Goal: Task Accomplishment & Management: Manage account settings

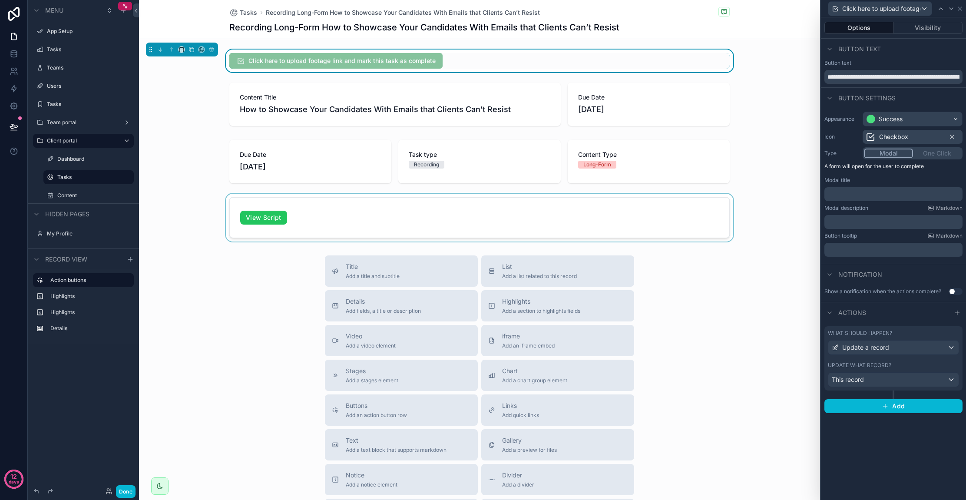
click at [168, 208] on div "scrollable content" at bounding box center [479, 218] width 681 height 48
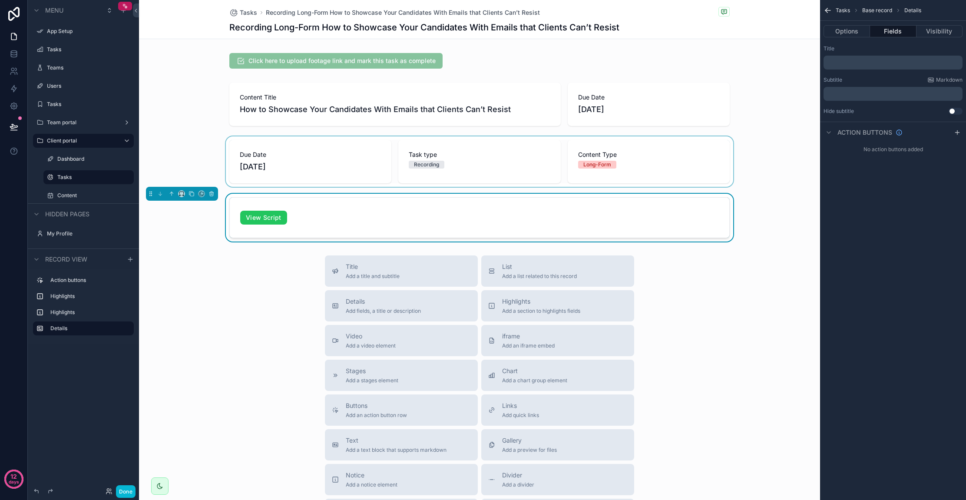
click at [351, 171] on div "scrollable content" at bounding box center [479, 161] width 681 height 50
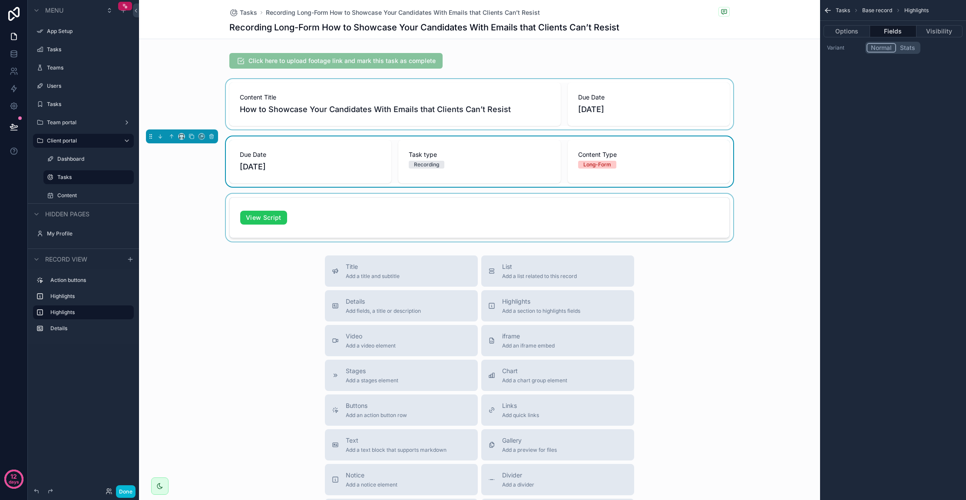
click at [385, 117] on div "scrollable content" at bounding box center [479, 104] width 681 height 50
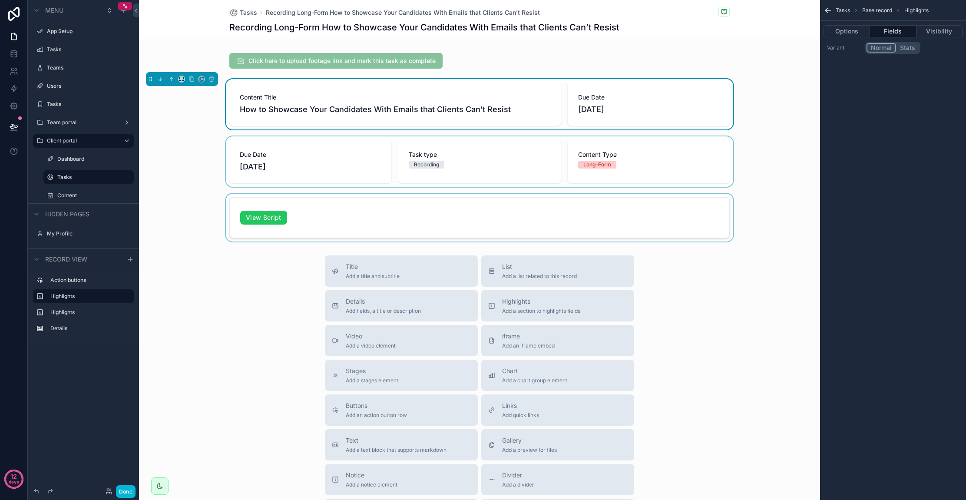
click at [367, 163] on div "scrollable content" at bounding box center [479, 161] width 681 height 50
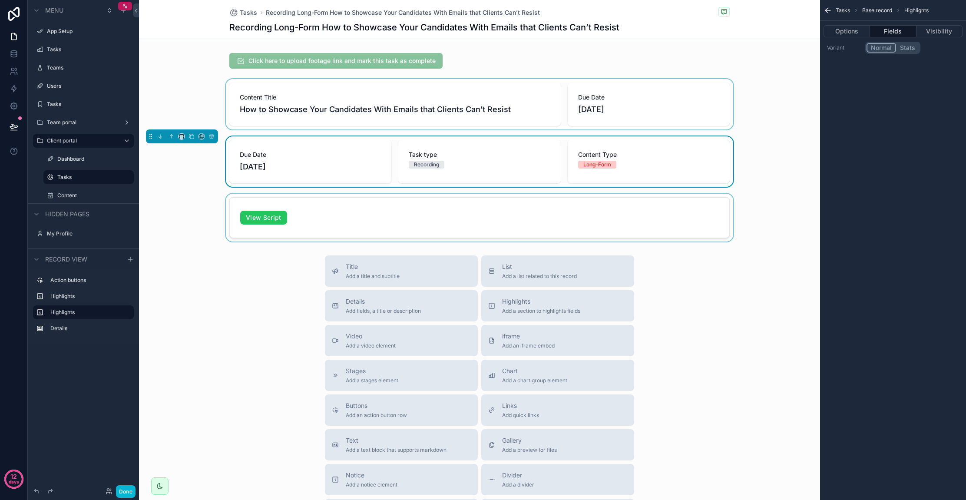
click at [350, 203] on div "scrollable content" at bounding box center [479, 218] width 681 height 48
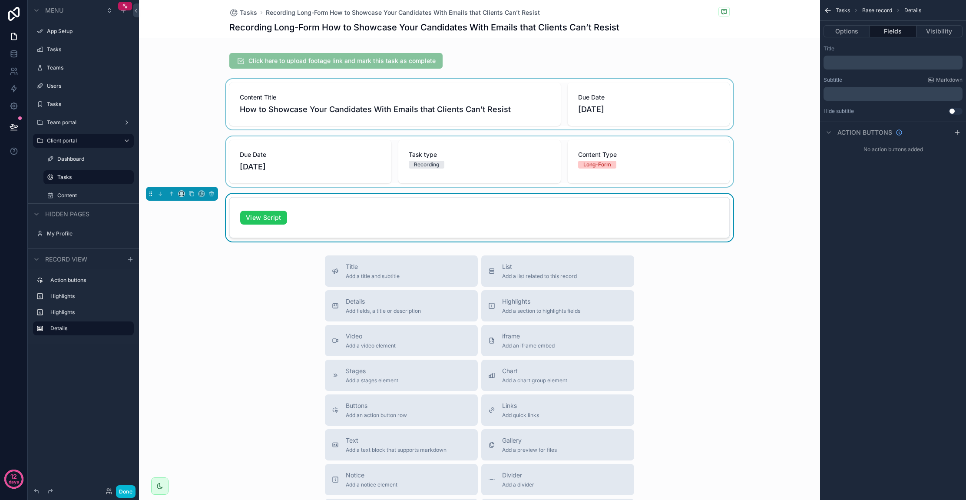
click at [367, 165] on div "scrollable content" at bounding box center [479, 161] width 681 height 50
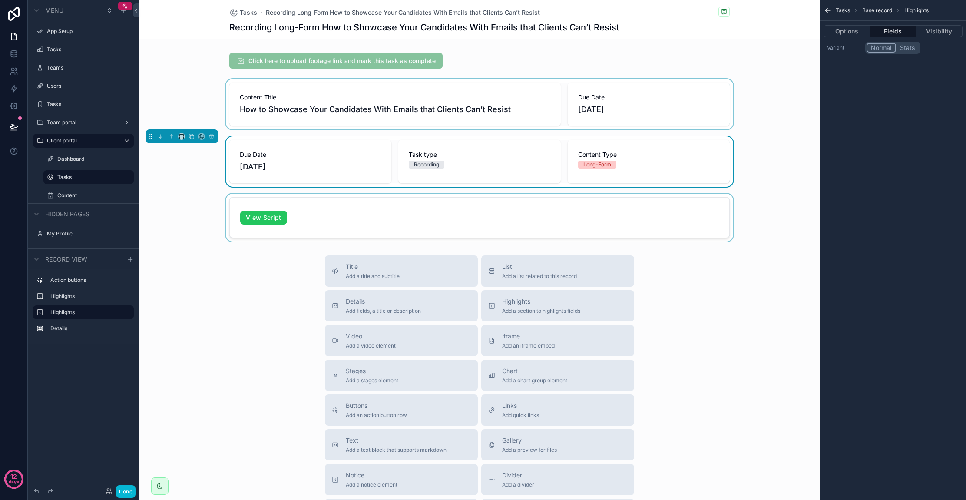
click at [376, 107] on div "scrollable content" at bounding box center [479, 104] width 681 height 50
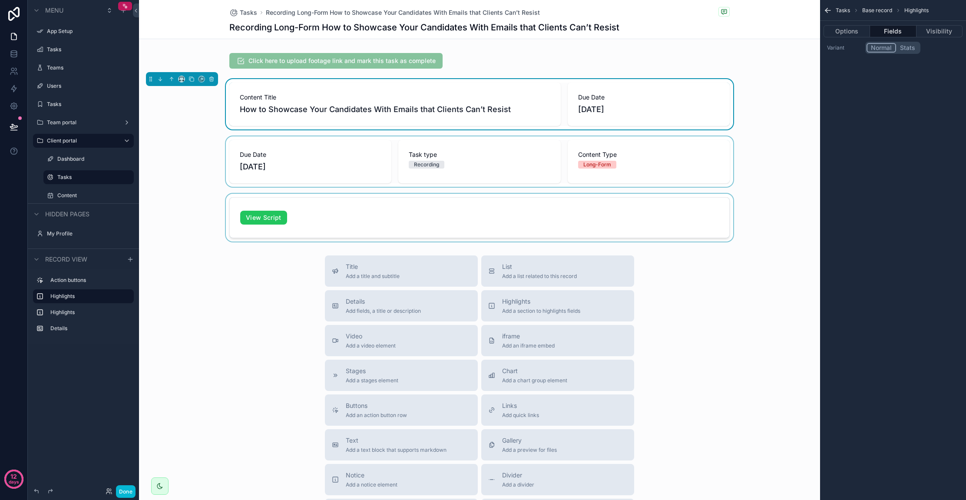
click at [352, 172] on div "scrollable content" at bounding box center [479, 161] width 681 height 50
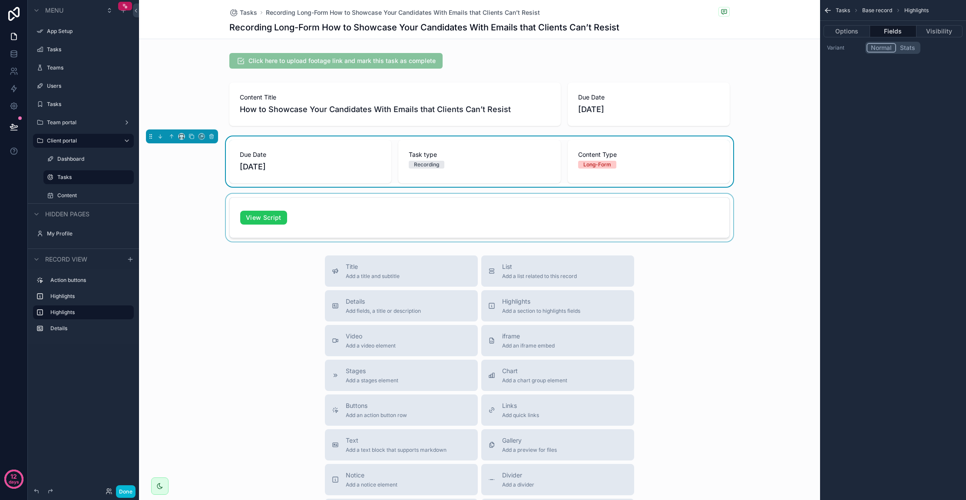
click at [346, 207] on div "scrollable content" at bounding box center [479, 218] width 681 height 48
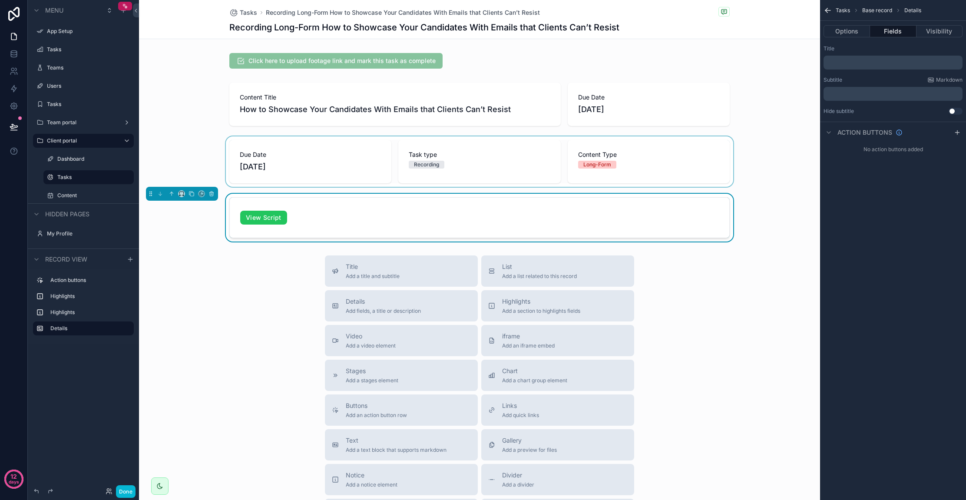
click at [353, 158] on div "scrollable content" at bounding box center [479, 161] width 681 height 50
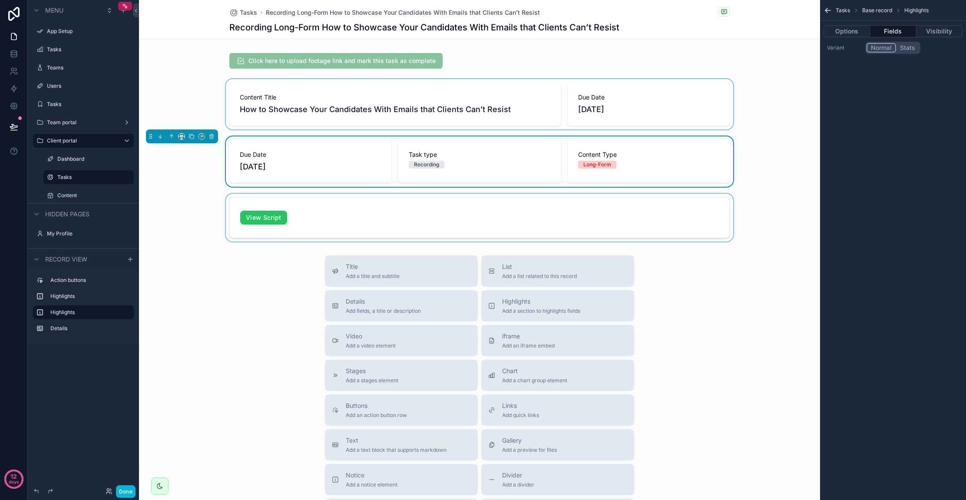
click at [360, 120] on div "scrollable content" at bounding box center [479, 104] width 681 height 50
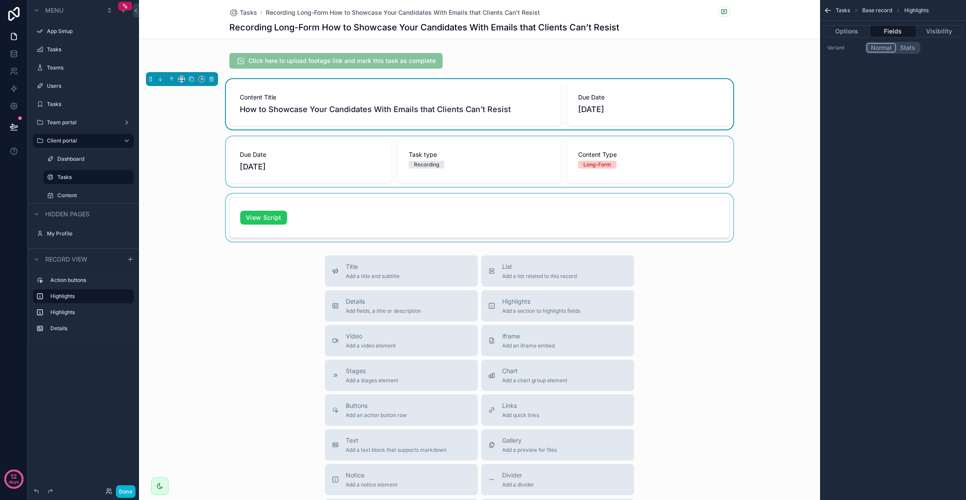
click at [350, 170] on div "scrollable content" at bounding box center [479, 161] width 681 height 50
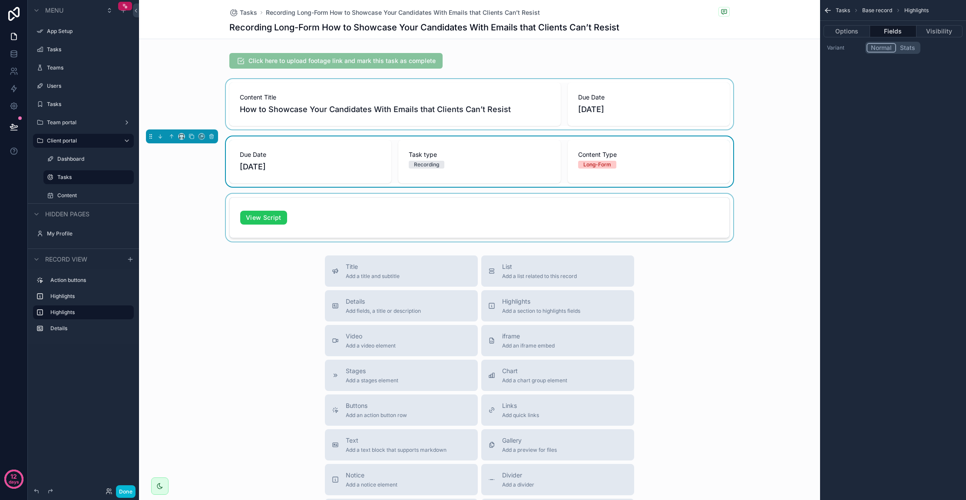
click at [349, 206] on div "scrollable content" at bounding box center [479, 218] width 681 height 48
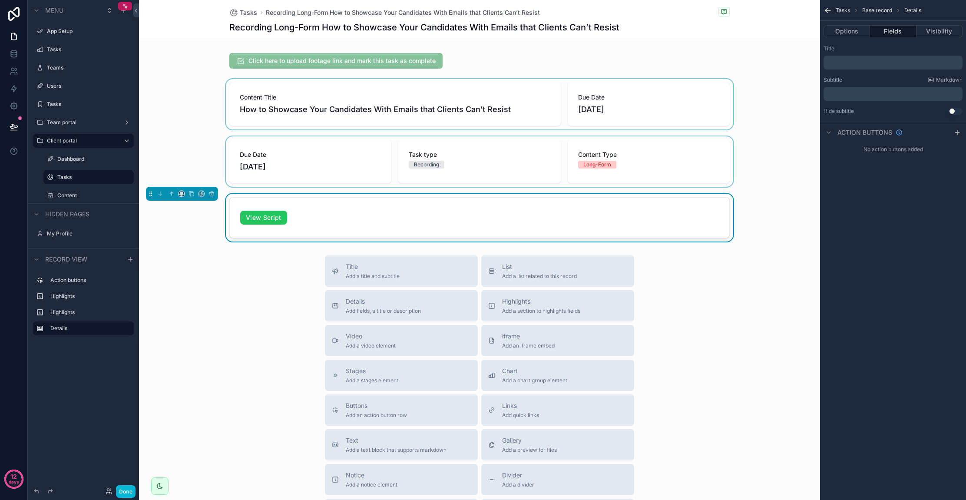
click at [361, 157] on div "scrollable content" at bounding box center [479, 161] width 681 height 50
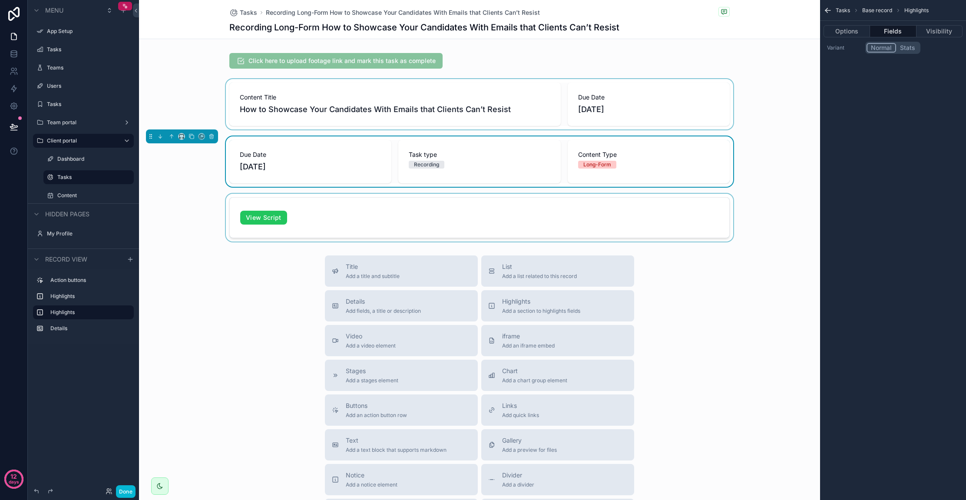
click at [370, 114] on div "scrollable content" at bounding box center [479, 104] width 681 height 50
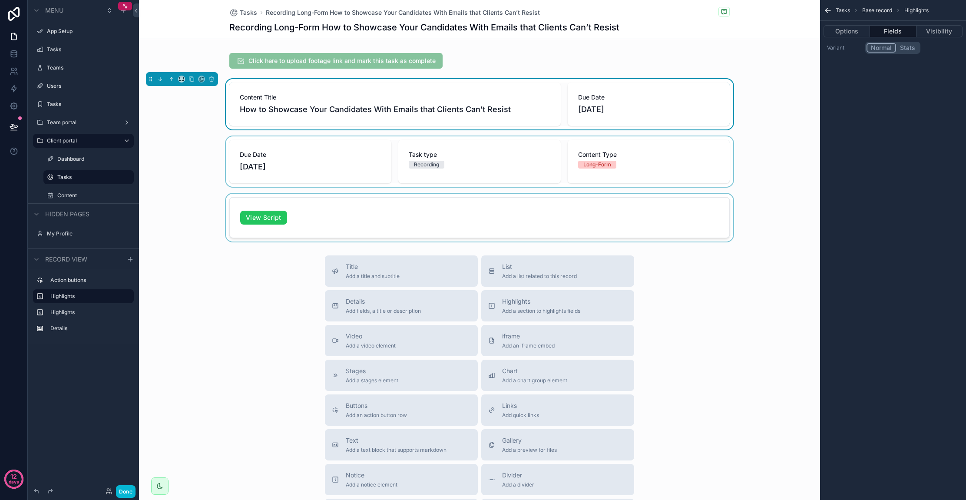
click at [363, 157] on div "scrollable content" at bounding box center [479, 161] width 681 height 50
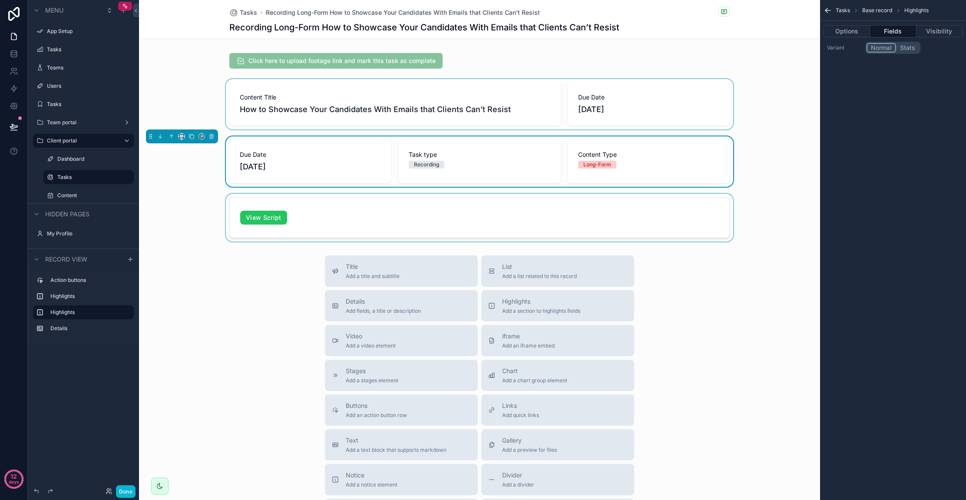
click at [358, 203] on div "scrollable content" at bounding box center [479, 218] width 681 height 48
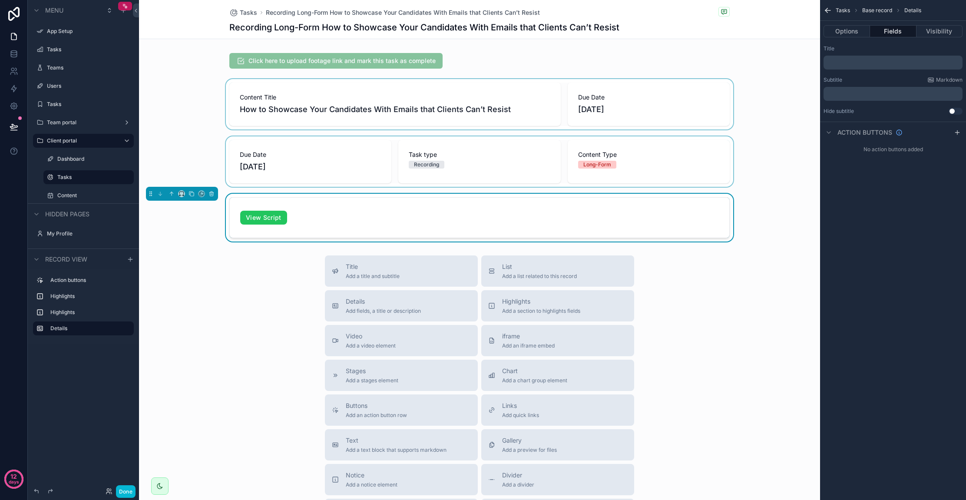
click at [361, 151] on div "scrollable content" at bounding box center [479, 161] width 681 height 50
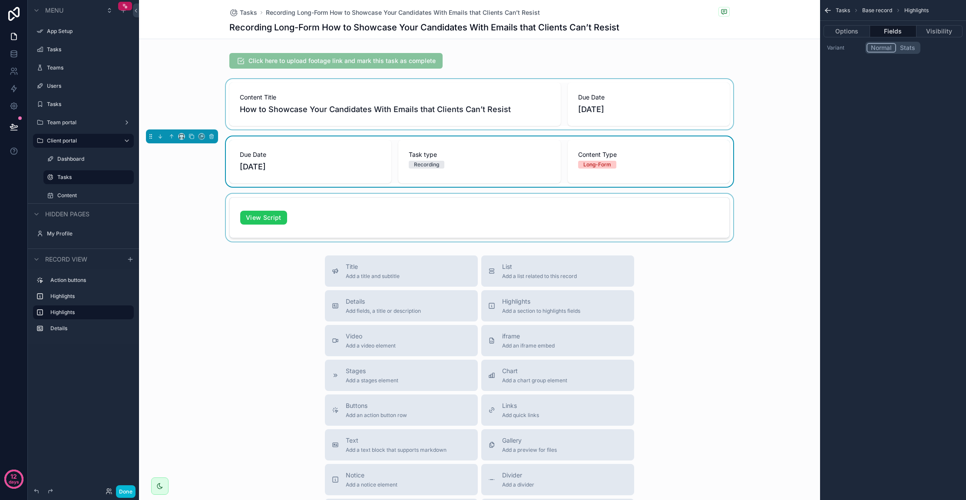
click at [365, 113] on div "scrollable content" at bounding box center [479, 104] width 681 height 50
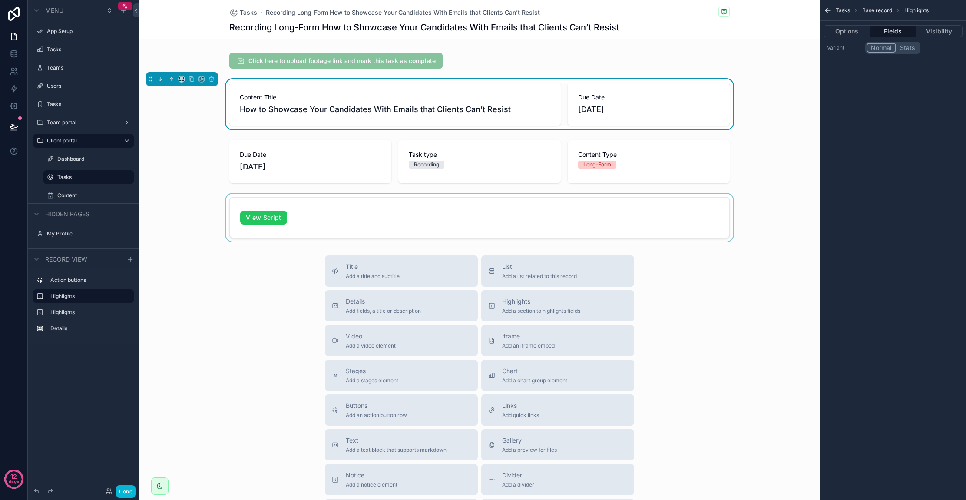
click at [359, 163] on div "scrollable content" at bounding box center [479, 161] width 681 height 50
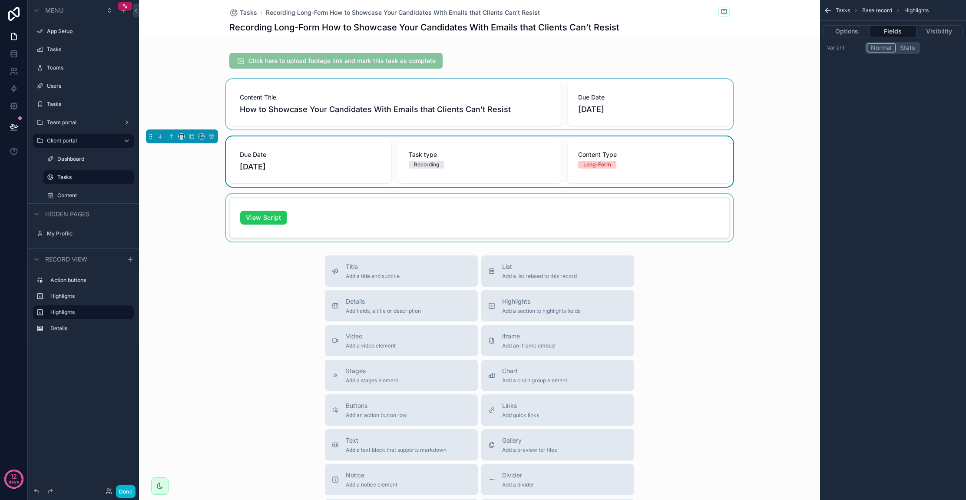
click at [349, 204] on div "scrollable content" at bounding box center [479, 218] width 681 height 48
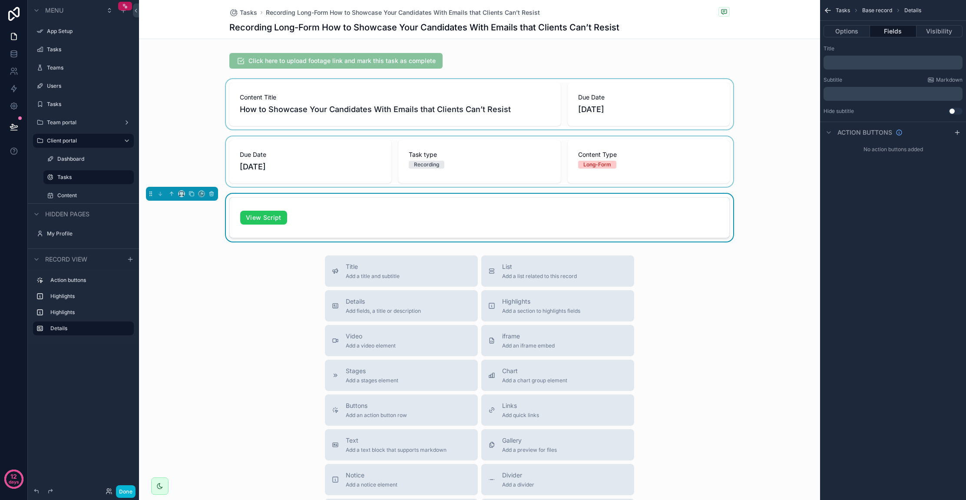
click at [351, 155] on div "scrollable content" at bounding box center [479, 161] width 681 height 50
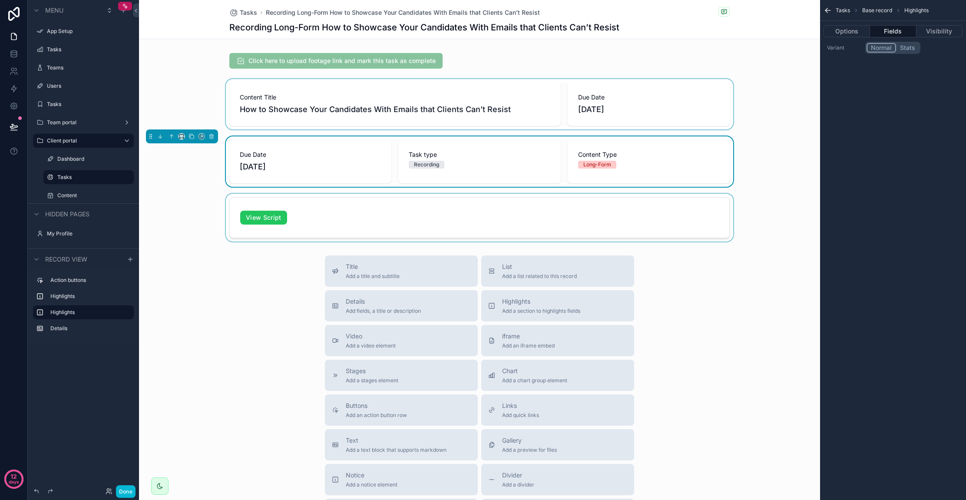
click at [354, 107] on div "scrollable content" at bounding box center [479, 104] width 681 height 50
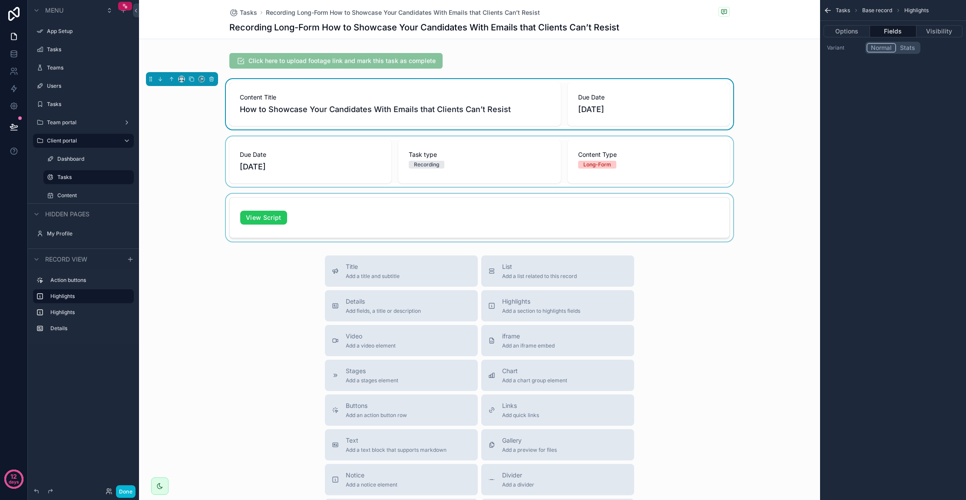
click at [351, 161] on div "scrollable content" at bounding box center [479, 161] width 681 height 50
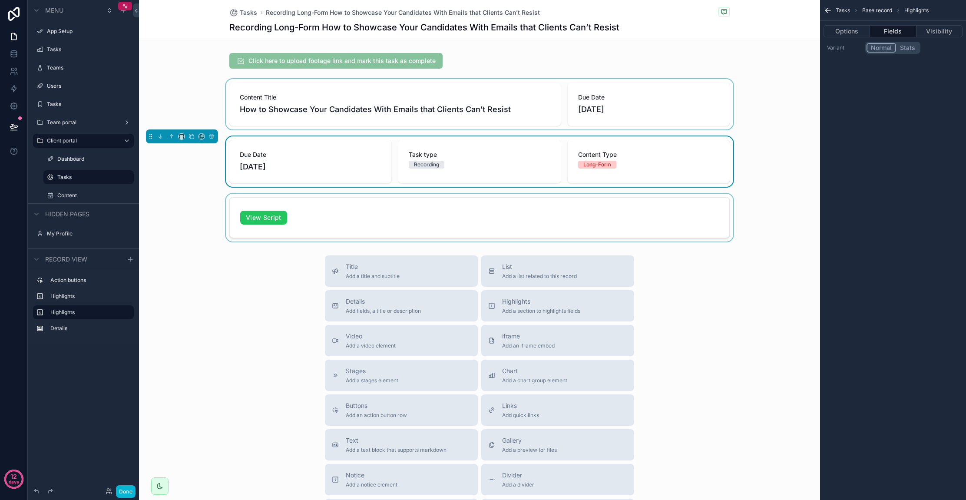
click at [344, 199] on div "scrollable content" at bounding box center [479, 218] width 681 height 48
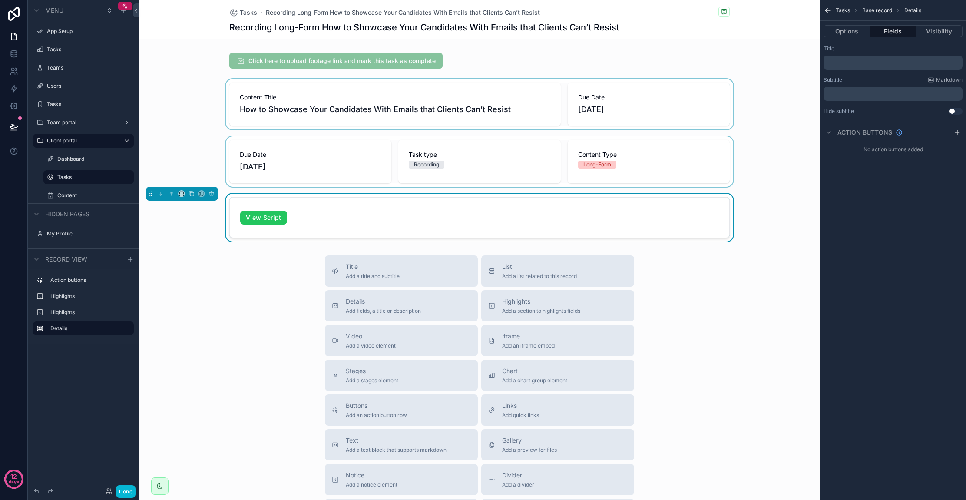
click at [348, 148] on div "scrollable content" at bounding box center [479, 161] width 681 height 50
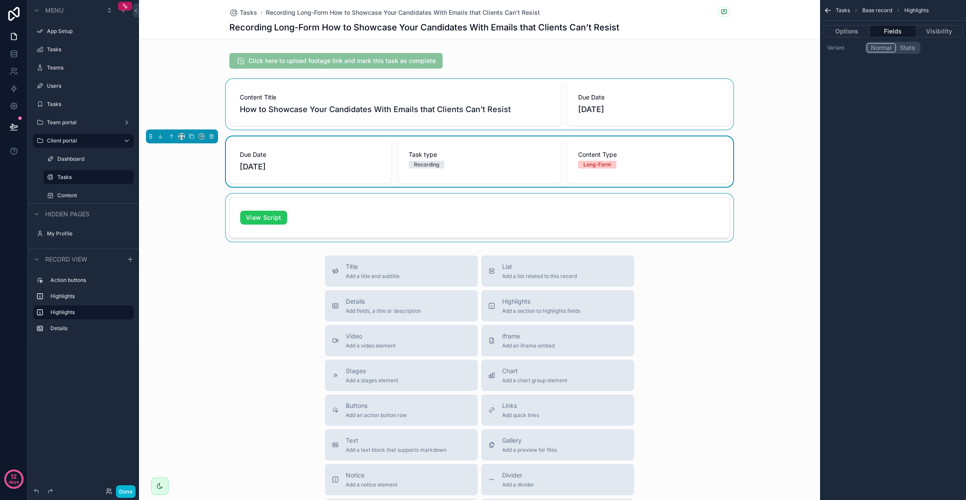
click at [352, 105] on div "scrollable content" at bounding box center [479, 104] width 681 height 50
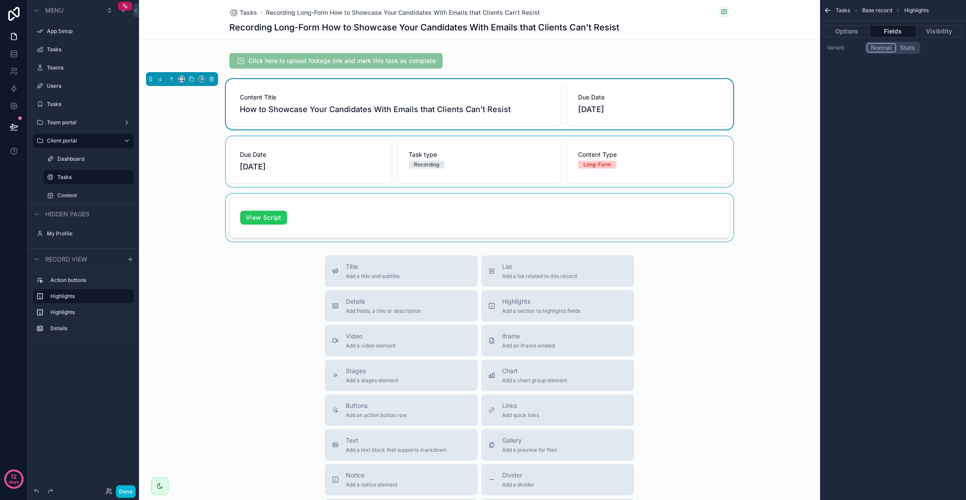
click at [344, 167] on div "scrollable content" at bounding box center [479, 161] width 681 height 50
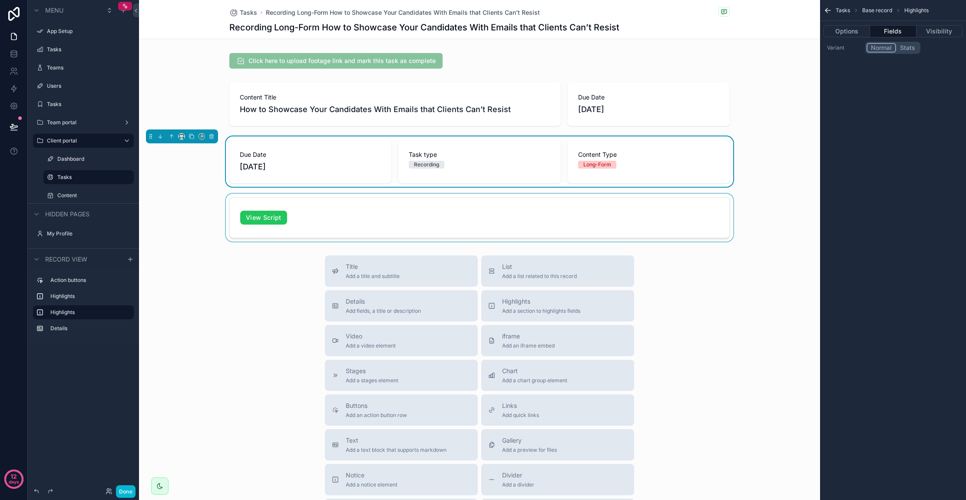
click at [336, 207] on div "scrollable content" at bounding box center [479, 218] width 681 height 48
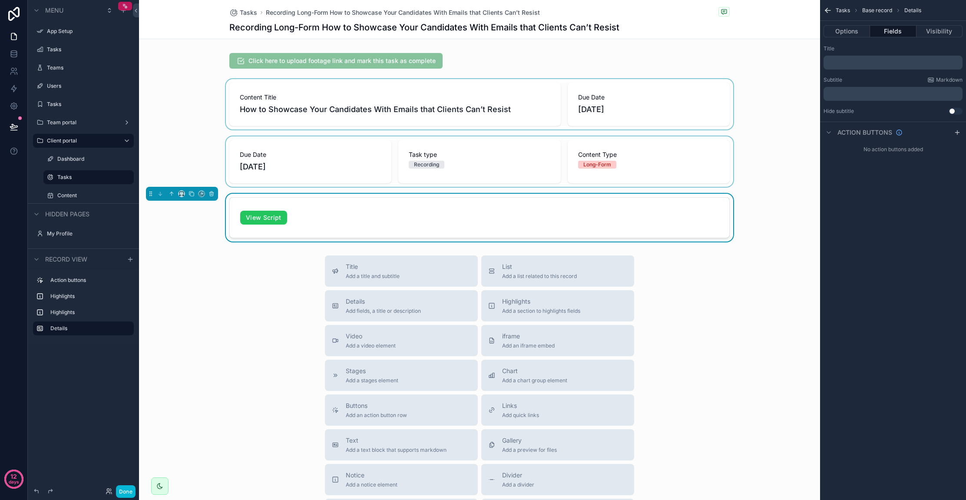
drag, startPoint x: 345, startPoint y: 153, endPoint x: 352, endPoint y: 125, distance: 29.1
click at [345, 153] on div "scrollable content" at bounding box center [479, 161] width 681 height 50
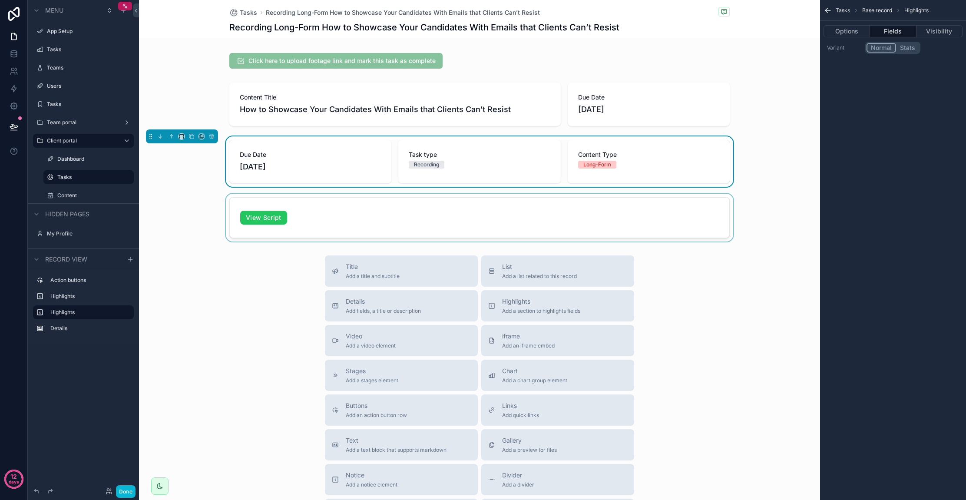
drag, startPoint x: 354, startPoint y: 104, endPoint x: 350, endPoint y: 135, distance: 31.6
click at [354, 104] on div "scrollable content" at bounding box center [479, 104] width 681 height 50
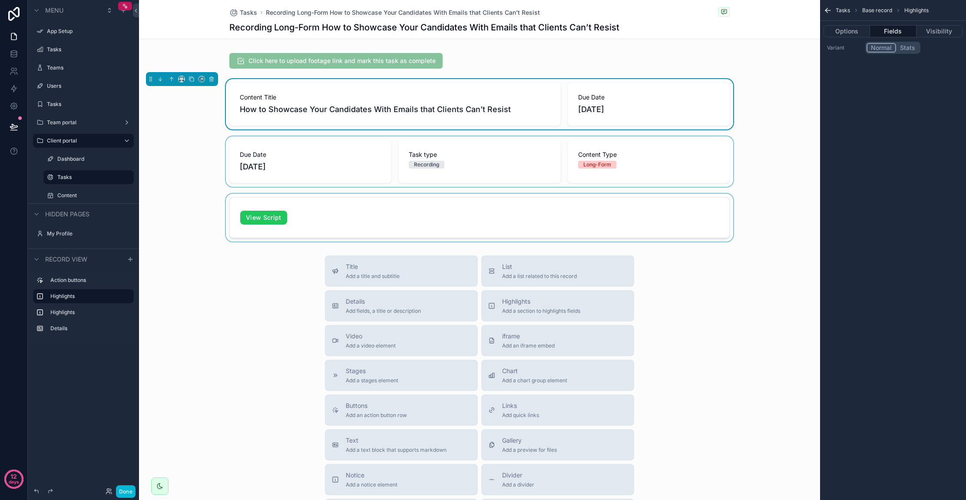
click at [344, 166] on div "scrollable content" at bounding box center [479, 161] width 681 height 50
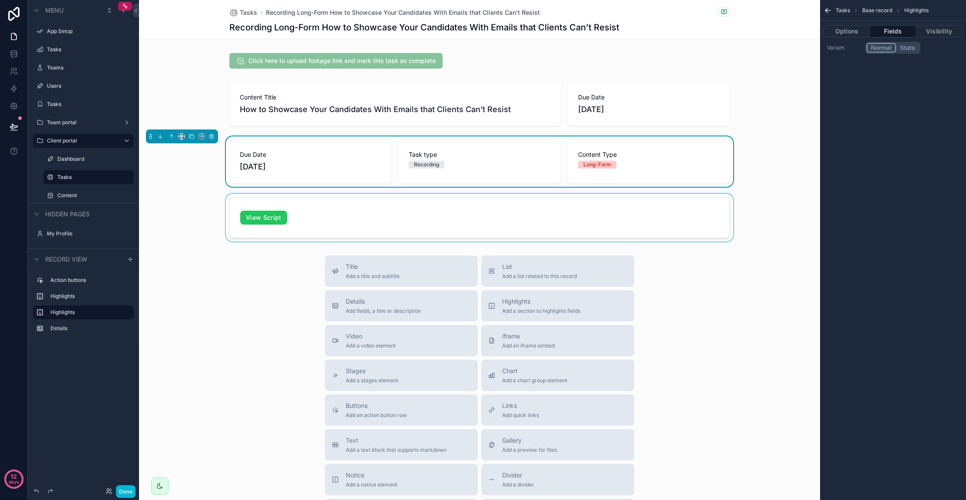
click at [339, 207] on div "scrollable content" at bounding box center [479, 218] width 681 height 48
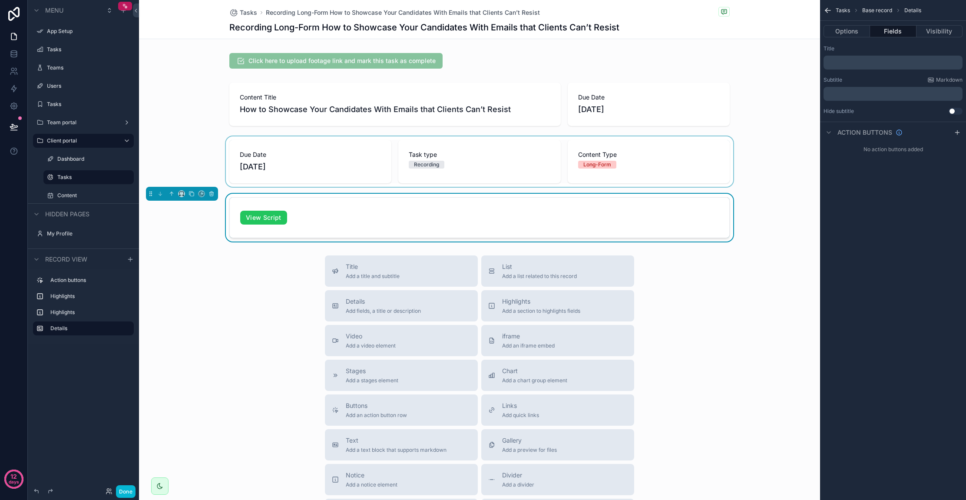
click at [356, 153] on div "scrollable content" at bounding box center [479, 161] width 681 height 50
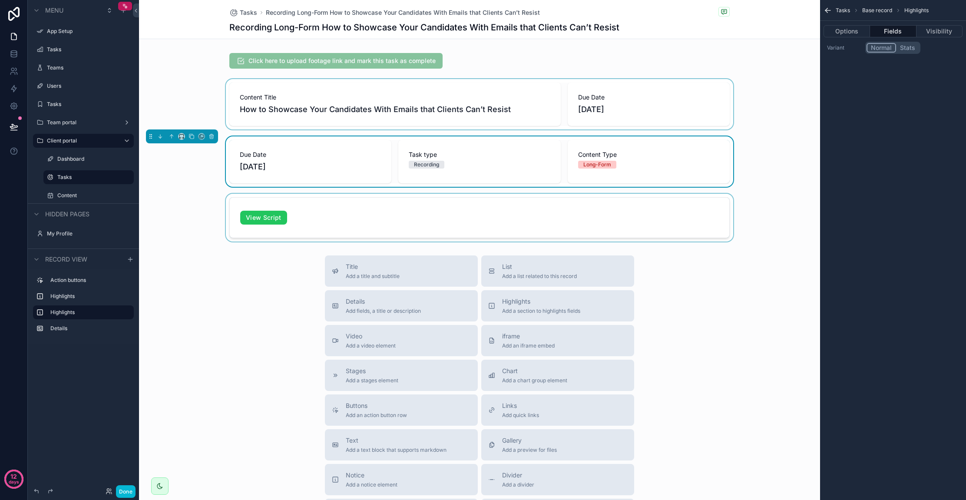
click at [367, 104] on div "scrollable content" at bounding box center [479, 104] width 681 height 50
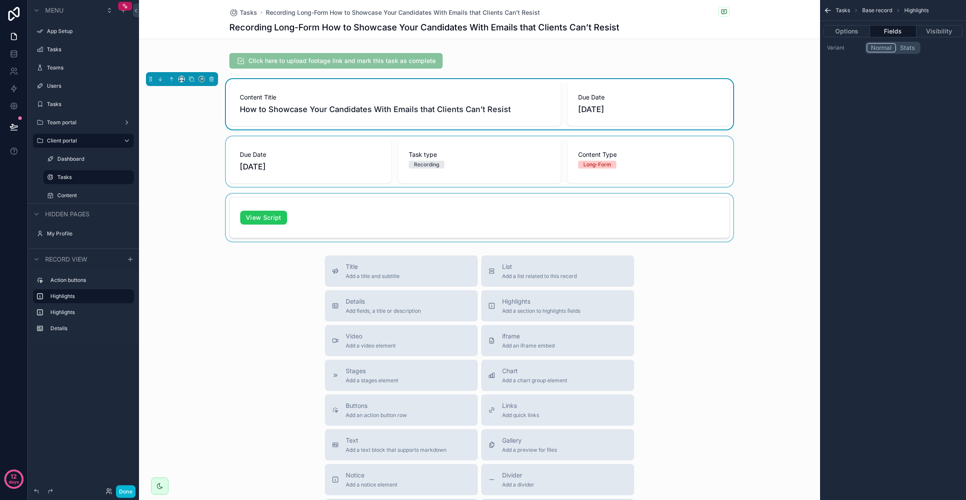
click at [355, 156] on div "scrollable content" at bounding box center [479, 161] width 681 height 50
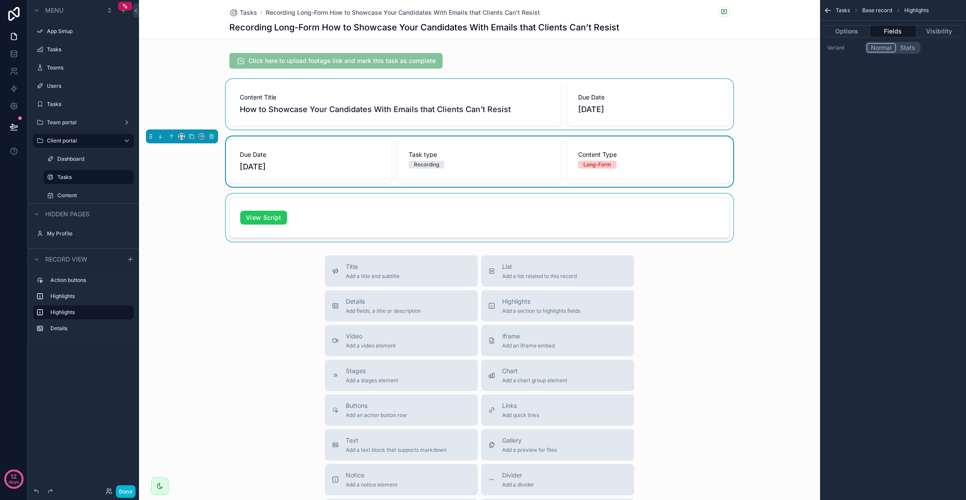
click at [349, 203] on div "scrollable content" at bounding box center [479, 218] width 681 height 48
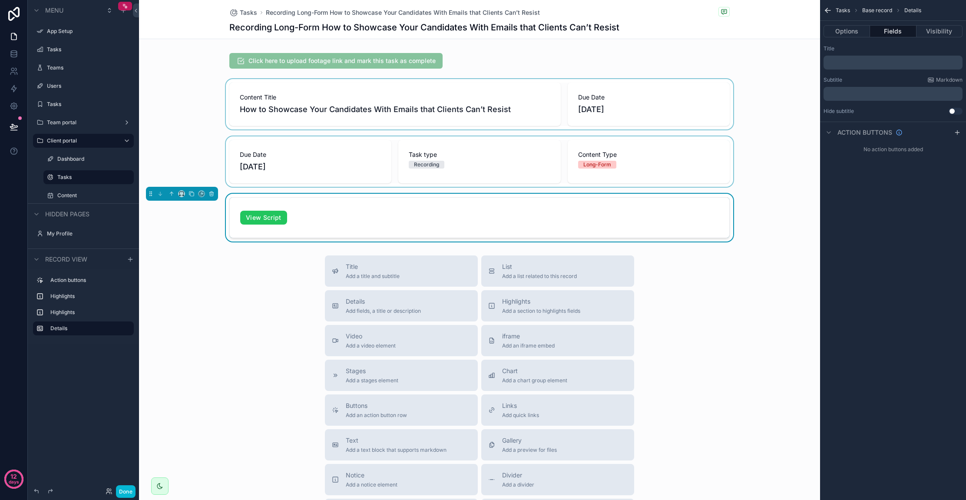
click at [352, 147] on div "scrollable content" at bounding box center [479, 161] width 681 height 50
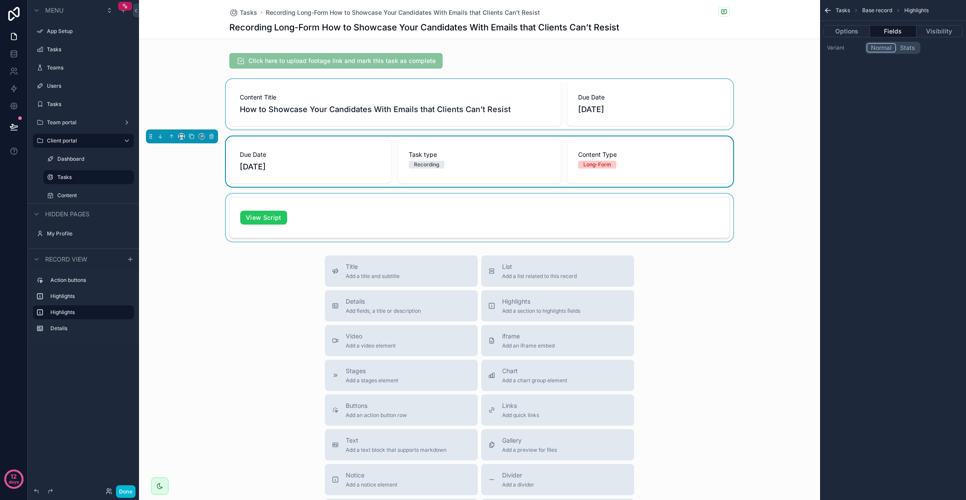
click at [359, 104] on div "scrollable content" at bounding box center [479, 104] width 681 height 50
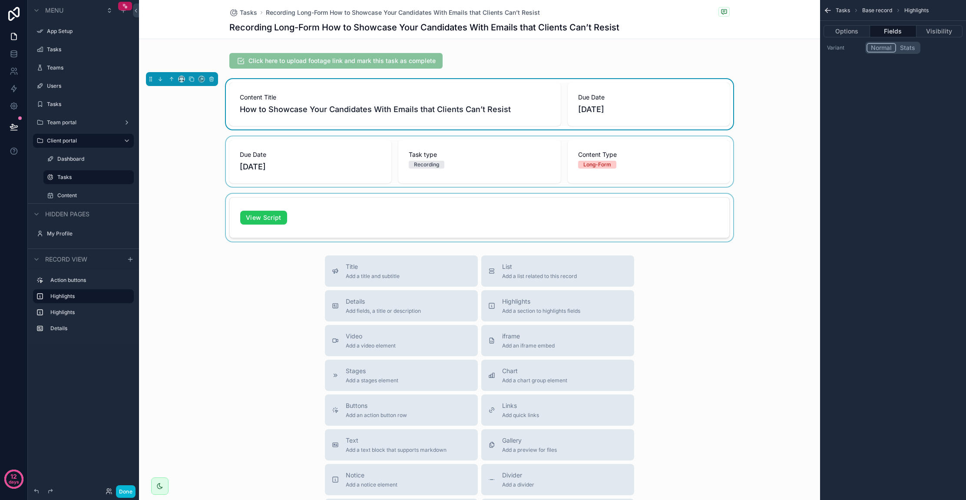
click at [355, 157] on div "scrollable content" at bounding box center [479, 161] width 681 height 50
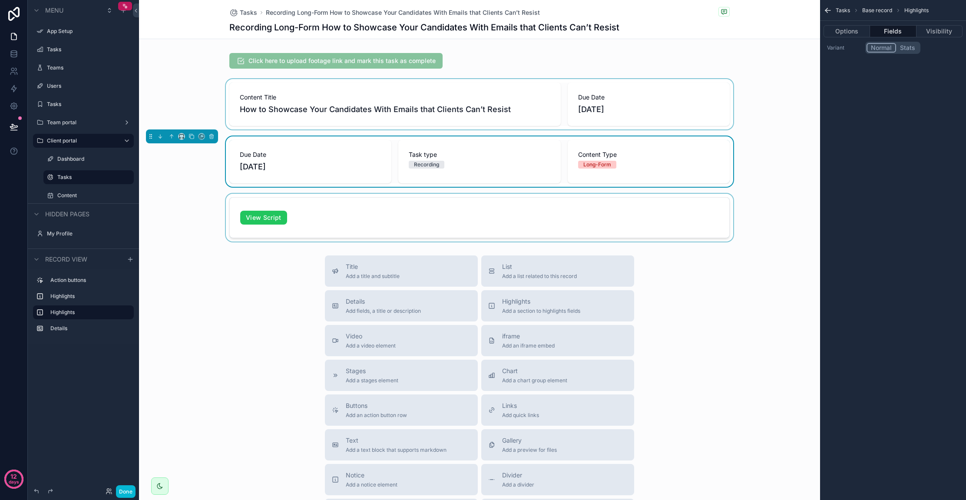
click at [346, 201] on div "scrollable content" at bounding box center [479, 218] width 681 height 48
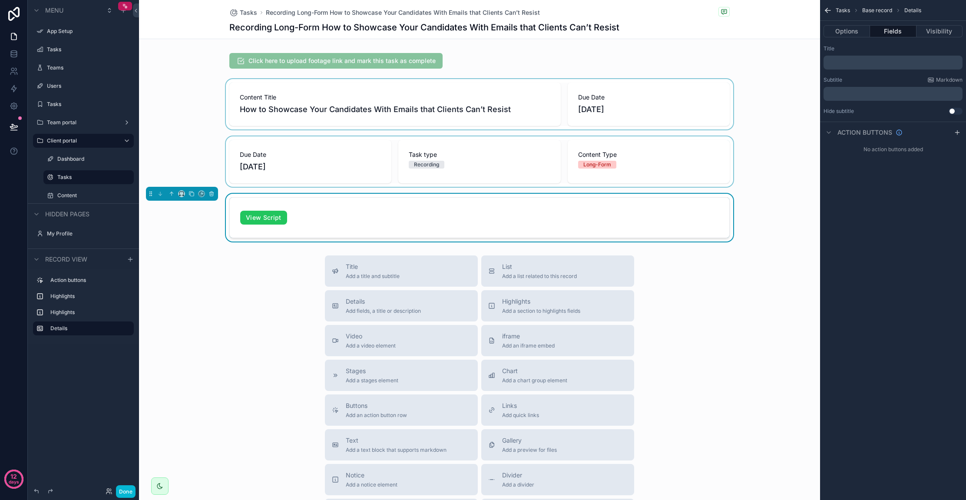
click at [355, 163] on div "scrollable content" at bounding box center [479, 161] width 681 height 50
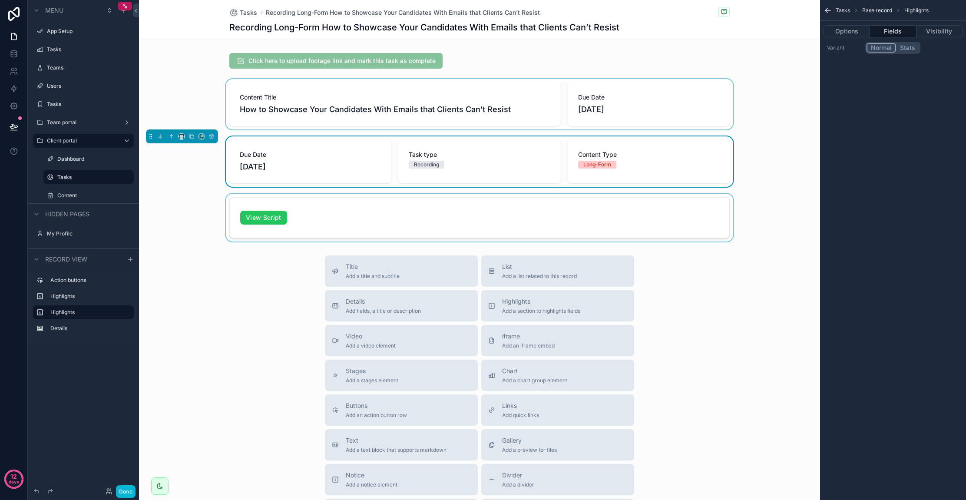
click at [366, 117] on div "scrollable content" at bounding box center [479, 104] width 681 height 50
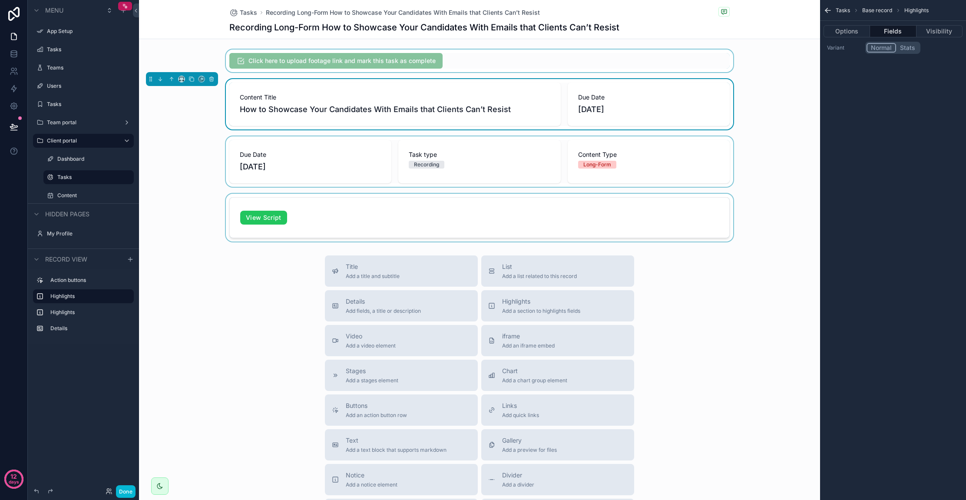
click at [319, 58] on div "scrollable content" at bounding box center [479, 61] width 681 height 23
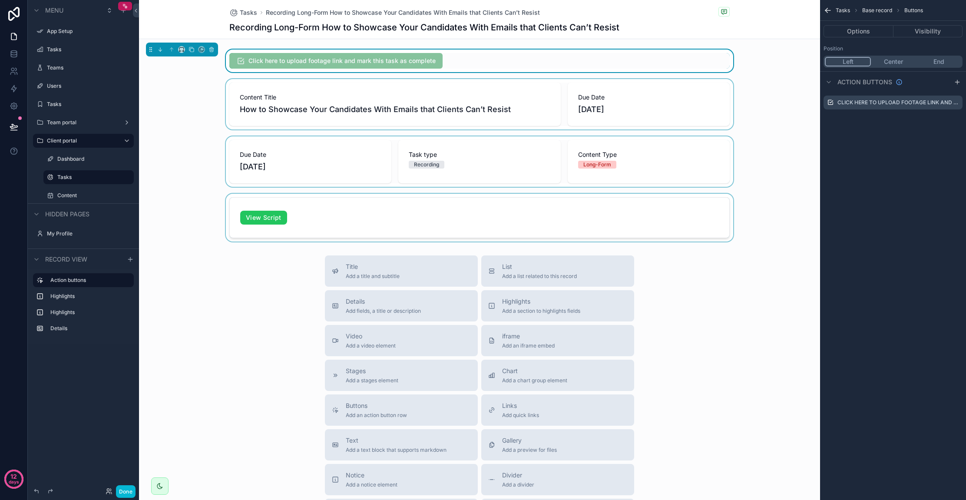
click at [354, 117] on div "scrollable content" at bounding box center [479, 104] width 681 height 50
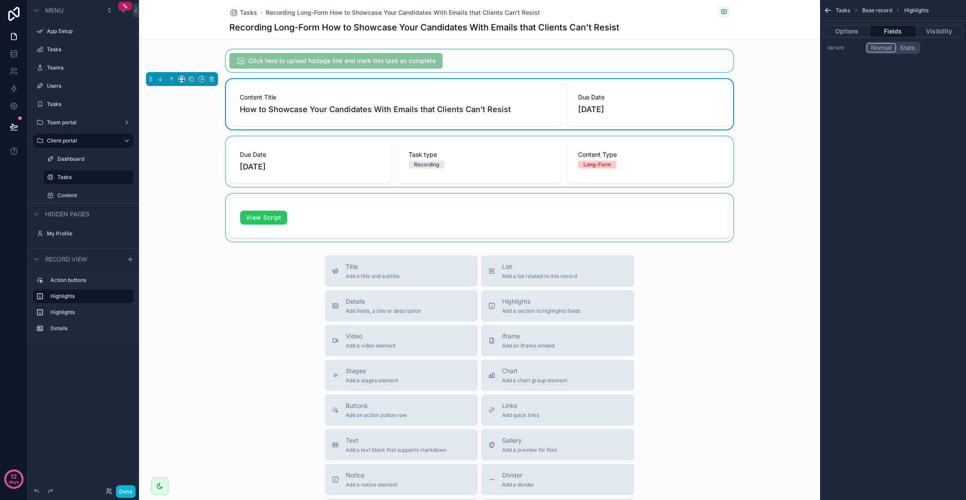
click at [342, 151] on div "scrollable content" at bounding box center [479, 161] width 681 height 50
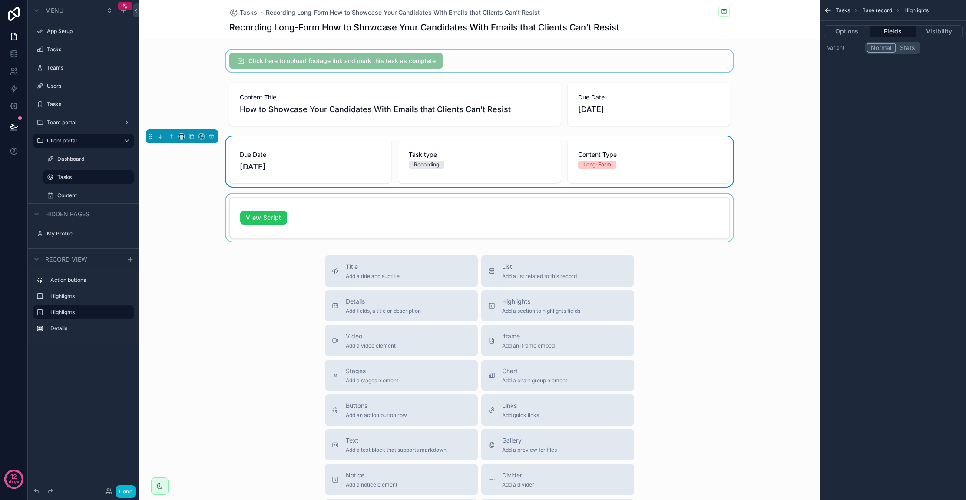
click at [353, 226] on div "scrollable content" at bounding box center [479, 218] width 681 height 48
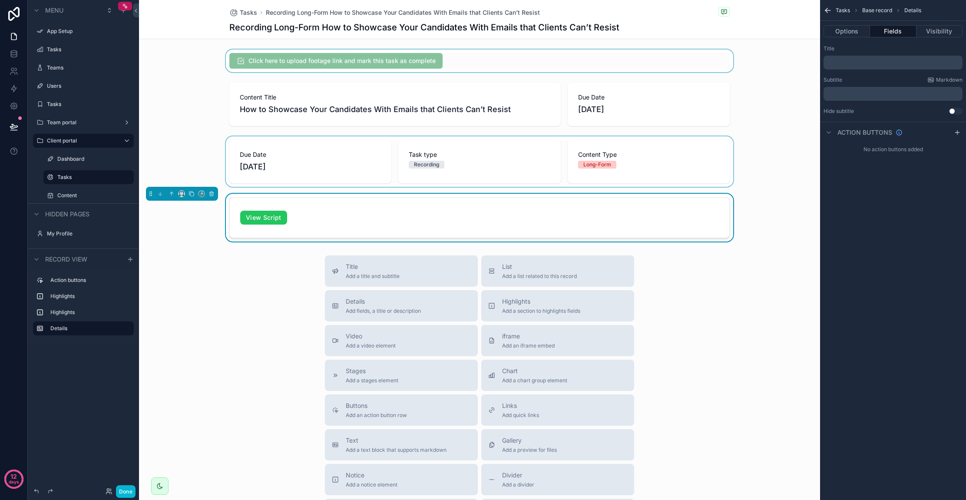
click at [389, 166] on div "scrollable content" at bounding box center [479, 161] width 681 height 50
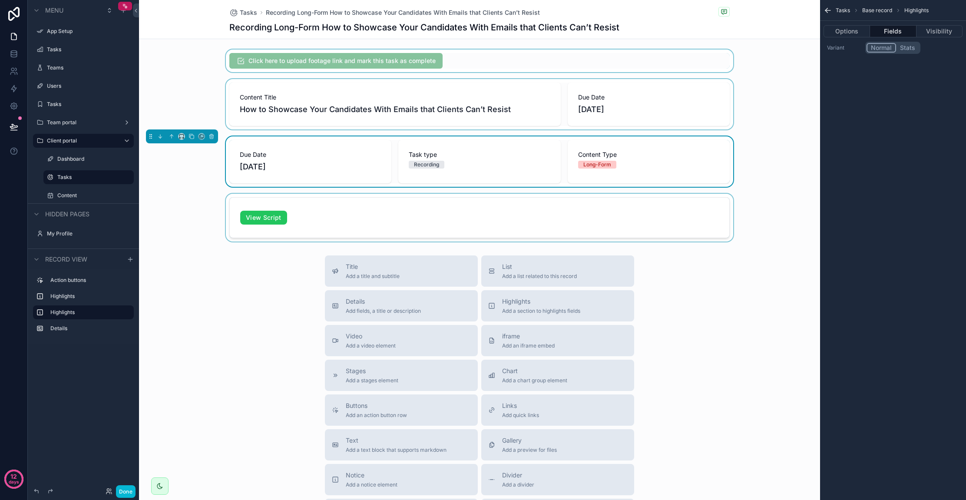
click at [402, 96] on div "scrollable content" at bounding box center [479, 104] width 681 height 50
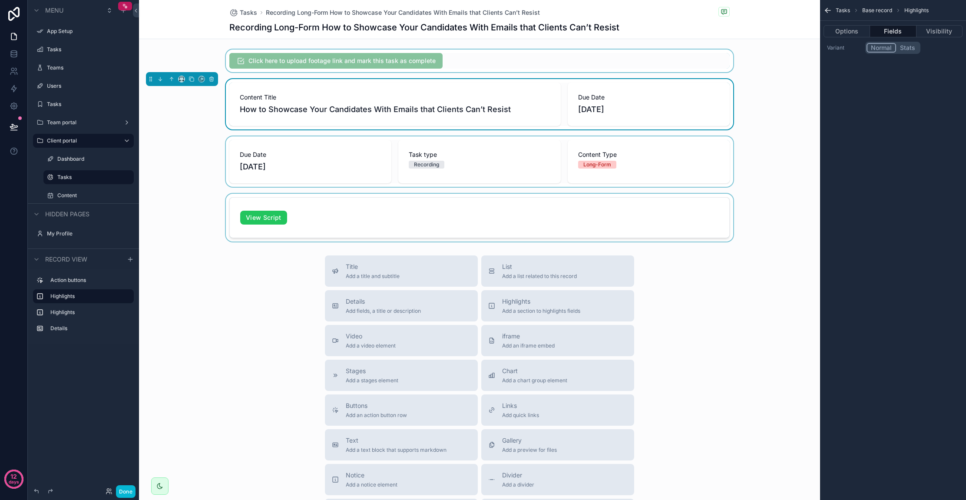
click at [388, 169] on div "scrollable content" at bounding box center [479, 161] width 681 height 50
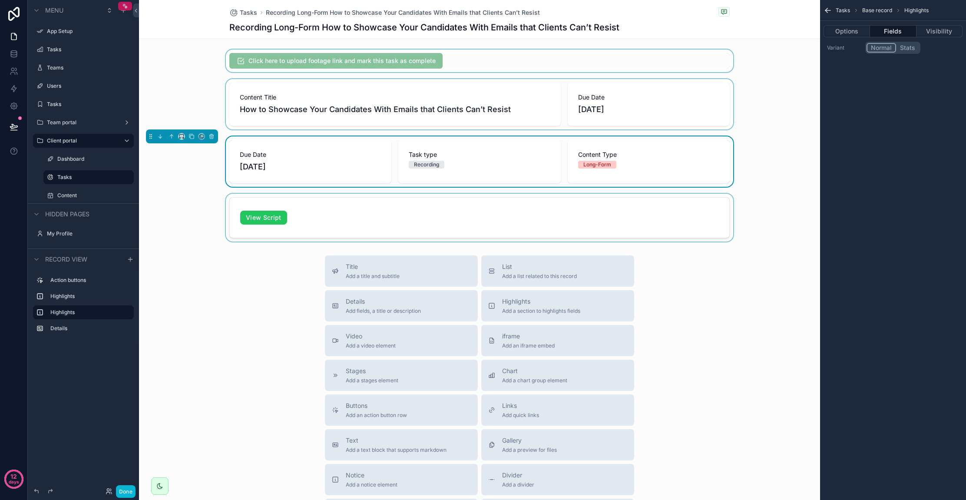
click at [378, 213] on div "scrollable content" at bounding box center [479, 218] width 681 height 48
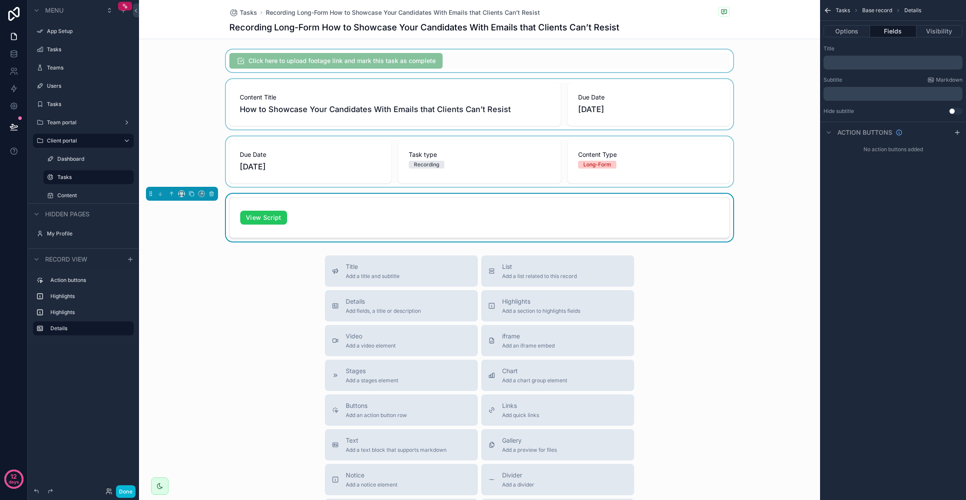
click at [477, 151] on div "scrollable content" at bounding box center [479, 161] width 681 height 50
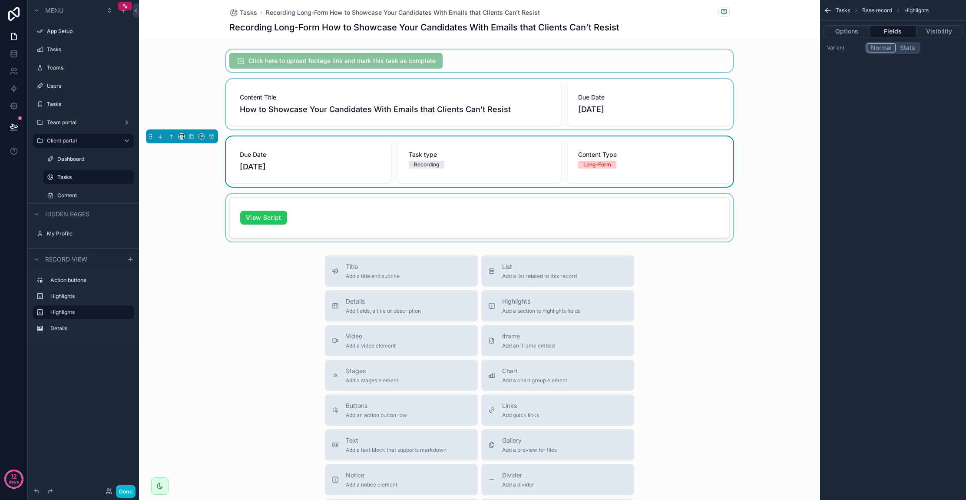
click at [377, 105] on div "scrollable content" at bounding box center [479, 104] width 681 height 50
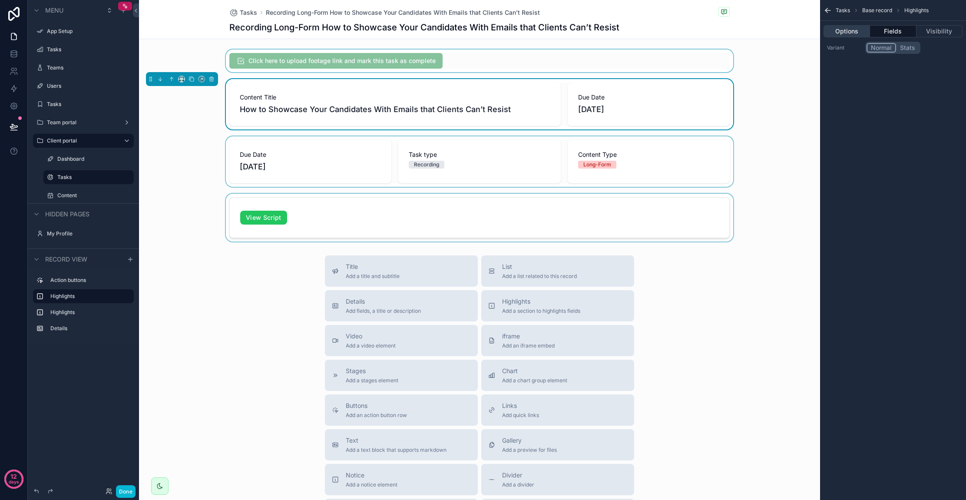
click at [860, 30] on button "Options" at bounding box center [847, 31] width 46 height 12
click at [896, 27] on button "Fields" at bounding box center [893, 31] width 46 height 12
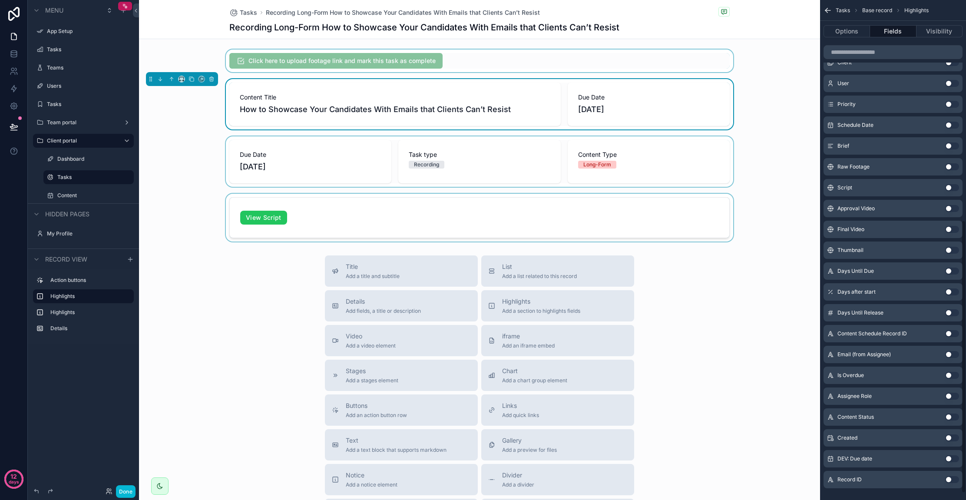
scroll to position [405, 0]
click at [951, 186] on button "Use setting" at bounding box center [953, 186] width 14 height 7
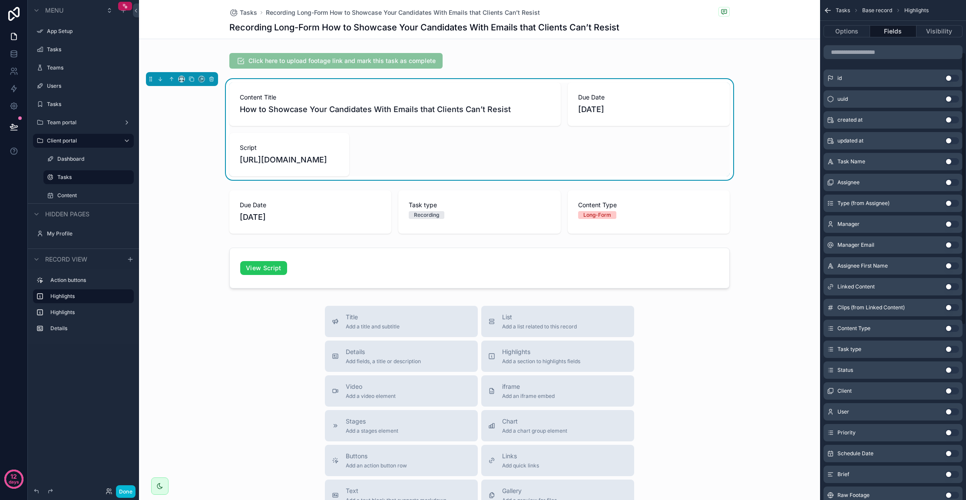
scroll to position [0, 0]
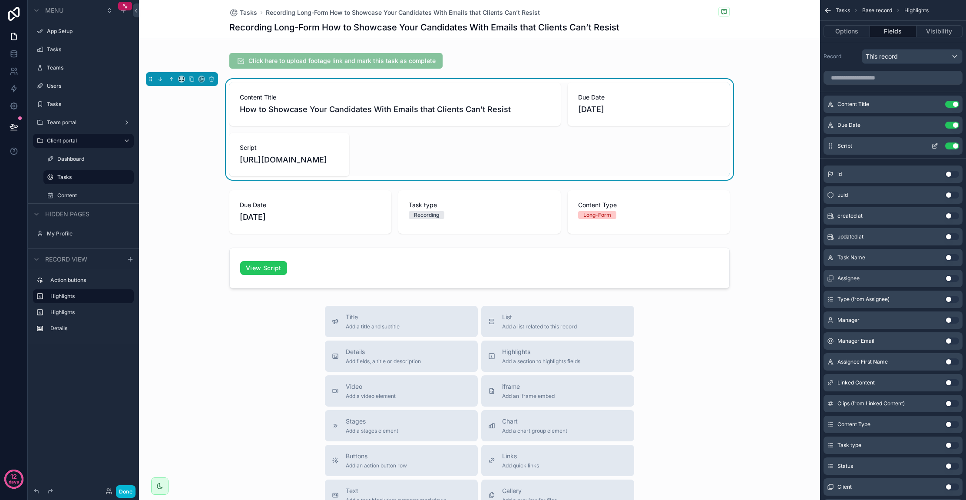
click at [938, 146] on icon "scrollable content" at bounding box center [935, 146] width 7 height 7
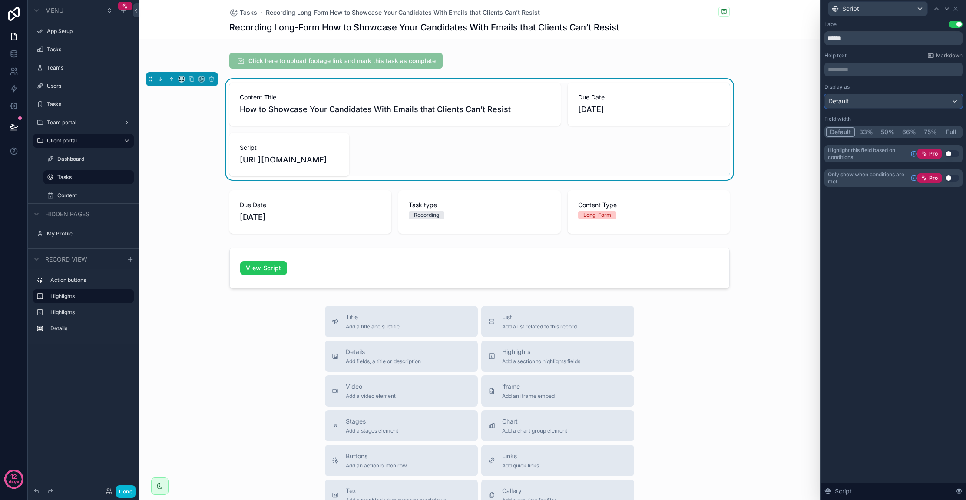
click at [883, 100] on div "Default" at bounding box center [893, 101] width 137 height 14
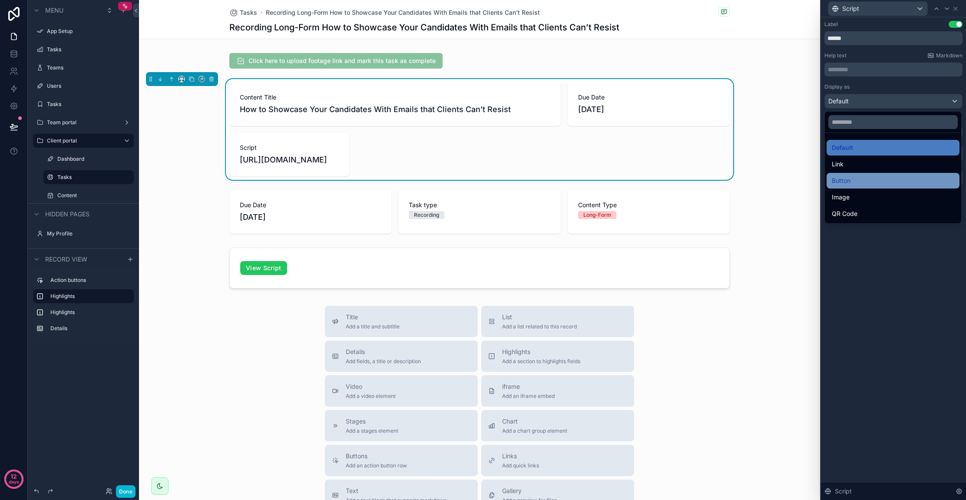
click at [891, 182] on div "Button" at bounding box center [893, 181] width 123 height 10
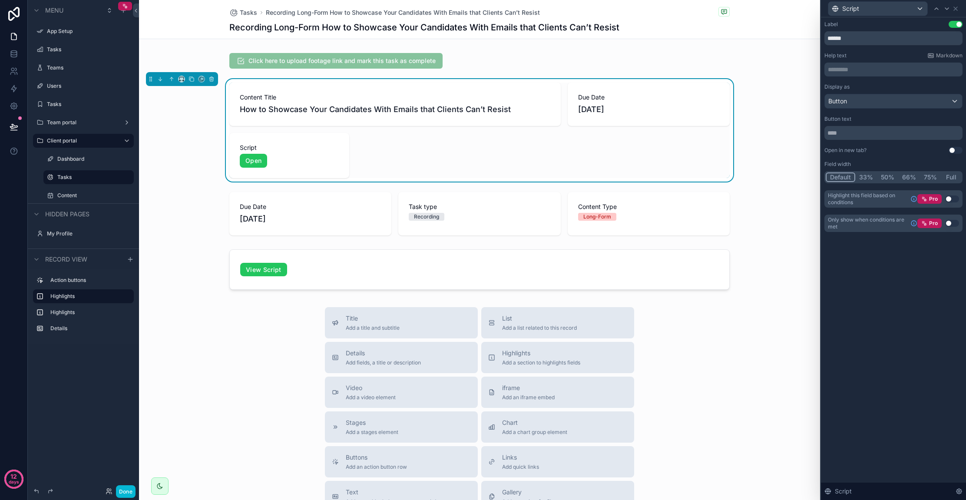
click at [948, 175] on button "Full" at bounding box center [951, 178] width 20 height 10
click at [843, 173] on button "Default" at bounding box center [840, 178] width 29 height 10
click at [862, 132] on input "text" at bounding box center [894, 133] width 138 height 14
type input "**********"
click at [957, 23] on button "Use setting" at bounding box center [956, 24] width 14 height 7
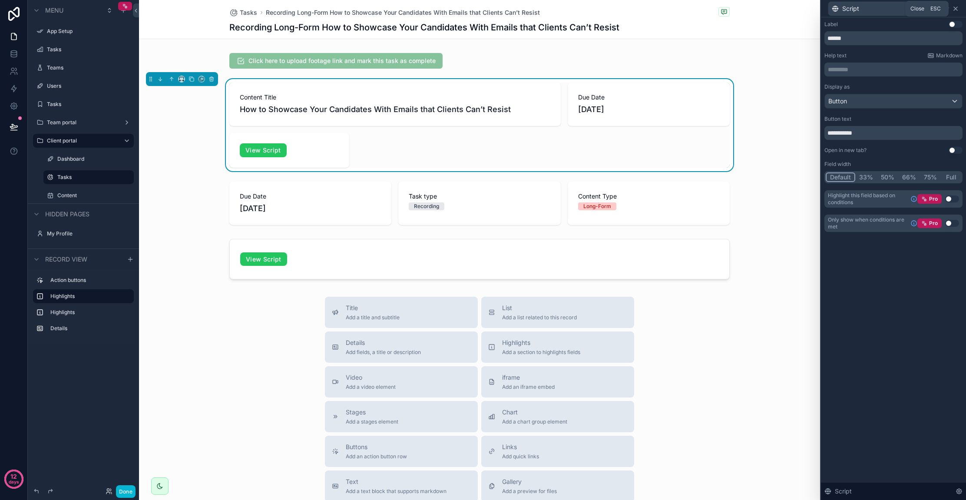
click at [954, 6] on icon at bounding box center [956, 8] width 7 height 7
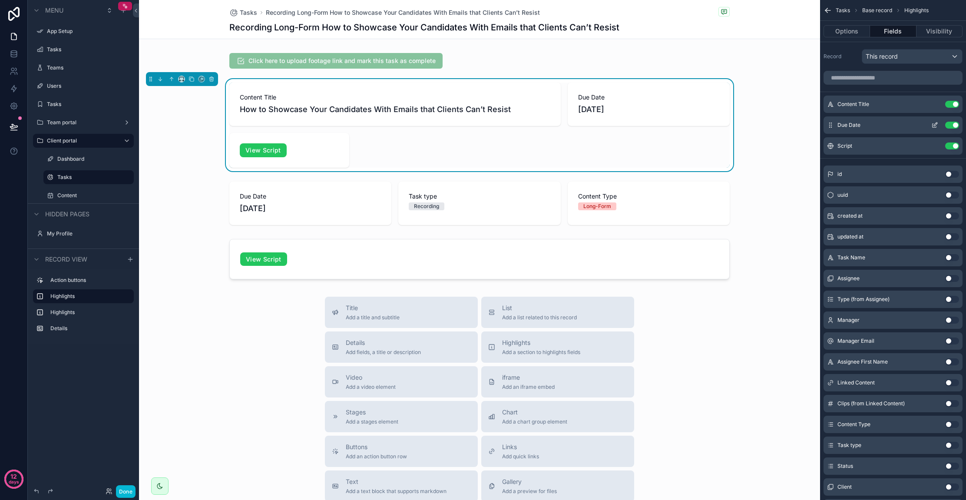
click at [955, 126] on button "Use setting" at bounding box center [953, 125] width 14 height 7
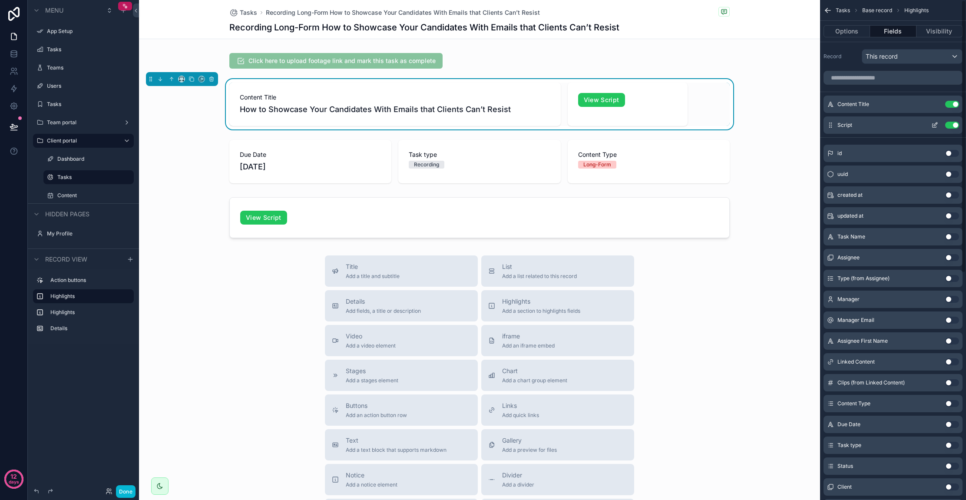
click at [936, 124] on icon "scrollable content" at bounding box center [935, 125] width 7 height 7
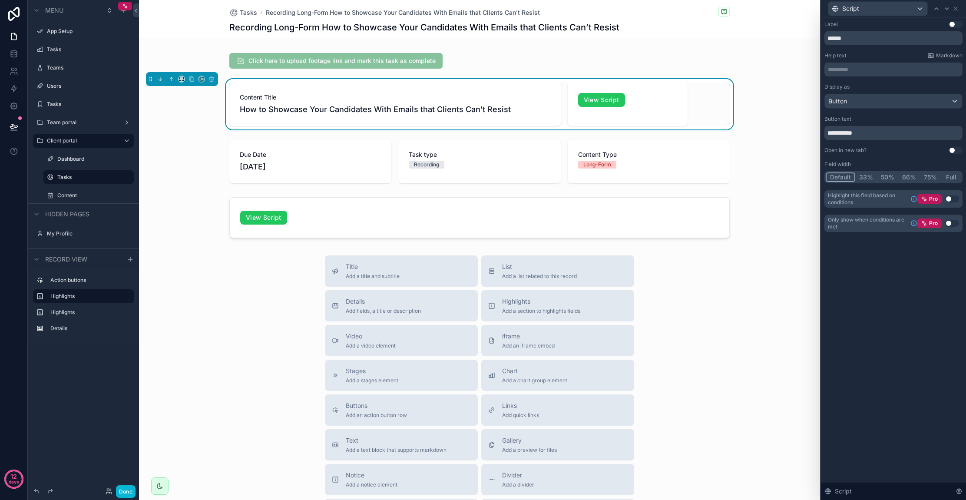
click at [863, 175] on button "33%" at bounding box center [867, 178] width 22 height 10
click at [956, 11] on icon at bounding box center [956, 8] width 7 height 7
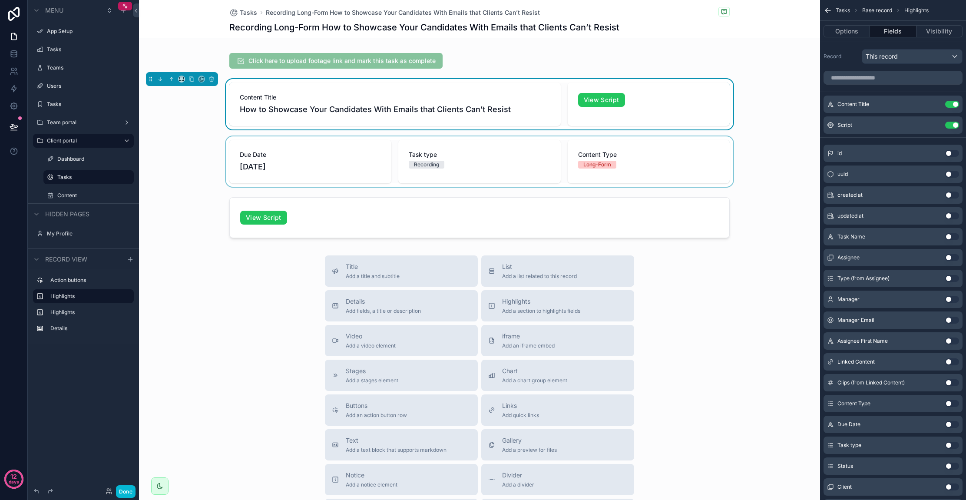
click at [412, 171] on div "scrollable content" at bounding box center [479, 161] width 681 height 50
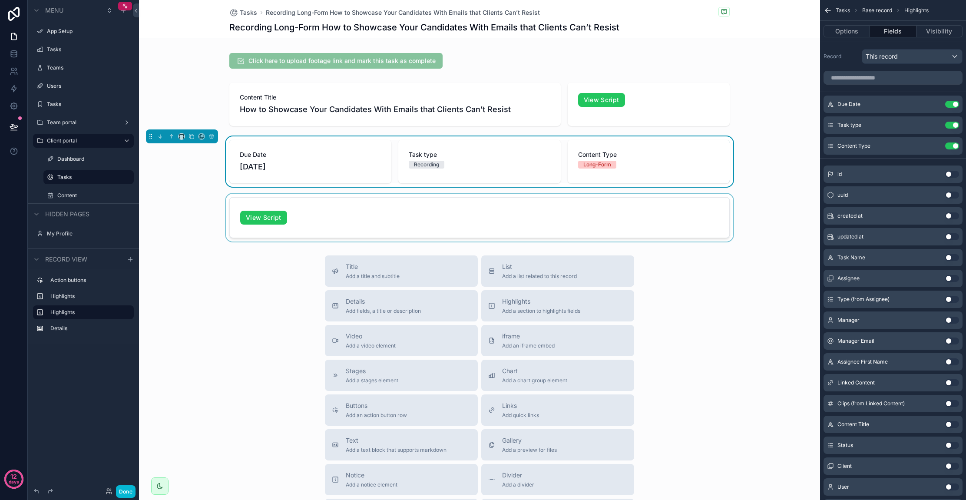
click at [551, 202] on div "scrollable content" at bounding box center [479, 218] width 681 height 48
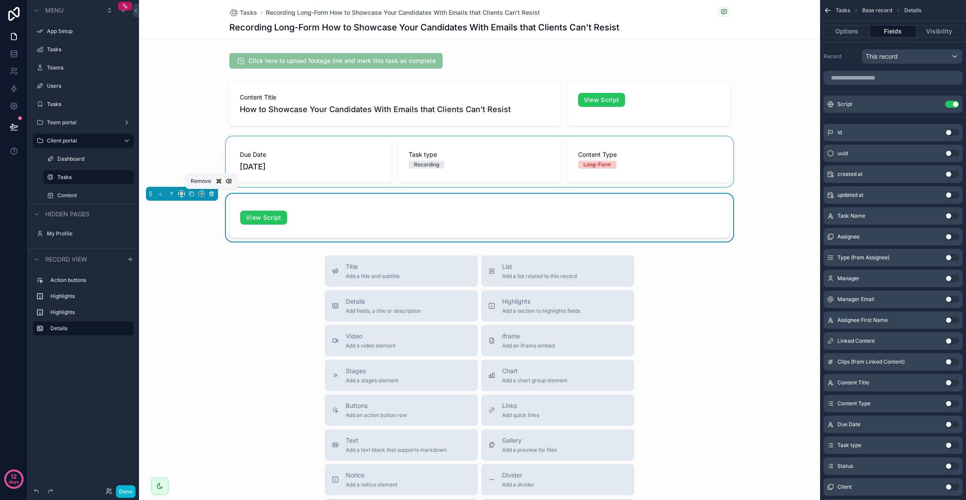
click at [213, 193] on icon "scrollable content" at bounding box center [212, 194] width 6 height 6
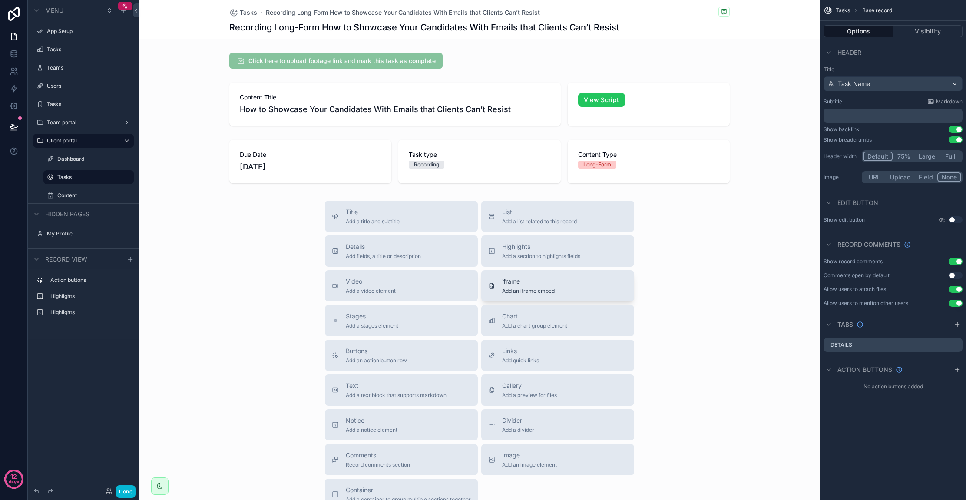
click at [577, 280] on div "iframe Add an iframe embed" at bounding box center [557, 285] width 139 height 17
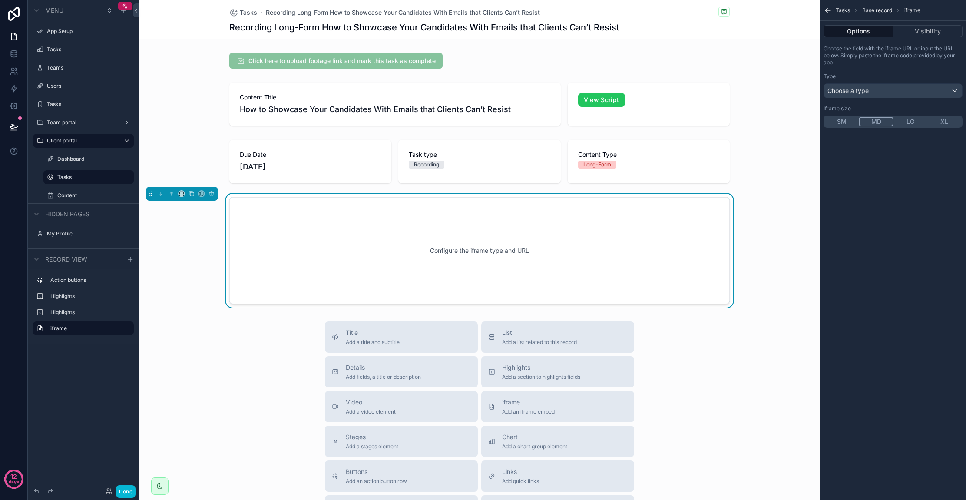
scroll to position [1, 0]
click at [870, 92] on div "Choose a type" at bounding box center [893, 91] width 138 height 14
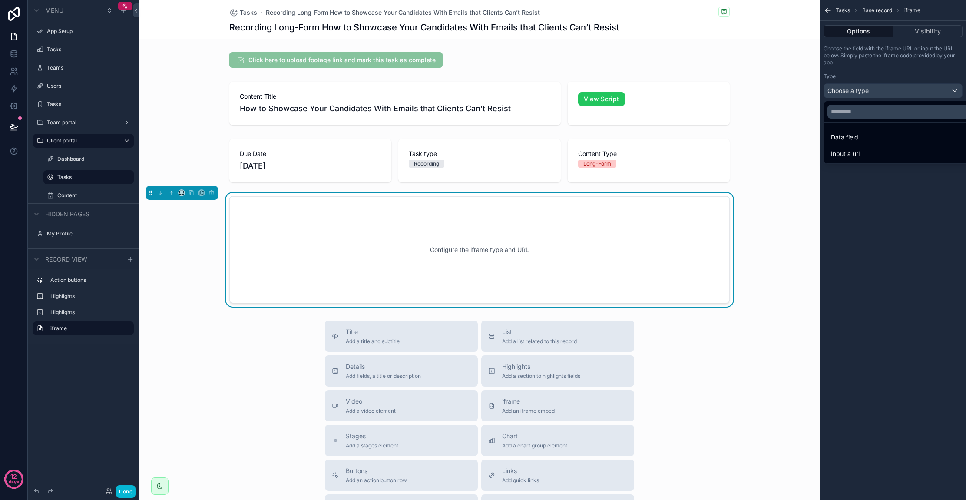
click at [489, 253] on div "Configure the iframe type and URL" at bounding box center [480, 250] width 472 height 78
click at [860, 151] on span "Input a url" at bounding box center [845, 154] width 29 height 10
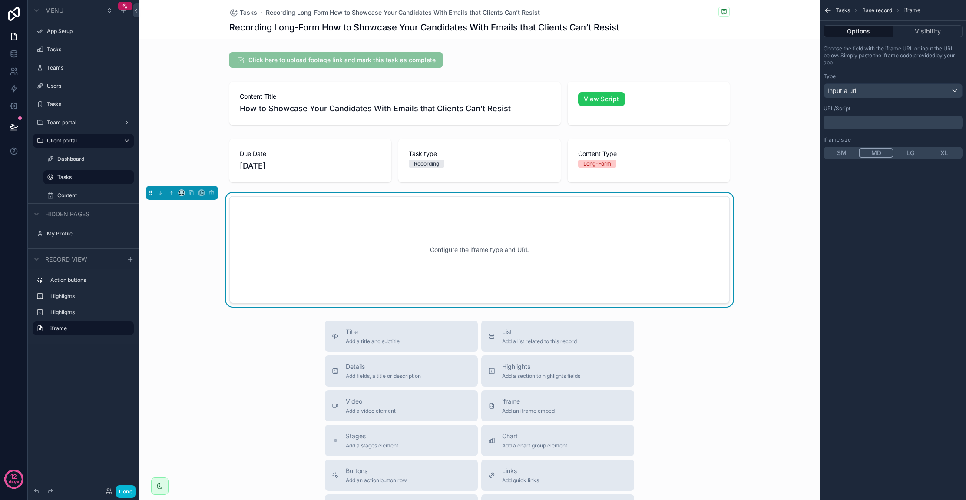
click at [847, 116] on div "﻿" at bounding box center [893, 123] width 139 height 14
click at [847, 121] on p "﻿" at bounding box center [894, 122] width 134 height 7
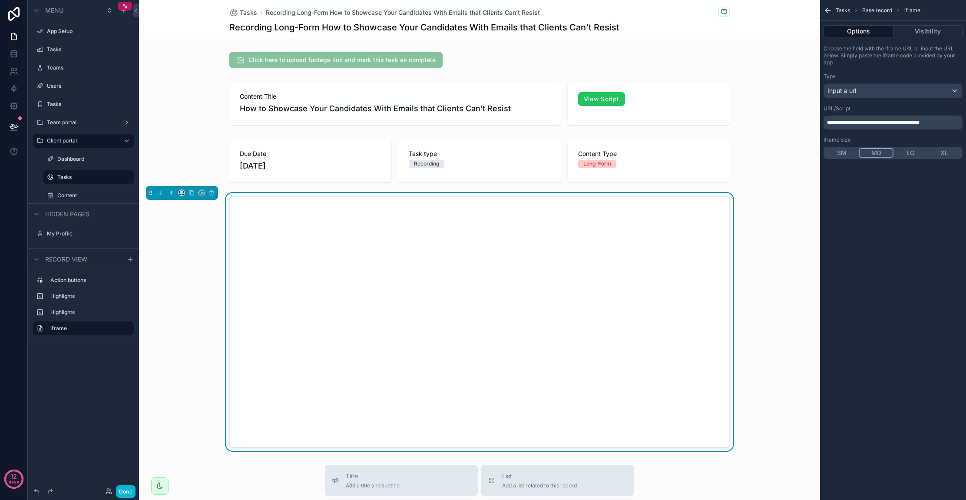
click at [892, 107] on div "URL/Script" at bounding box center [893, 108] width 139 height 7
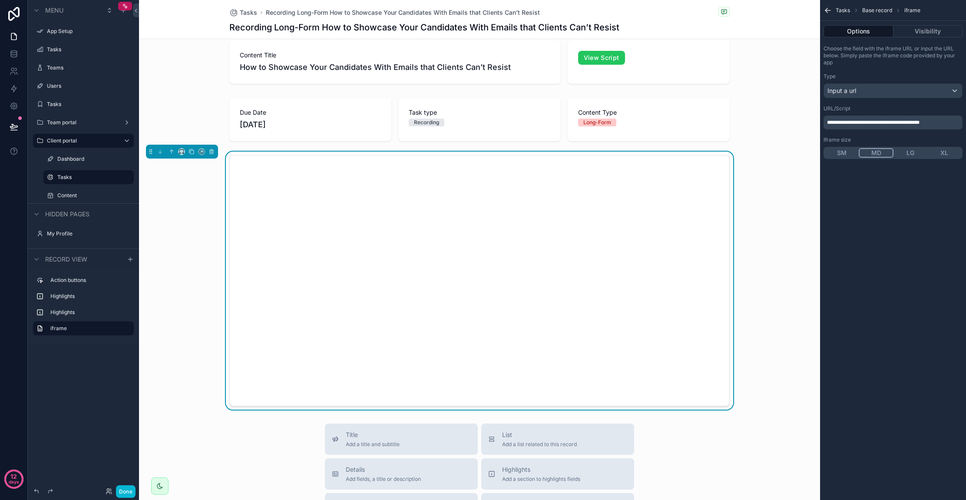
scroll to position [17, 0]
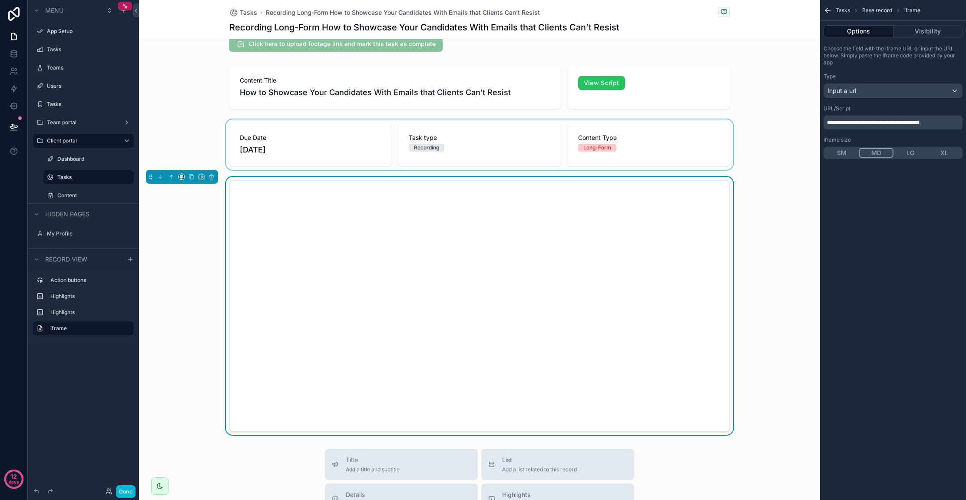
click at [757, 143] on div "scrollable content" at bounding box center [479, 145] width 681 height 50
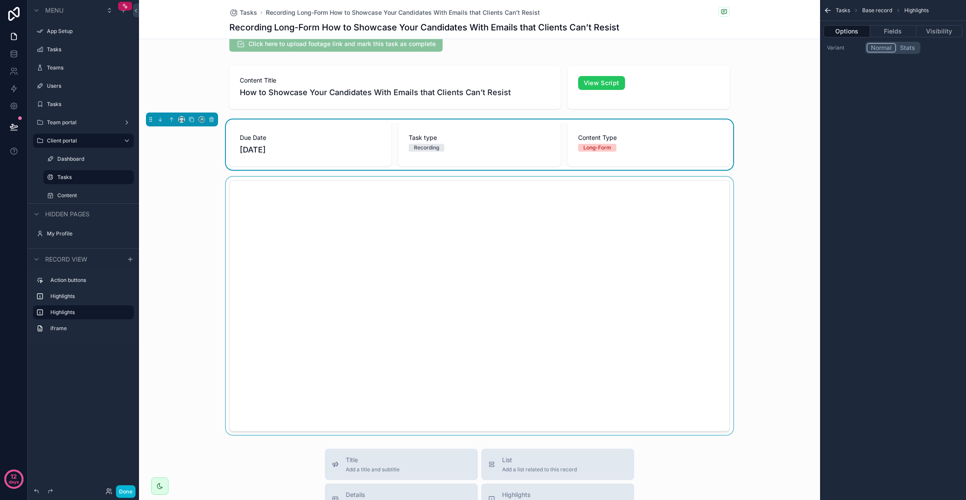
click at [699, 204] on div "scrollable content" at bounding box center [479, 306] width 681 height 258
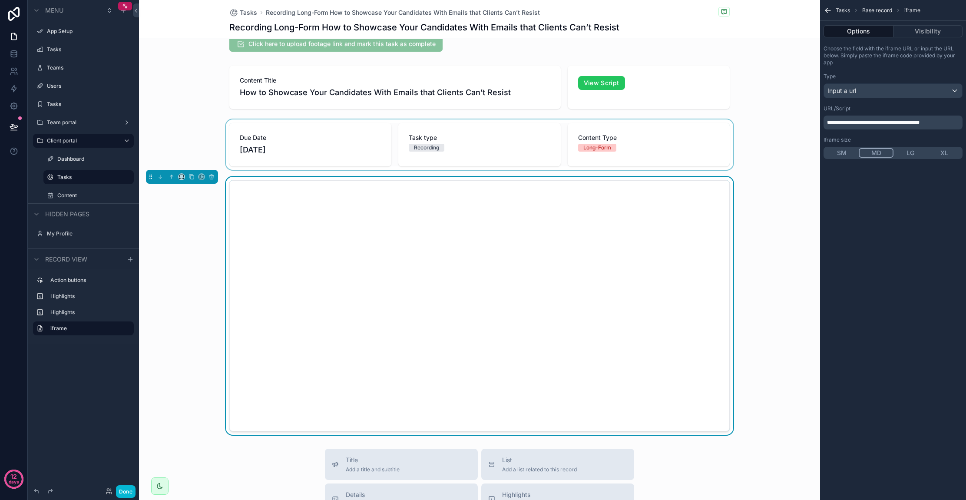
click at [914, 154] on button "LG" at bounding box center [911, 153] width 34 height 10
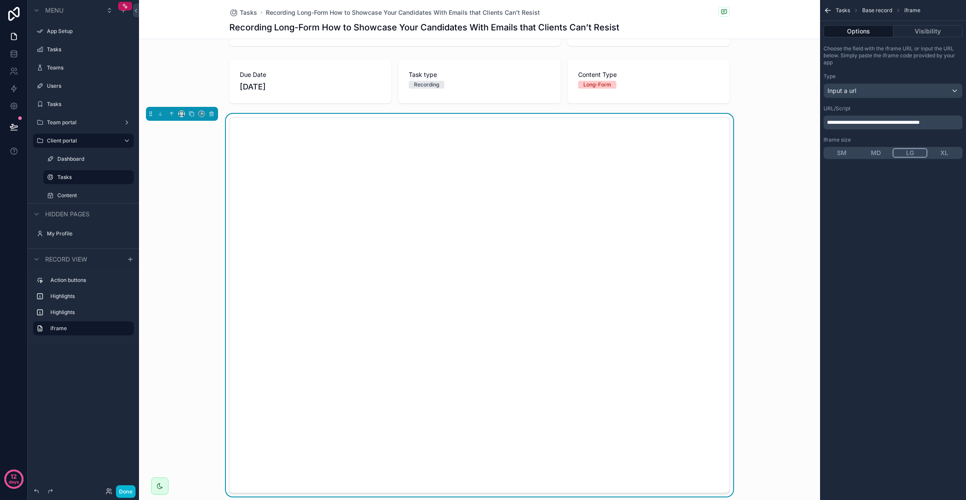
scroll to position [65, 0]
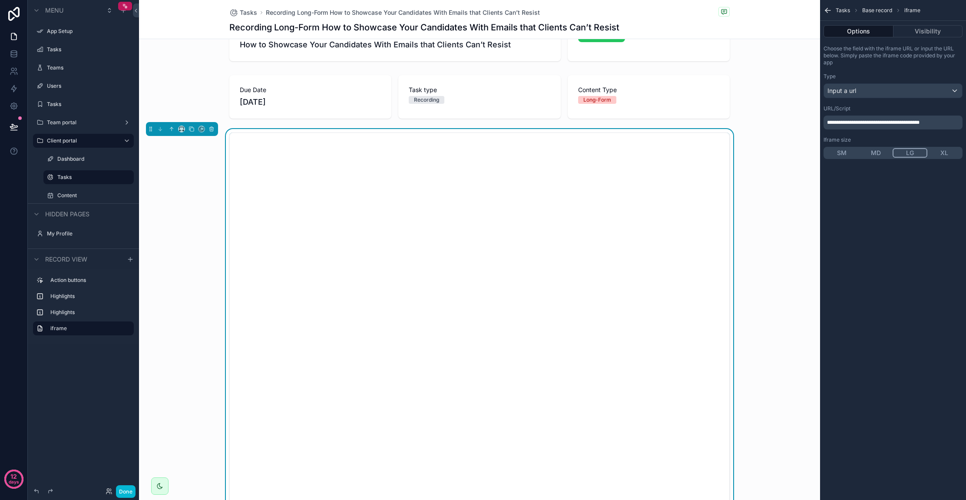
click at [868, 153] on button "MD" at bounding box center [876, 153] width 34 height 10
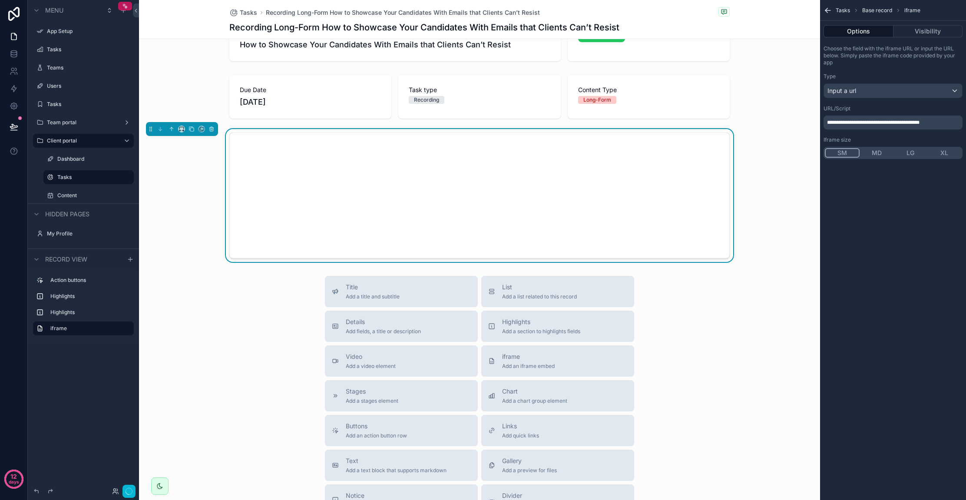
click at [839, 149] on button "SM" at bounding box center [842, 153] width 35 height 10
click at [864, 147] on div "SM MD LG XL" at bounding box center [893, 153] width 139 height 12
click at [867, 150] on button "MD" at bounding box center [877, 153] width 34 height 10
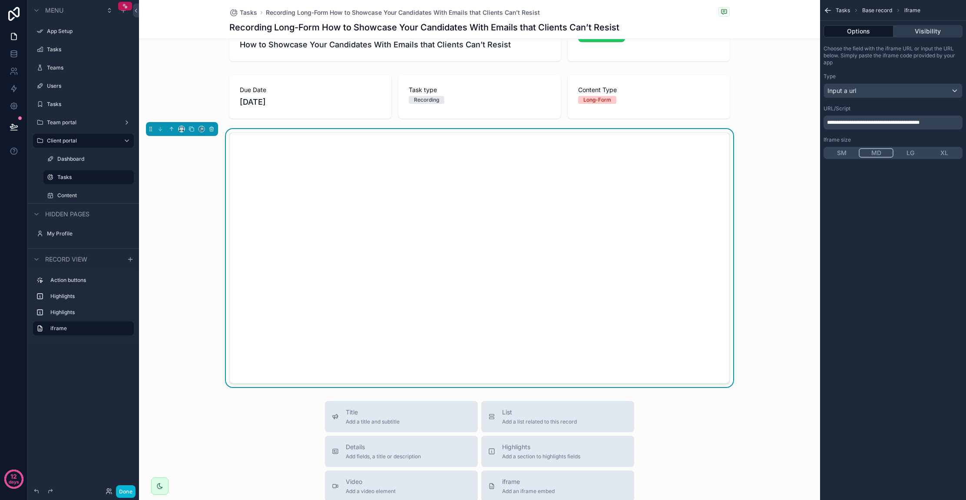
click at [920, 26] on button "Visibility" at bounding box center [929, 31] width 70 height 12
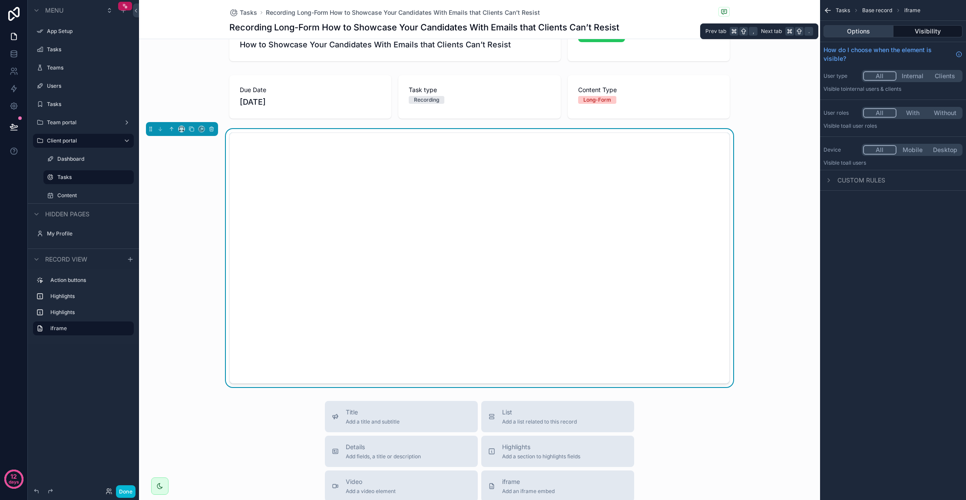
click at [867, 31] on button "Options" at bounding box center [859, 31] width 70 height 12
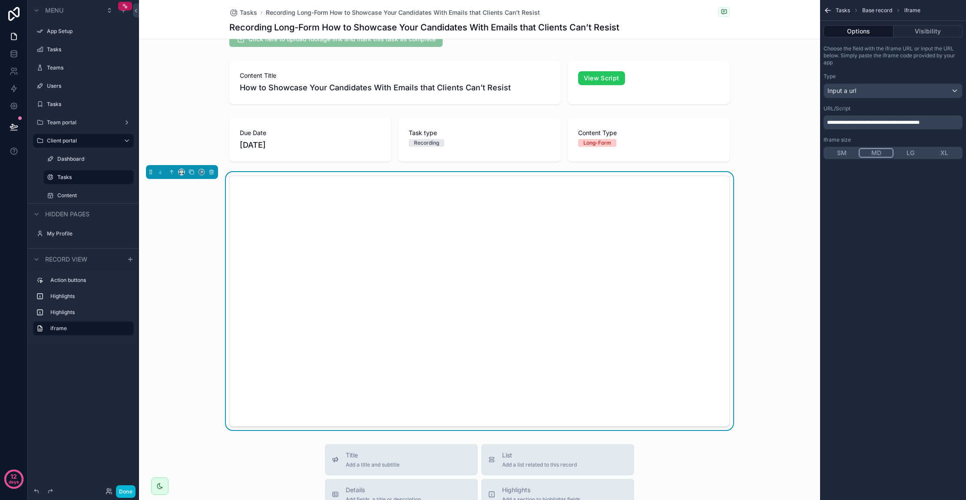
scroll to position [0, 0]
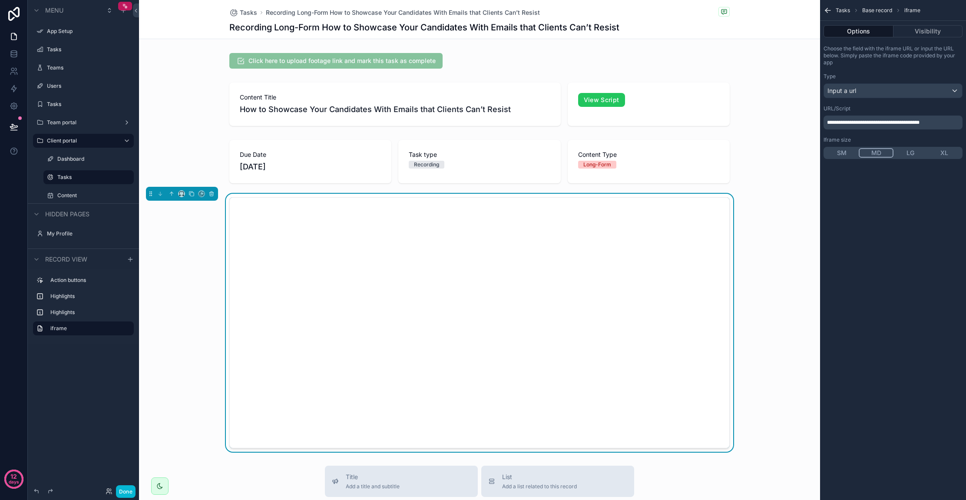
click at [877, 10] on span "Base record" at bounding box center [878, 10] width 30 height 7
click at [828, 8] on icon "scrollable content" at bounding box center [827, 9] width 2 height 2
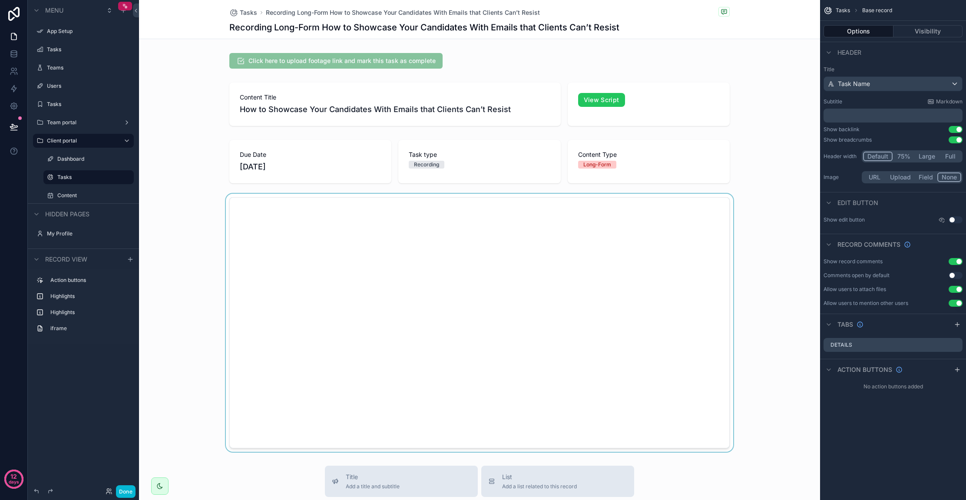
click at [541, 334] on div "scrollable content" at bounding box center [479, 323] width 681 height 258
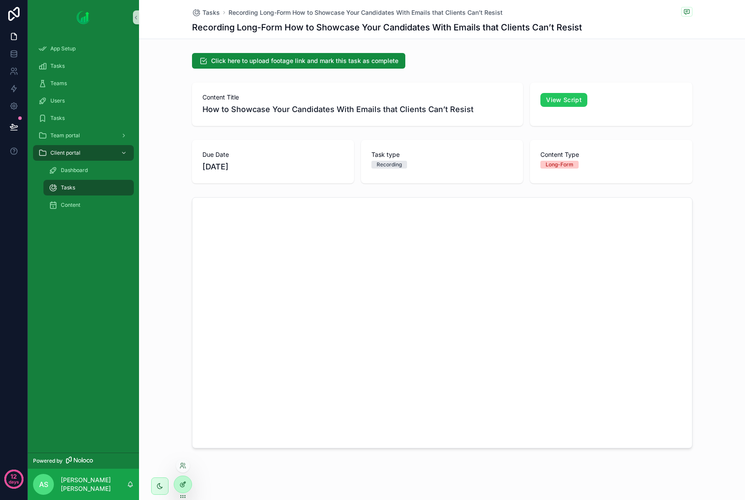
click at [184, 485] on icon at bounding box center [182, 484] width 7 height 7
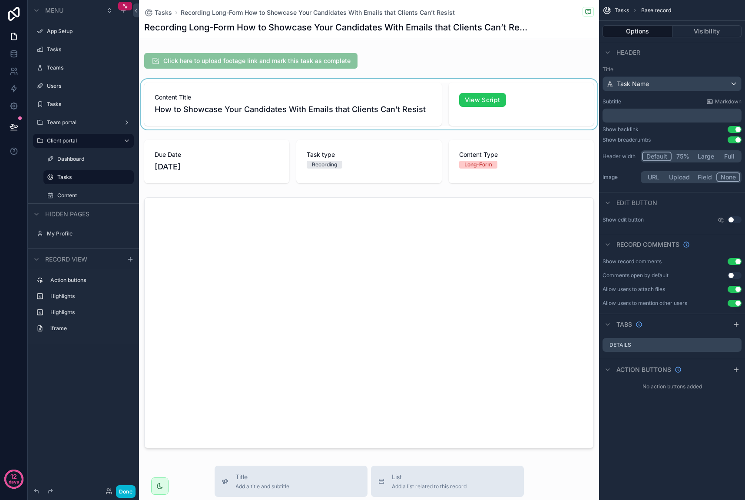
click at [359, 108] on div "scrollable content" at bounding box center [369, 104] width 460 height 50
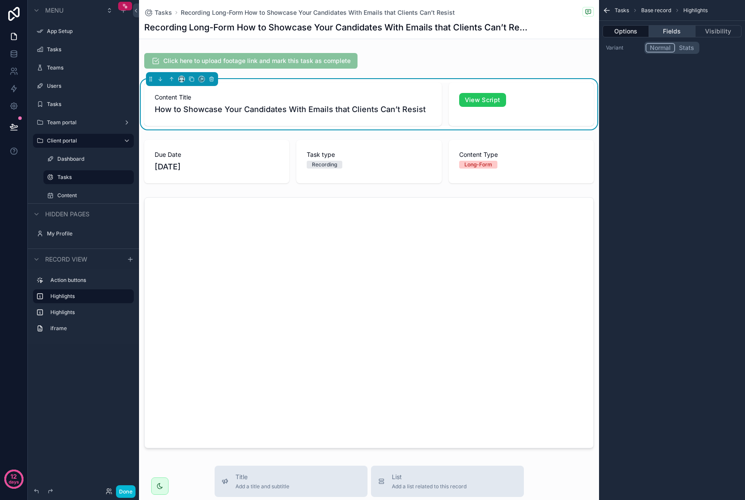
click at [674, 32] on button "Fields" at bounding box center [672, 31] width 46 height 12
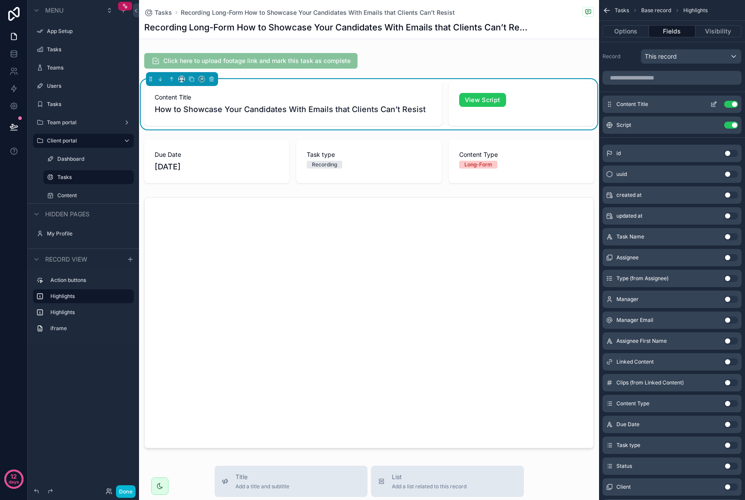
click at [714, 105] on icon "scrollable content" at bounding box center [714, 103] width 3 height 3
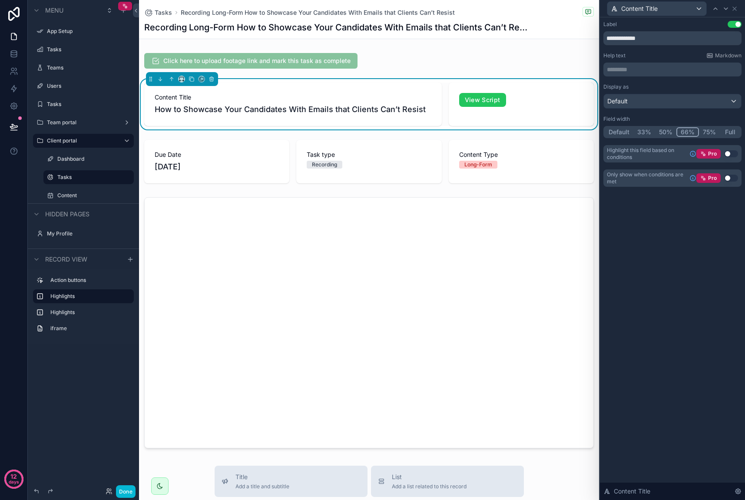
click at [660, 127] on button "50%" at bounding box center [665, 132] width 21 height 10
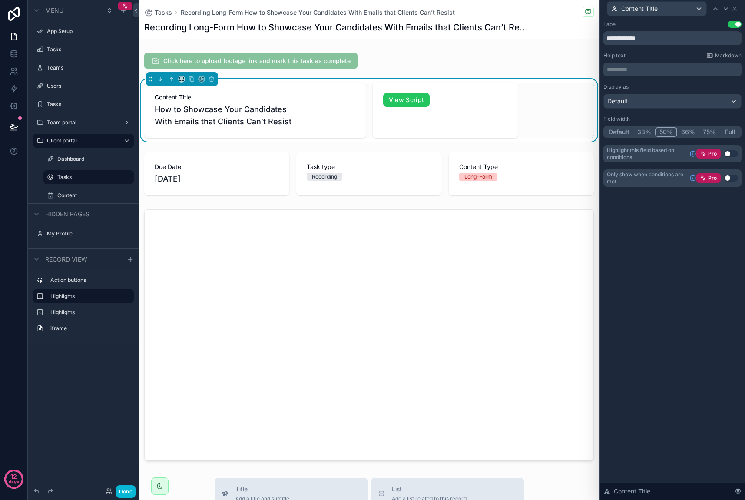
click at [686, 130] on button "66%" at bounding box center [688, 132] width 22 height 10
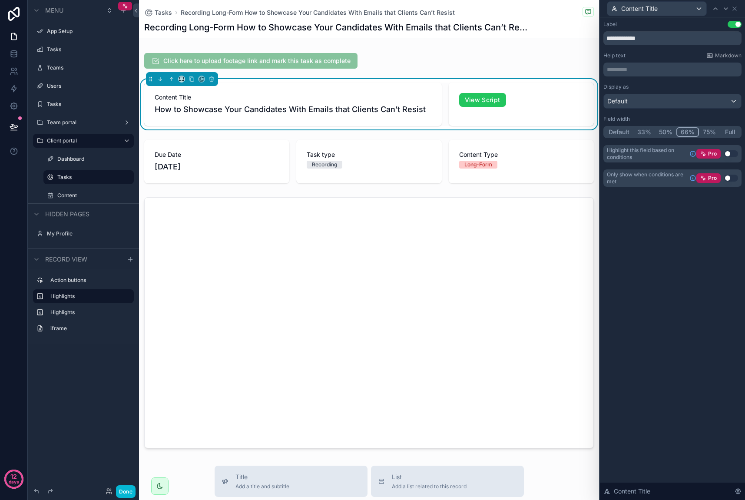
click at [668, 132] on button "50%" at bounding box center [665, 132] width 21 height 10
click at [686, 128] on button "66%" at bounding box center [688, 132] width 23 height 10
click at [735, 8] on icon at bounding box center [734, 8] width 3 height 3
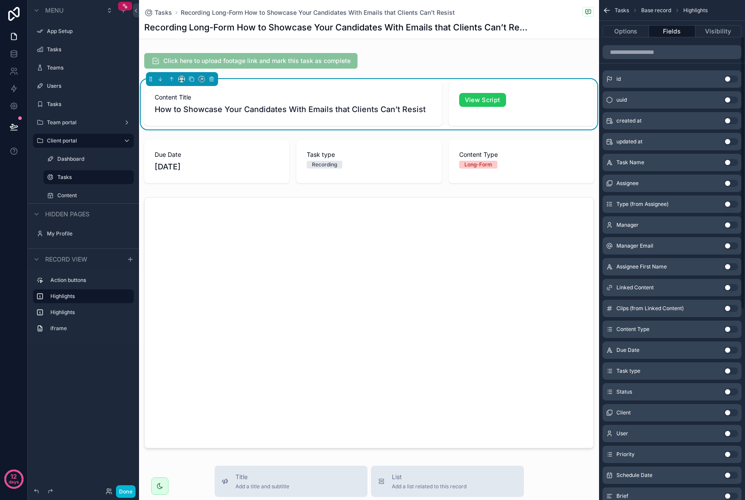
scroll to position [76, 0]
click at [729, 349] on button "Use setting" at bounding box center [731, 348] width 14 height 7
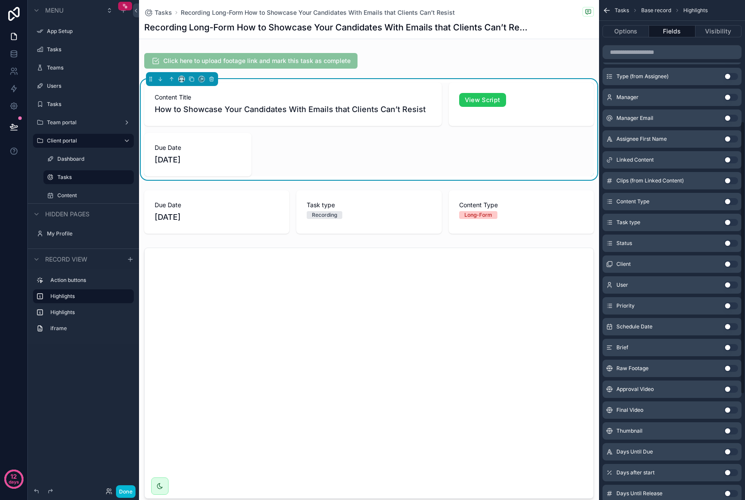
scroll to position [0, 0]
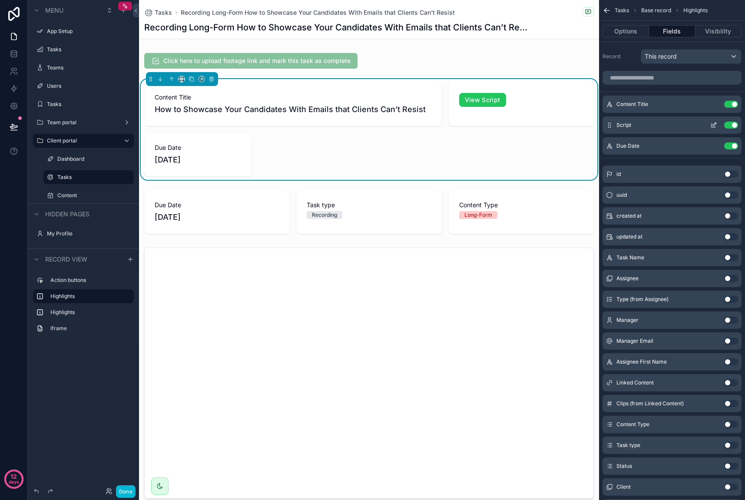
click at [732, 125] on button "Use setting" at bounding box center [731, 125] width 14 height 7
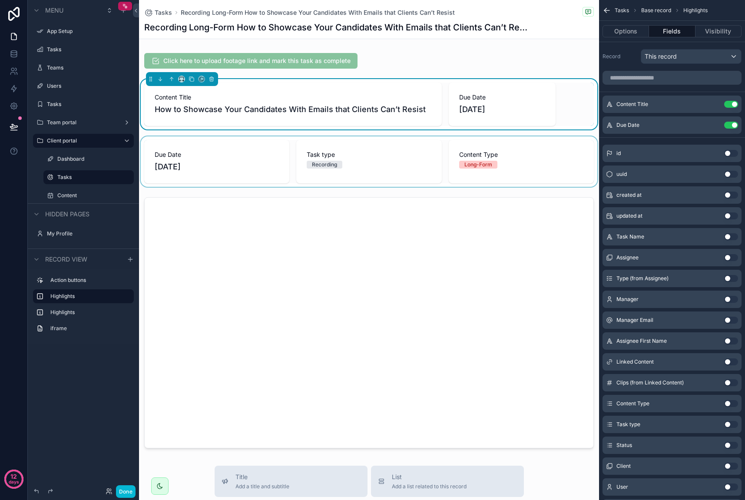
click at [221, 156] on div "scrollable content" at bounding box center [369, 161] width 460 height 50
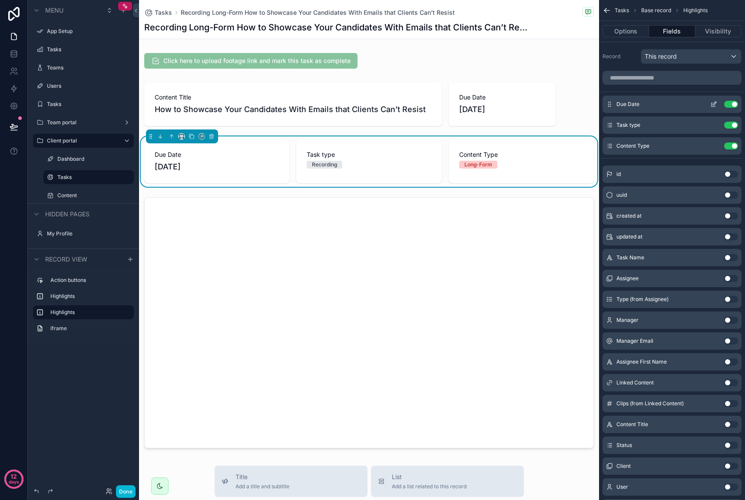
click at [731, 102] on button "Use setting" at bounding box center [731, 104] width 14 height 7
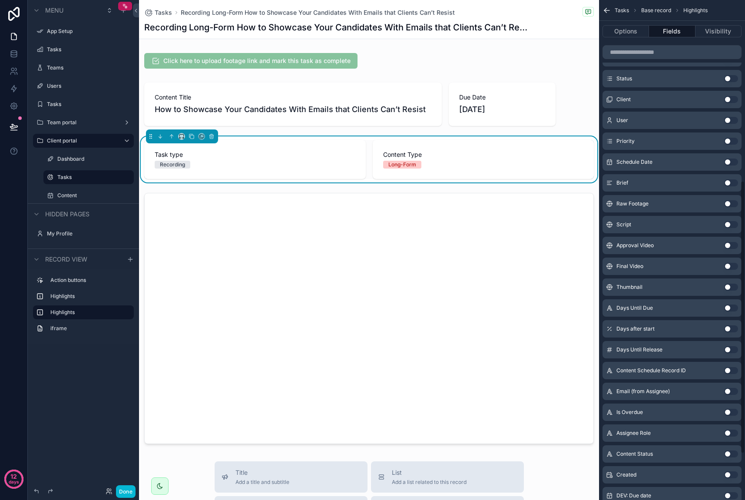
scroll to position [372, 0]
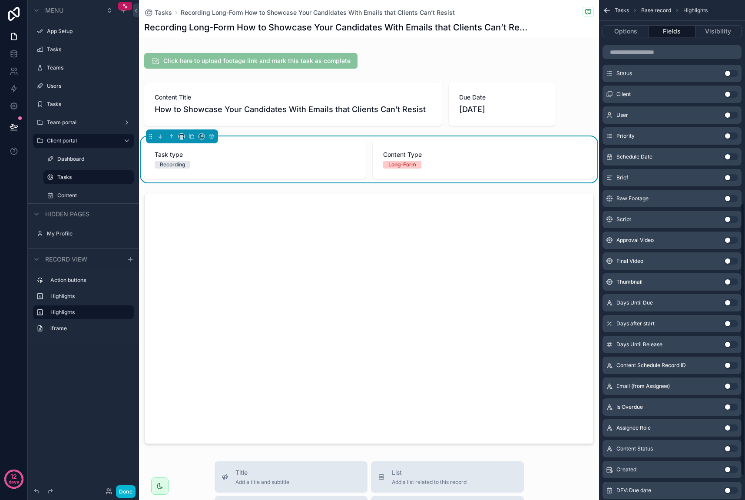
click at [732, 219] on button "Use setting" at bounding box center [731, 219] width 14 height 7
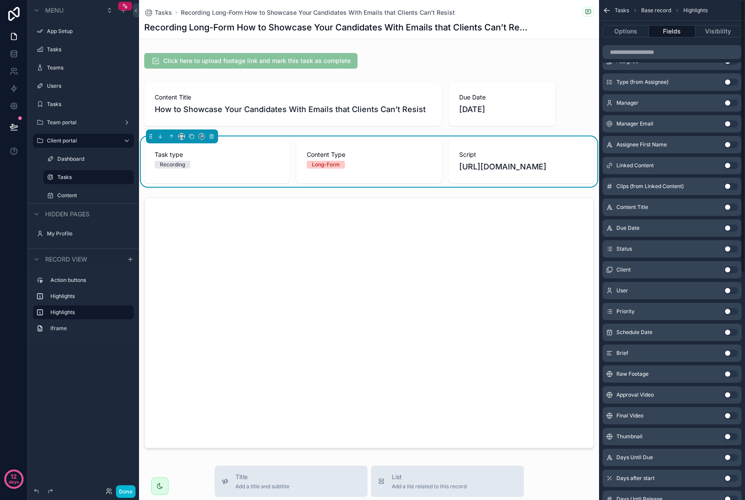
scroll to position [0, 0]
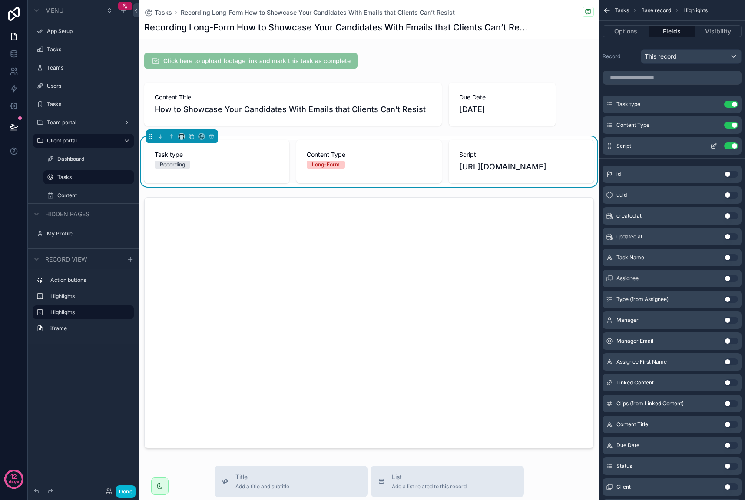
click at [714, 148] on icon "scrollable content" at bounding box center [714, 147] width 4 height 4
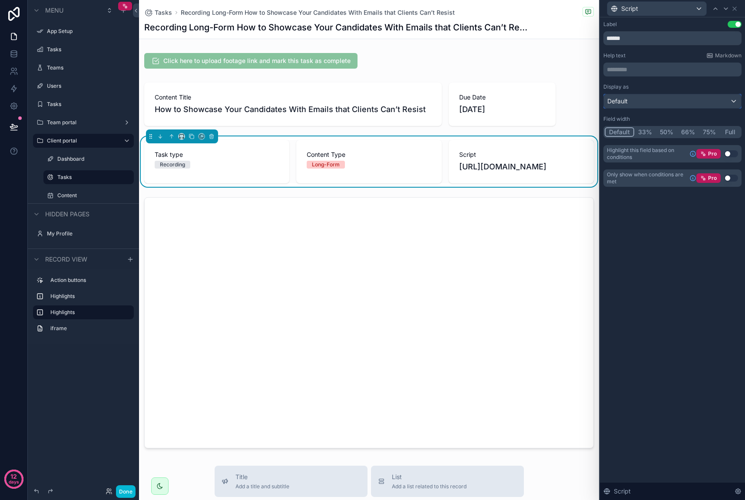
click at [664, 94] on div "Default" at bounding box center [672, 101] width 137 height 14
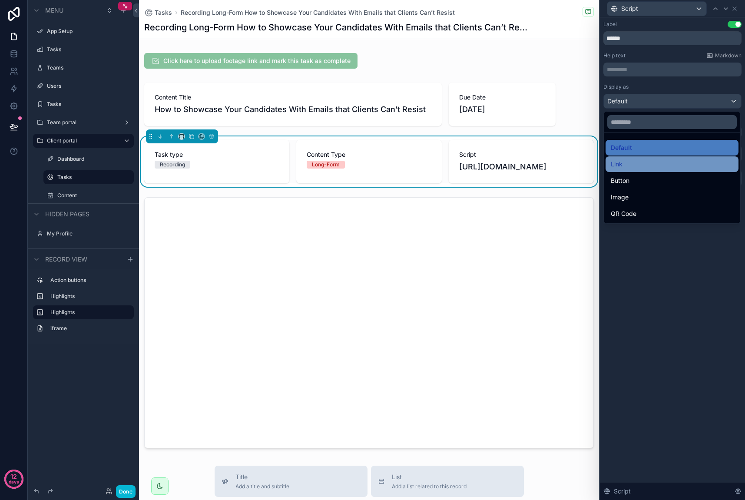
click at [661, 157] on div "Link" at bounding box center [672, 164] width 133 height 16
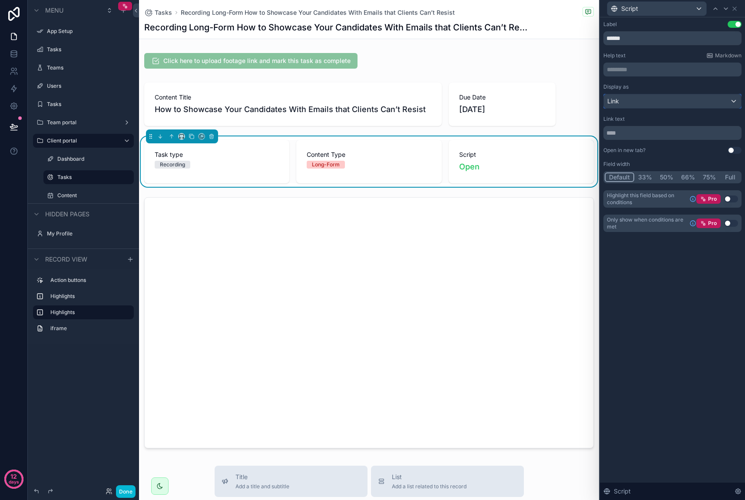
click at [642, 104] on div "Link" at bounding box center [672, 101] width 137 height 14
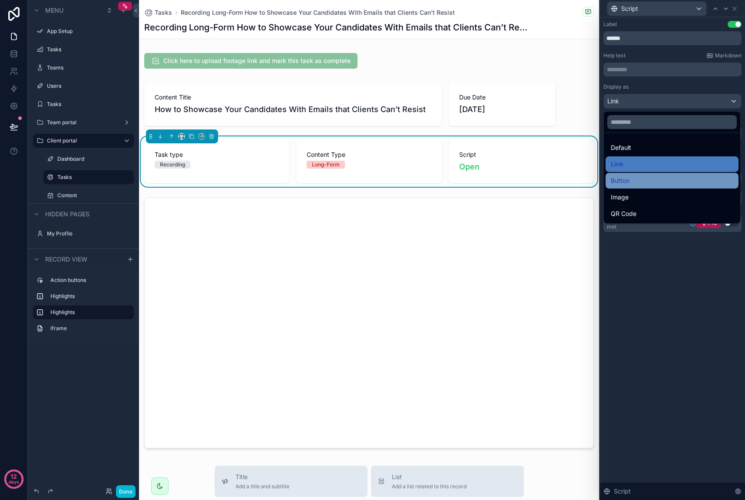
click at [649, 184] on div "Button" at bounding box center [672, 181] width 123 height 10
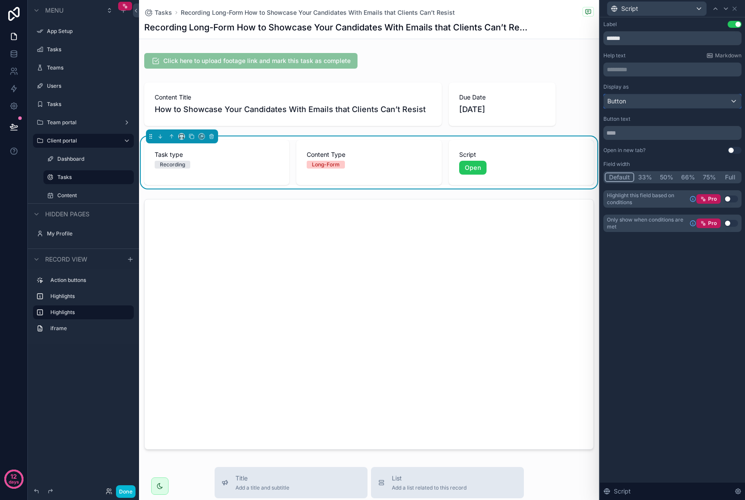
click at [645, 104] on div "Button" at bounding box center [672, 101] width 137 height 14
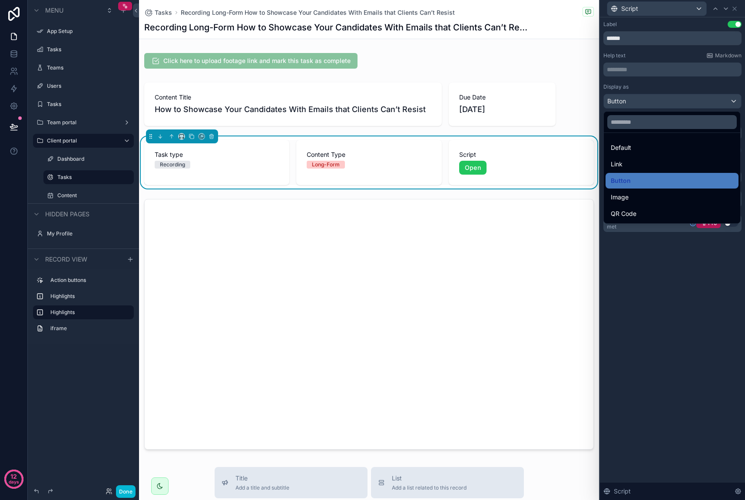
click at [631, 192] on div "Image" at bounding box center [672, 197] width 123 height 10
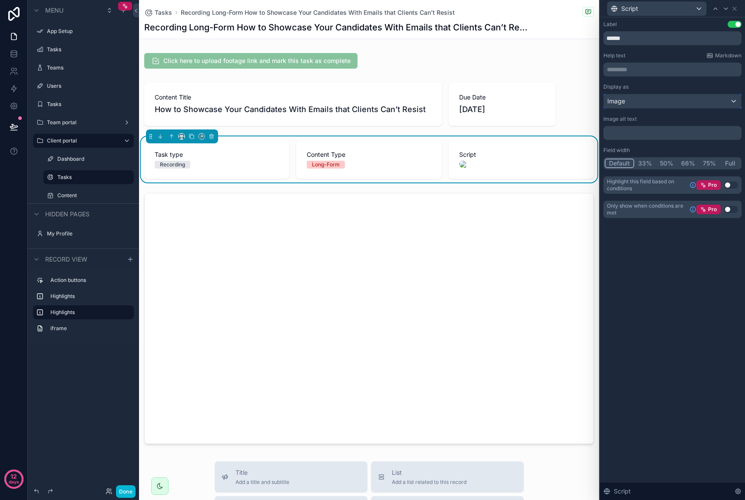
click at [650, 98] on div "Image" at bounding box center [672, 101] width 137 height 14
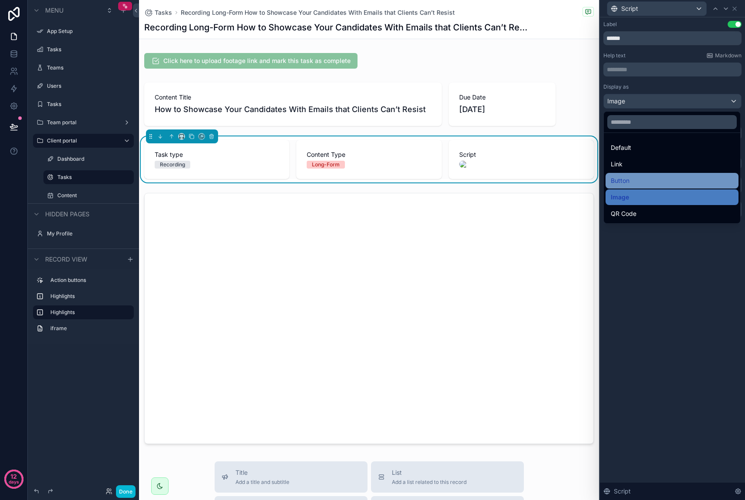
click at [636, 178] on div "Button" at bounding box center [672, 181] width 123 height 10
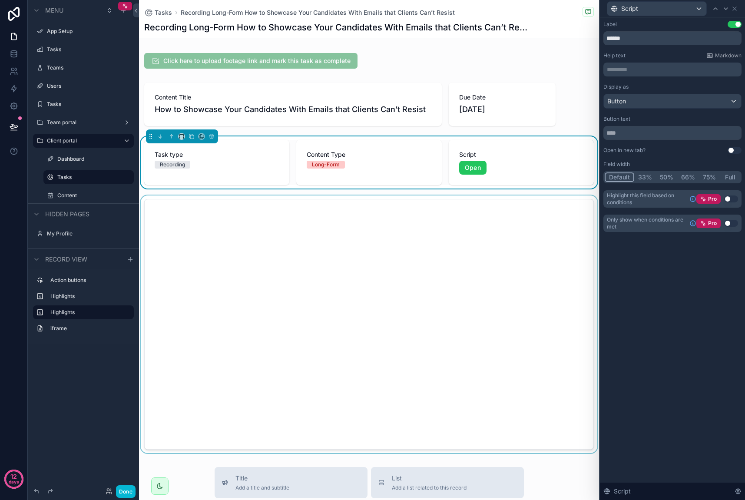
click at [580, 250] on div "scrollable content" at bounding box center [369, 325] width 460 height 258
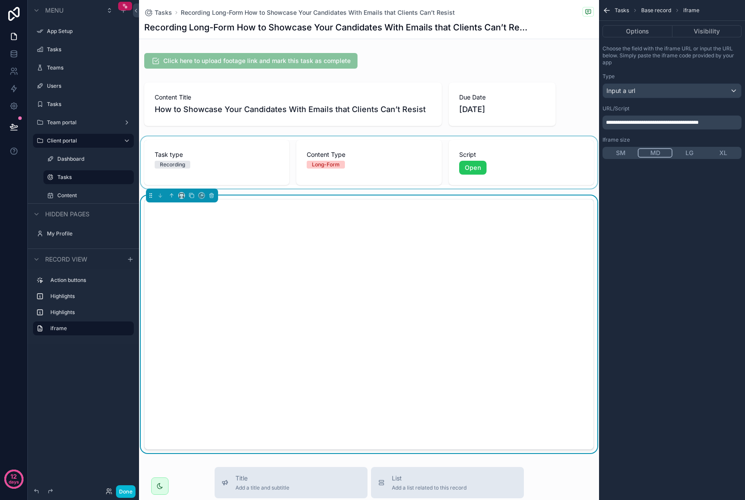
click at [510, 153] on div "scrollable content" at bounding box center [369, 162] width 460 height 52
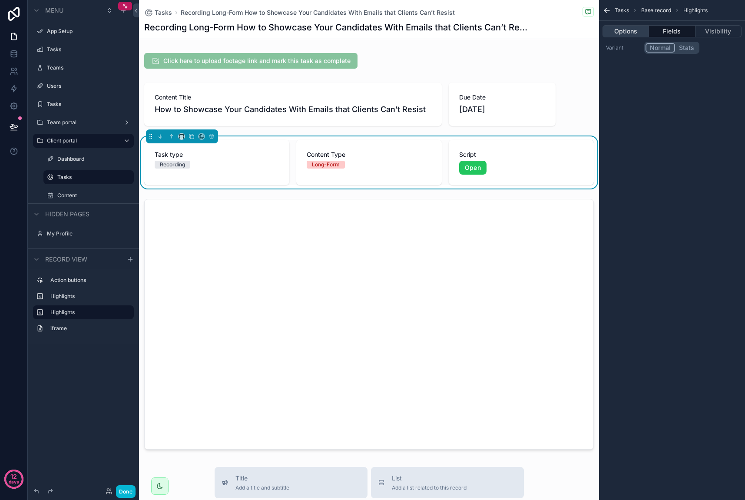
click at [632, 34] on button "Options" at bounding box center [626, 31] width 46 height 12
click at [668, 33] on button "Fields" at bounding box center [672, 31] width 46 height 12
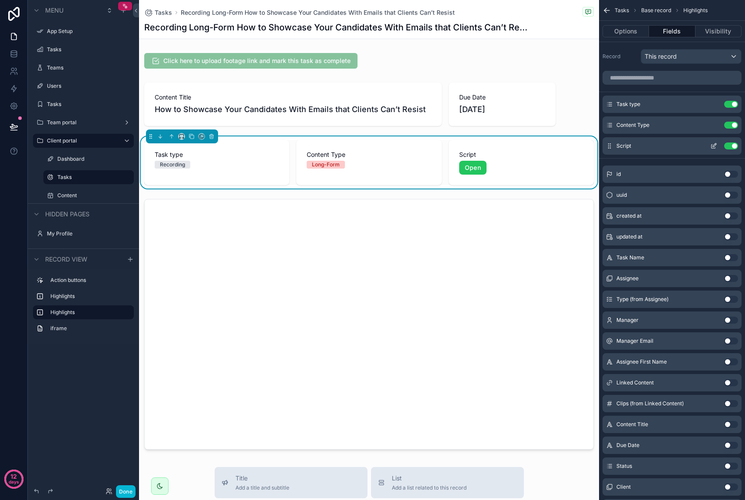
click at [713, 143] on icon "scrollable content" at bounding box center [714, 146] width 7 height 7
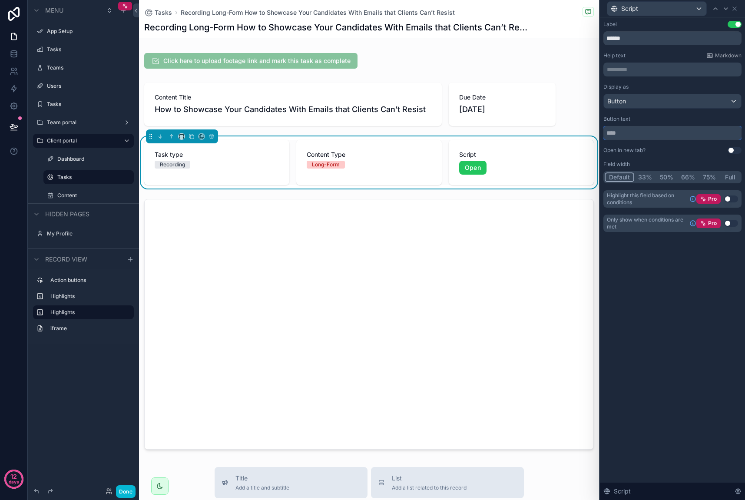
click at [636, 130] on input "text" at bounding box center [673, 133] width 138 height 14
click at [735, 24] on button "Use setting" at bounding box center [735, 24] width 14 height 7
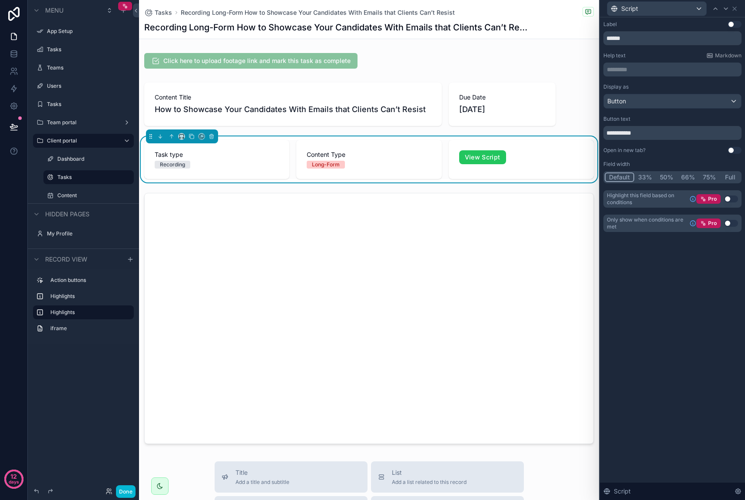
drag, startPoint x: 649, startPoint y: 61, endPoint x: 674, endPoint y: 60, distance: 24.8
click at [649, 61] on div "Help text Markdown ********* ﻿" at bounding box center [673, 64] width 138 height 24
click at [718, 55] on span "Markdown" at bounding box center [728, 55] width 27 height 7
click at [607, 135] on input "**********" at bounding box center [673, 133] width 138 height 14
paste input "*"
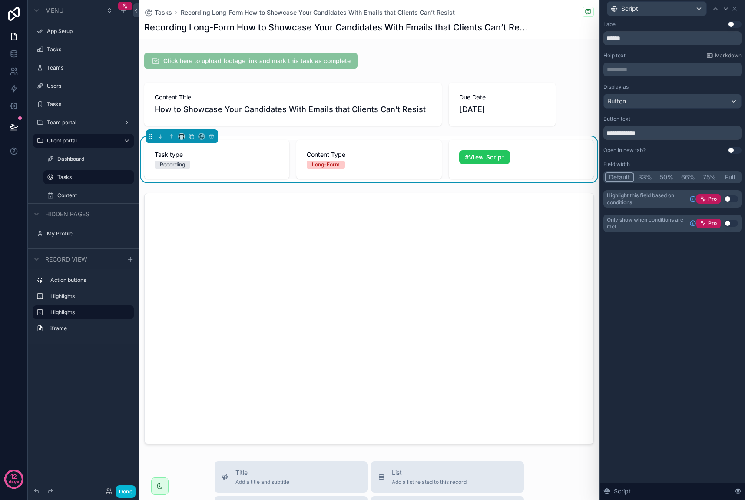
click at [653, 145] on div "**********" at bounding box center [673, 145] width 138 height 124
drag, startPoint x: 614, startPoint y: 132, endPoint x: 601, endPoint y: 134, distance: 13.2
click at [601, 134] on div "**********" at bounding box center [672, 135] width 145 height 236
click at [640, 133] on input "**********" at bounding box center [673, 133] width 138 height 14
paste input "**********"
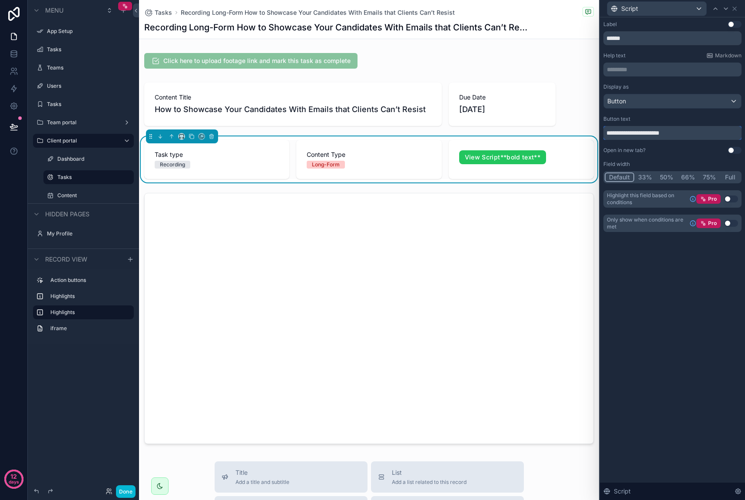
click at [640, 134] on input "**********" at bounding box center [673, 133] width 138 height 14
drag, startPoint x: 688, startPoint y: 133, endPoint x: 639, endPoint y: 136, distance: 49.2
click at [639, 136] on input "**********" at bounding box center [673, 133] width 138 height 14
type input "**********"
click at [608, 37] on input "******" at bounding box center [673, 38] width 138 height 14
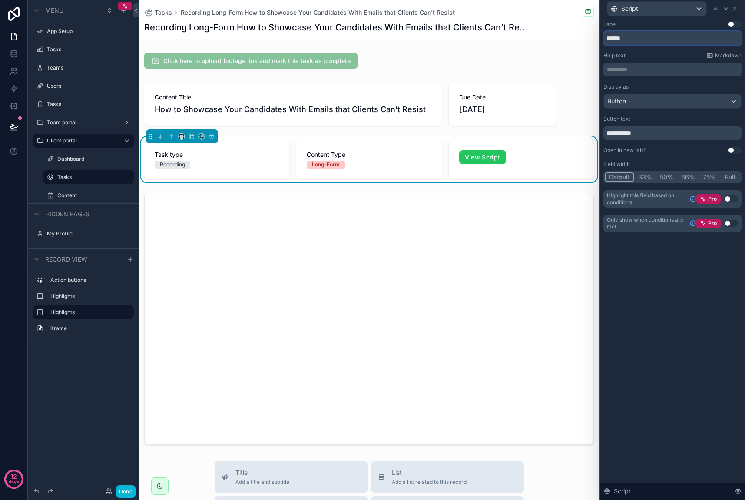
paste input "**********"
click at [730, 21] on button "Use setting" at bounding box center [735, 24] width 14 height 7
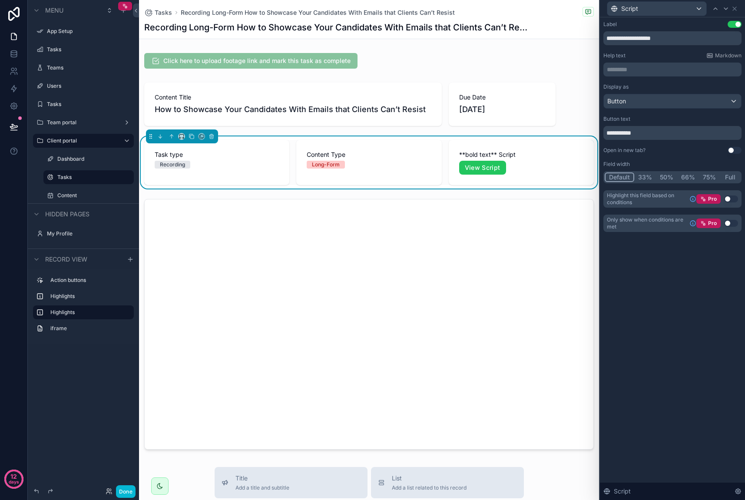
click at [737, 22] on button "Use setting" at bounding box center [735, 24] width 14 height 7
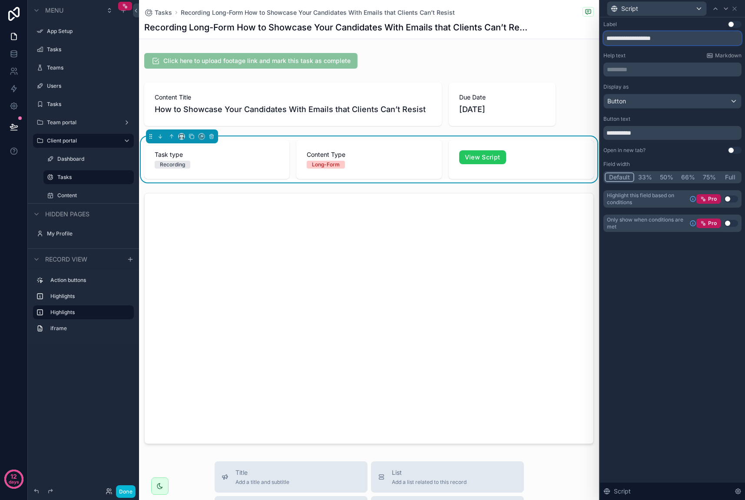
drag, startPoint x: 641, startPoint y: 40, endPoint x: 603, endPoint y: 38, distance: 37.8
click at [604, 38] on input "**********" at bounding box center [673, 38] width 138 height 14
click at [624, 68] on p "********* ﻿" at bounding box center [673, 69] width 133 height 9
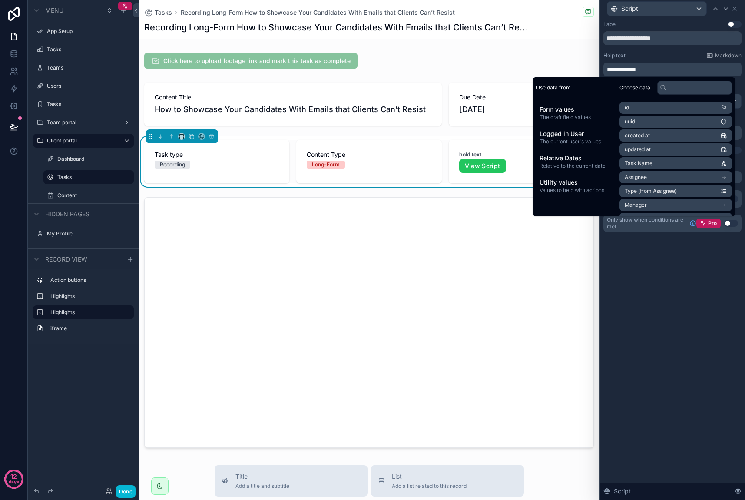
click at [663, 56] on div "Help text Markdown" at bounding box center [673, 55] width 138 height 7
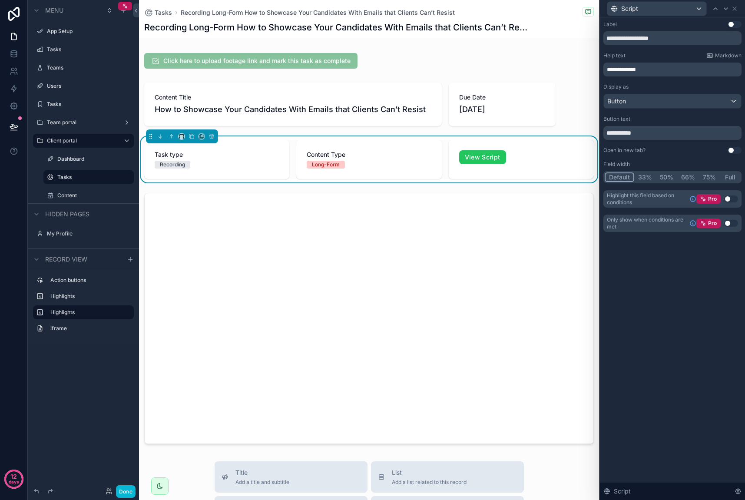
click at [636, 68] on span "**********" at bounding box center [621, 69] width 29 height 6
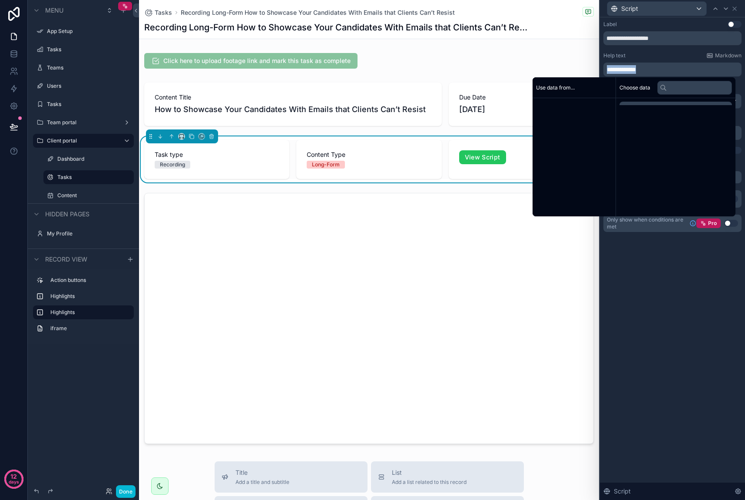
click at [636, 68] on span "**********" at bounding box center [621, 69] width 29 height 6
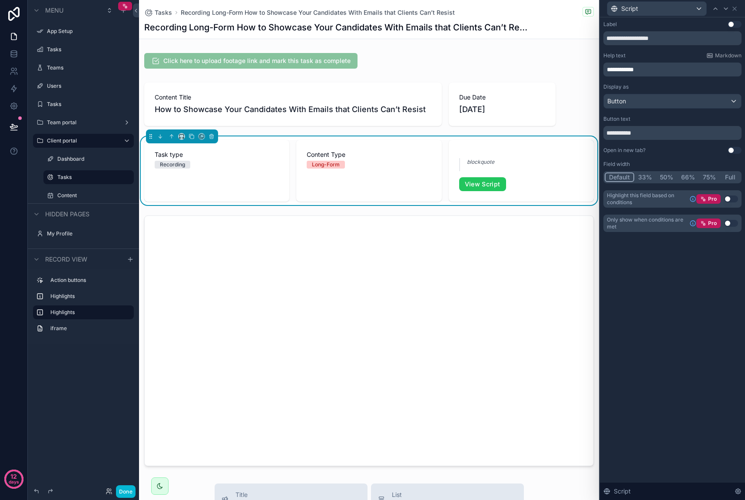
click at [653, 51] on div "**********" at bounding box center [673, 126] width 138 height 211
click at [634, 68] on span "**********" at bounding box center [620, 69] width 27 height 6
click at [634, 69] on span "**********" at bounding box center [620, 69] width 27 height 6
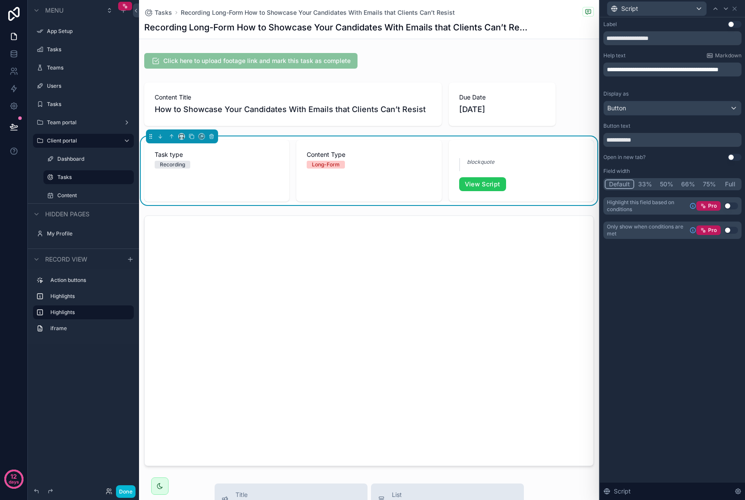
click at [649, 55] on div "Help text Markdown" at bounding box center [673, 55] width 138 height 7
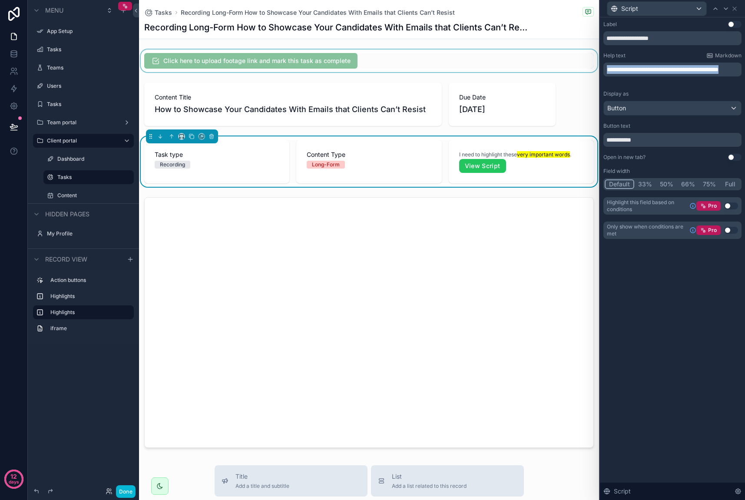
drag, startPoint x: 643, startPoint y: 76, endPoint x: 578, endPoint y: 63, distance: 66.7
click at [578, 63] on div "**********" at bounding box center [372, 250] width 745 height 500
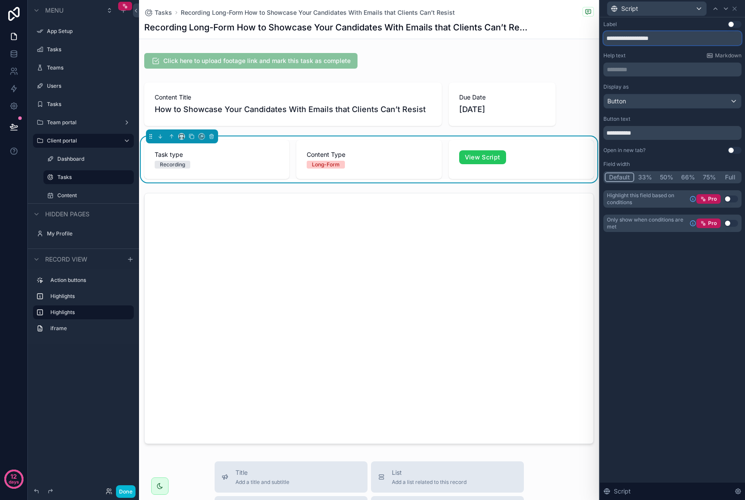
drag, startPoint x: 644, startPoint y: 40, endPoint x: 597, endPoint y: 34, distance: 48.1
click at [597, 34] on div "**********" at bounding box center [372, 250] width 745 height 500
type input "******"
click at [736, 27] on button "Use setting" at bounding box center [735, 24] width 14 height 7
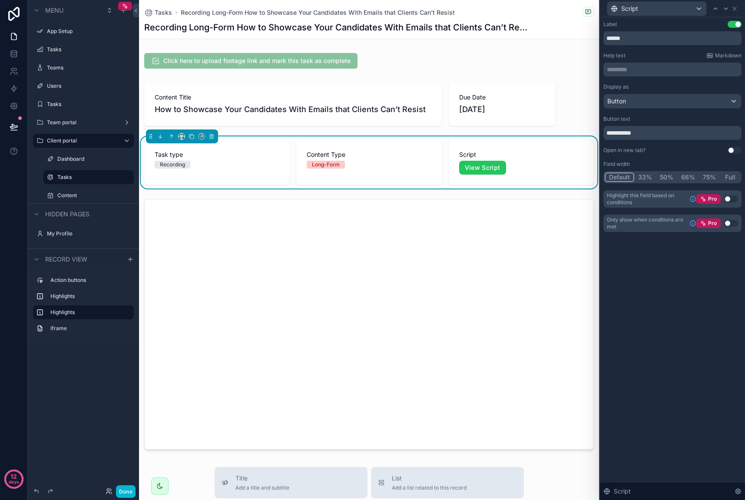
click at [645, 177] on button "33%" at bounding box center [645, 178] width 22 height 10
click at [737, 12] on div "Script" at bounding box center [673, 8] width 138 height 17
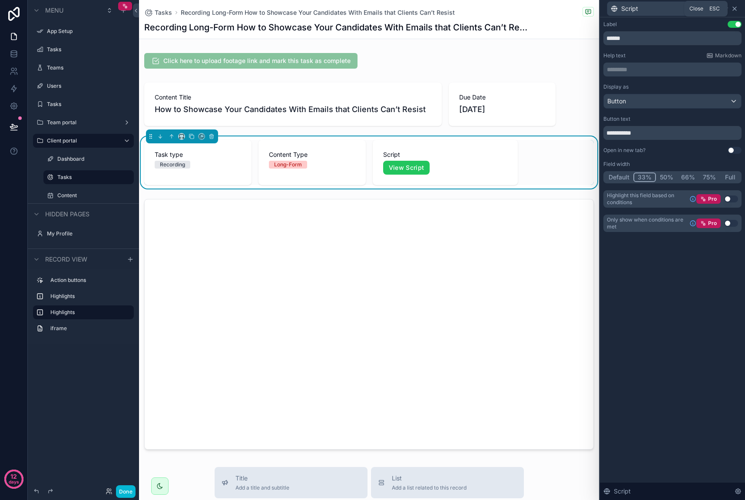
click at [736, 10] on icon at bounding box center [734, 8] width 7 height 7
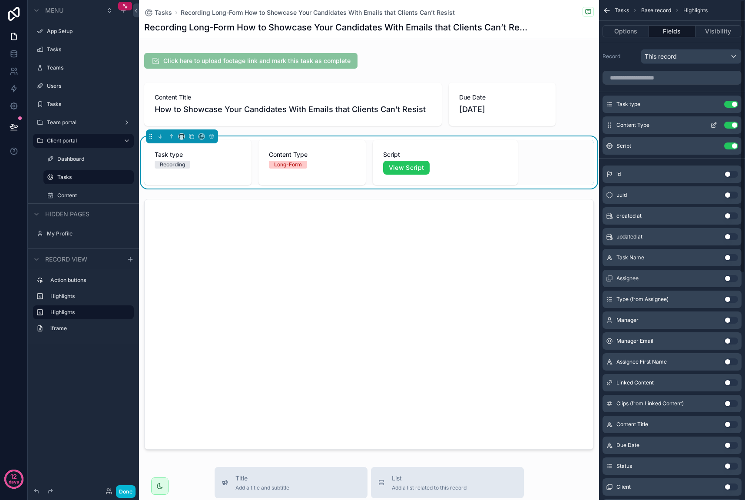
click at [713, 123] on icon "scrollable content" at bounding box center [714, 125] width 7 height 7
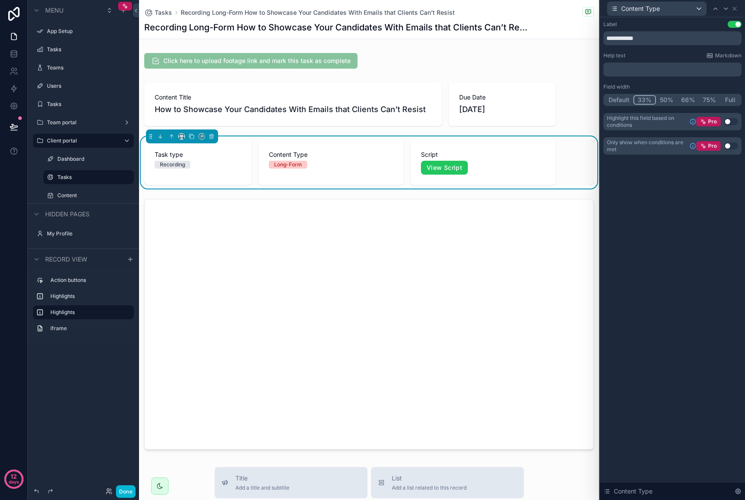
click at [648, 98] on button "33%" at bounding box center [645, 100] width 23 height 10
click at [734, 11] on icon at bounding box center [734, 8] width 7 height 7
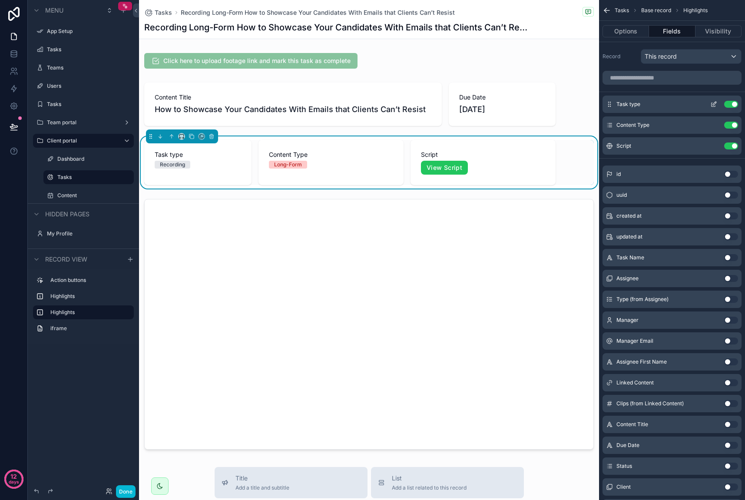
click at [714, 103] on icon "scrollable content" at bounding box center [714, 104] width 7 height 7
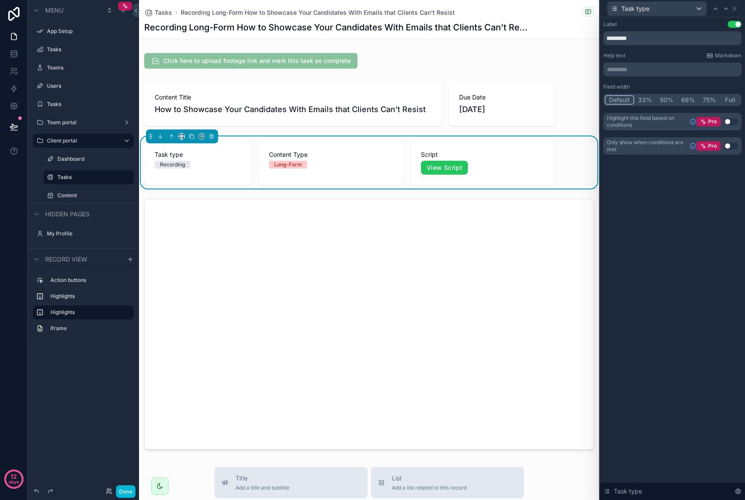
click at [643, 99] on button "33%" at bounding box center [645, 100] width 22 height 10
click at [734, 7] on icon at bounding box center [734, 8] width 3 height 3
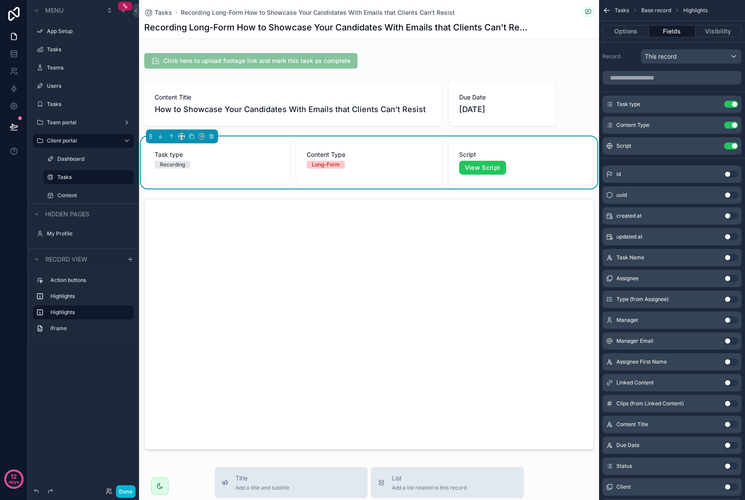
click at [607, 11] on icon "scrollable content" at bounding box center [607, 10] width 9 height 9
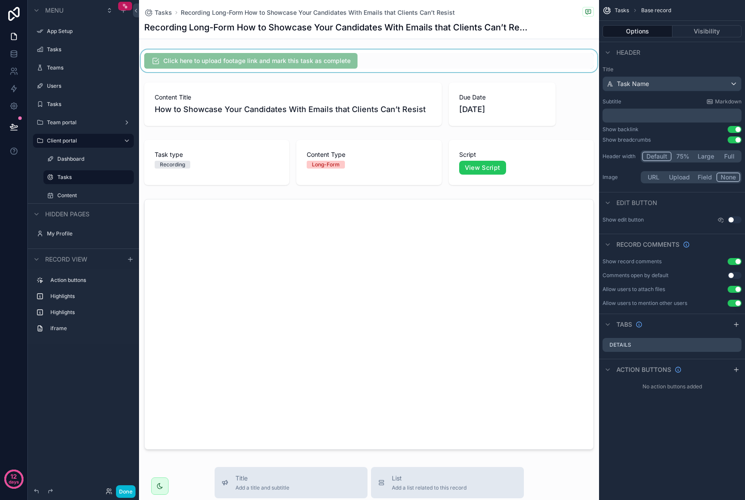
click at [341, 60] on div "scrollable content" at bounding box center [369, 61] width 460 height 23
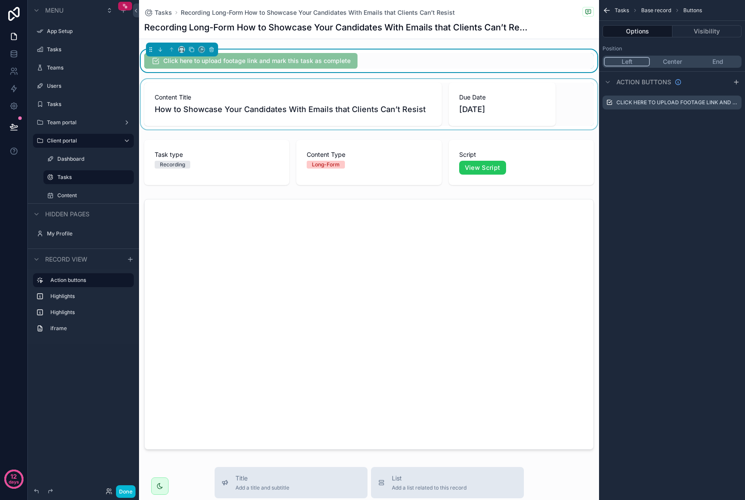
click at [524, 102] on div "scrollable content" at bounding box center [369, 104] width 460 height 50
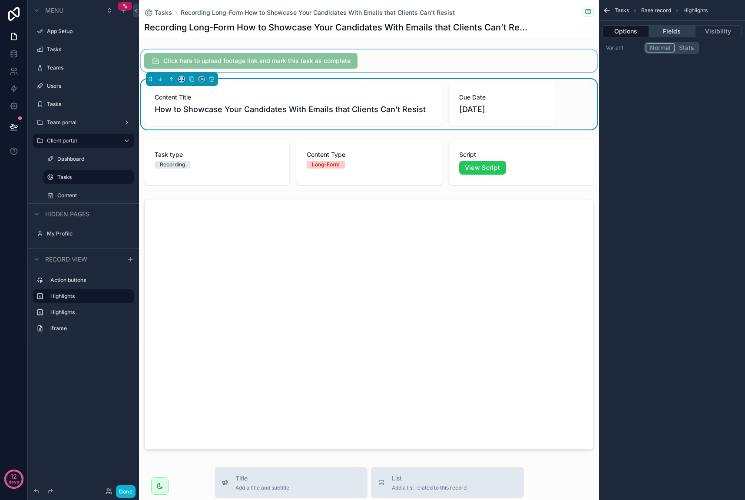
click at [676, 34] on button "Fields" at bounding box center [672, 31] width 46 height 12
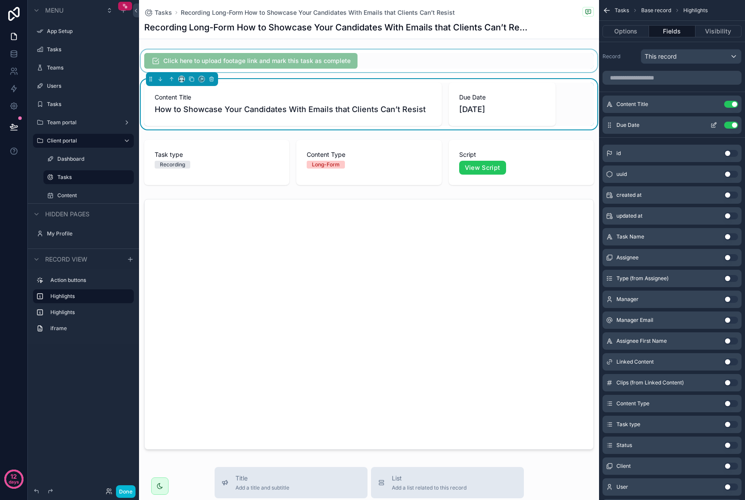
click at [716, 124] on icon "scrollable content" at bounding box center [715, 123] width 1 height 1
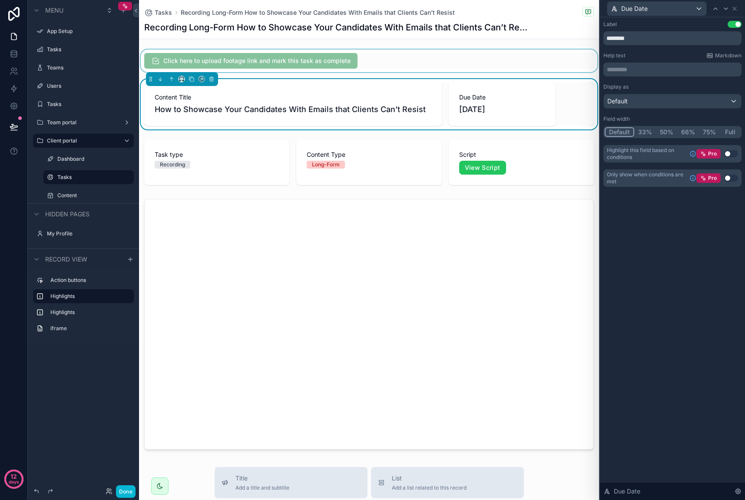
click at [646, 130] on button "33%" at bounding box center [645, 132] width 22 height 10
click at [394, 54] on div "scrollable content" at bounding box center [369, 61] width 460 height 23
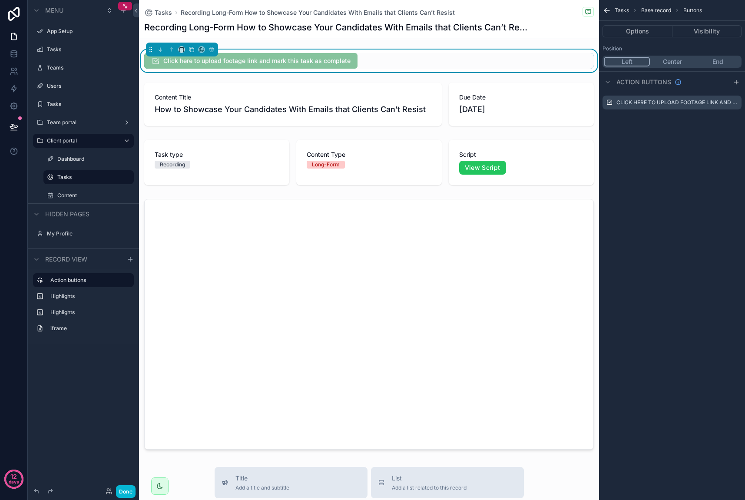
click at [667, 60] on button "Center" at bounding box center [672, 62] width 45 height 10
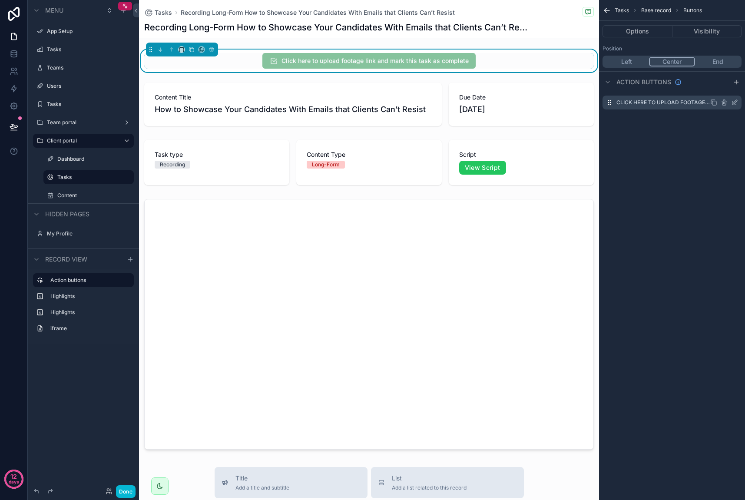
click at [733, 102] on icon "scrollable content" at bounding box center [734, 102] width 7 height 7
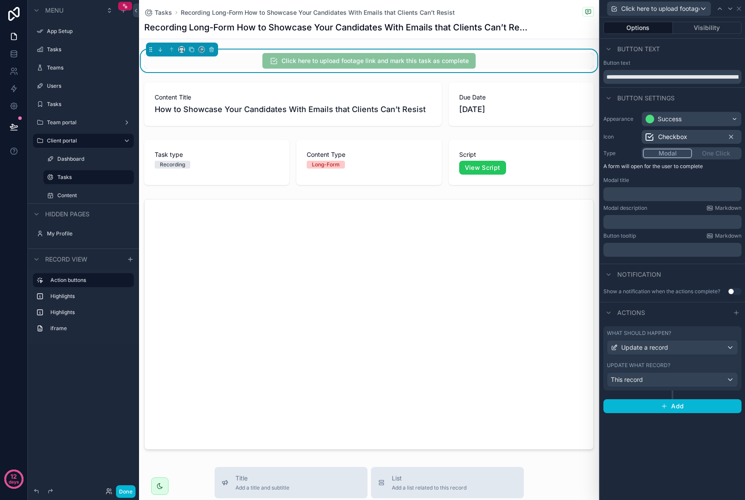
click at [714, 154] on div "Modal One Click" at bounding box center [692, 153] width 100 height 12
click at [724, 116] on div "Success" at bounding box center [691, 119] width 99 height 14
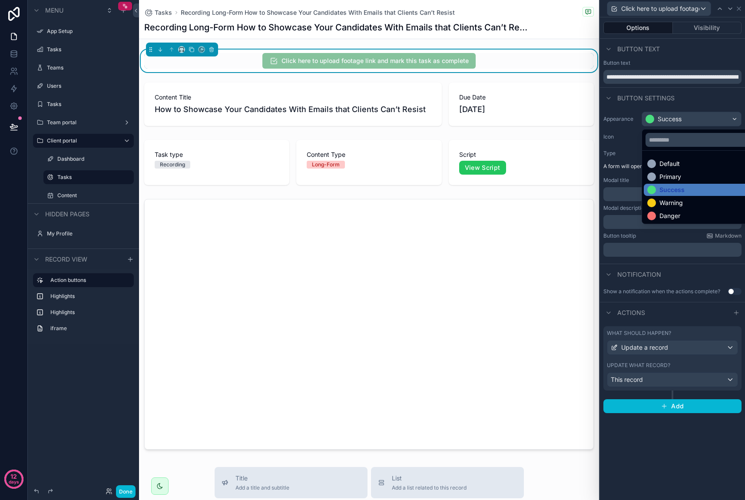
click at [708, 102] on div at bounding box center [672, 250] width 145 height 500
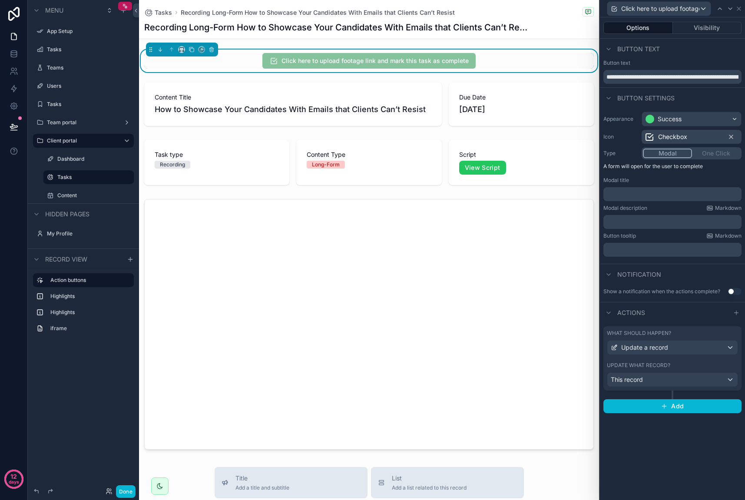
click at [730, 153] on div "Modal One Click" at bounding box center [692, 153] width 100 height 12
drag, startPoint x: 666, startPoint y: 317, endPoint x: 672, endPoint y: 323, distance: 8.3
click at [666, 317] on div "Actions" at bounding box center [672, 312] width 145 height 21
click at [712, 336] on div "What should happen?" at bounding box center [672, 333] width 131 height 7
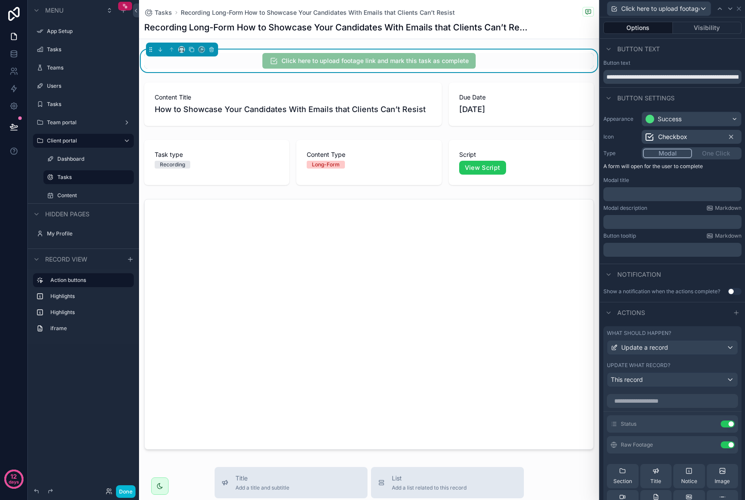
click at [706, 338] on div "What should happen? Update a record" at bounding box center [672, 342] width 131 height 25
click at [610, 314] on icon at bounding box center [608, 312] width 7 height 7
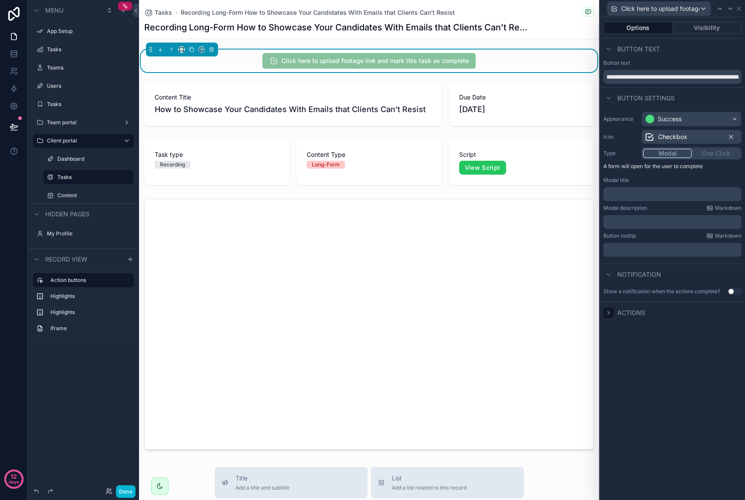
click at [610, 314] on icon at bounding box center [608, 312] width 7 height 7
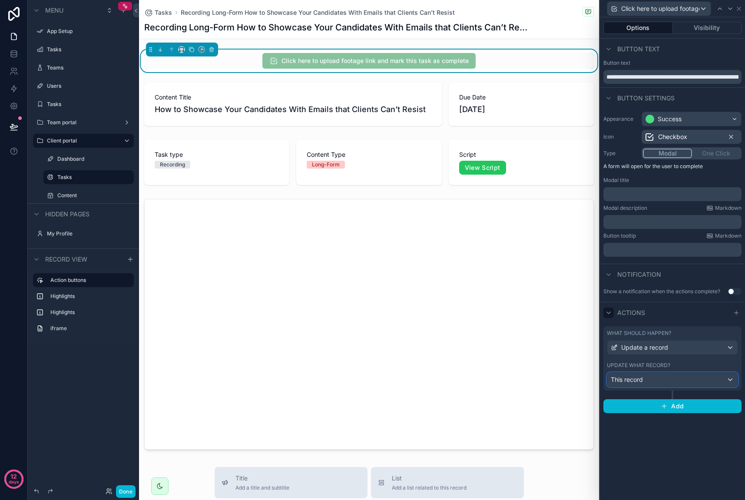
click at [702, 378] on div "This record" at bounding box center [673, 380] width 130 height 14
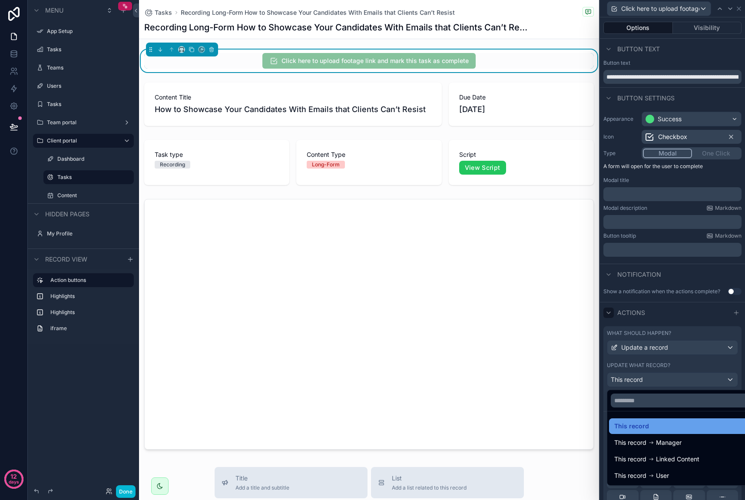
click at [667, 426] on div "This record" at bounding box center [682, 426] width 136 height 10
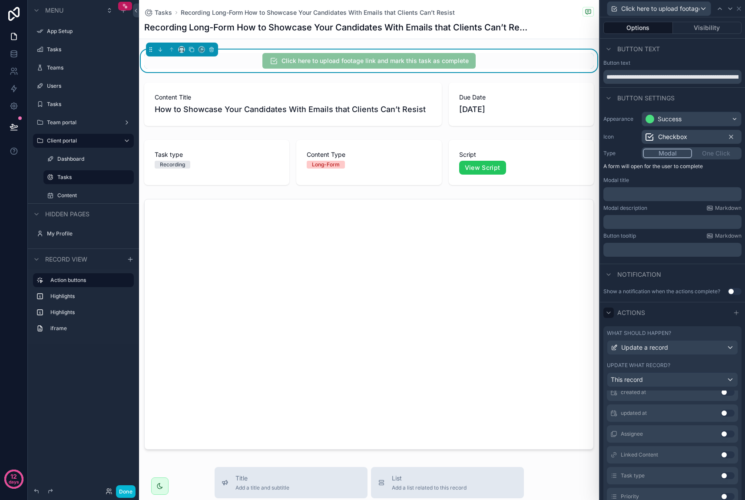
scroll to position [188, 0]
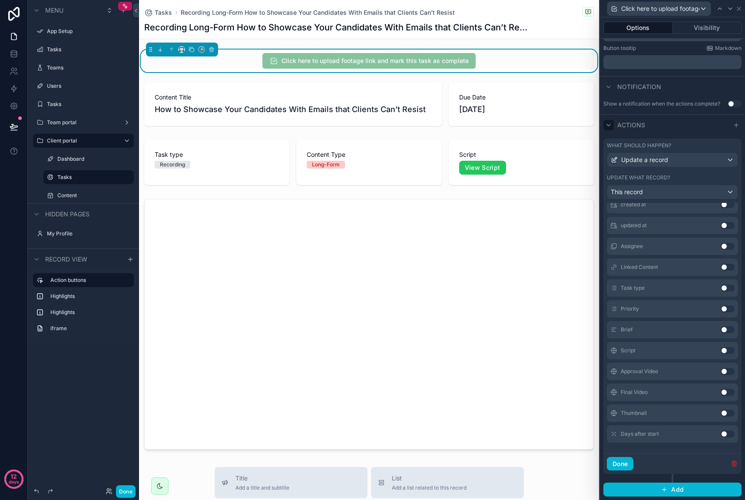
click at [731, 465] on icon "button" at bounding box center [734, 463] width 7 height 7
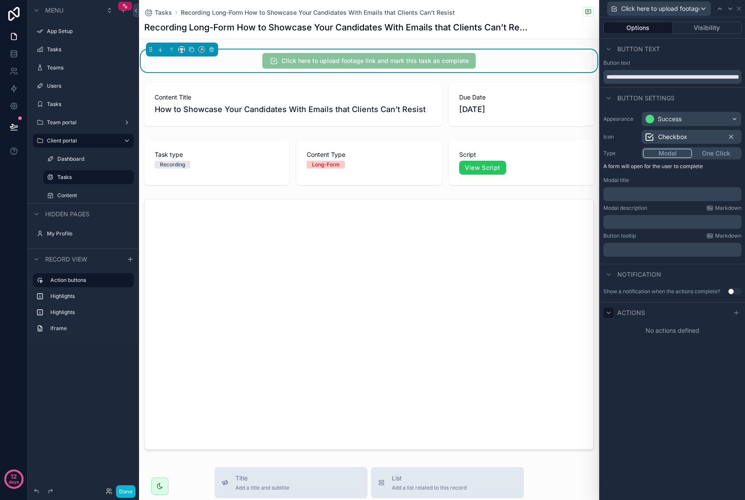
click at [708, 156] on button "One Click" at bounding box center [716, 154] width 48 height 10
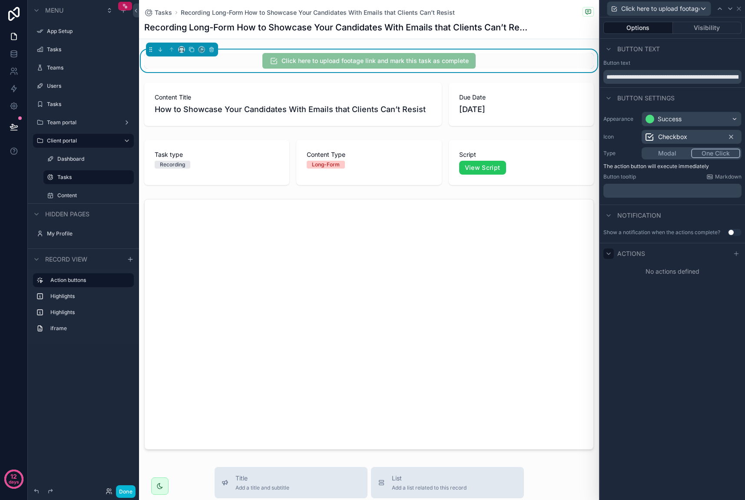
click at [623, 255] on span "Actions" at bounding box center [632, 253] width 28 height 9
drag, startPoint x: 623, startPoint y: 255, endPoint x: 631, endPoint y: 256, distance: 7.8
click at [623, 255] on span "Actions" at bounding box center [632, 253] width 28 height 9
click at [738, 254] on icon at bounding box center [736, 254] width 4 height 0
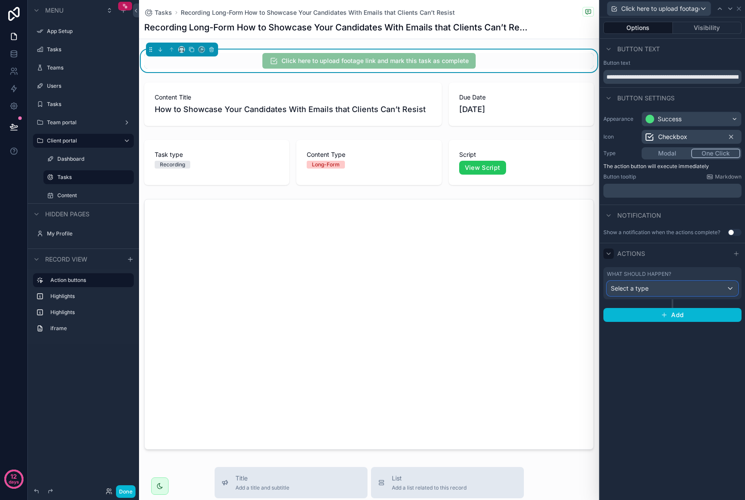
click at [695, 290] on div "Select a type" at bounding box center [673, 289] width 130 height 14
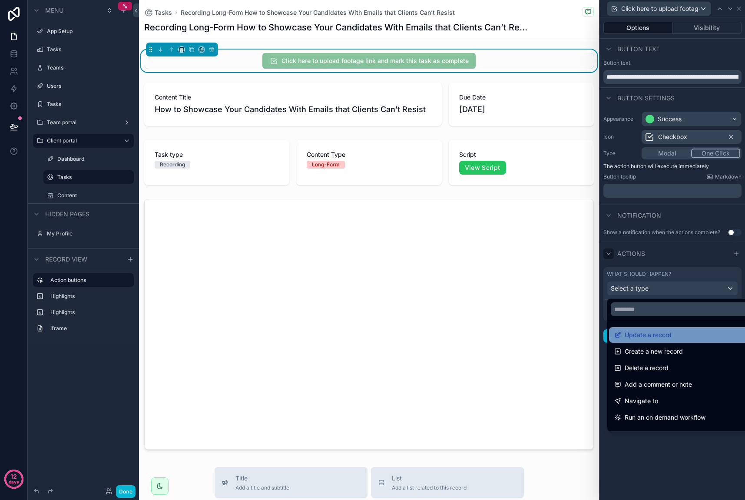
click at [676, 337] on div "Update a record" at bounding box center [682, 335] width 136 height 10
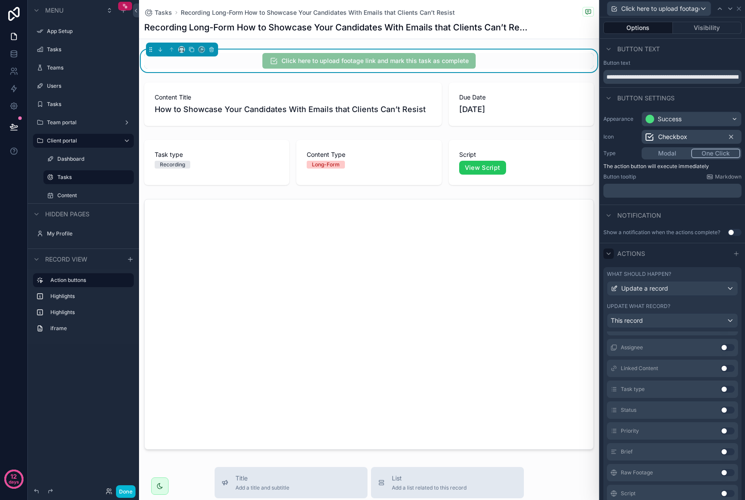
click at [721, 412] on button "Use setting" at bounding box center [728, 410] width 14 height 7
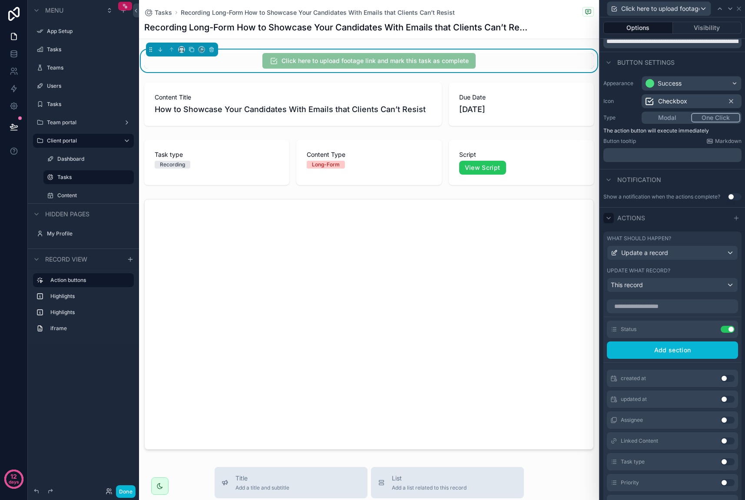
scroll to position [34, 0]
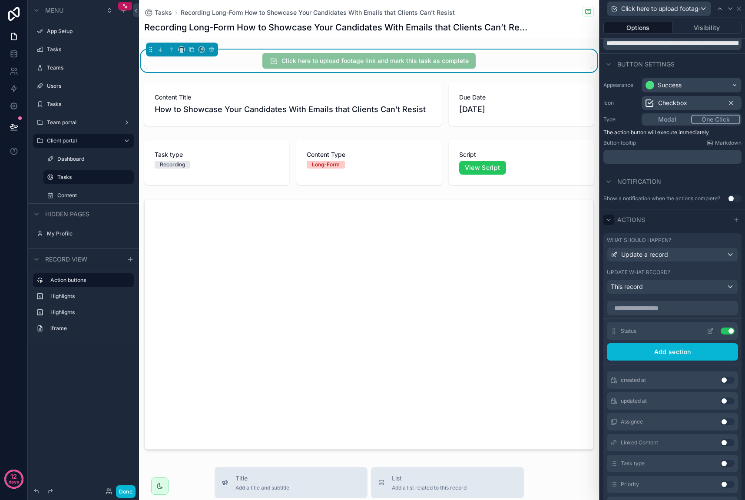
click at [707, 328] on icon at bounding box center [710, 331] width 7 height 7
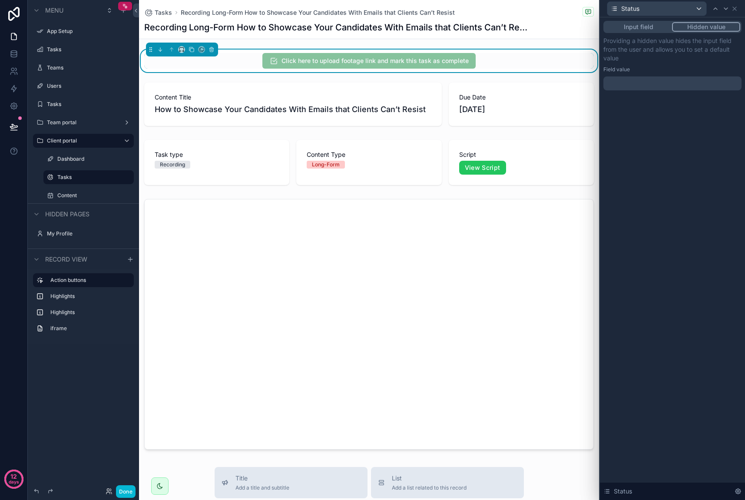
click at [657, 91] on div "Input field Hidden value Providing a hidden value hides the input field from th…" at bounding box center [672, 64] width 145 height 94
click at [660, 81] on div at bounding box center [673, 83] width 138 height 14
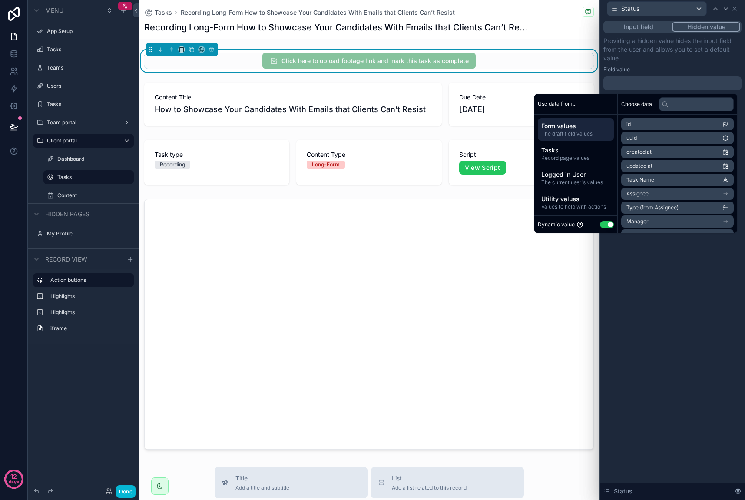
click at [653, 60] on p "Providing a hidden value hides the input field from the user and allows you to …" at bounding box center [673, 50] width 138 height 26
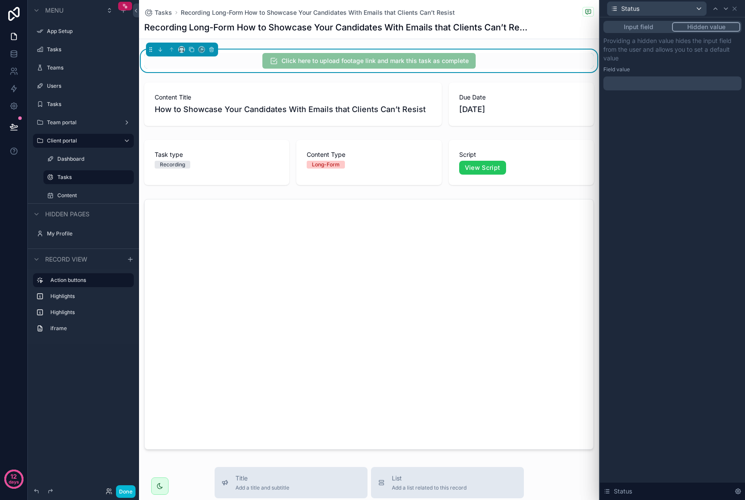
click at [651, 30] on button "Input field" at bounding box center [638, 27] width 67 height 10
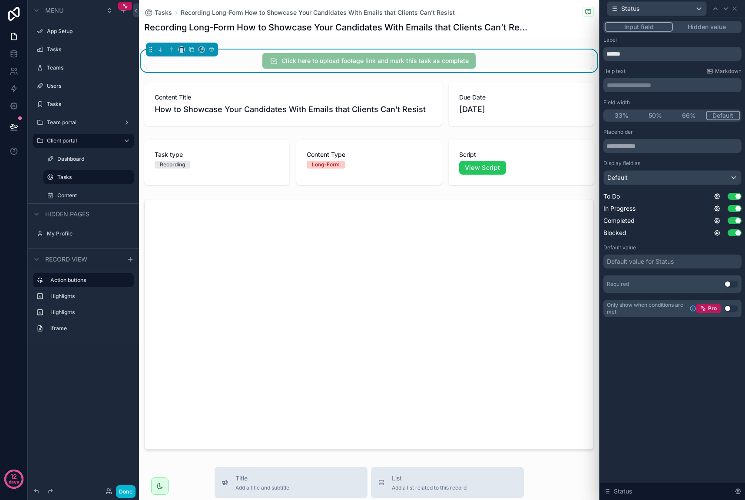
click at [445, 61] on span "Click here to upload footage link and mark this task as complete" at bounding box center [368, 61] width 213 height 16
click at [735, 13] on div "Status" at bounding box center [673, 8] width 138 height 17
click at [735, 7] on icon at bounding box center [734, 8] width 7 height 7
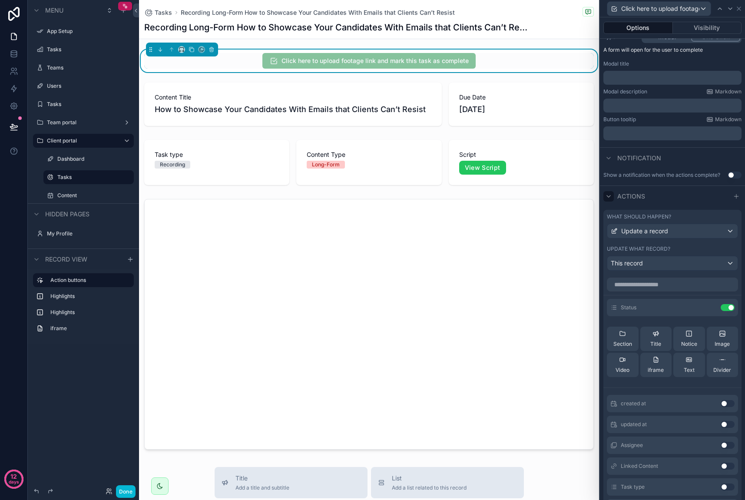
scroll to position [182, 0]
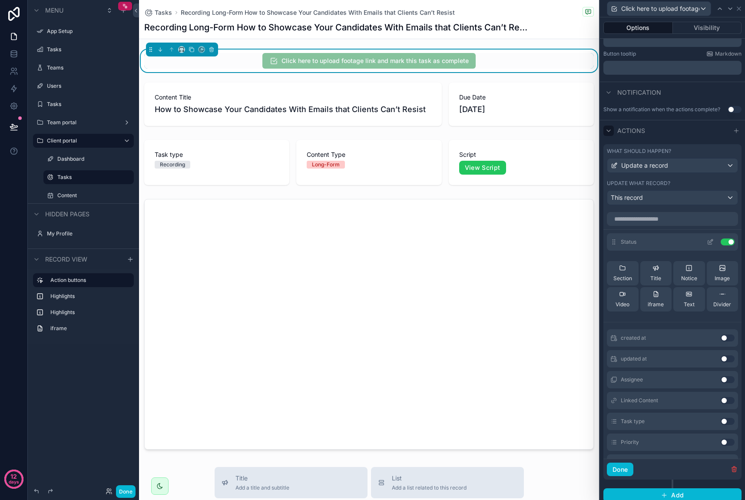
click at [707, 240] on icon at bounding box center [710, 242] width 7 height 7
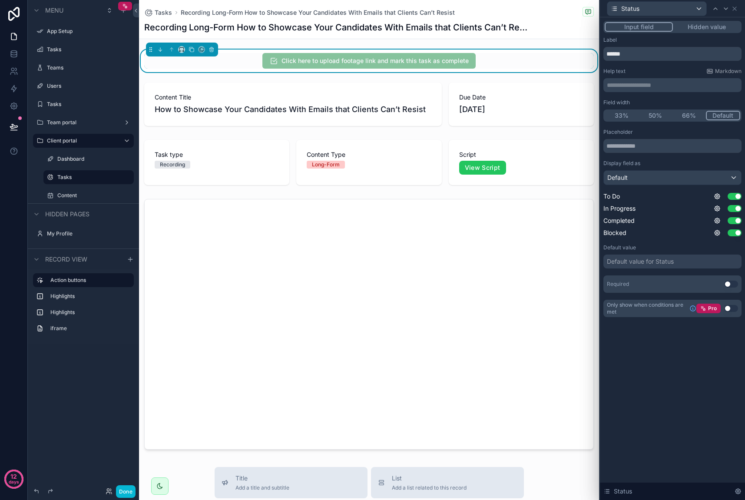
click at [703, 30] on button "Hidden value" at bounding box center [706, 27] width 67 height 10
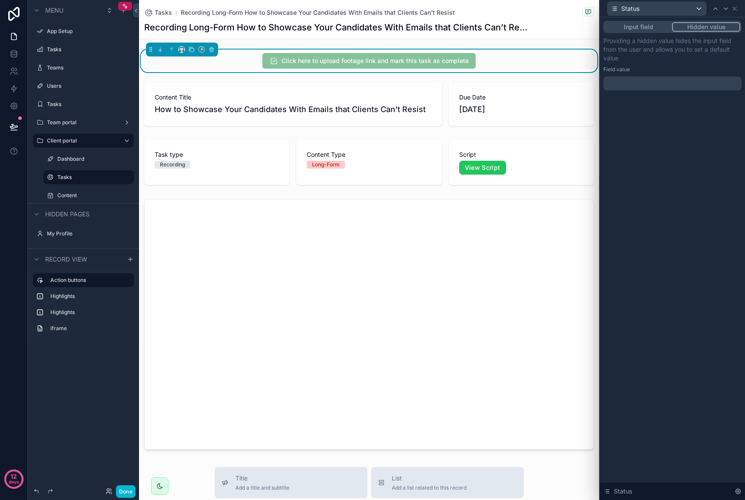
click at [650, 84] on div at bounding box center [673, 83] width 138 height 14
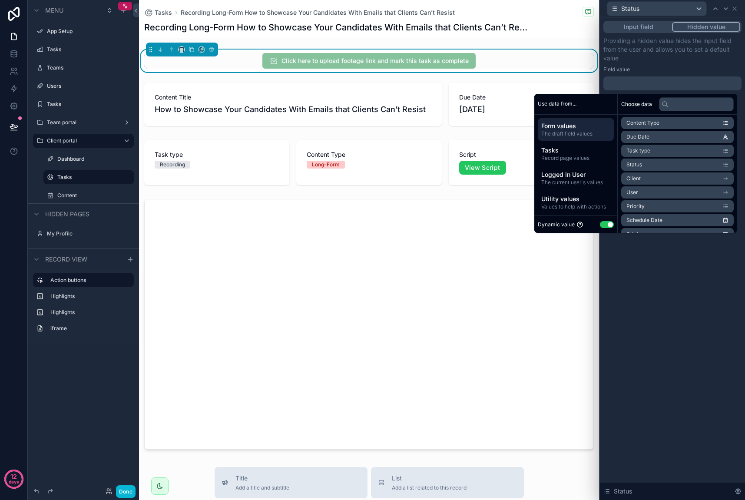
click at [664, 164] on li "Status" at bounding box center [677, 165] width 113 height 12
click at [664, 165] on li "Status" at bounding box center [677, 165] width 113 height 12
click at [714, 167] on li "Status" at bounding box center [677, 165] width 113 height 12
click at [678, 291] on div "**********" at bounding box center [672, 258] width 145 height 483
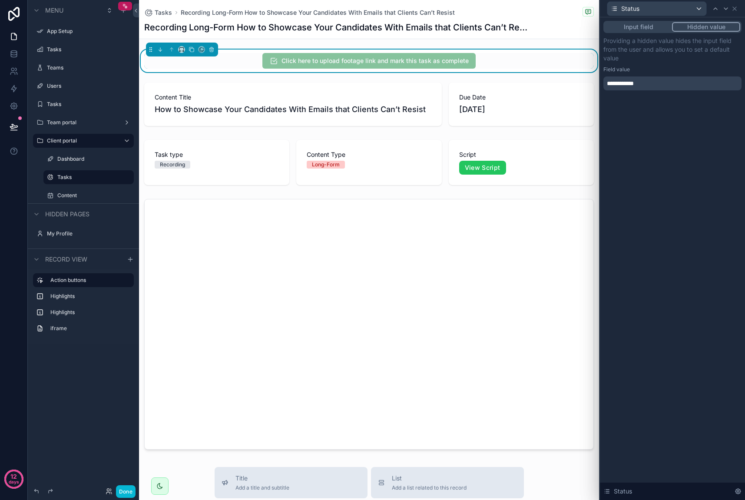
click at [655, 29] on button "Input field" at bounding box center [638, 27] width 67 height 10
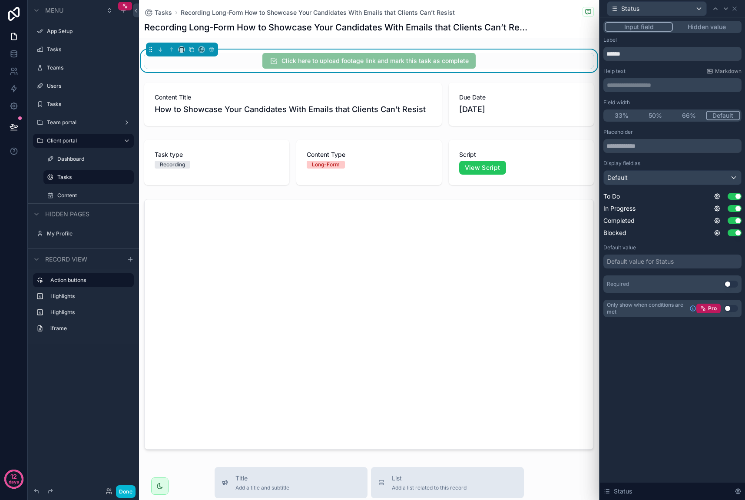
click at [690, 29] on button "Hidden value" at bounding box center [706, 27] width 67 height 10
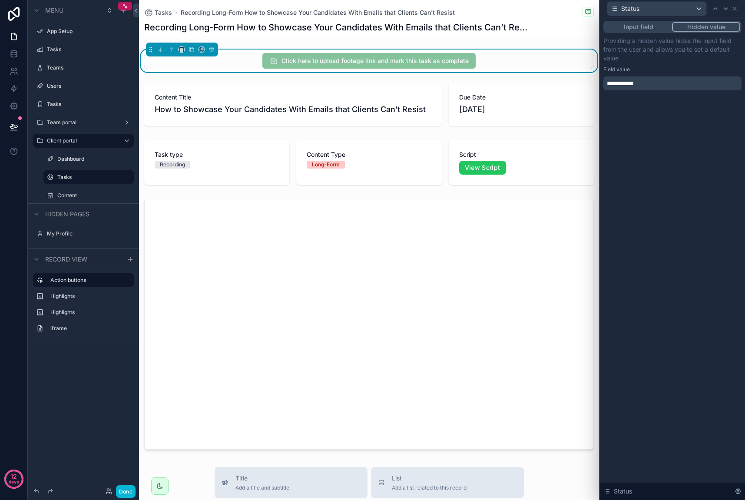
click at [648, 83] on div "**********" at bounding box center [673, 83] width 138 height 14
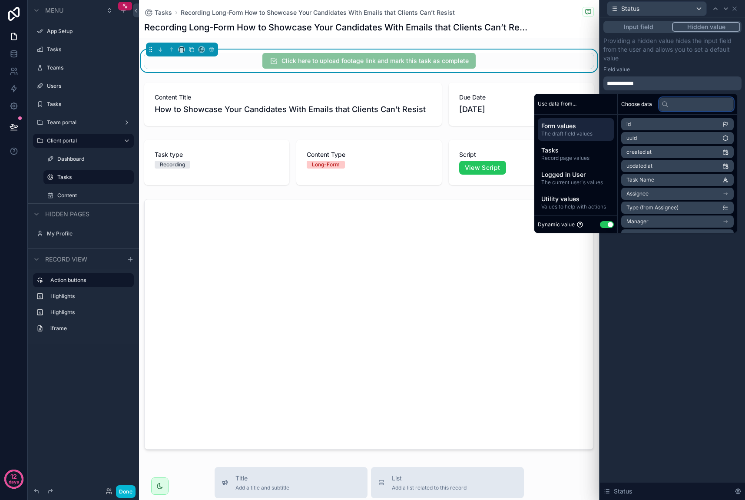
click at [674, 107] on input "text" at bounding box center [696, 104] width 75 height 14
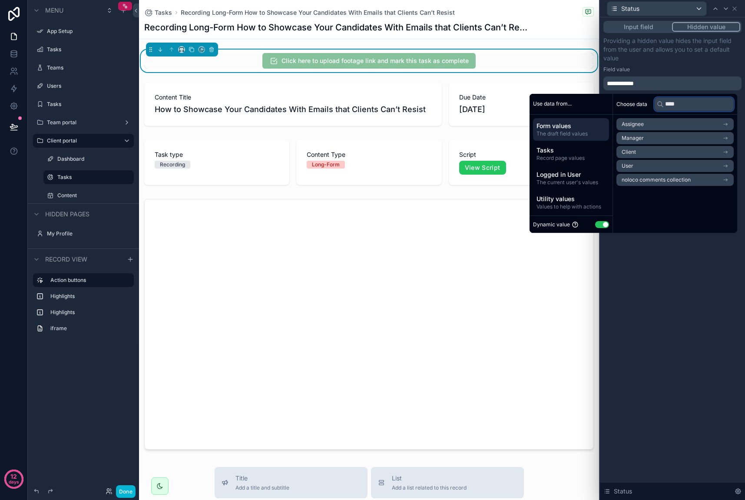
type input "*****"
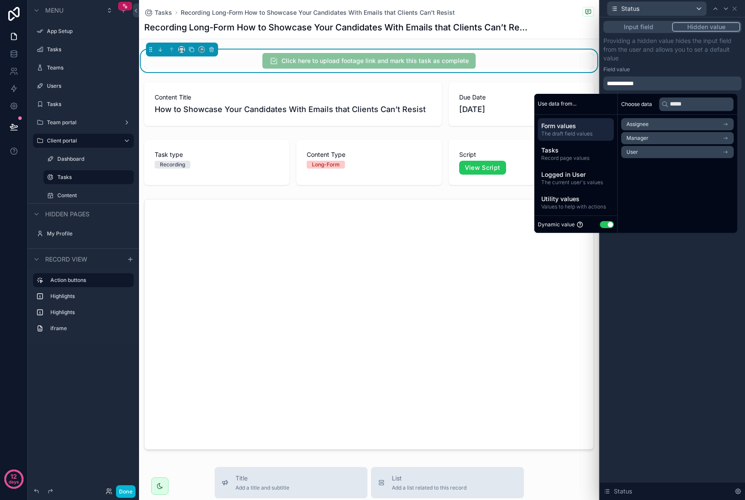
click at [682, 57] on p "Providing a hidden value hides the input field from the user and allows you to …" at bounding box center [673, 50] width 138 height 26
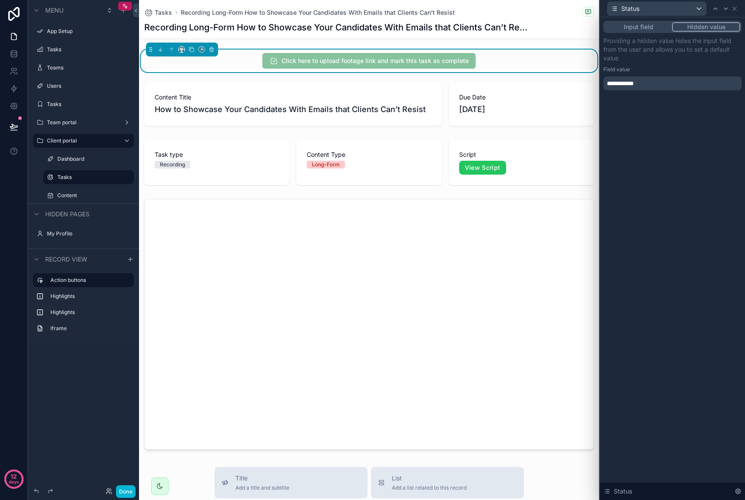
click at [642, 27] on button "Input field" at bounding box center [638, 27] width 67 height 10
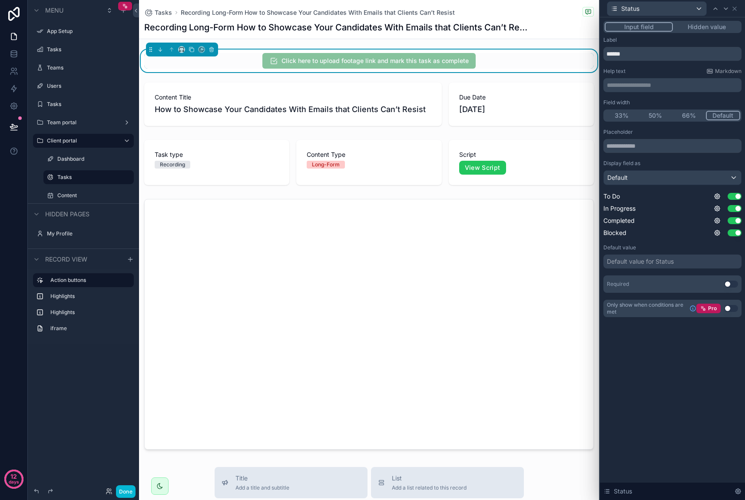
click at [721, 31] on button "Hidden value" at bounding box center [706, 27] width 67 height 10
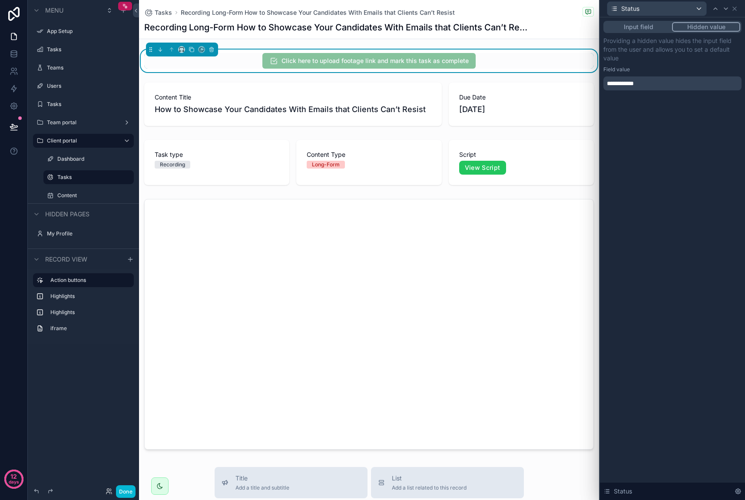
click at [637, 26] on button "Input field" at bounding box center [638, 27] width 67 height 10
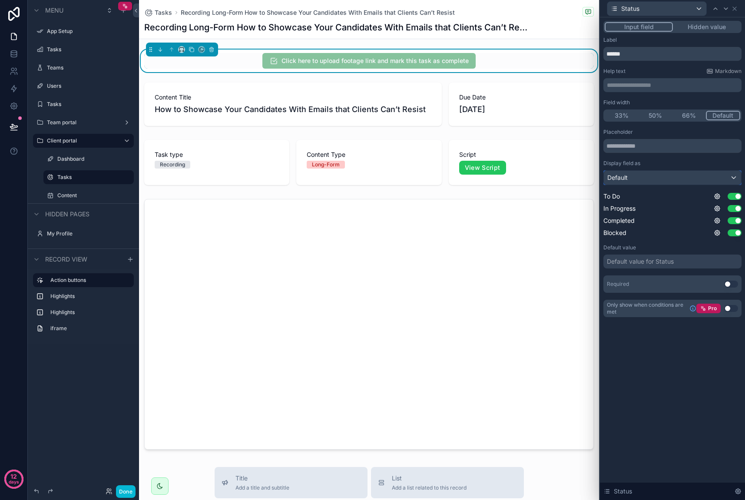
click at [690, 177] on div "Default" at bounding box center [672, 178] width 137 height 14
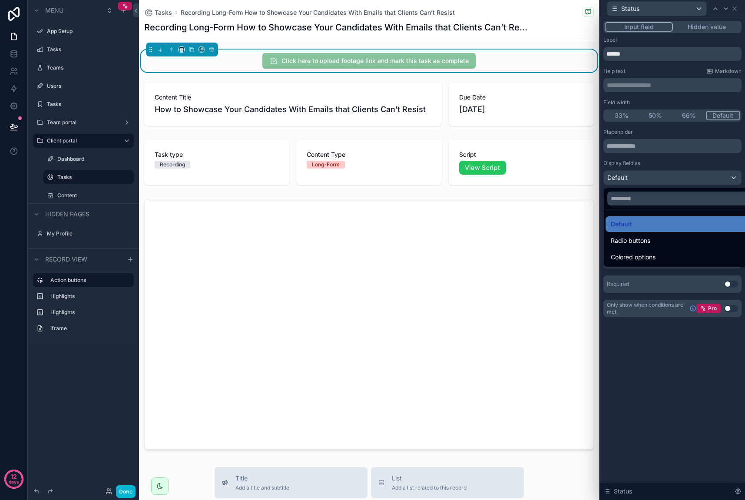
click at [690, 165] on div at bounding box center [672, 250] width 145 height 500
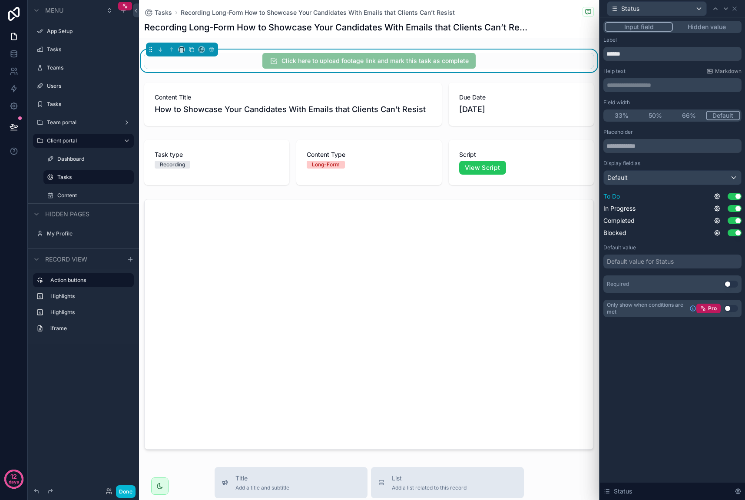
click at [736, 197] on button "Use setting" at bounding box center [735, 196] width 14 height 7
click at [736, 207] on button "Use setting" at bounding box center [735, 208] width 14 height 7
click at [737, 231] on button "Use setting" at bounding box center [735, 232] width 14 height 7
click at [736, 9] on icon at bounding box center [734, 8] width 7 height 7
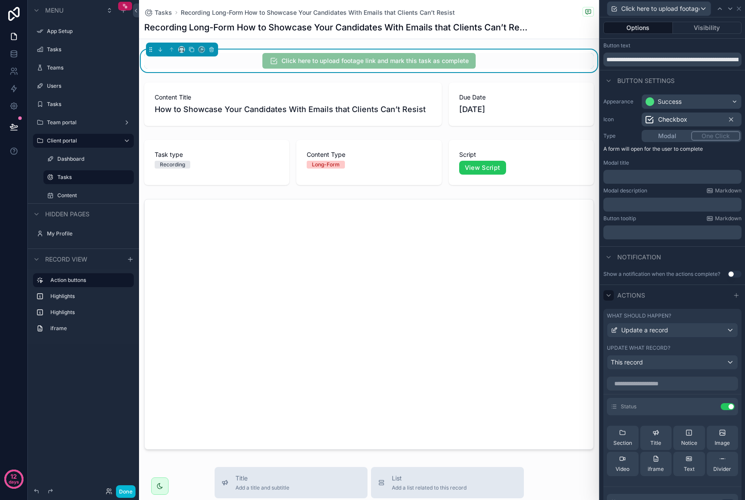
scroll to position [75, 0]
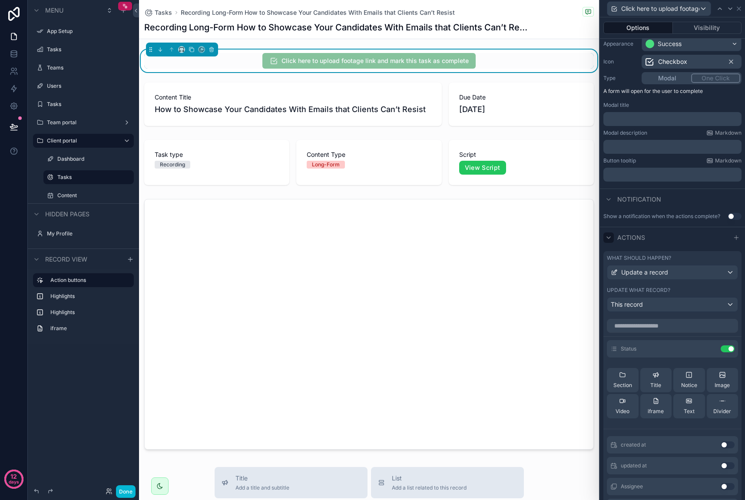
click at [681, 280] on div "What should happen? Update a record Update what record? This record" at bounding box center [673, 283] width 138 height 64
click at [681, 276] on div "Update a record" at bounding box center [673, 273] width 130 height 14
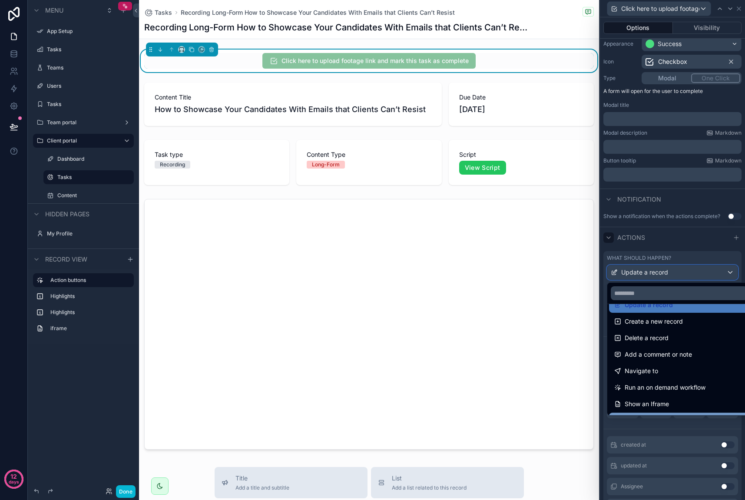
scroll to position [0, 0]
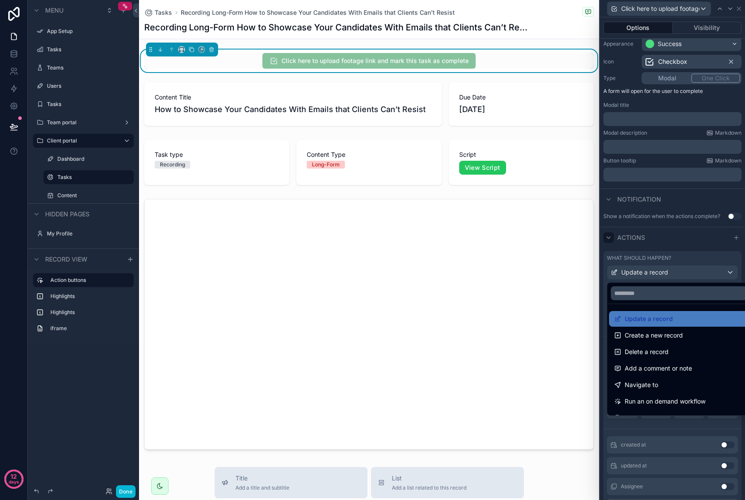
click at [674, 242] on div at bounding box center [672, 250] width 145 height 500
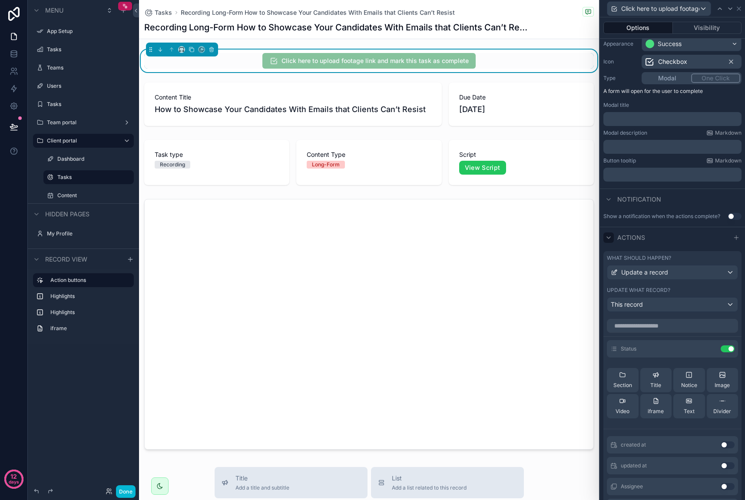
click at [612, 240] on icon at bounding box center [608, 237] width 7 height 7
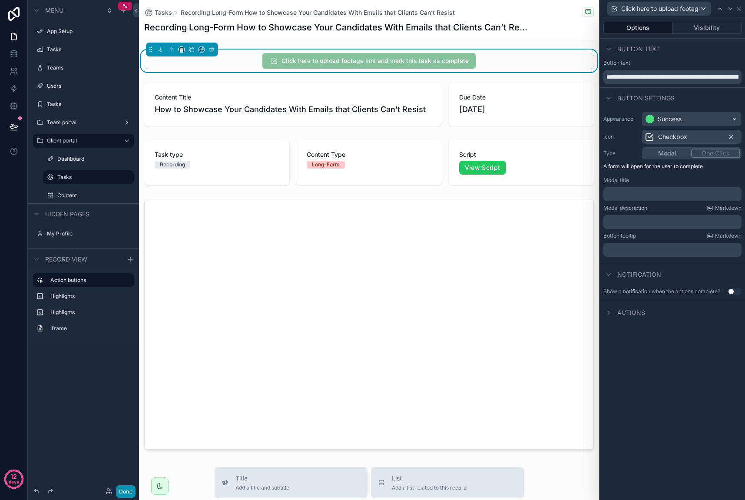
click at [120, 494] on button "Done" at bounding box center [126, 491] width 20 height 13
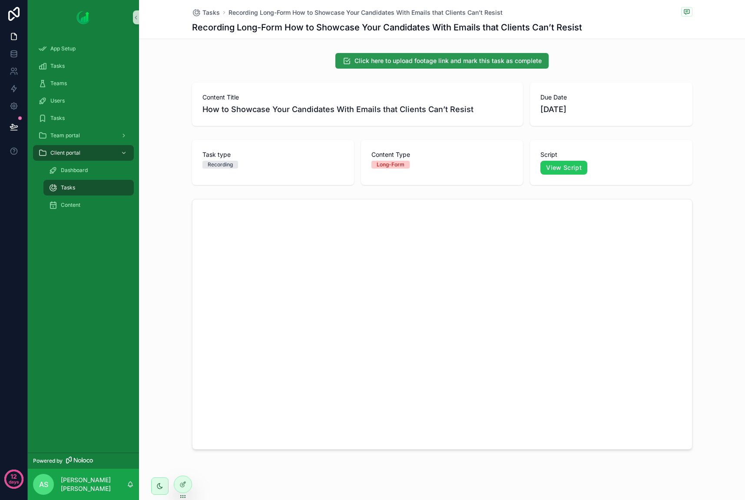
click at [401, 55] on button "Click here to upload footage link and mark this task as complete" at bounding box center [441, 61] width 213 height 16
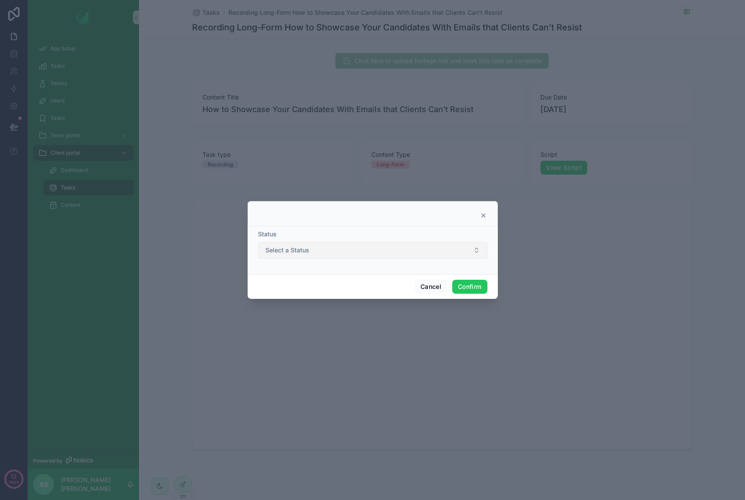
click at [359, 253] on button "Select a Status" at bounding box center [372, 250] width 229 height 17
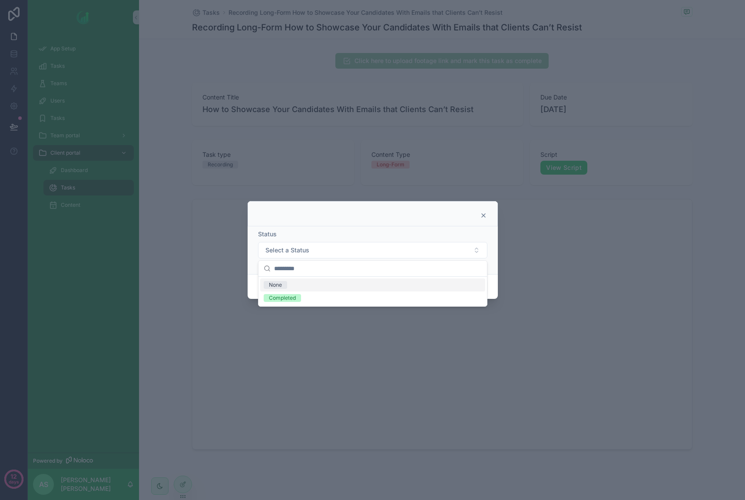
click at [346, 223] on div at bounding box center [373, 213] width 250 height 25
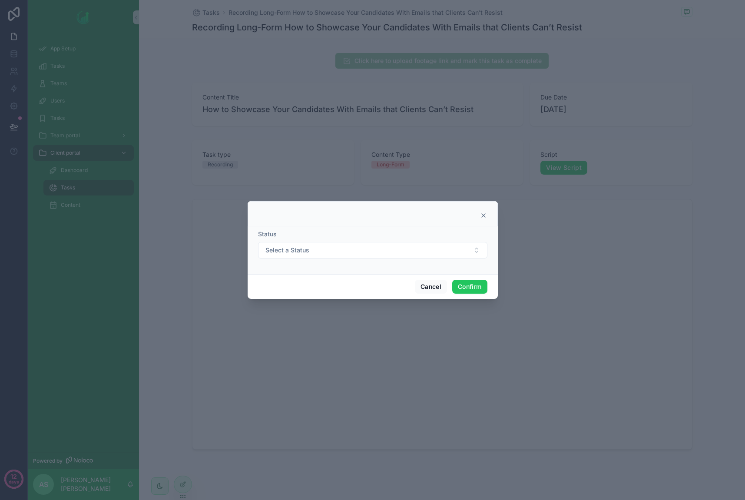
click at [483, 214] on icon at bounding box center [483, 215] width 7 height 7
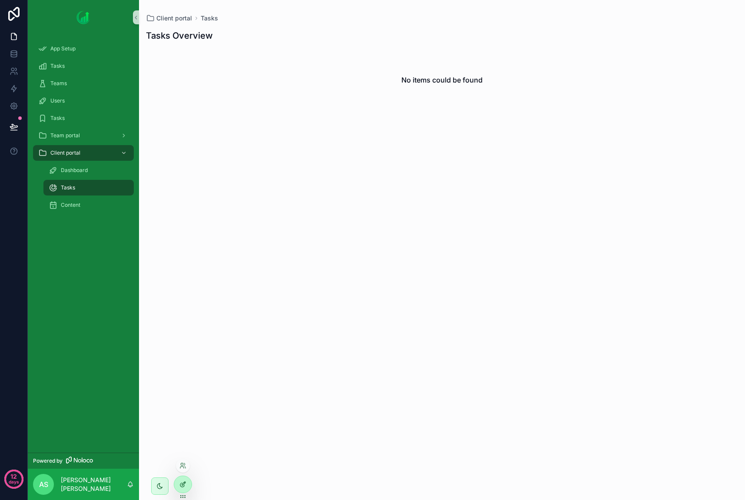
click at [177, 484] on div at bounding box center [182, 484] width 17 height 17
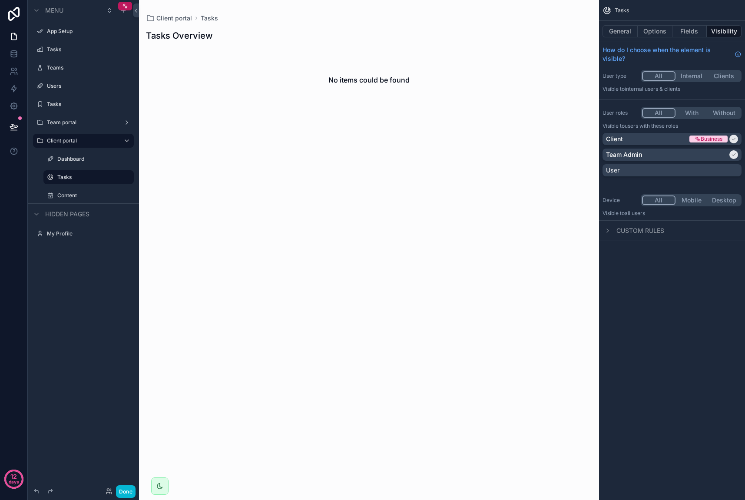
click at [185, 16] on div "scrollable content" at bounding box center [369, 250] width 460 height 500
click at [84, 178] on label "Tasks" at bounding box center [86, 177] width 59 height 7
click at [80, 154] on div "Dashboard" at bounding box center [88, 159] width 63 height 10
click at [77, 159] on label "Dashboard" at bounding box center [86, 159] width 59 height 7
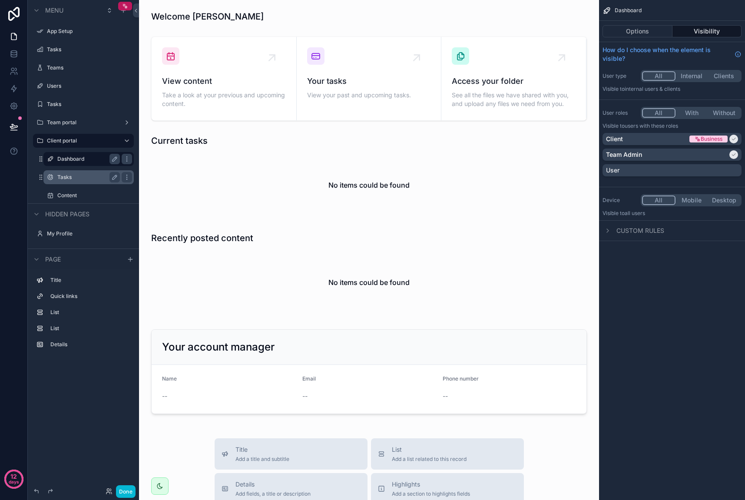
click at [76, 176] on label "Tasks" at bounding box center [86, 177] width 59 height 7
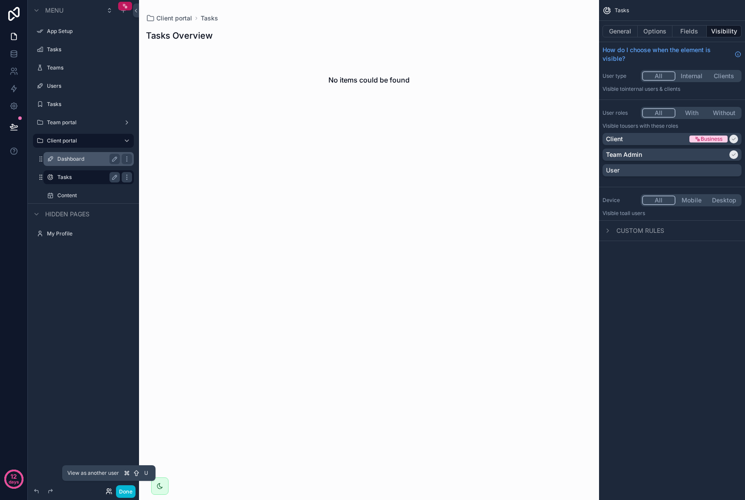
click at [107, 492] on icon at bounding box center [107, 493] width 3 height 2
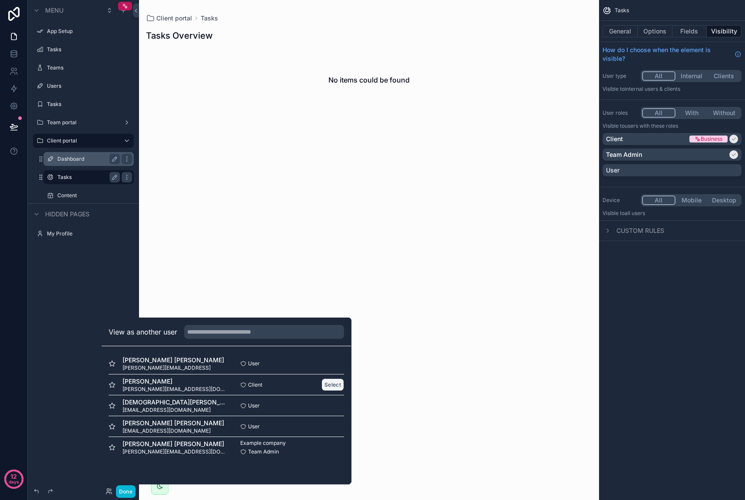
click at [339, 388] on button "Select" at bounding box center [333, 385] width 23 height 13
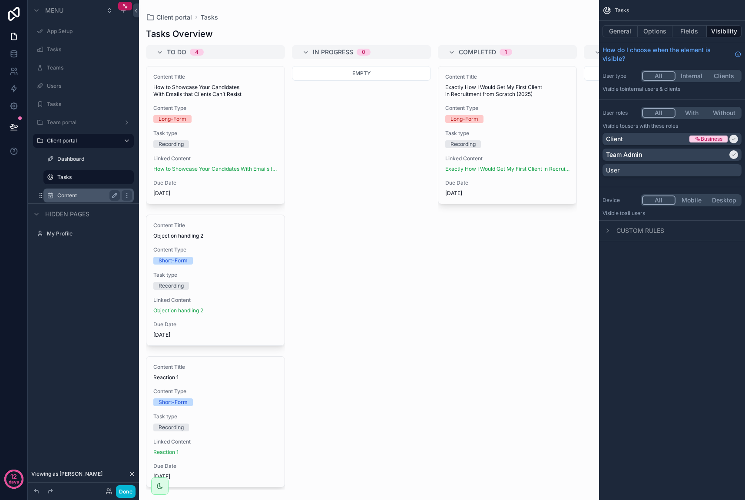
click at [80, 195] on label "Content" at bounding box center [86, 195] width 59 height 7
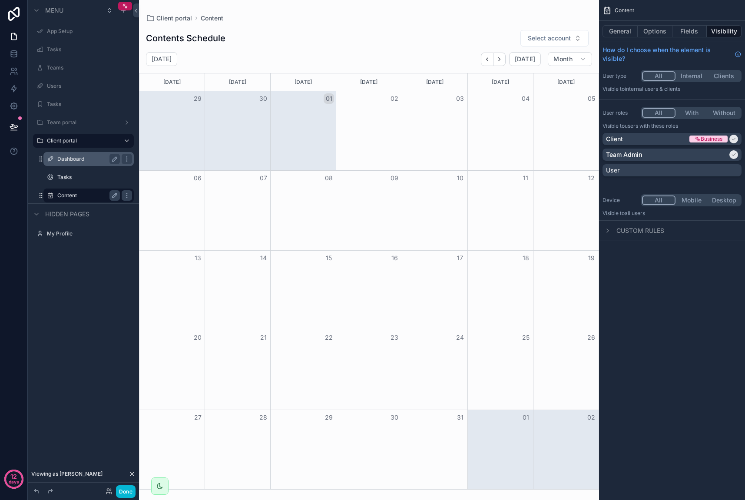
click at [81, 159] on label "Dashboard" at bounding box center [86, 159] width 59 height 7
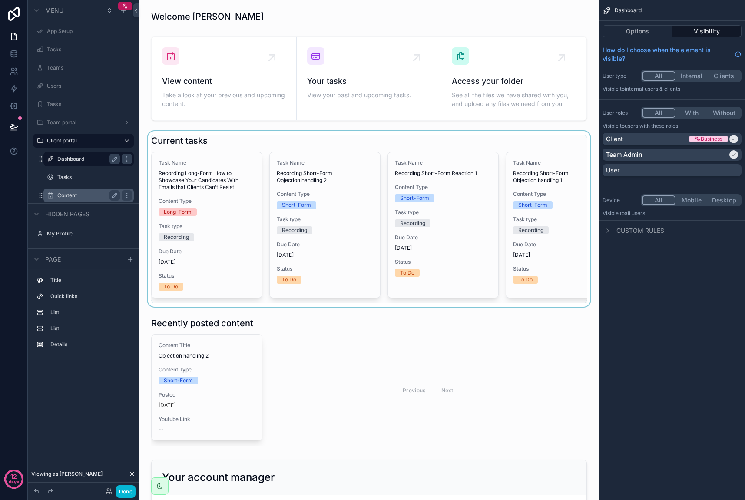
drag, startPoint x: 328, startPoint y: 306, endPoint x: 435, endPoint y: 308, distance: 107.4
click at [435, 307] on div "scrollable content" at bounding box center [369, 219] width 446 height 176
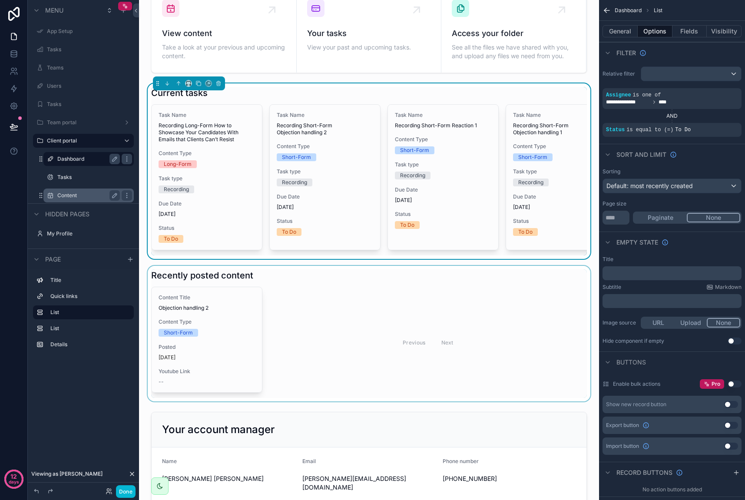
scroll to position [66, 0]
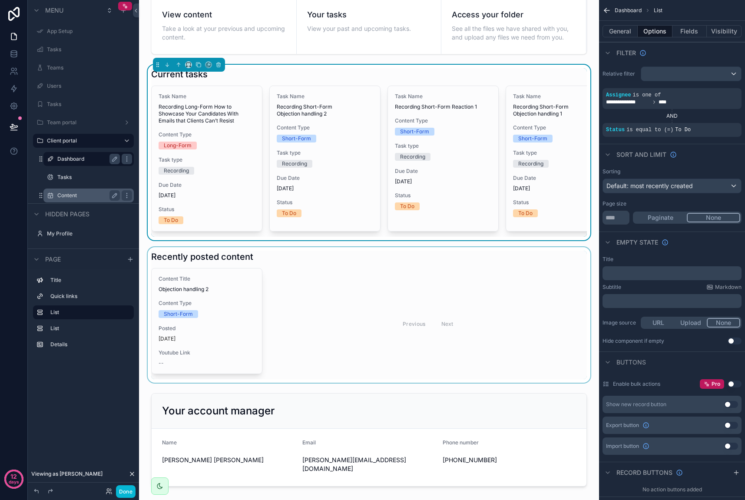
click at [327, 341] on div "scrollable content" at bounding box center [369, 315] width 446 height 136
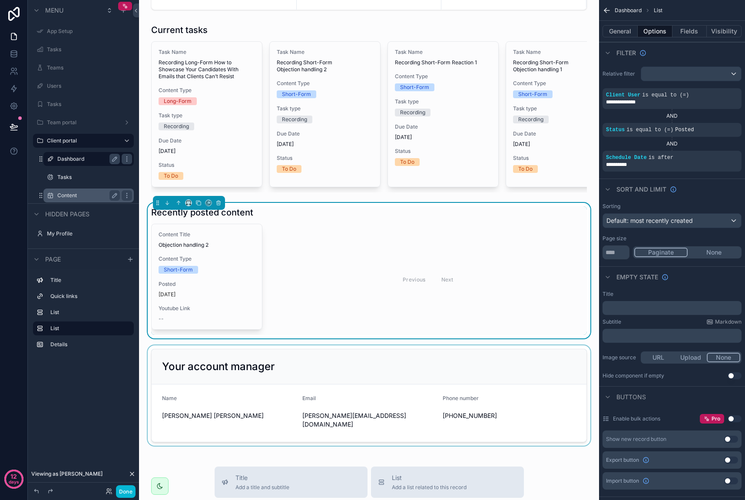
scroll to position [90, 0]
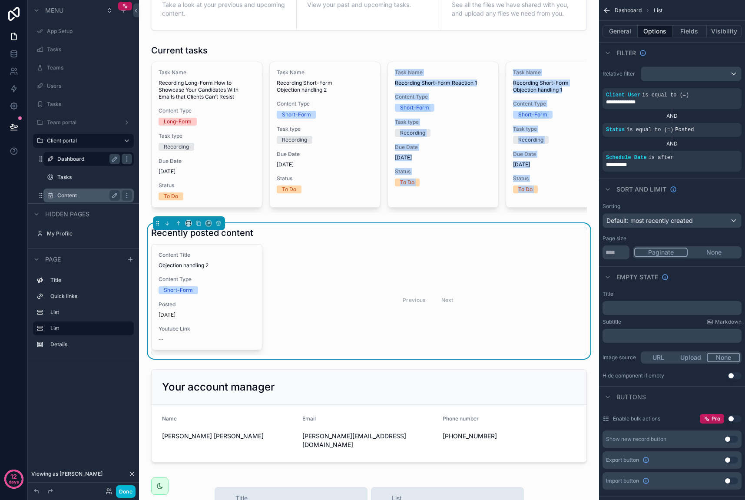
click at [317, 226] on div "Welcome Ahmed View content Take a look at your previous and upcoming content. Y…" at bounding box center [369, 388] width 460 height 956
click at [349, 213] on div "scrollable content" at bounding box center [369, 129] width 446 height 176
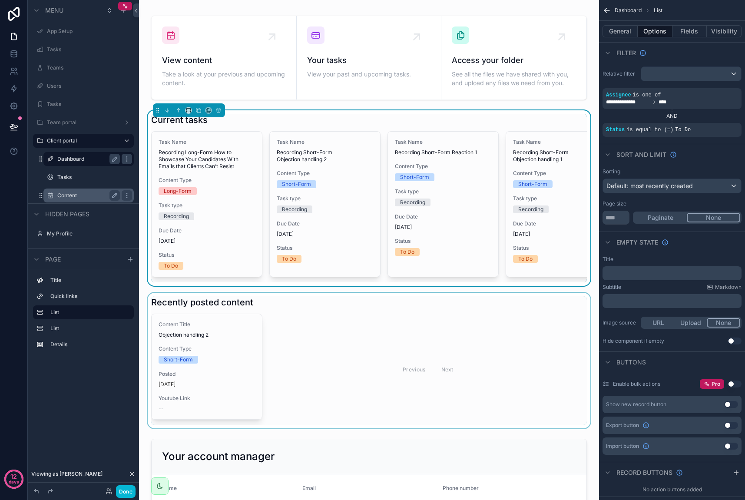
scroll to position [0, 0]
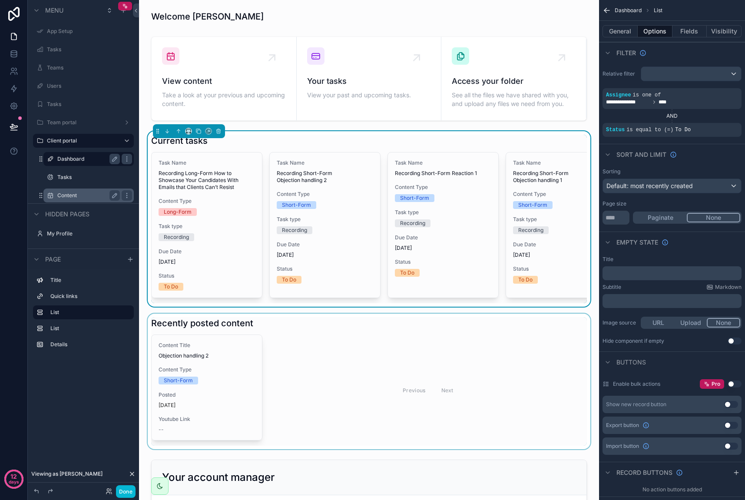
click at [303, 127] on div "Welcome Ahmed View content Take a look at your previous and upcoming content. Y…" at bounding box center [369, 478] width 460 height 956
click at [392, 89] on div "scrollable content" at bounding box center [369, 78] width 446 height 91
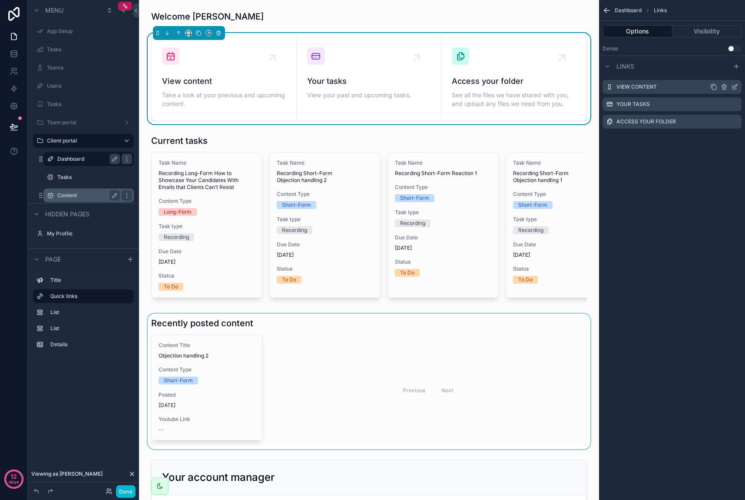
click at [735, 88] on icon "scrollable content" at bounding box center [734, 86] width 7 height 7
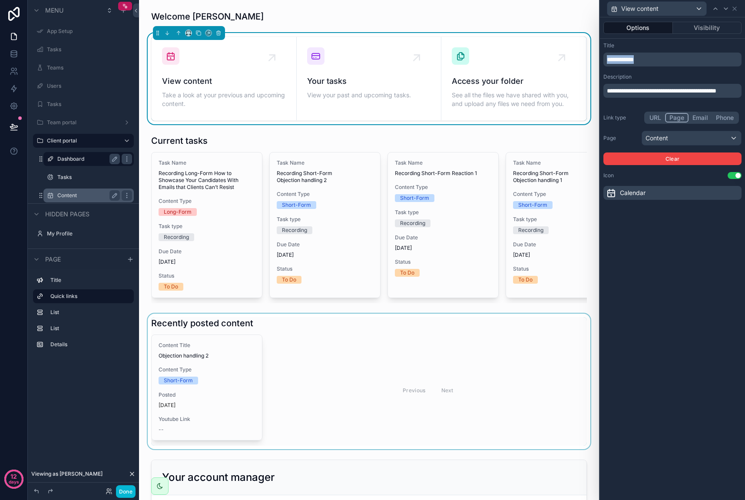
drag, startPoint x: 654, startPoint y: 60, endPoint x: 585, endPoint y: 57, distance: 69.1
click at [585, 57] on div "**********" at bounding box center [372, 250] width 745 height 500
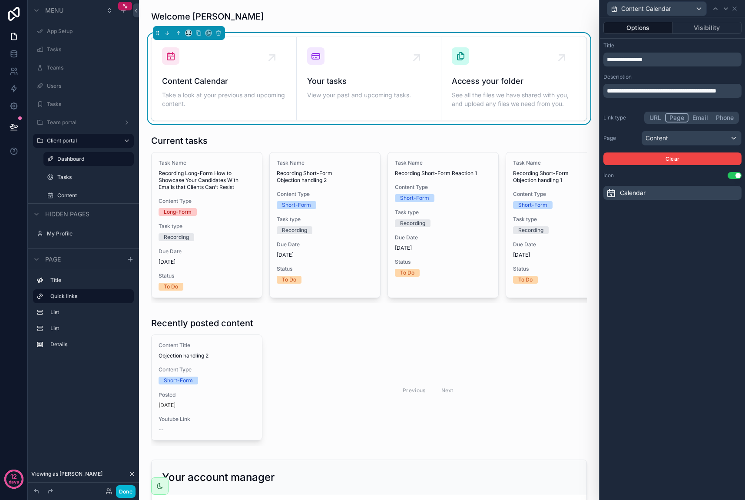
click at [622, 126] on div "Link type URL Page Email Phone Page Content Clear" at bounding box center [673, 138] width 138 height 53
click at [732, 12] on div "Content Calendar" at bounding box center [673, 8] width 138 height 17
click at [734, 10] on icon at bounding box center [734, 8] width 7 height 7
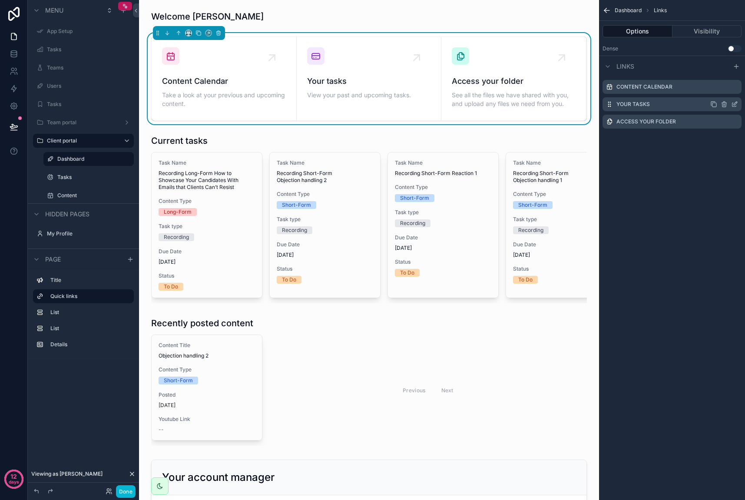
click at [734, 104] on icon "scrollable content" at bounding box center [734, 104] width 7 height 7
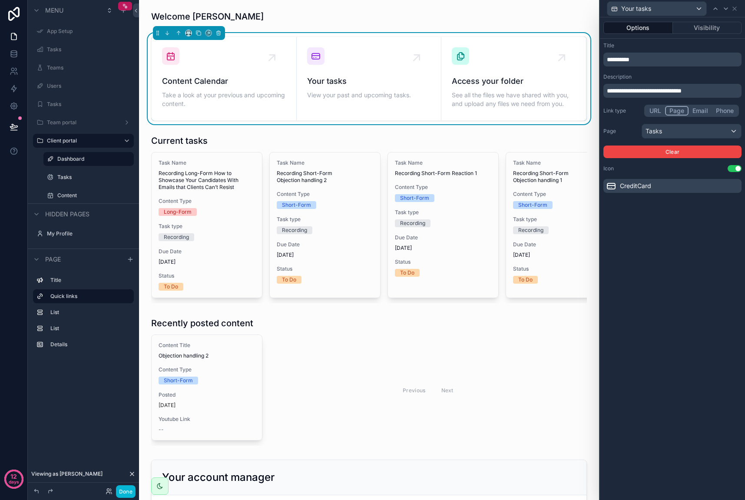
click at [643, 59] on p "**********" at bounding box center [673, 59] width 133 height 9
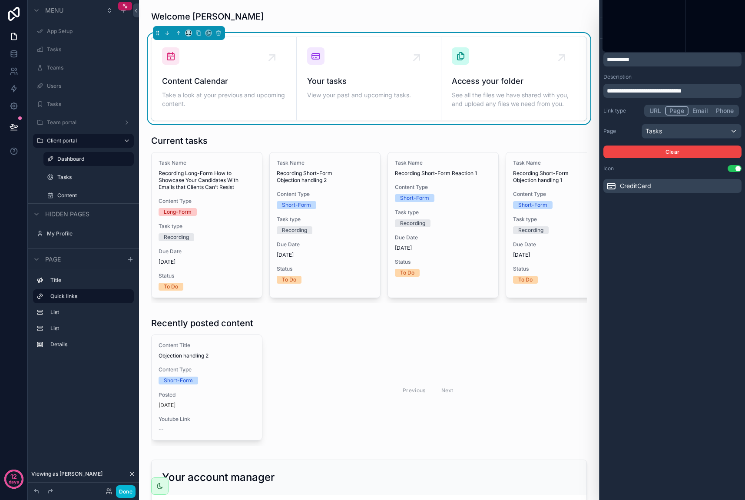
click at [643, 59] on p "**********" at bounding box center [673, 59] width 133 height 9
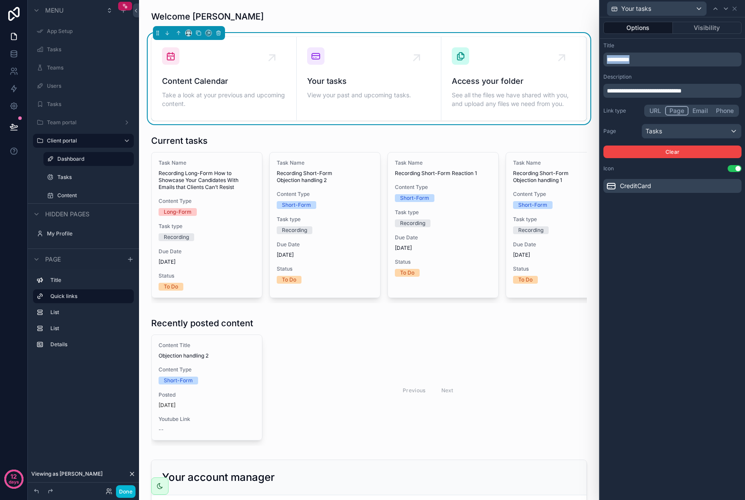
click at [643, 59] on p "**********" at bounding box center [673, 59] width 133 height 9
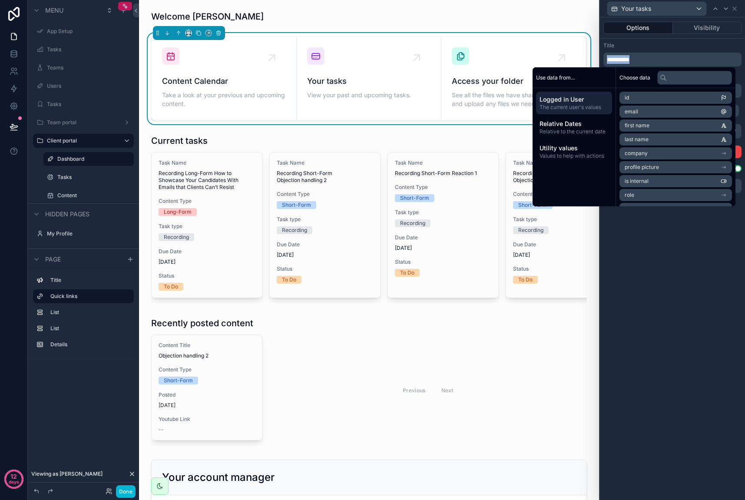
click at [643, 59] on p "**********" at bounding box center [673, 59] width 133 height 9
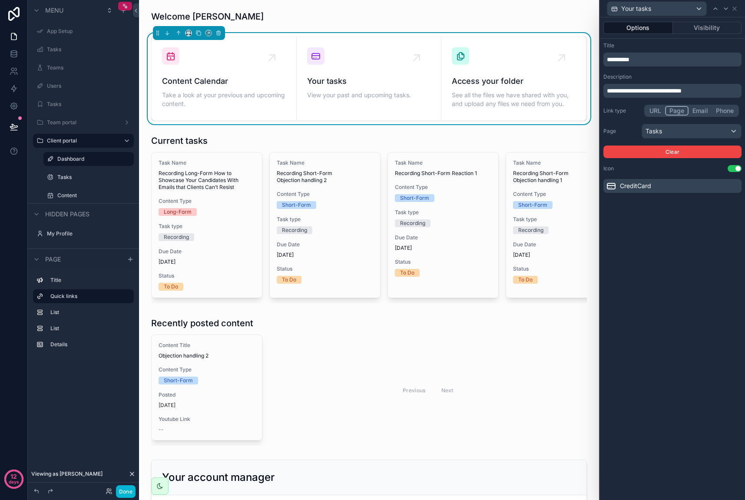
click at [624, 60] on span "**********" at bounding box center [618, 59] width 23 height 6
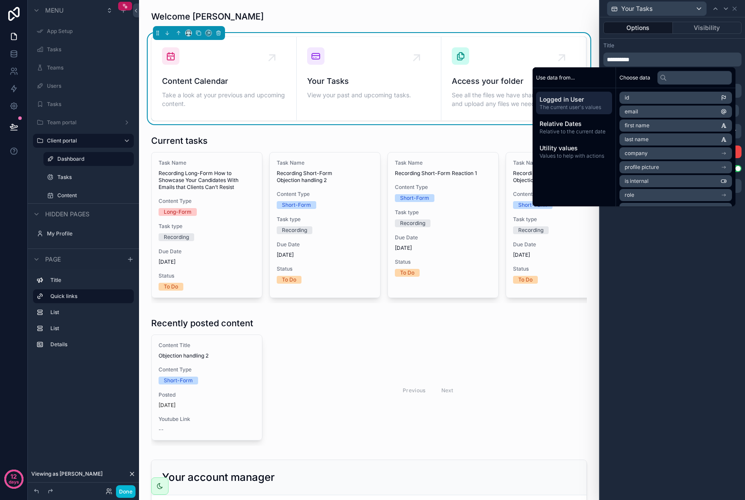
click at [636, 42] on div "Title" at bounding box center [673, 45] width 138 height 7
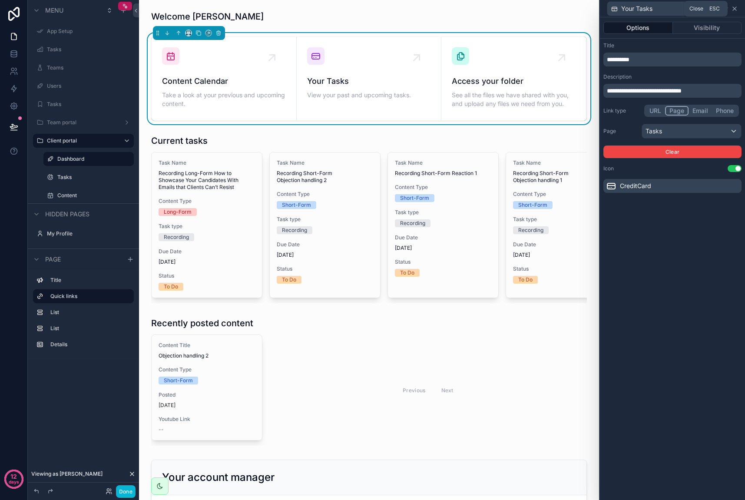
click at [735, 10] on icon at bounding box center [734, 8] width 7 height 7
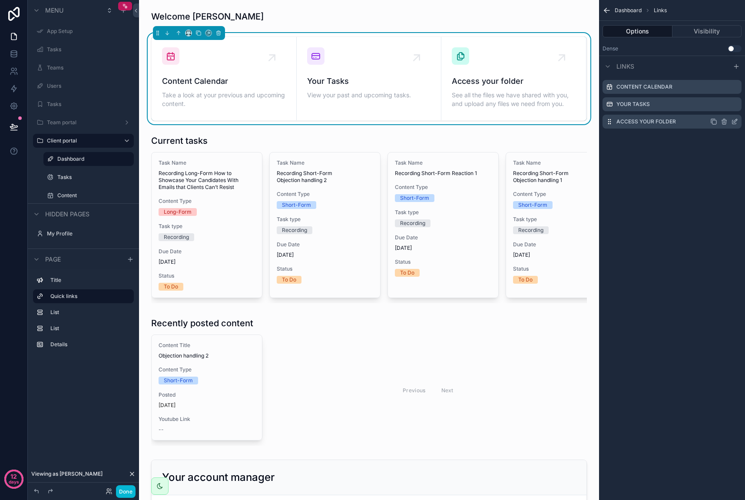
click at [726, 121] on icon "scrollable content" at bounding box center [724, 121] width 7 height 7
click at [661, 124] on label "Access your folder" at bounding box center [647, 121] width 60 height 7
click at [731, 108] on icon at bounding box center [731, 107] width 3 height 3
click at [0, 0] on icon "scrollable content" at bounding box center [0, 0] width 0 height 0
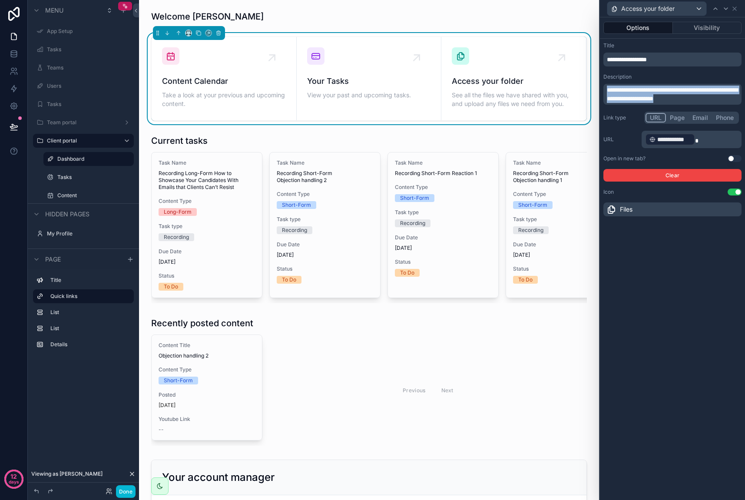
drag, startPoint x: 713, startPoint y: 97, endPoint x: 599, endPoint y: 88, distance: 113.8
click at [599, 88] on div "**********" at bounding box center [672, 250] width 146 height 500
click at [589, 129] on div "Welcome Ahmed Content Calendar Take a look at your previous and upcoming conten…" at bounding box center [369, 478] width 460 height 956
click at [736, 11] on icon at bounding box center [734, 8] width 7 height 7
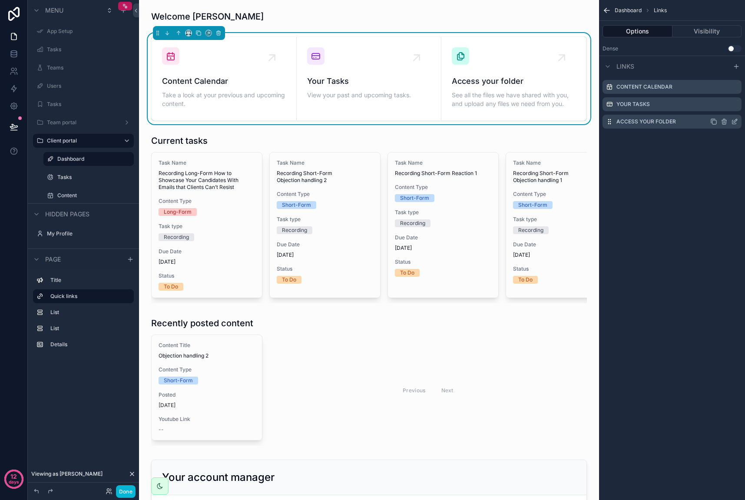
click at [725, 121] on icon "scrollable content" at bounding box center [725, 122] width 0 height 2
click at [723, 107] on icon at bounding box center [720, 107] width 7 height 7
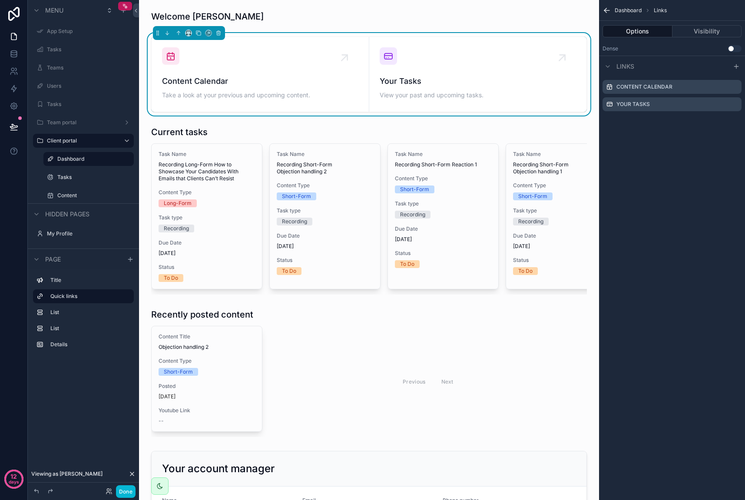
click at [661, 149] on div "Dashboard Links Options Visibility Dense Use setting Links Content Calendar You…" at bounding box center [672, 250] width 146 height 500
click at [198, 31] on icon "scrollable content" at bounding box center [199, 33] width 6 height 6
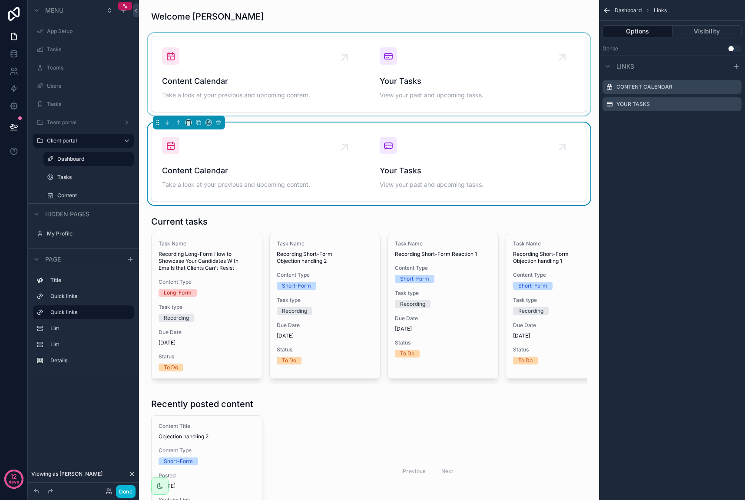
click at [413, 73] on div "scrollable content" at bounding box center [369, 74] width 446 height 83
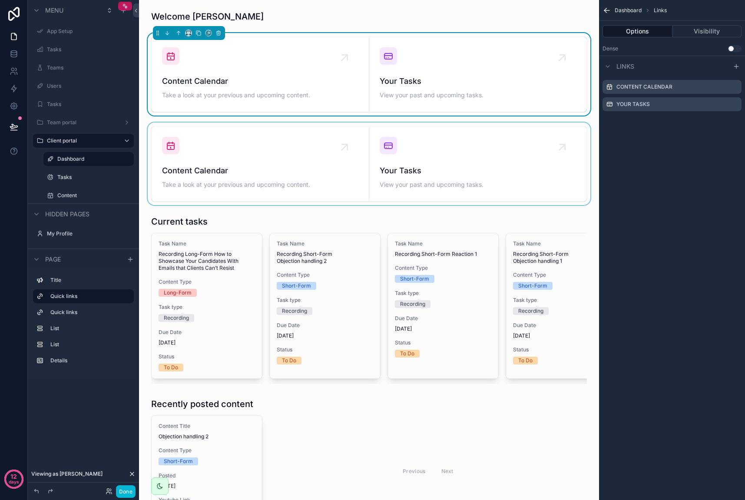
click at [353, 139] on div "scrollable content" at bounding box center [369, 164] width 446 height 83
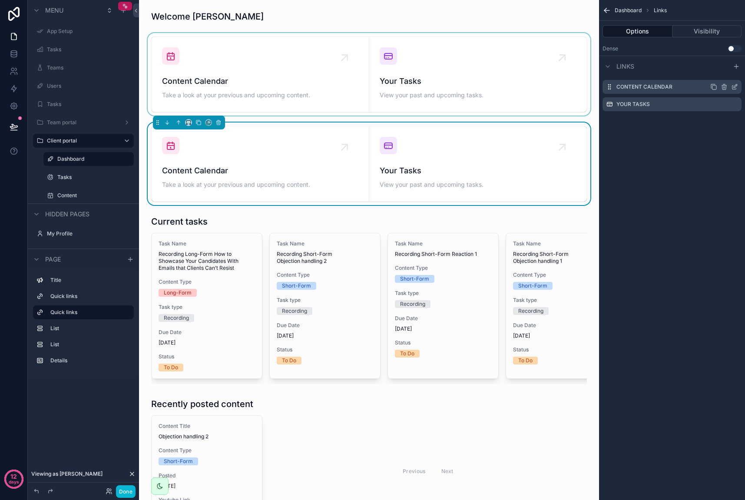
click at [735, 86] on icon "scrollable content" at bounding box center [734, 86] width 7 height 7
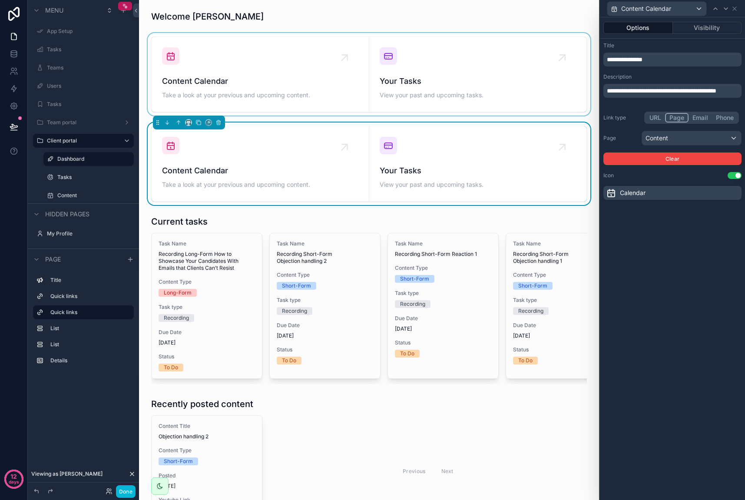
click at [653, 191] on div "Calendar" at bounding box center [673, 193] width 138 height 14
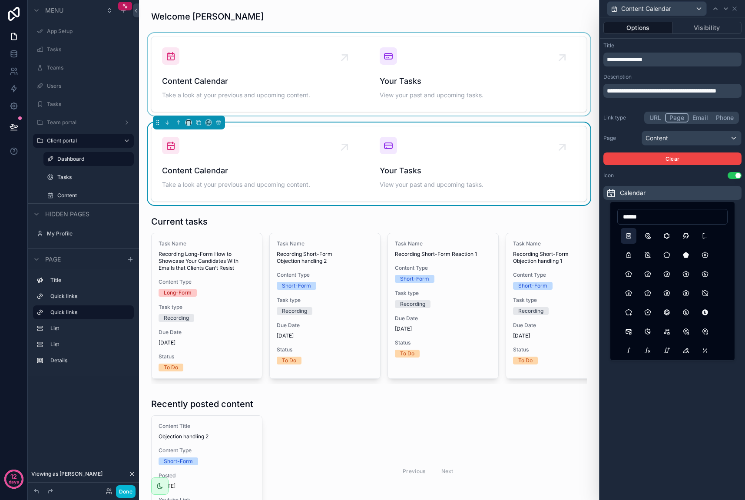
type input "******"
click at [629, 236] on button "BrandInstagram" at bounding box center [629, 236] width 16 height 16
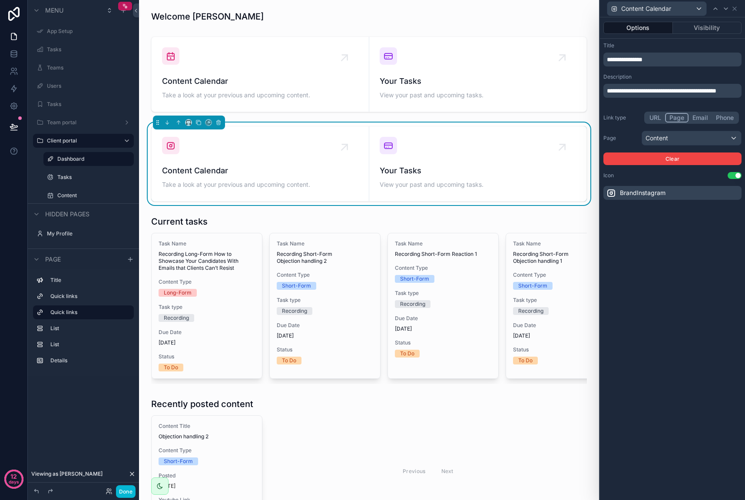
click at [643, 56] on span "**********" at bounding box center [625, 59] width 36 height 6
click at [682, 298] on div "**********" at bounding box center [672, 258] width 145 height 483
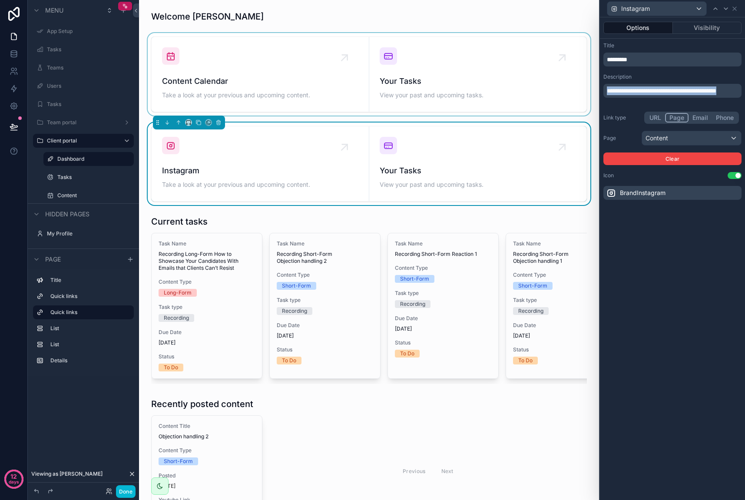
drag, startPoint x: 656, startPoint y: 99, endPoint x: 582, endPoint y: 81, distance: 75.6
click at [582, 81] on div "**********" at bounding box center [372, 250] width 745 height 500
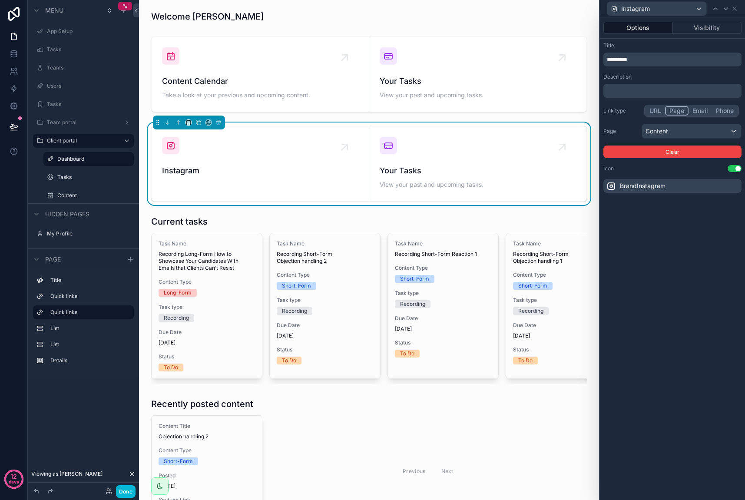
click at [714, 260] on div "Options Visibility Title ********* Description ﻿ Link type URL Page Email Phone…" at bounding box center [672, 258] width 145 height 483
click at [607, 61] on span "*********" at bounding box center [617, 59] width 20 height 6
click at [631, 50] on div "Title *********" at bounding box center [673, 54] width 138 height 24
click at [735, 9] on icon at bounding box center [734, 8] width 3 height 3
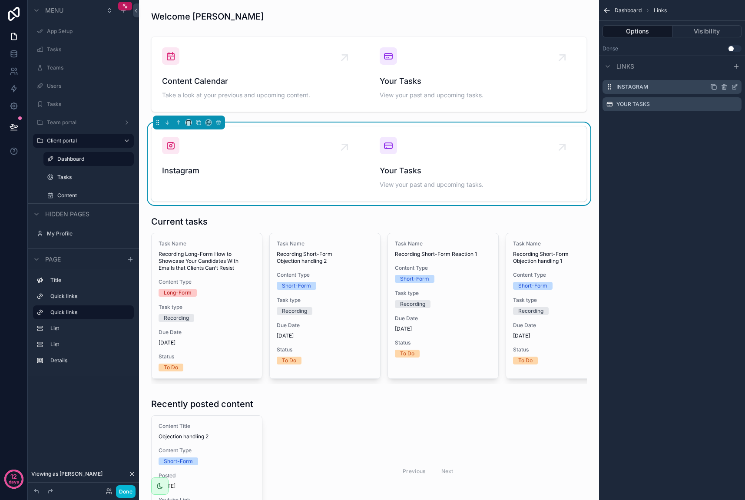
click at [714, 86] on icon "scrollable content" at bounding box center [714, 86] width 7 height 7
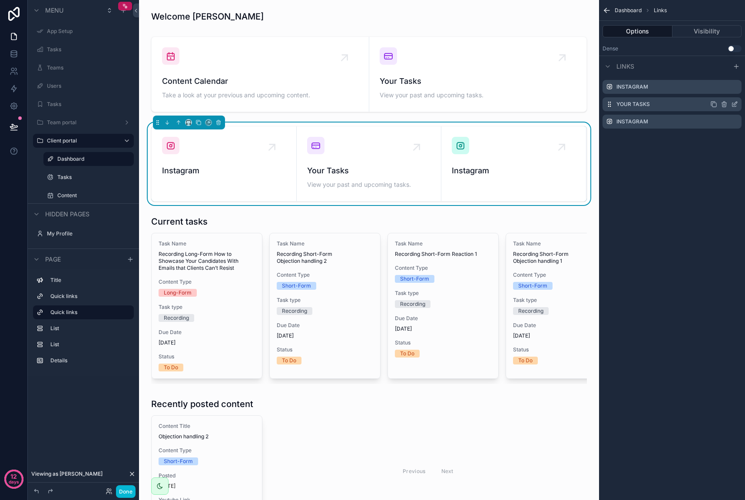
drag, startPoint x: 714, startPoint y: 87, endPoint x: 711, endPoint y: 103, distance: 15.9
click at [0, 0] on icon "scrollable content" at bounding box center [0, 0] width 0 height 0
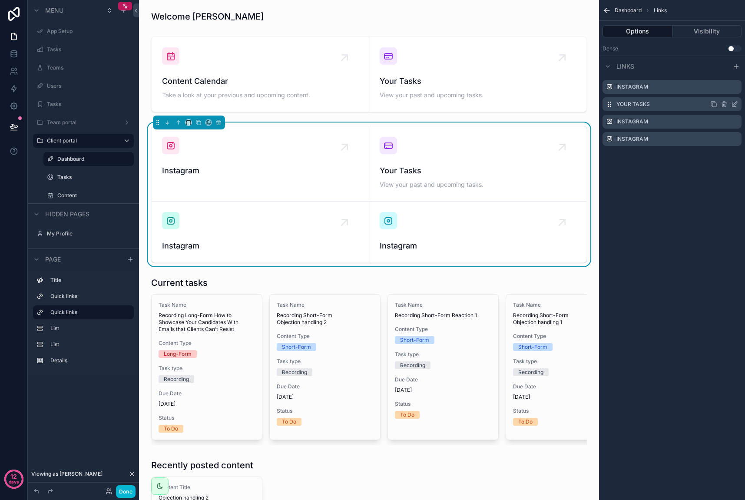
click at [726, 103] on icon "scrollable content" at bounding box center [724, 105] width 4 height 4
click at [720, 93] on icon at bounding box center [720, 90] width 7 height 7
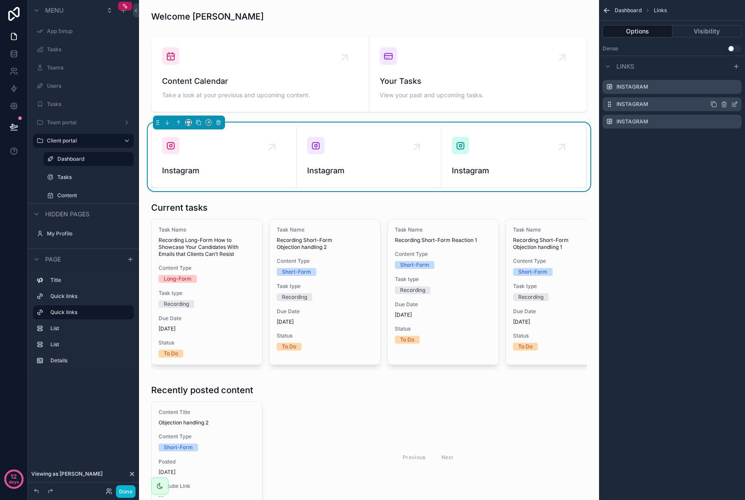
click at [733, 104] on icon "scrollable content" at bounding box center [734, 104] width 7 height 7
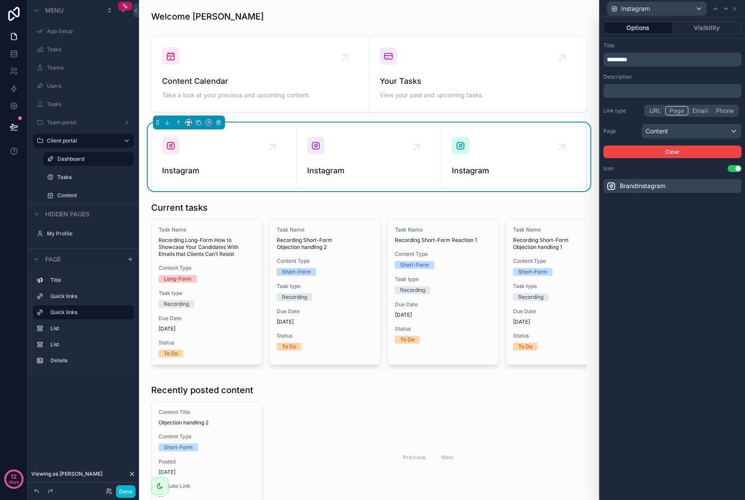
click at [676, 184] on div "BrandInstagram" at bounding box center [673, 186] width 138 height 14
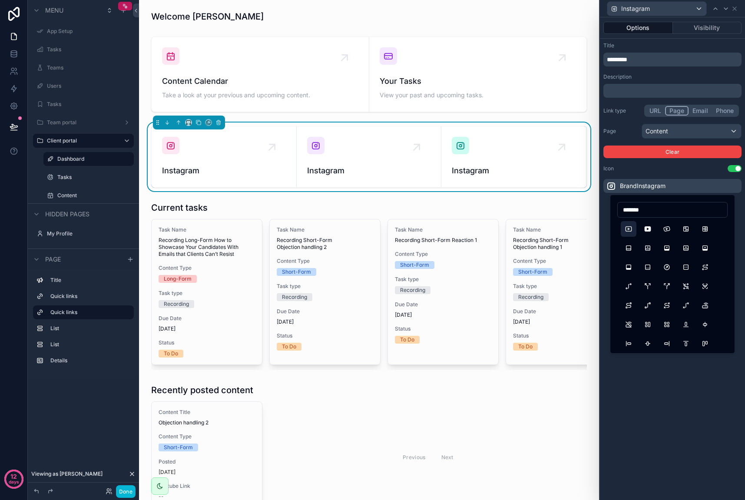
type input "*******"
click at [627, 230] on button "BrandYoutube" at bounding box center [629, 229] width 16 height 16
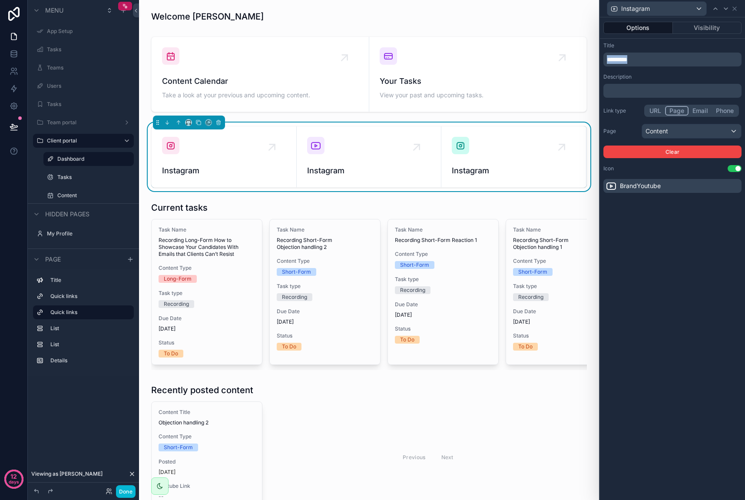
drag, startPoint x: 643, startPoint y: 58, endPoint x: 595, endPoint y: 59, distance: 47.8
click at [595, 59] on div "Instagram Options Visibility Title ********* Description ﻿ Link type URL Page E…" at bounding box center [372, 250] width 745 height 500
click at [736, 10] on icon at bounding box center [734, 8] width 3 height 3
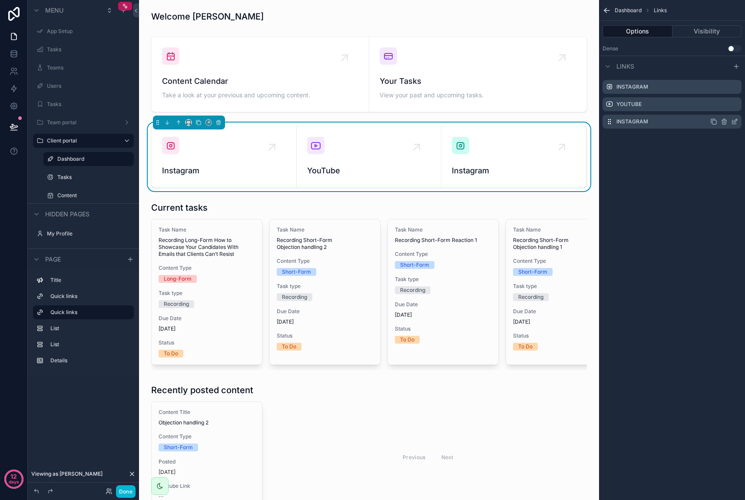
click at [736, 123] on icon "scrollable content" at bounding box center [734, 121] width 7 height 7
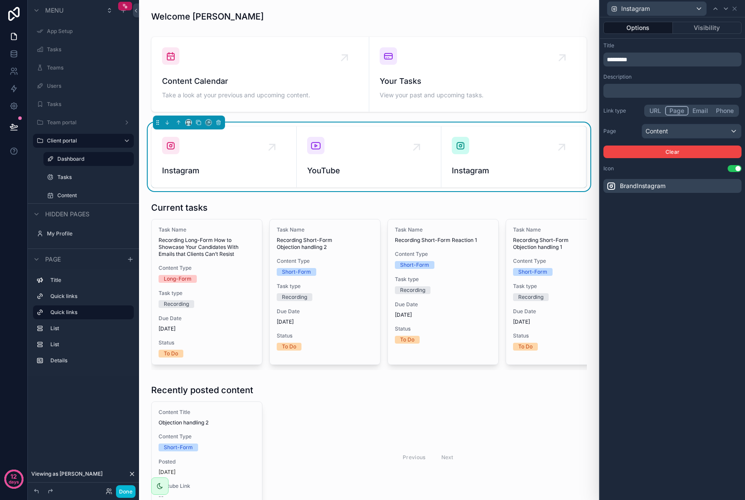
click at [658, 58] on p "*********" at bounding box center [673, 59] width 133 height 9
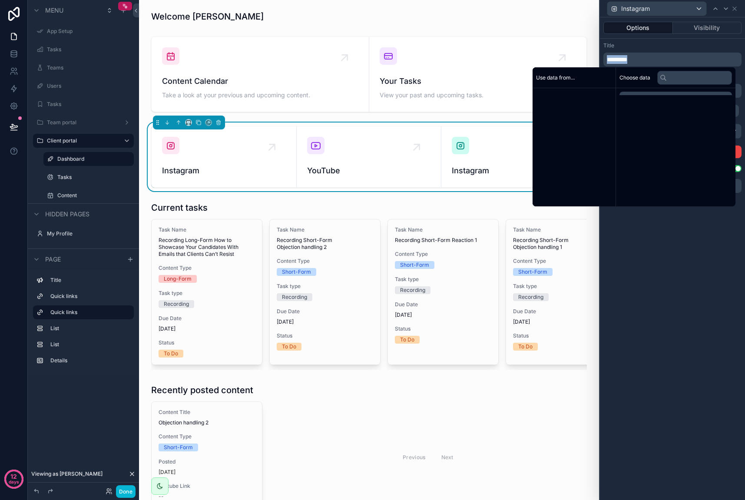
click at [658, 58] on p "*********" at bounding box center [673, 59] width 133 height 9
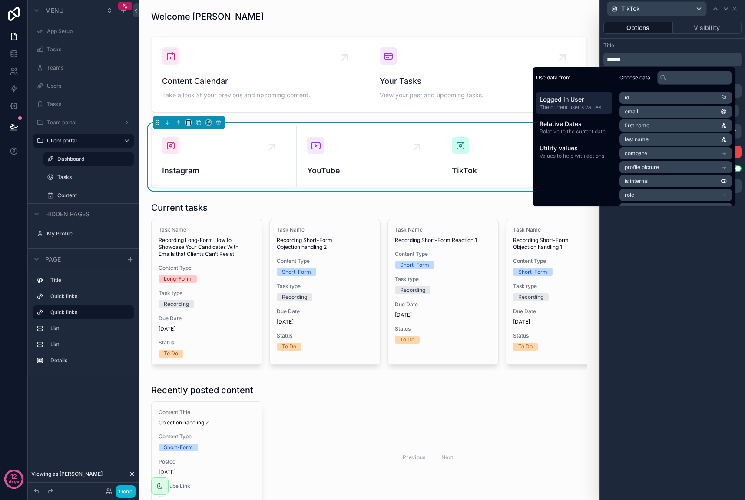
click at [627, 272] on div "Options Visibility Title ****** Description ﻿ Link type URL Page Email Phone Pa…" at bounding box center [672, 258] width 145 height 483
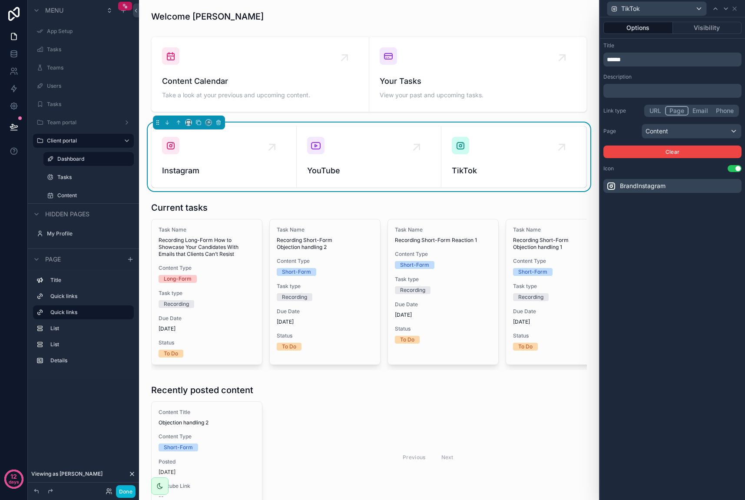
click at [676, 188] on div "BrandInstagram" at bounding box center [673, 186] width 138 height 14
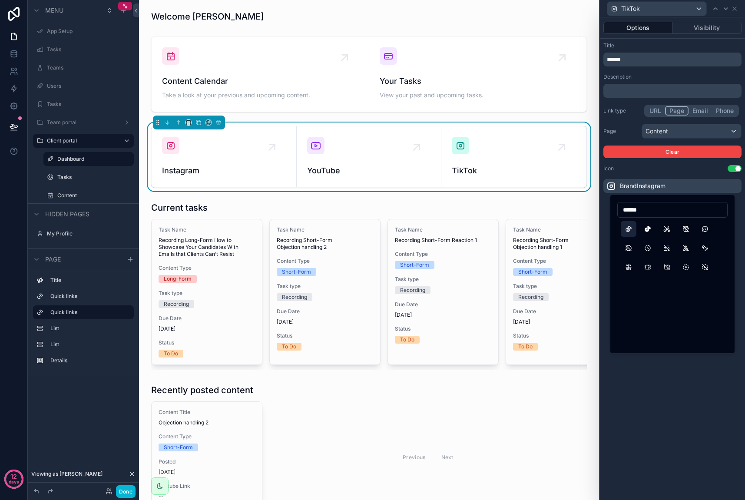
type input "******"
click at [628, 229] on button "BrandTiktok" at bounding box center [629, 229] width 16 height 16
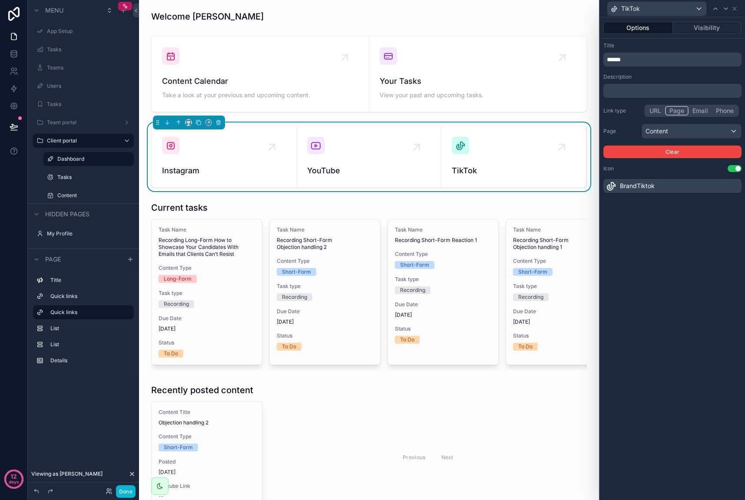
click at [649, 236] on div "Options Visibility Title ****** Description ﻿ Link type URL Page Email Phone Pa…" at bounding box center [672, 258] width 145 height 483
click at [656, 110] on button "URL" at bounding box center [656, 111] width 20 height 10
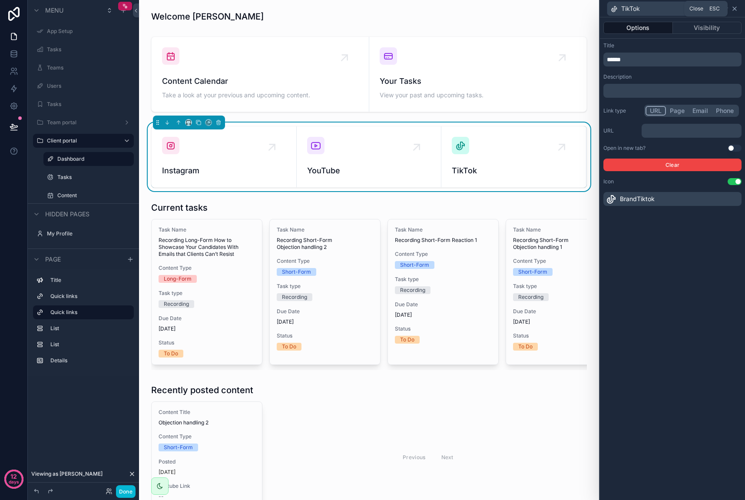
click at [734, 8] on icon at bounding box center [734, 8] width 7 height 7
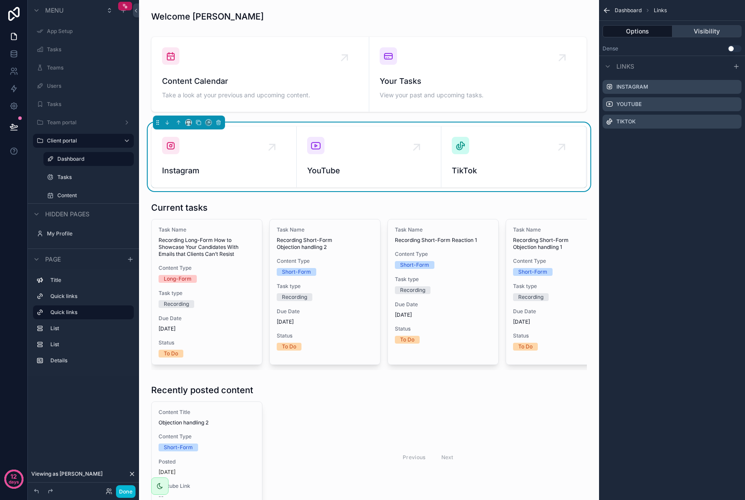
click at [691, 25] on button "Visibility" at bounding box center [708, 31] width 70 height 12
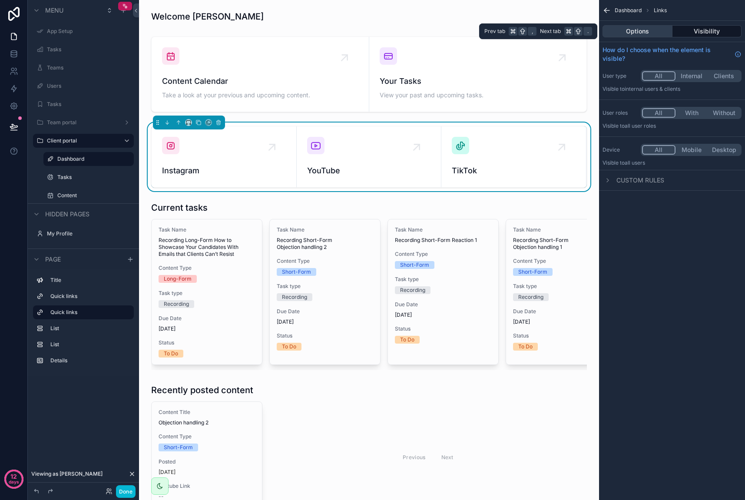
click at [637, 28] on button "Options" at bounding box center [638, 31] width 70 height 12
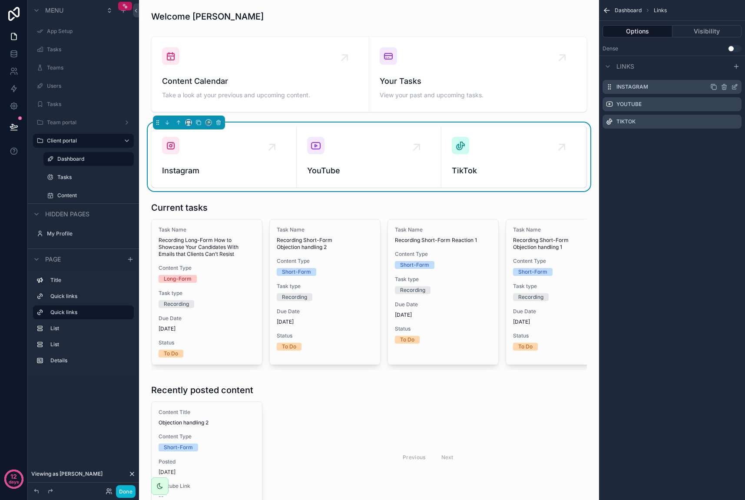
click at [737, 84] on icon "scrollable content" at bounding box center [734, 86] width 7 height 7
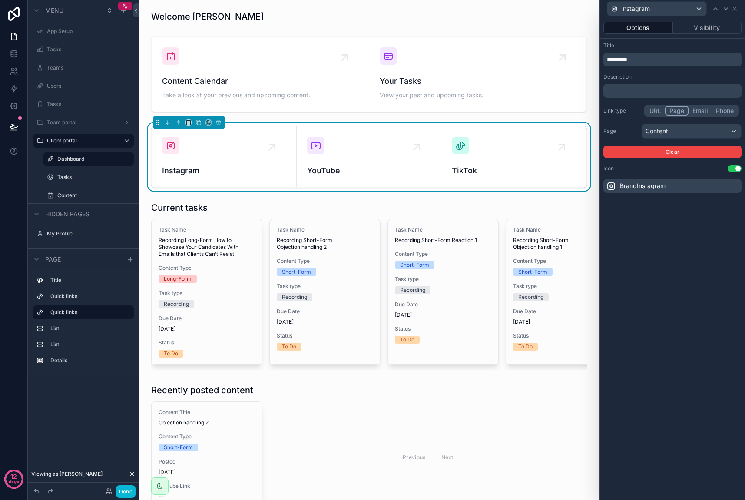
click at [651, 110] on button "URL" at bounding box center [656, 111] width 20 height 10
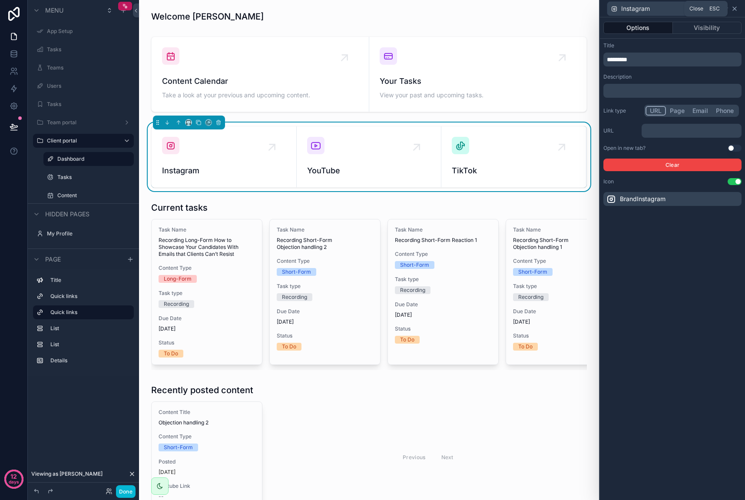
click at [731, 10] on icon at bounding box center [734, 8] width 7 height 7
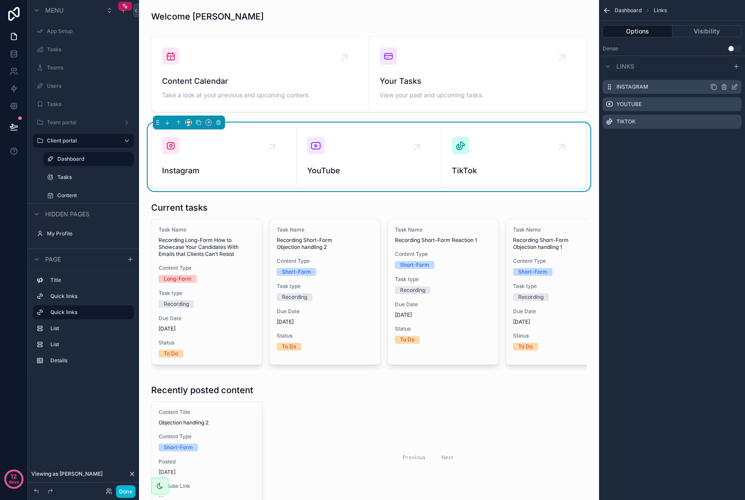
click at [734, 86] on icon "scrollable content" at bounding box center [734, 86] width 7 height 7
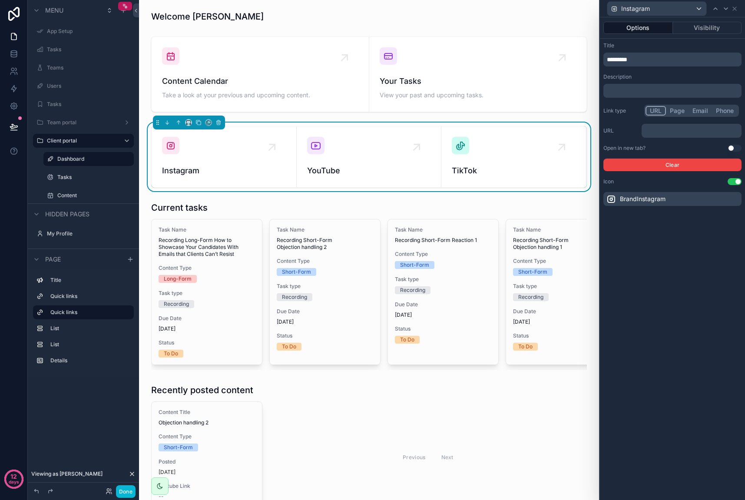
click at [666, 133] on p "﻿" at bounding box center [692, 130] width 95 height 9
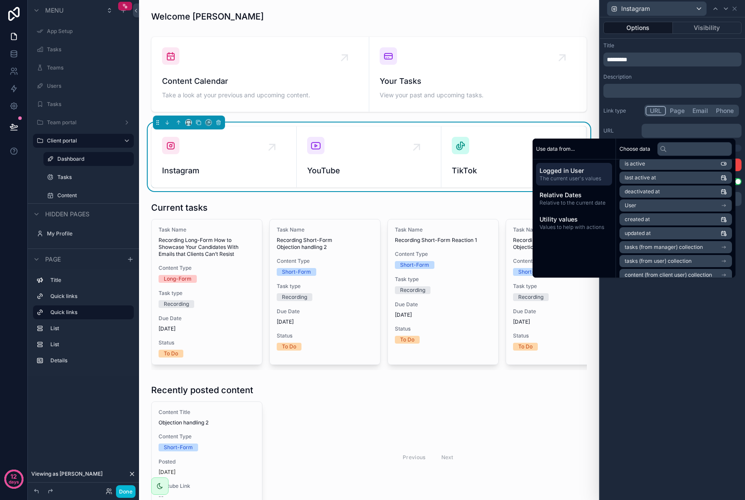
scroll to position [132, 0]
click at [694, 202] on li "User" at bounding box center [676, 204] width 113 height 12
click at [651, 202] on li "Instagram" at bounding box center [676, 205] width 113 height 12
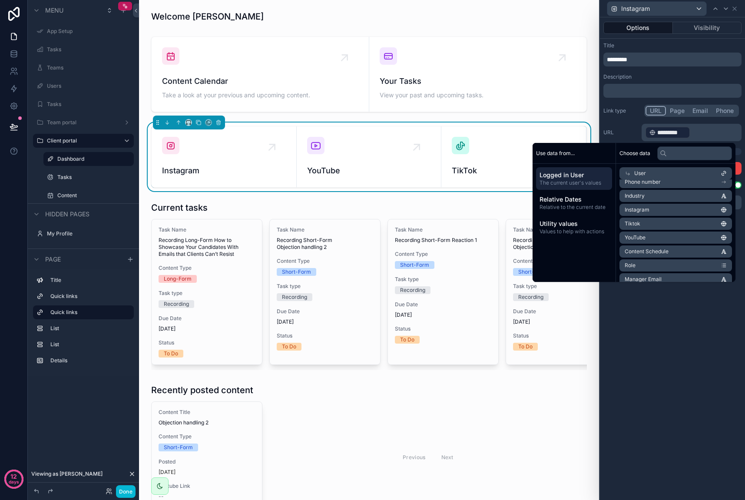
click at [627, 121] on div "Link type URL Page Email Phone URL ﻿ ********* ﻿ ﻿ Open in new tab? Use setting…" at bounding box center [673, 140] width 138 height 70
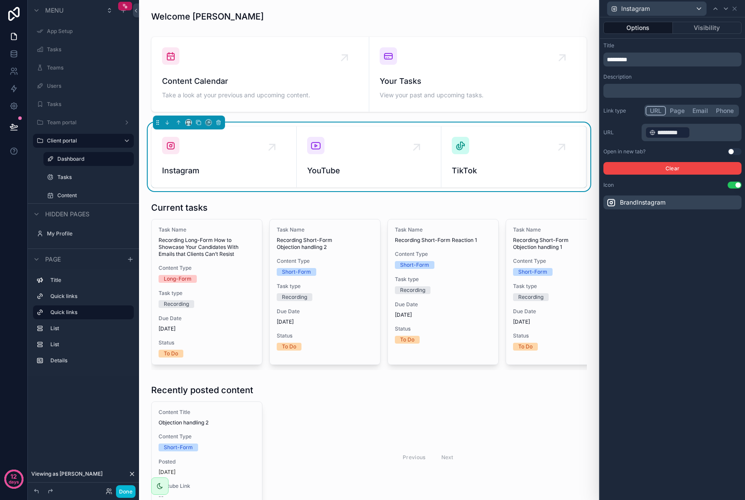
click at [678, 110] on button "Page" at bounding box center [677, 111] width 23 height 10
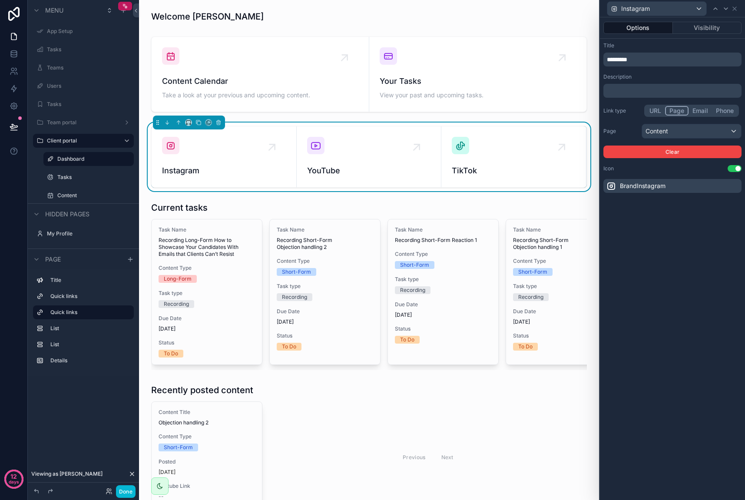
click at [660, 109] on button "URL" at bounding box center [656, 111] width 20 height 10
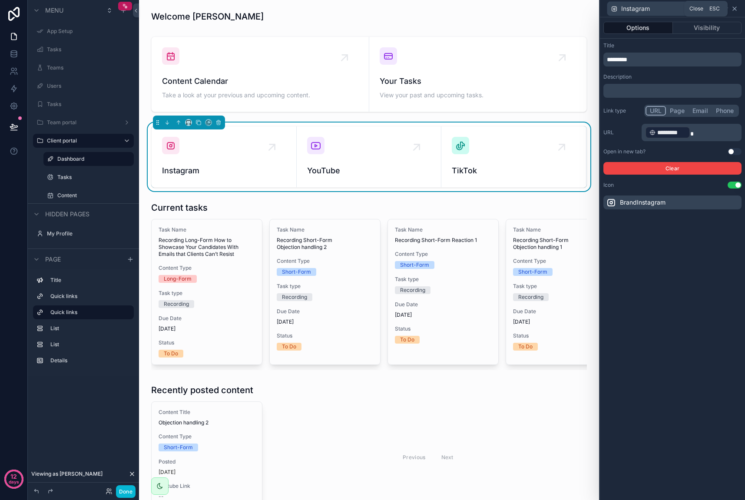
click at [734, 7] on icon at bounding box center [734, 8] width 7 height 7
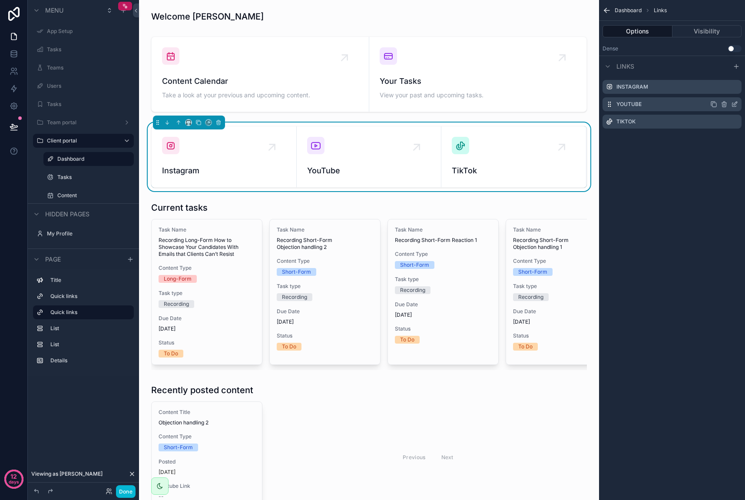
click at [738, 103] on icon "scrollable content" at bounding box center [734, 104] width 7 height 7
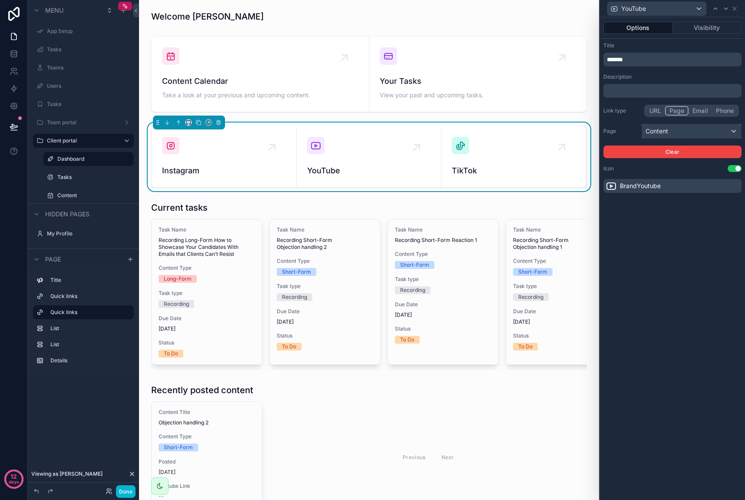
click at [691, 133] on div "Content" at bounding box center [691, 131] width 99 height 14
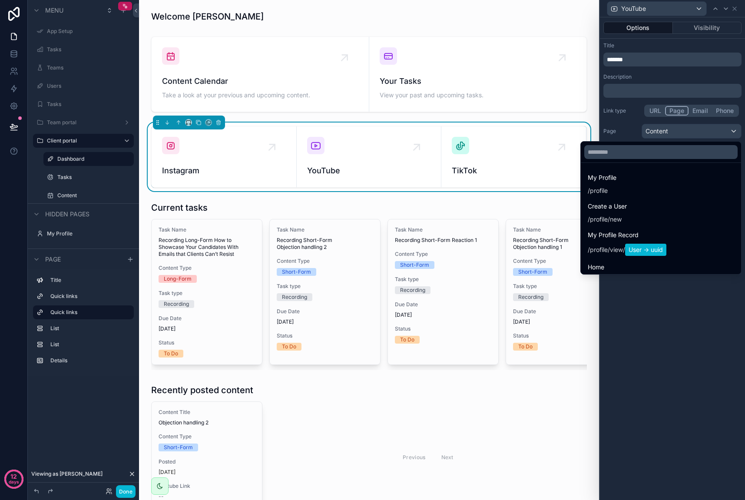
click at [657, 105] on div at bounding box center [672, 250] width 145 height 500
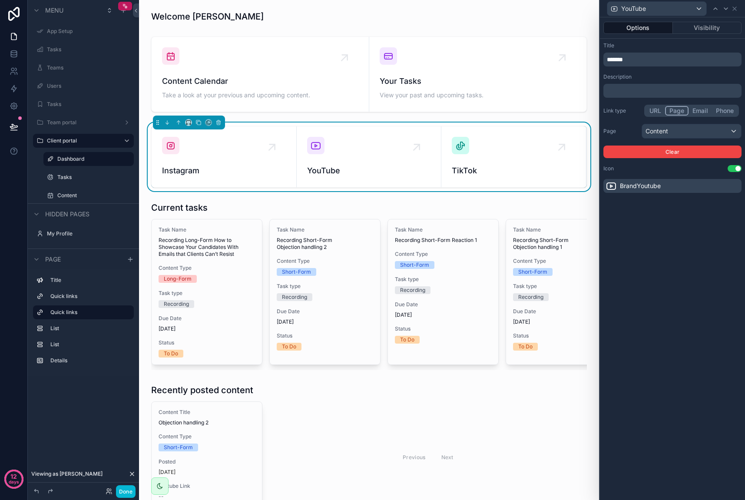
click at [654, 110] on button "URL" at bounding box center [656, 111] width 20 height 10
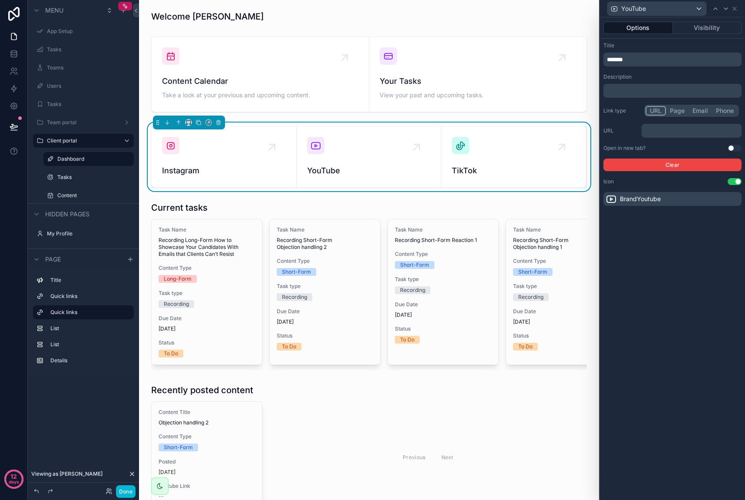
click at [676, 133] on p "﻿" at bounding box center [692, 130] width 95 height 9
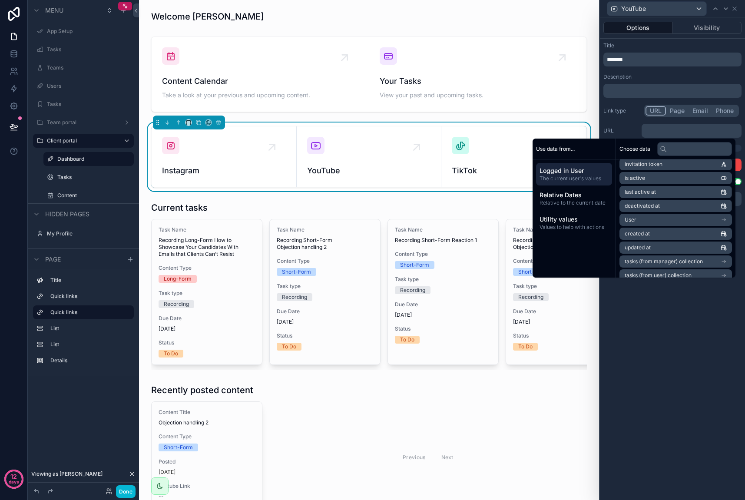
click at [660, 219] on li "User" at bounding box center [676, 220] width 113 height 12
click at [643, 244] on li "YouTube" at bounding box center [676, 244] width 113 height 12
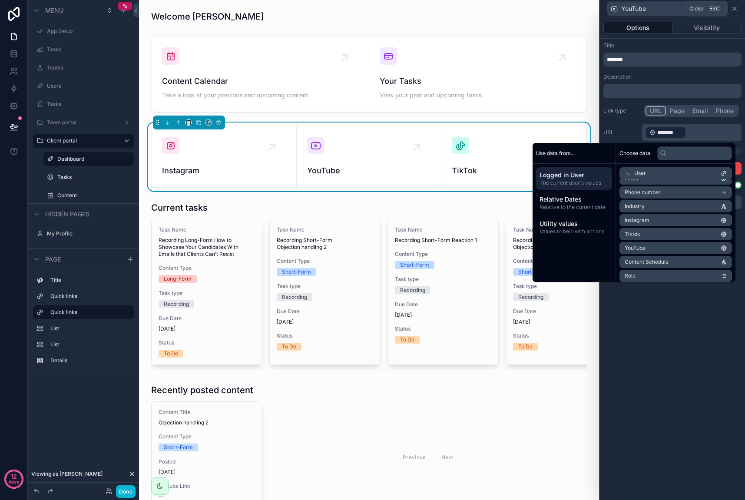
click at [735, 10] on icon at bounding box center [734, 8] width 7 height 7
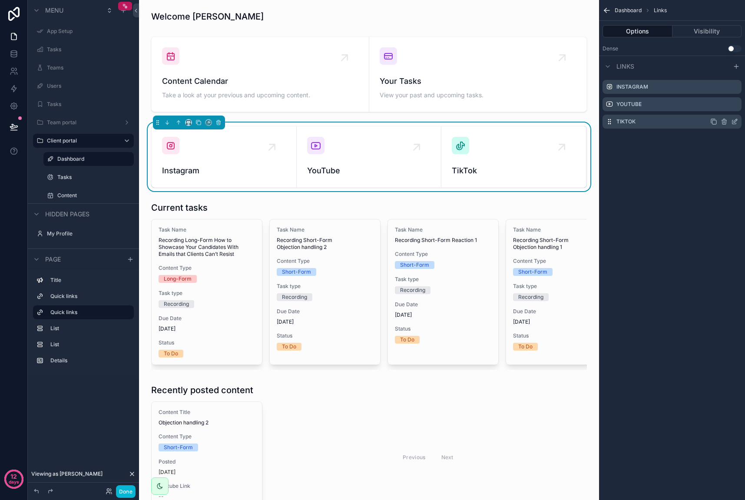
click at [734, 123] on icon "scrollable content" at bounding box center [734, 121] width 7 height 7
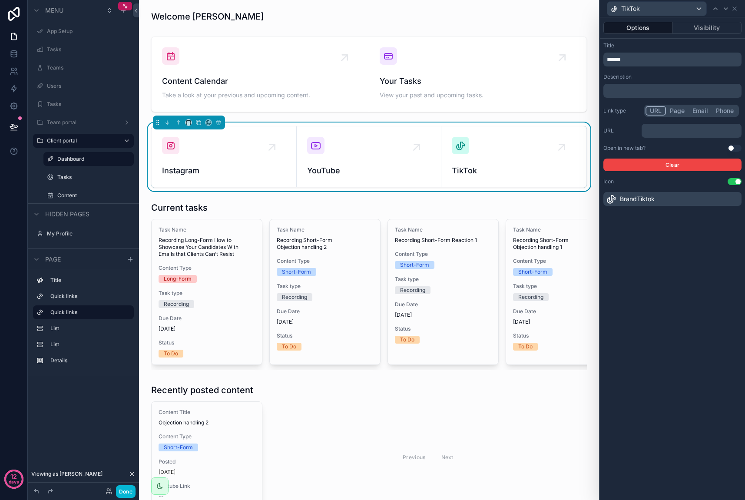
click at [675, 128] on p "﻿" at bounding box center [692, 130] width 95 height 9
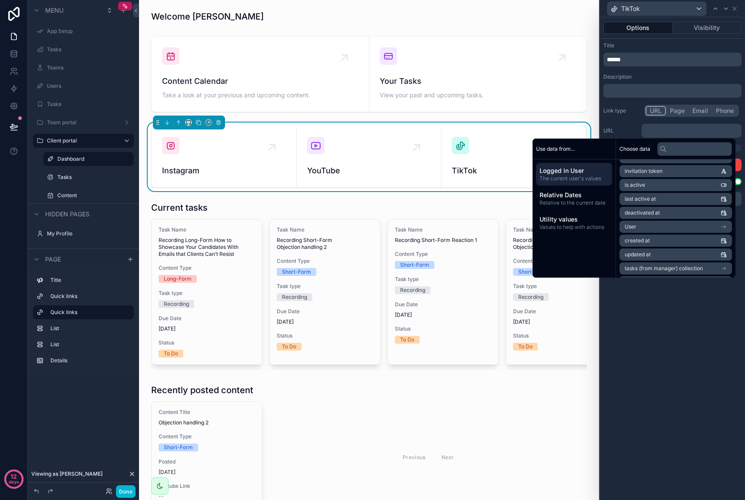
click at [663, 222] on li "User" at bounding box center [676, 227] width 113 height 12
click at [648, 184] on li "Tiktok" at bounding box center [676, 183] width 113 height 12
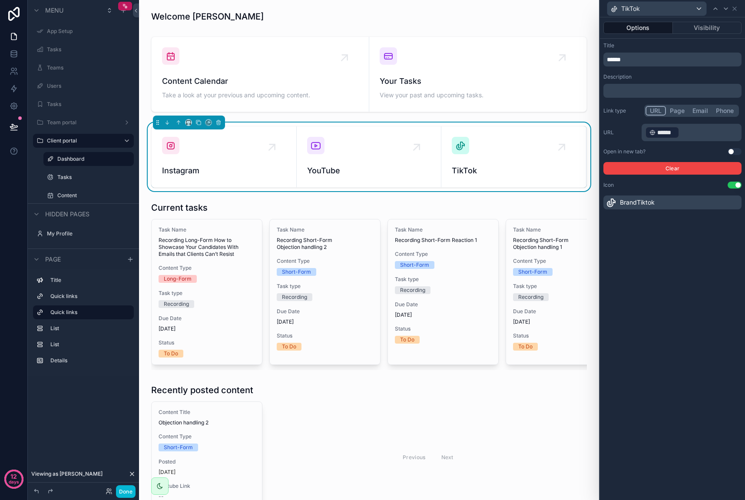
click at [674, 312] on div "Options Visibility Title ****** Description ﻿ Link type URL Page Email Phone UR…" at bounding box center [672, 258] width 145 height 483
click at [461, 145] on icon "scrollable content" at bounding box center [460, 145] width 10 height 10
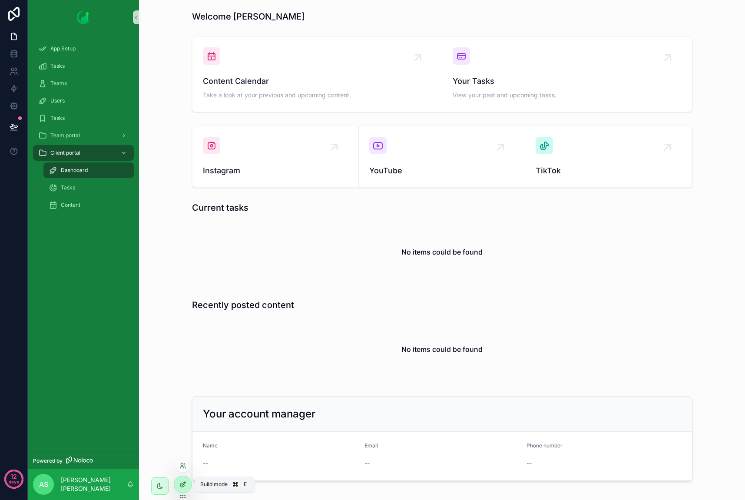
click at [179, 483] on div at bounding box center [182, 484] width 17 height 17
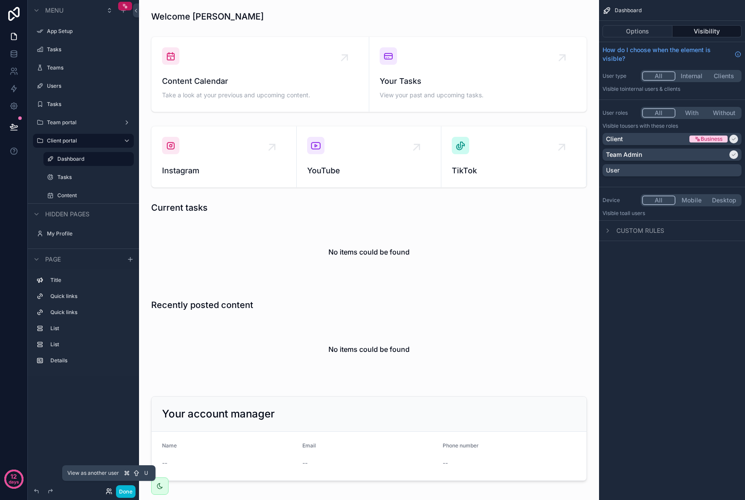
click at [110, 491] on icon at bounding box center [110, 490] width 1 height 2
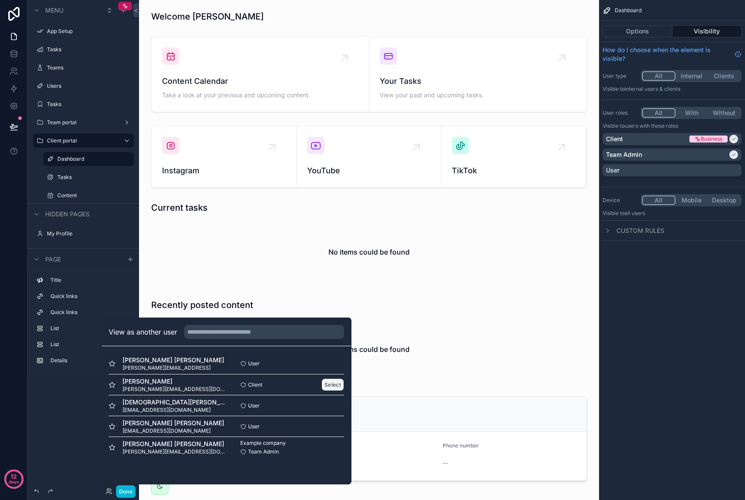
click at [331, 388] on button "Select" at bounding box center [333, 385] width 23 height 13
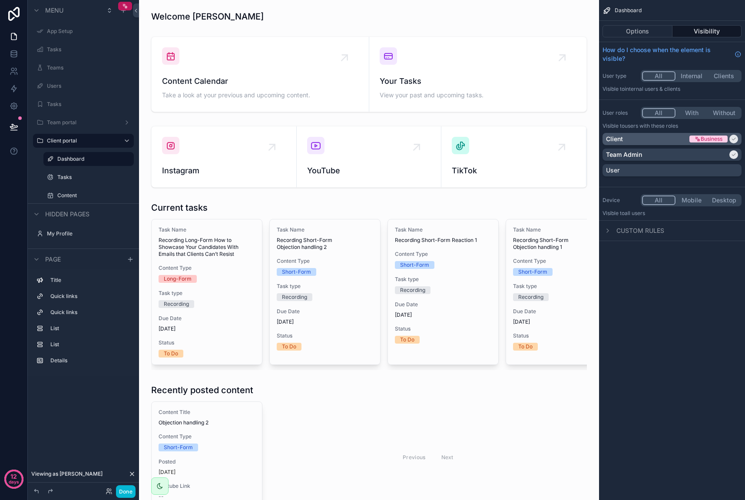
click at [734, 141] on icon "scrollable content" at bounding box center [733, 138] width 5 height 5
drag, startPoint x: 733, startPoint y: 152, endPoint x: 726, endPoint y: 159, distance: 10.4
click at [733, 152] on icon "scrollable content" at bounding box center [733, 154] width 5 height 5
click at [719, 170] on div "User" at bounding box center [672, 170] width 132 height 9
click at [642, 165] on div "User" at bounding box center [672, 170] width 139 height 12
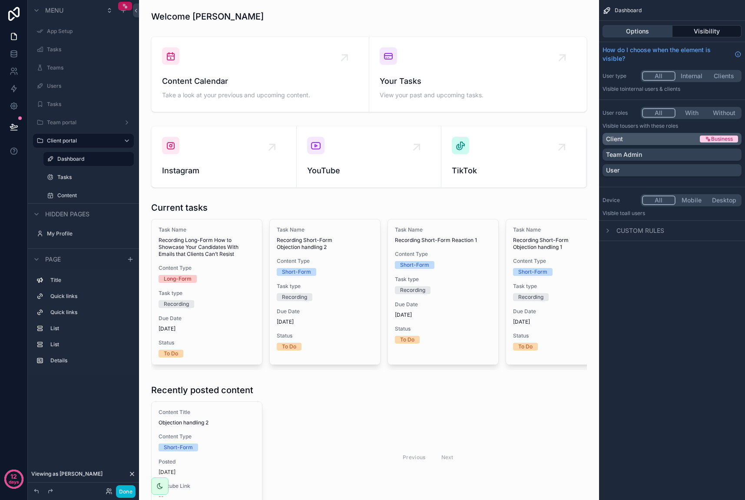
click at [641, 32] on button "Options" at bounding box center [638, 31] width 70 height 12
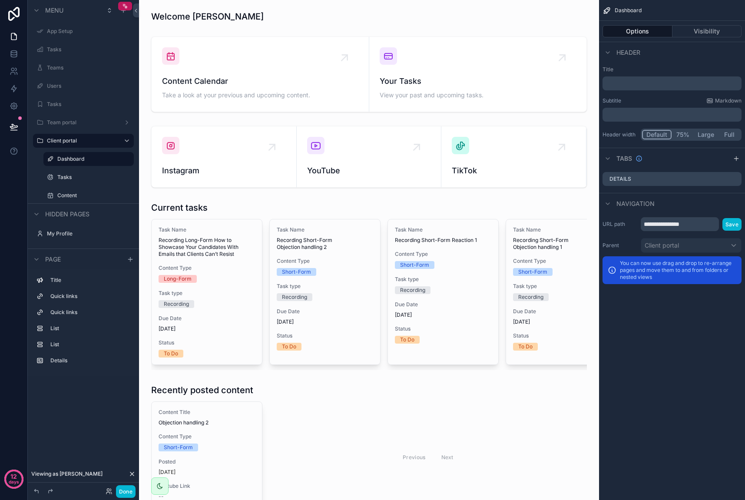
click at [641, 80] on p "﻿" at bounding box center [673, 83] width 134 height 9
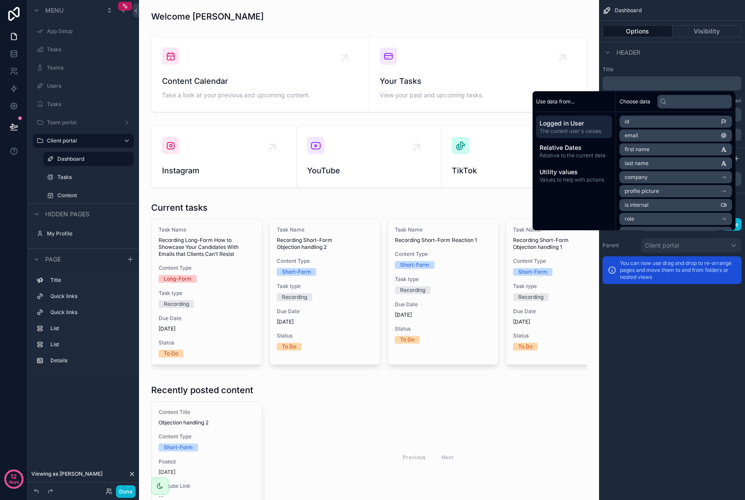
click at [651, 65] on div "Title ﻿ Subtitle Markdown ﻿ Header width Default 75% Large Full" at bounding box center [672, 104] width 146 height 82
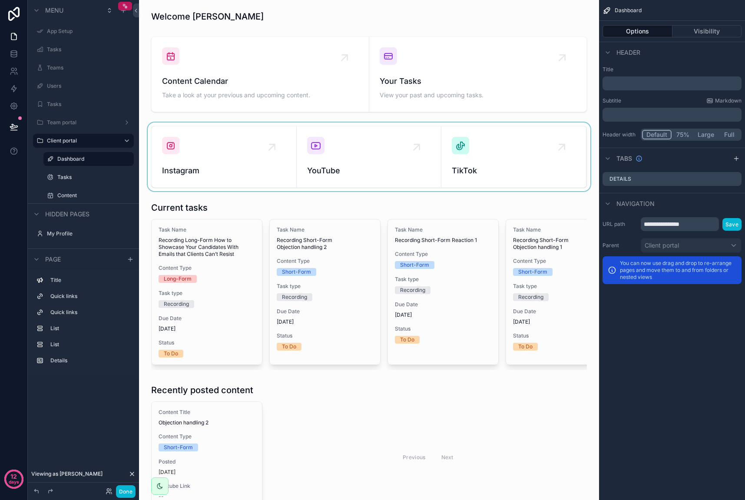
click at [369, 147] on div "scrollable content" at bounding box center [369, 157] width 446 height 69
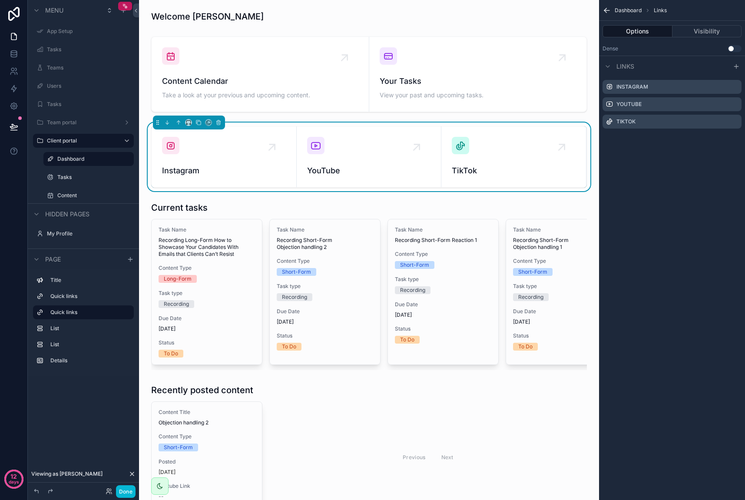
click at [736, 49] on button "Use setting" at bounding box center [735, 48] width 14 height 7
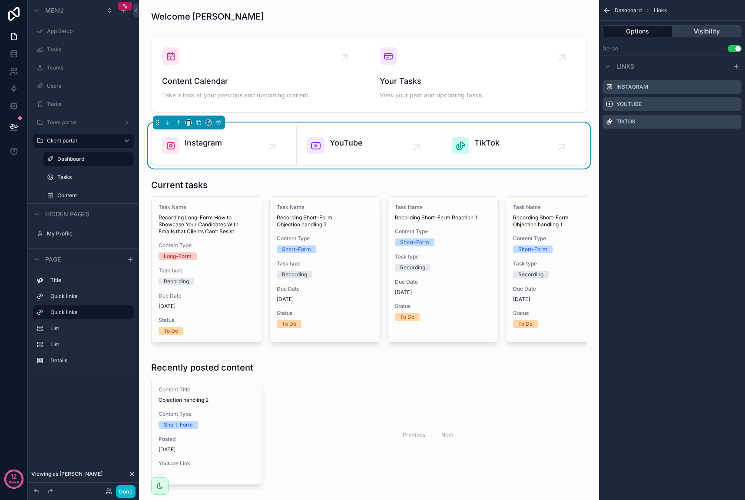
click at [698, 32] on button "Visibility" at bounding box center [708, 31] width 70 height 12
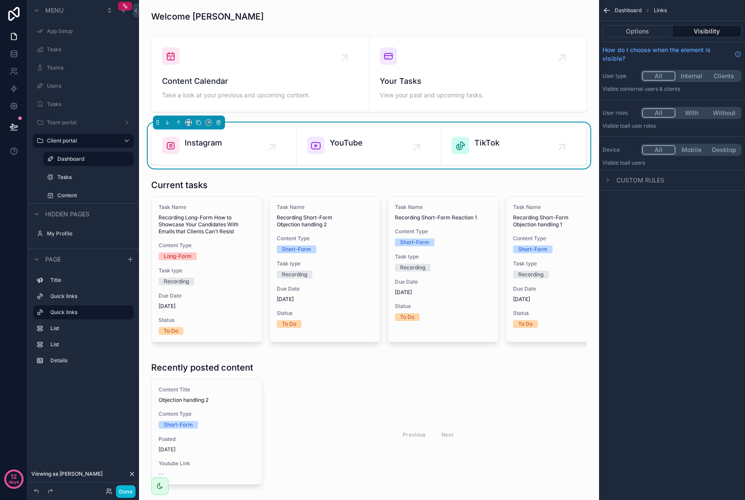
click at [629, 174] on div "Custom rules" at bounding box center [672, 180] width 146 height 21
click at [619, 186] on div "Custom rules" at bounding box center [672, 180] width 146 height 21
click at [611, 178] on icon "scrollable content" at bounding box center [607, 180] width 7 height 7
click at [643, 35] on button "Options" at bounding box center [638, 31] width 70 height 12
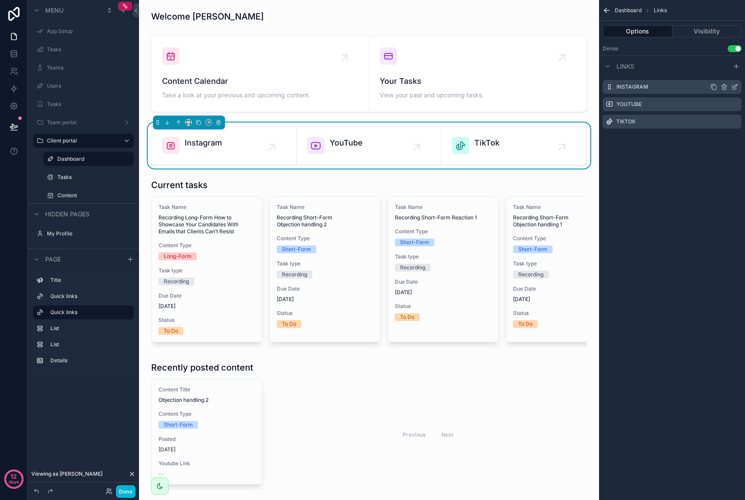
click at [733, 86] on icon "scrollable content" at bounding box center [734, 86] width 7 height 7
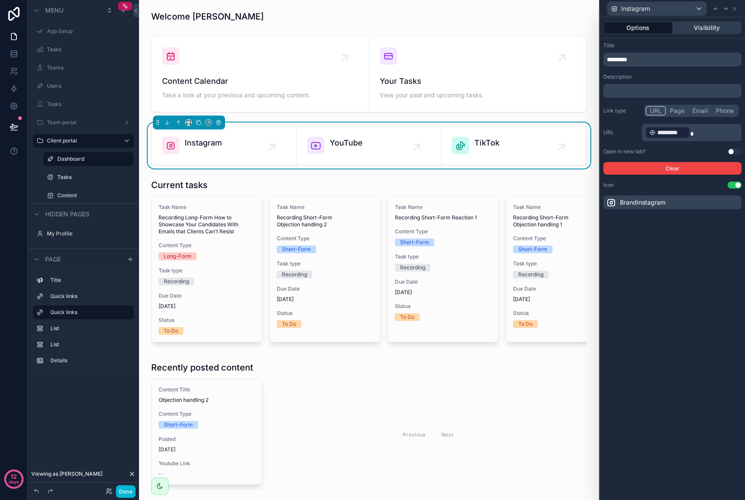
click at [699, 27] on button "Visibility" at bounding box center [707, 28] width 69 height 12
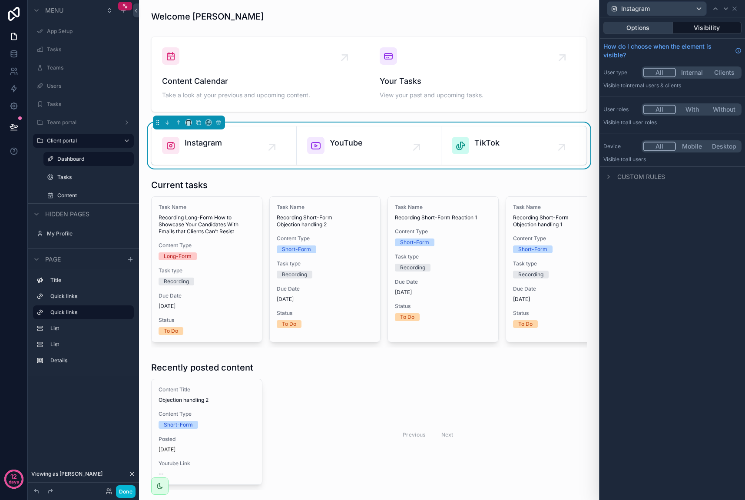
click at [637, 29] on button "Options" at bounding box center [639, 28] width 70 height 12
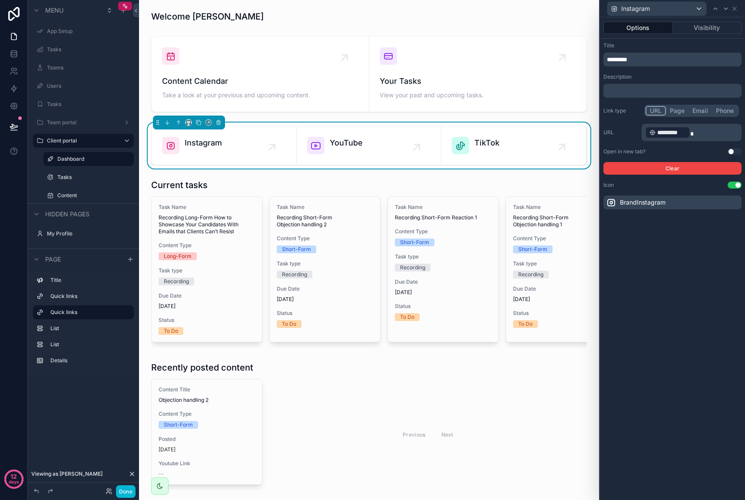
click at [736, 184] on button "Use setting" at bounding box center [735, 185] width 14 height 7
click at [666, 203] on div "BrandInstagram" at bounding box center [673, 203] width 138 height 14
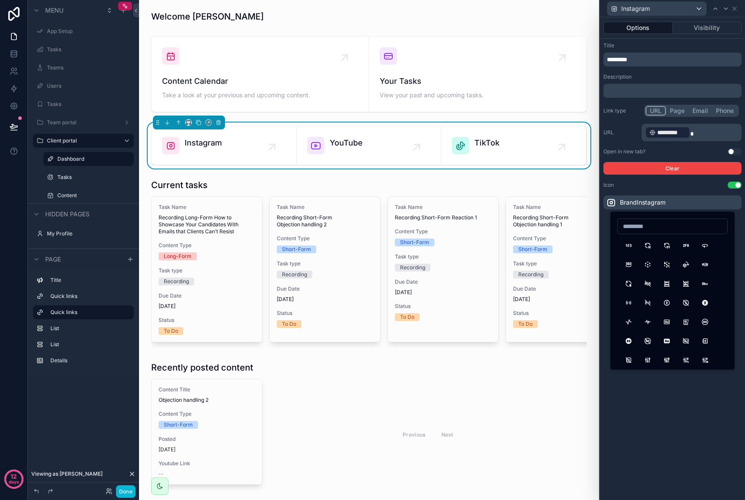
click at [676, 411] on div "Options Visibility Title ********* Description ﻿ Link type URL Page Email Phone…" at bounding box center [672, 258] width 145 height 483
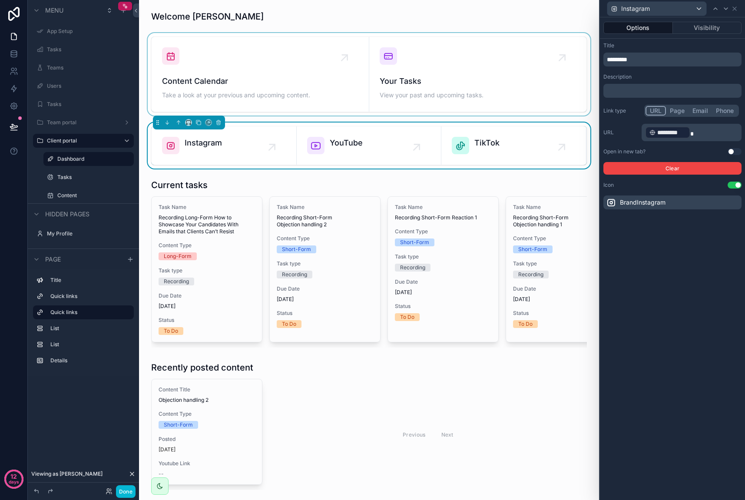
click at [269, 55] on div "scrollable content" at bounding box center [369, 74] width 446 height 83
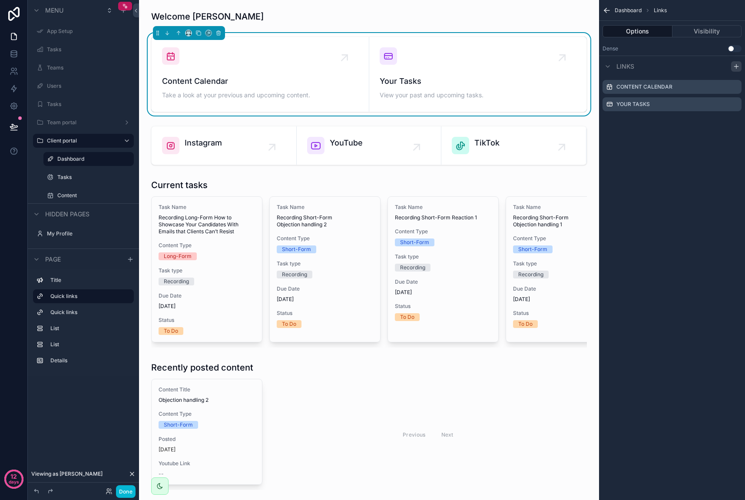
click at [738, 66] on icon "scrollable content" at bounding box center [736, 66] width 4 height 0
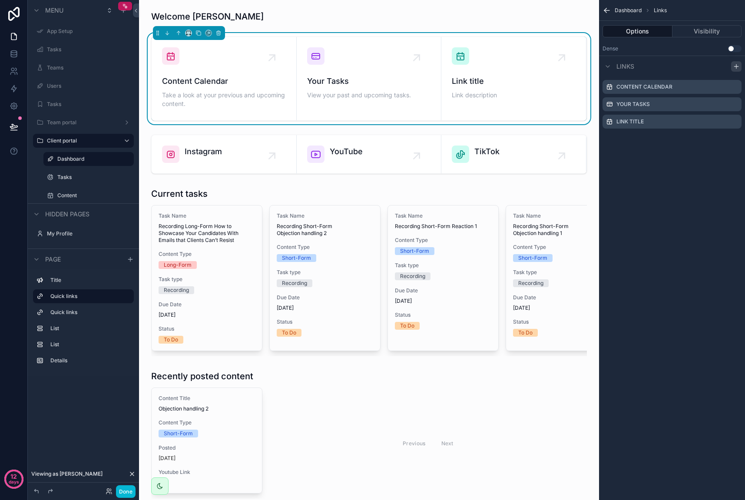
click at [738, 66] on icon "scrollable content" at bounding box center [736, 66] width 4 height 0
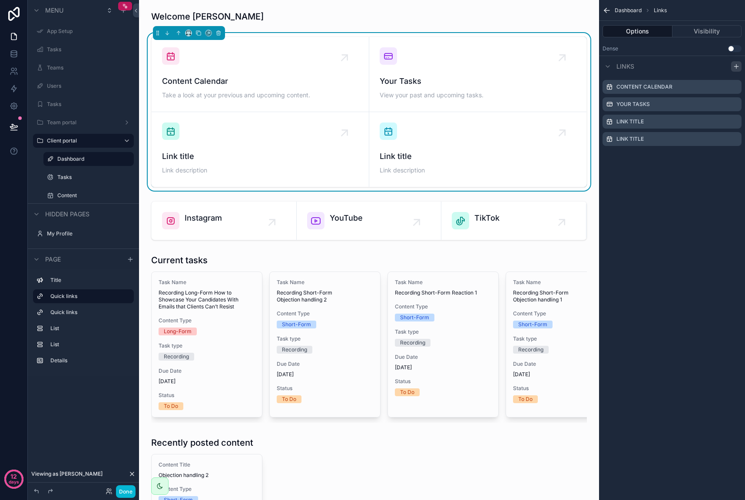
click at [738, 66] on icon "scrollable content" at bounding box center [736, 66] width 4 height 0
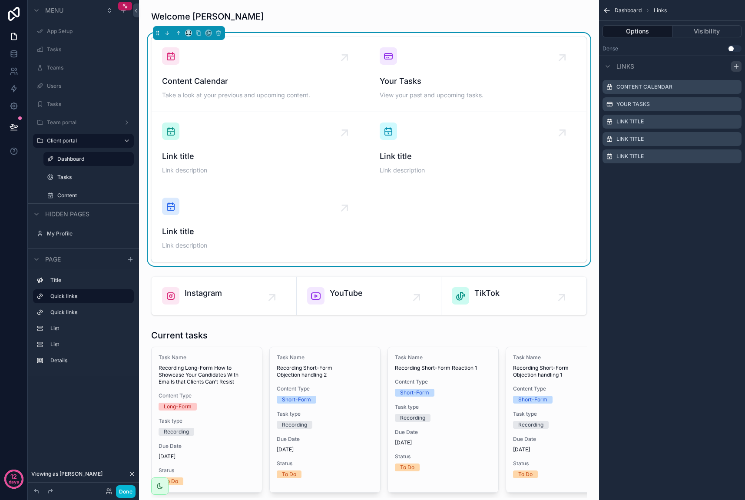
click at [738, 66] on icon "scrollable content" at bounding box center [736, 66] width 4 height 0
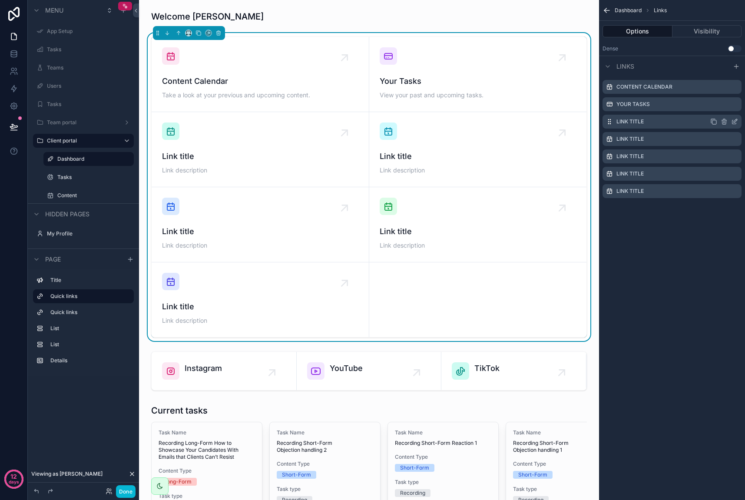
click at [726, 121] on icon "scrollable content" at bounding box center [724, 121] width 7 height 7
click at [724, 107] on icon at bounding box center [720, 107] width 7 height 7
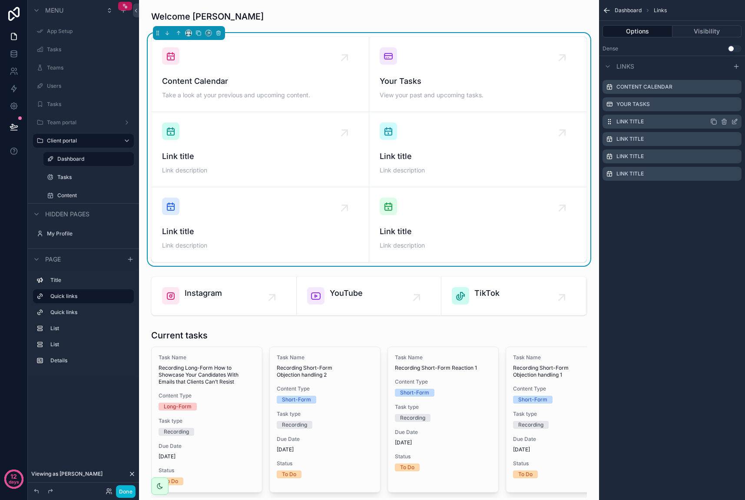
click at [724, 118] on icon "scrollable content" at bounding box center [724, 121] width 7 height 7
click at [721, 105] on icon at bounding box center [720, 107] width 7 height 7
click at [725, 120] on icon "scrollable content" at bounding box center [725, 119] width 2 height 1
click at [723, 108] on icon at bounding box center [721, 108] width 4 height 4
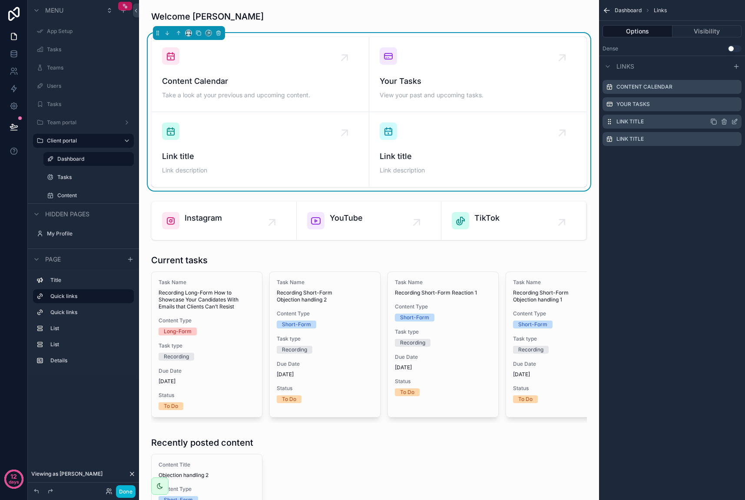
click at [724, 125] on icon "scrollable content" at bounding box center [724, 121] width 7 height 7
click at [721, 104] on icon at bounding box center [720, 107] width 7 height 7
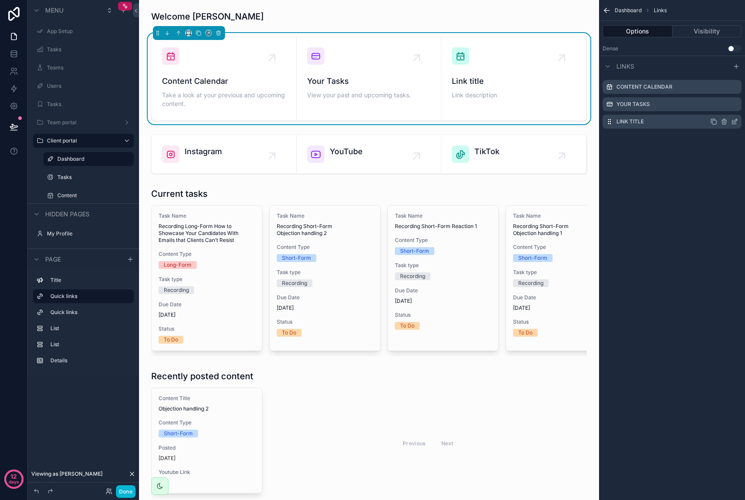
click at [724, 121] on icon "scrollable content" at bounding box center [724, 121] width 7 height 7
click at [721, 108] on icon at bounding box center [720, 107] width 7 height 7
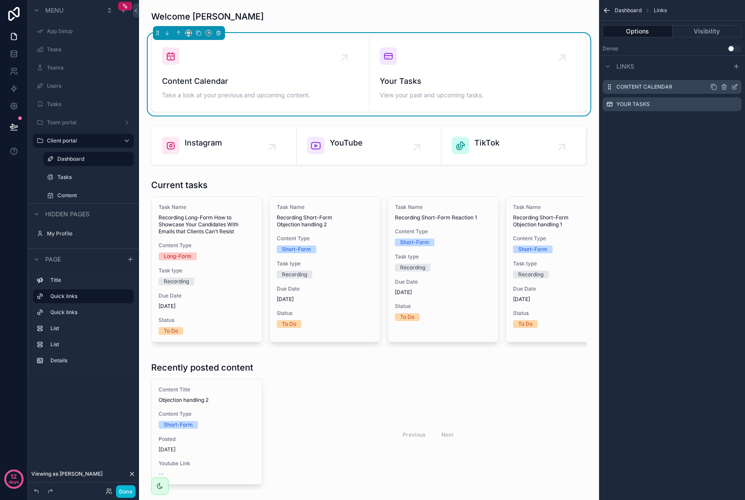
click at [714, 88] on icon "scrollable content" at bounding box center [714, 86] width 7 height 7
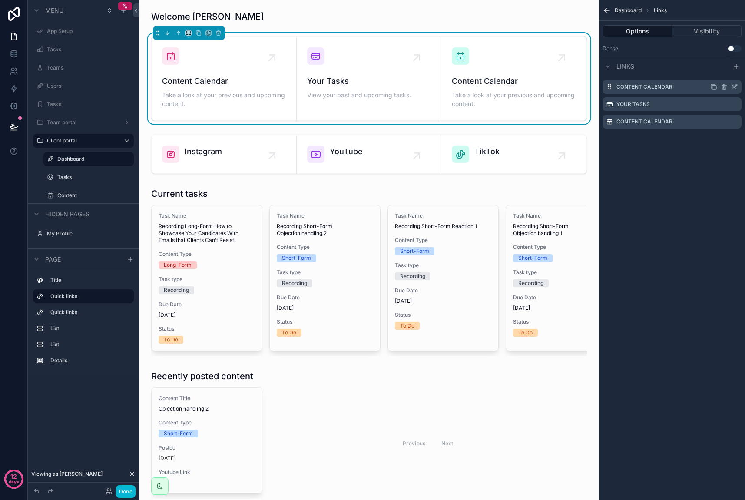
click at [714, 88] on icon "scrollable content" at bounding box center [714, 86] width 7 height 7
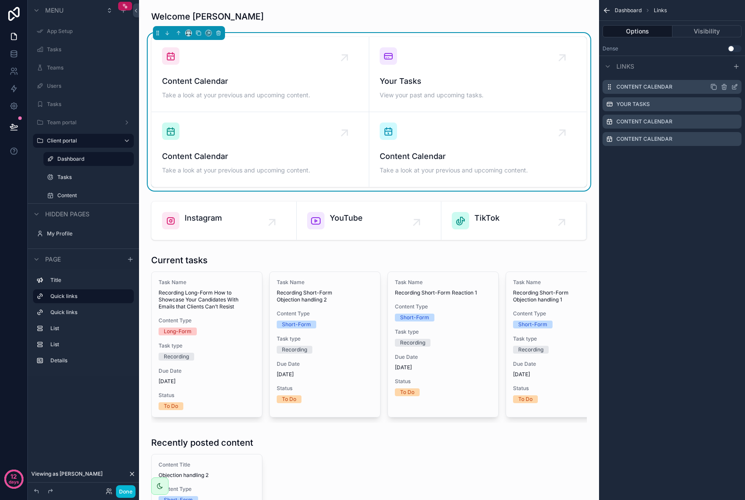
click at [724, 88] on icon "scrollable content" at bounding box center [724, 87] width 0 height 2
click at [721, 70] on icon at bounding box center [720, 73] width 7 height 7
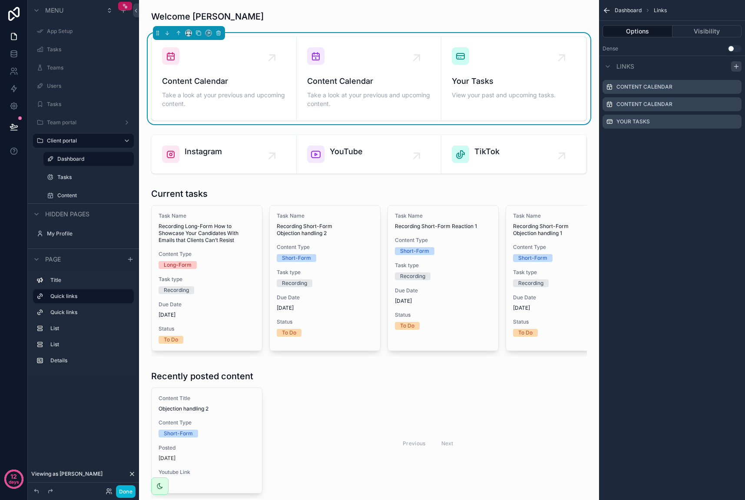
click at [735, 68] on icon "scrollable content" at bounding box center [736, 66] width 7 height 7
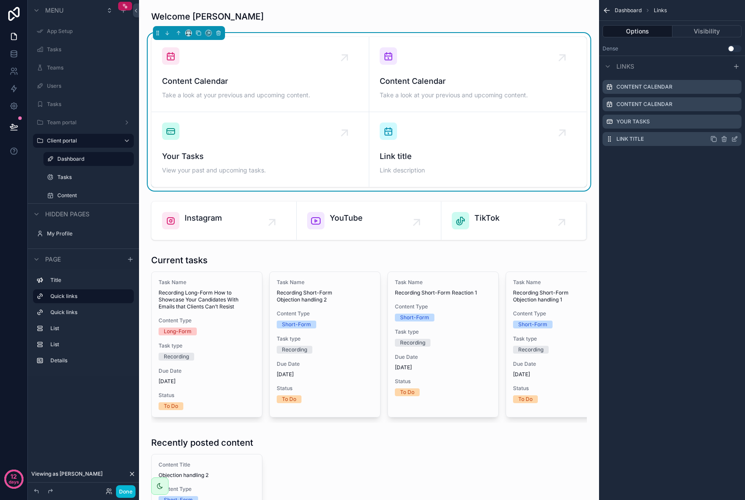
click at [726, 139] on icon "scrollable content" at bounding box center [724, 139] width 7 height 7
click at [722, 125] on icon at bounding box center [720, 125] width 7 height 7
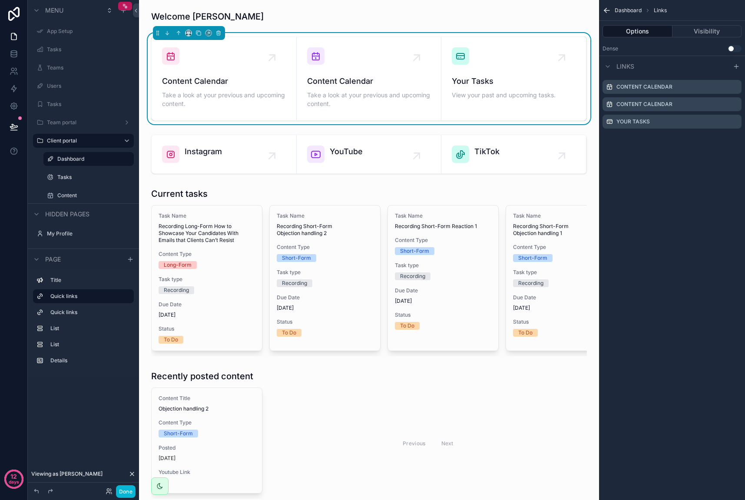
click at [294, 29] on div "Welcome Ahmed Content Calendar Take a look at your previous and upcoming conten…" at bounding box center [369, 505] width 460 height 1010
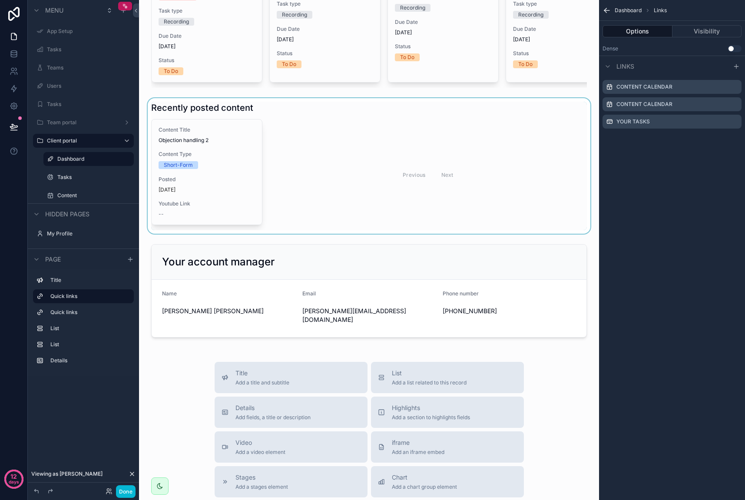
scroll to position [253, 0]
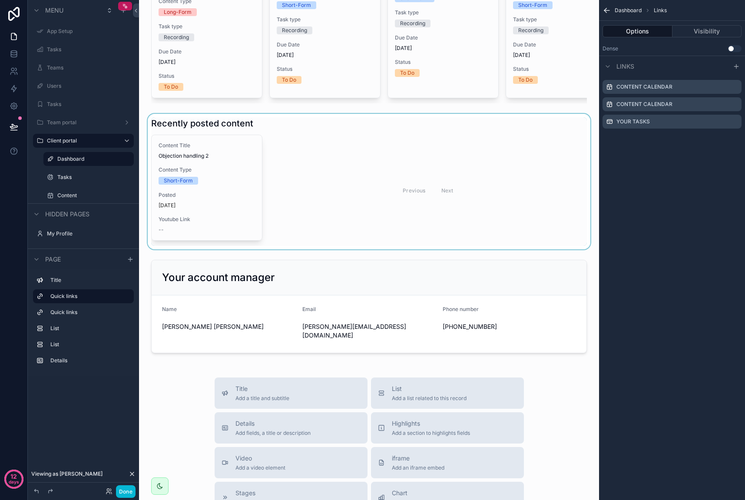
click at [455, 174] on div "scrollable content" at bounding box center [369, 182] width 446 height 136
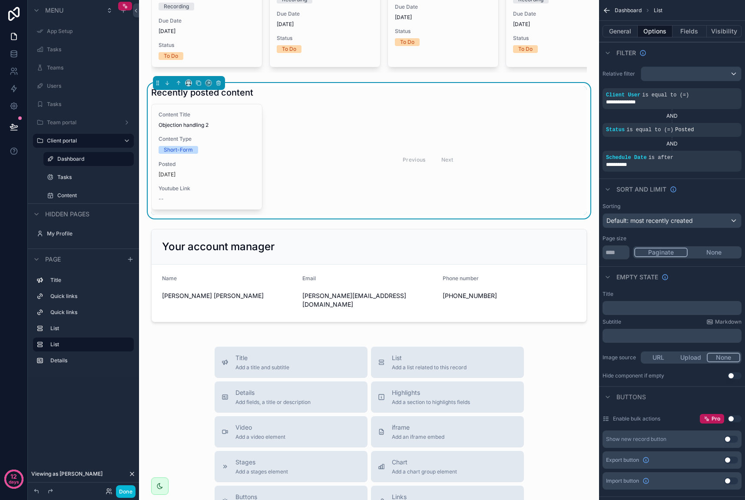
scroll to position [0, 0]
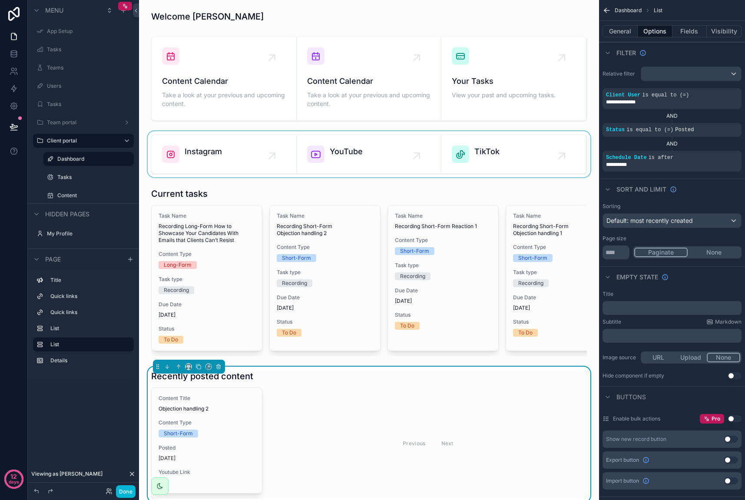
click at [362, 150] on div "scrollable content" at bounding box center [369, 154] width 446 height 46
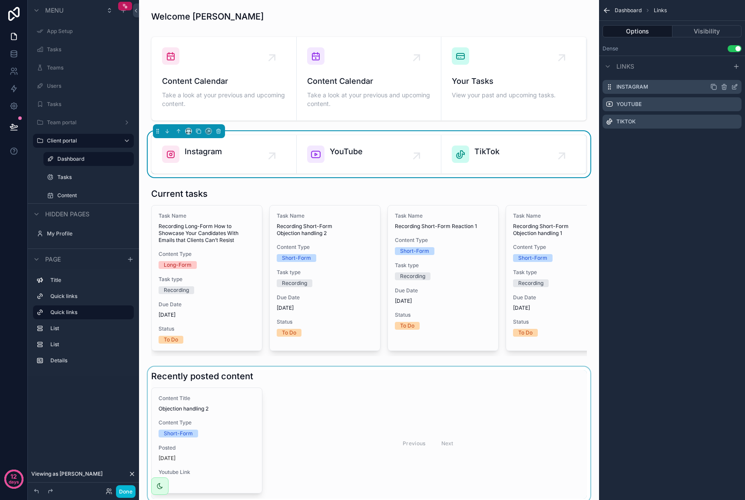
click at [734, 88] on icon "scrollable content" at bounding box center [734, 86] width 7 height 7
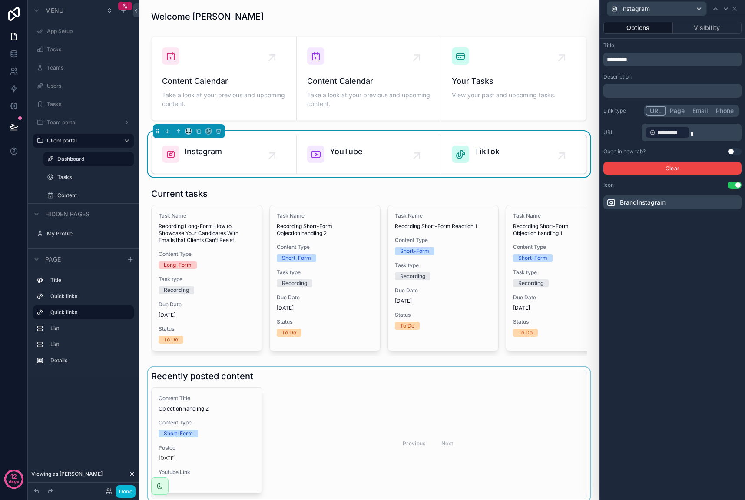
click at [731, 153] on button "Use setting" at bounding box center [735, 151] width 14 height 7
click at [737, 7] on icon at bounding box center [734, 8] width 7 height 7
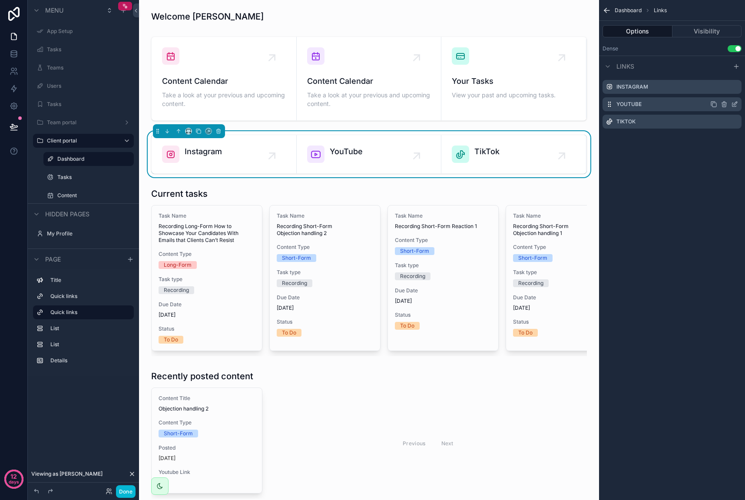
click at [738, 105] on div "YouTube" at bounding box center [672, 104] width 139 height 14
click at [736, 106] on icon "scrollable content" at bounding box center [735, 105] width 4 height 4
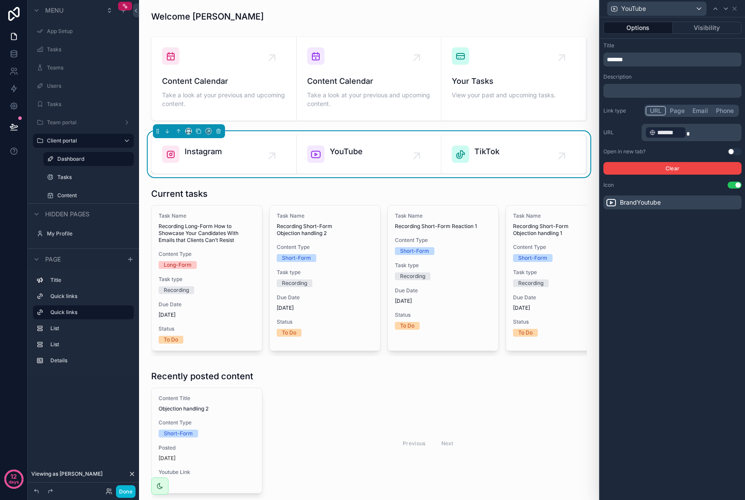
click at [734, 152] on button "Use setting" at bounding box center [735, 151] width 14 height 7
click at [738, 13] on div "YouTube" at bounding box center [673, 8] width 138 height 17
click at [733, 10] on icon at bounding box center [734, 8] width 7 height 7
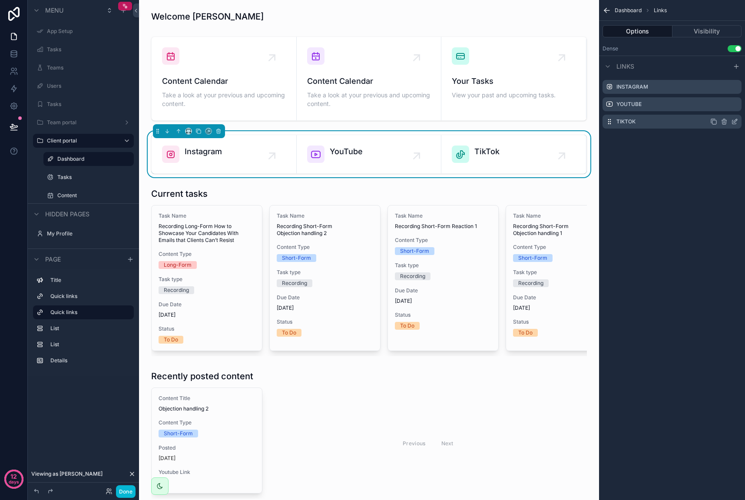
click at [735, 121] on icon "scrollable content" at bounding box center [734, 121] width 7 height 7
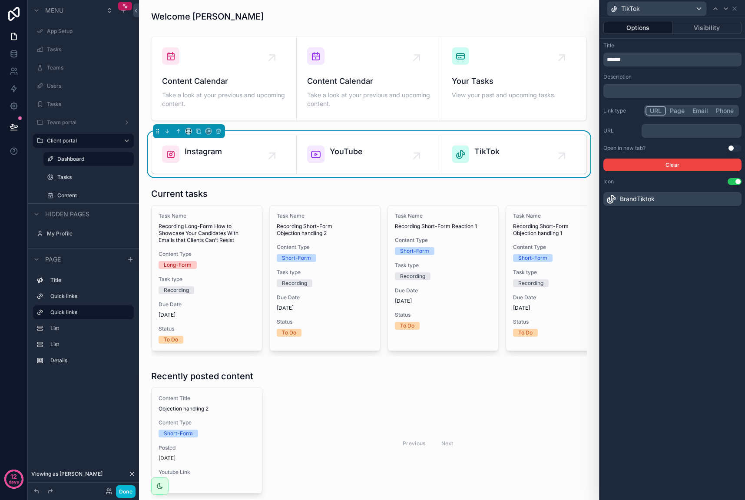
click at [731, 147] on button "Use setting" at bounding box center [735, 148] width 14 height 7
click at [735, 6] on icon at bounding box center [734, 8] width 7 height 7
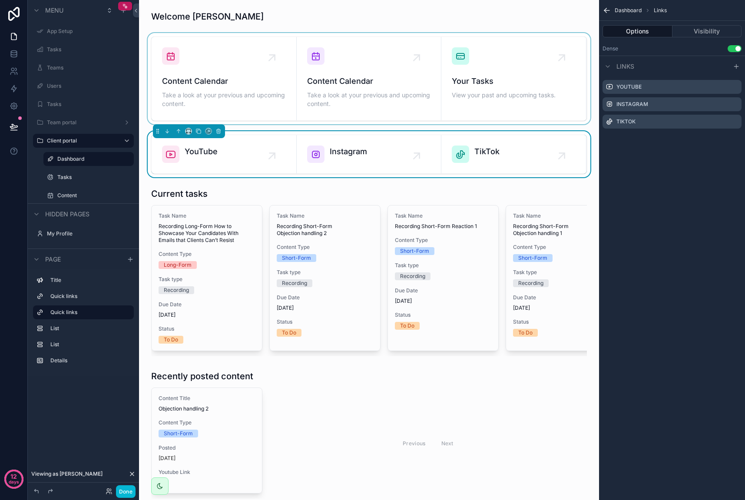
click at [495, 93] on div "scrollable content" at bounding box center [369, 78] width 446 height 91
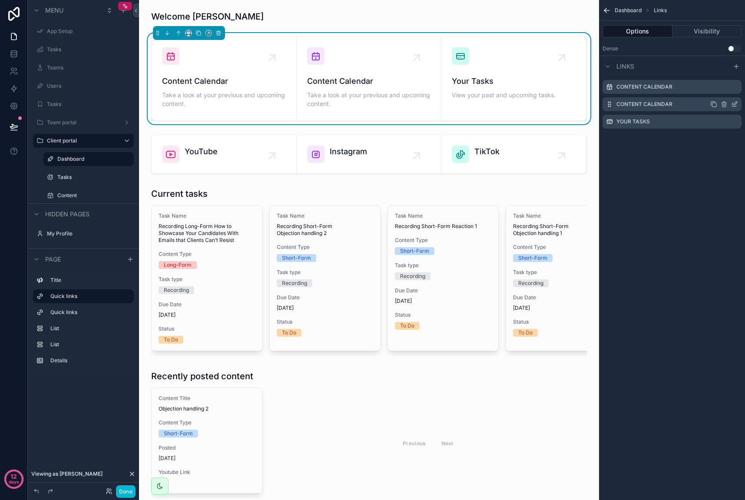
click at [724, 103] on icon "scrollable content" at bounding box center [725, 102] width 2 height 1
click at [720, 90] on icon at bounding box center [720, 90] width 7 height 7
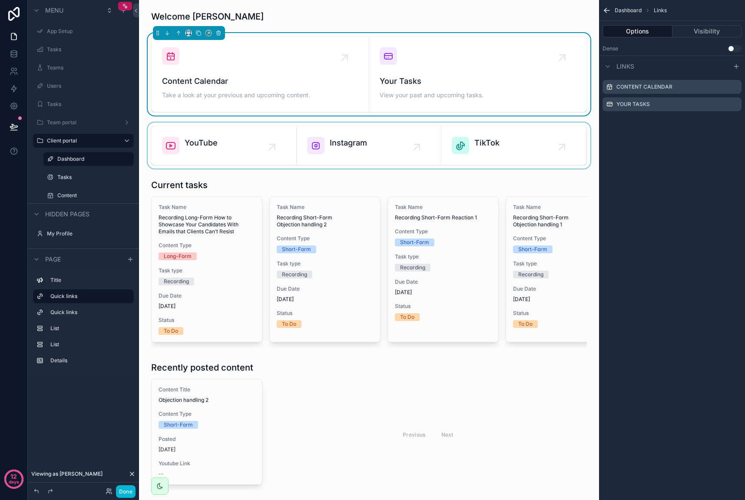
click at [326, 145] on div "scrollable content" at bounding box center [369, 146] width 446 height 46
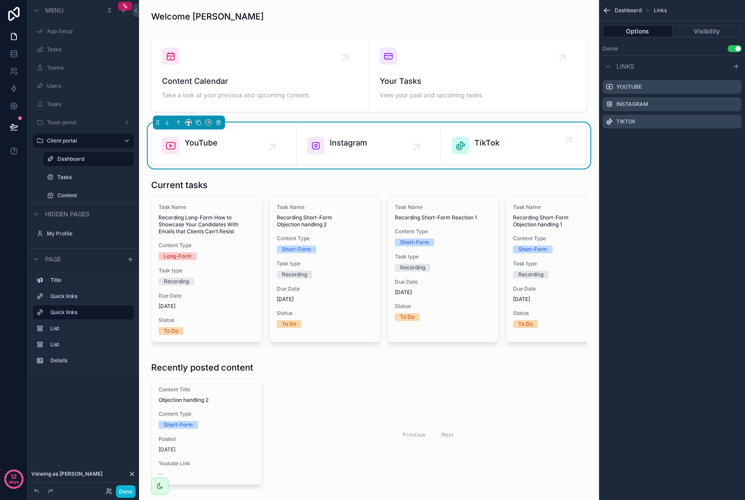
click at [475, 138] on span "TikTok" at bounding box center [487, 143] width 25 height 12
click at [465, 148] on div "scrollable content" at bounding box center [460, 145] width 17 height 17
click at [489, 139] on span "TikTok" at bounding box center [487, 143] width 25 height 12
click at [452, 141] on div "scrollable content" at bounding box center [460, 145] width 17 height 17
click at [459, 141] on icon "scrollable content" at bounding box center [460, 145] width 10 height 10
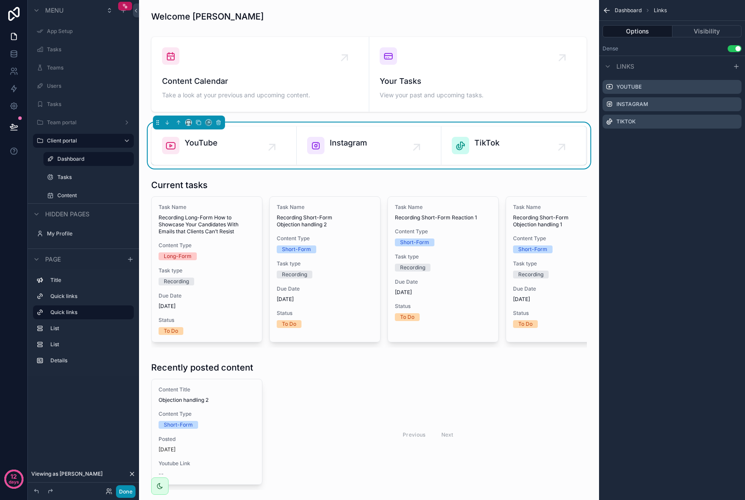
click at [134, 492] on button "Done" at bounding box center [126, 491] width 20 height 13
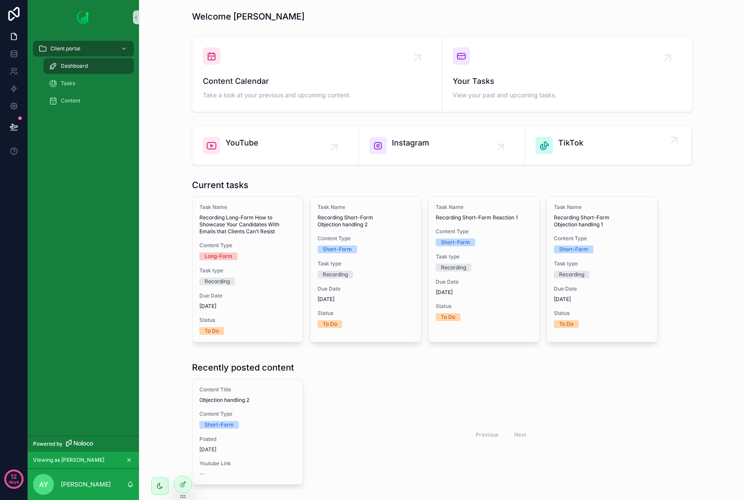
click at [558, 141] on span "TikTok" at bounding box center [570, 143] width 25 height 12
click at [560, 141] on span "TikTok" at bounding box center [570, 143] width 25 height 12
click at [672, 141] on icon "scrollable content" at bounding box center [674, 140] width 14 height 14
click at [250, 143] on span "YouTube" at bounding box center [242, 143] width 33 height 12
click at [258, 142] on div "YouTube" at bounding box center [275, 145] width 145 height 17
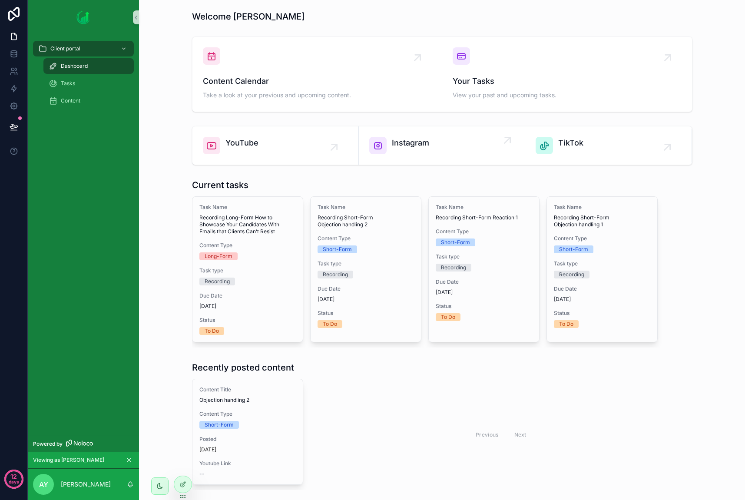
click at [405, 141] on span "Instagram" at bounding box center [410, 143] width 37 height 12
click at [574, 141] on span "TikTok" at bounding box center [570, 143] width 25 height 12
click at [183, 483] on icon at bounding box center [183, 483] width 3 height 3
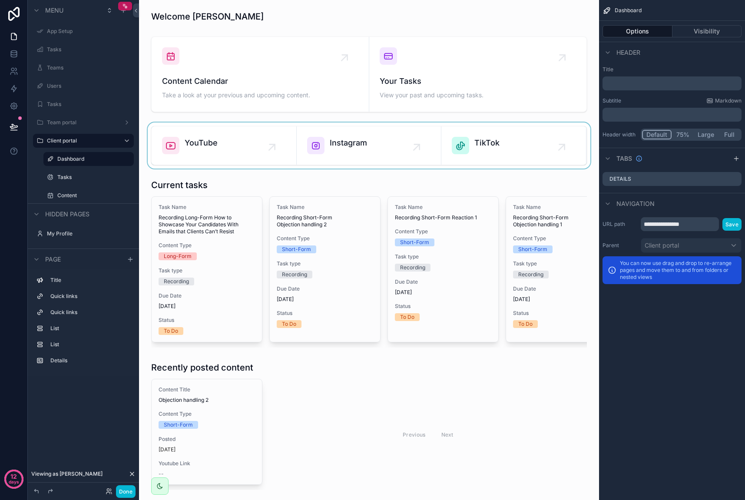
click at [492, 143] on div "scrollable content" at bounding box center [369, 146] width 446 height 46
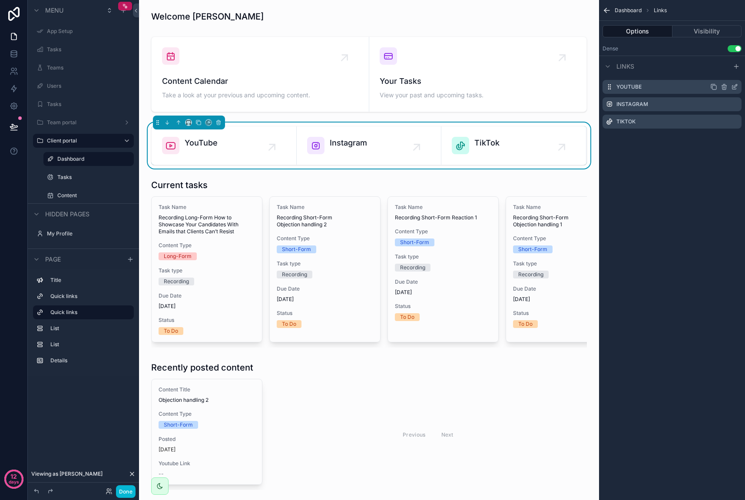
click at [735, 87] on icon "scrollable content" at bounding box center [735, 85] width 3 height 3
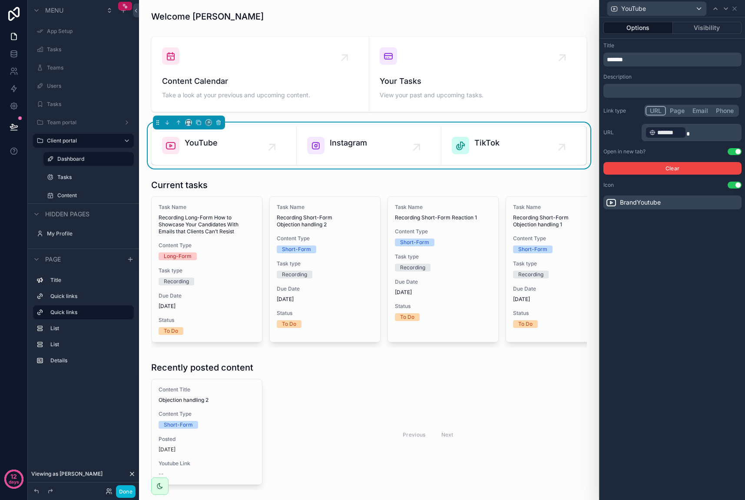
click at [675, 133] on span "*******" at bounding box center [670, 132] width 25 height 9
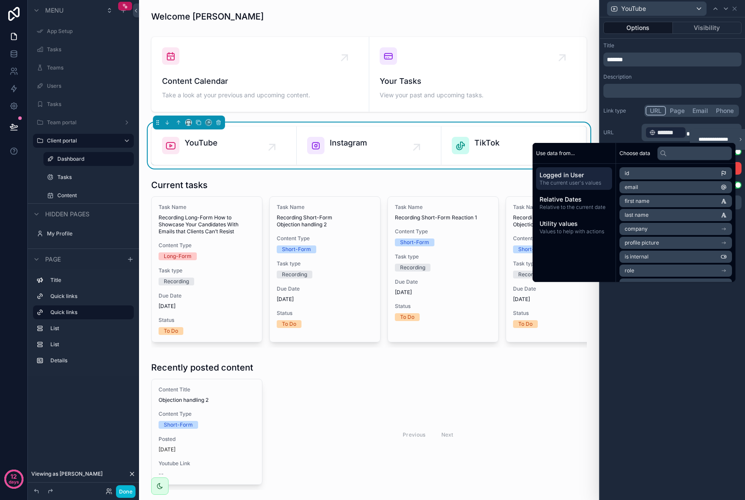
click at [623, 124] on div "URL ﻿ ******* ﻿" at bounding box center [673, 132] width 138 height 17
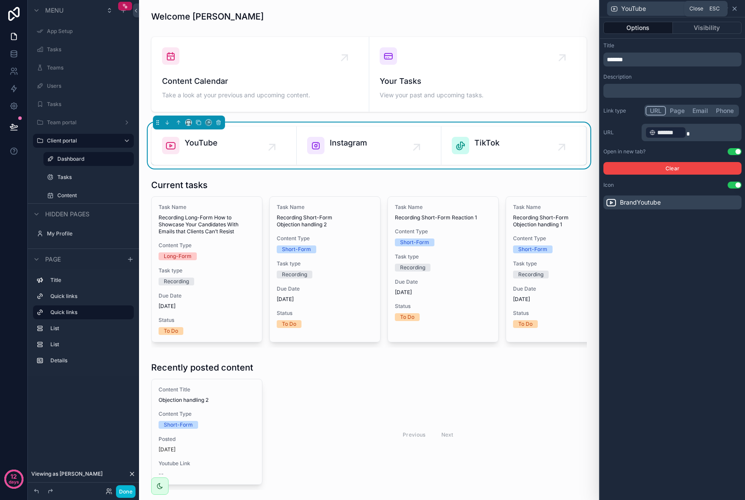
click at [735, 11] on icon at bounding box center [734, 8] width 7 height 7
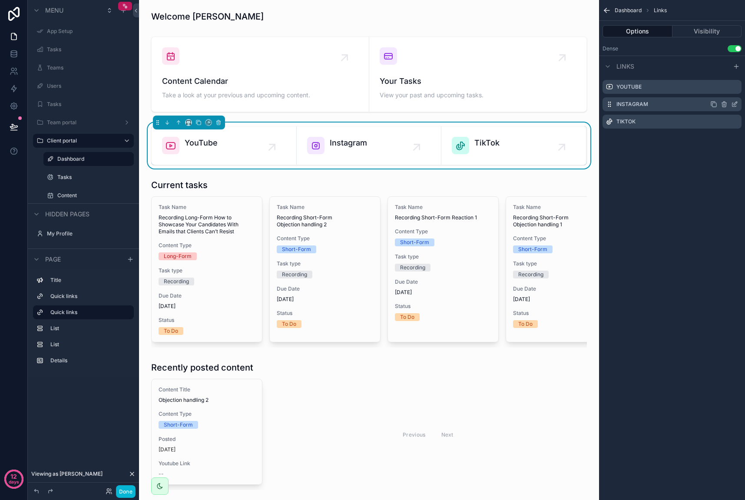
click at [733, 104] on icon "scrollable content" at bounding box center [734, 104] width 7 height 7
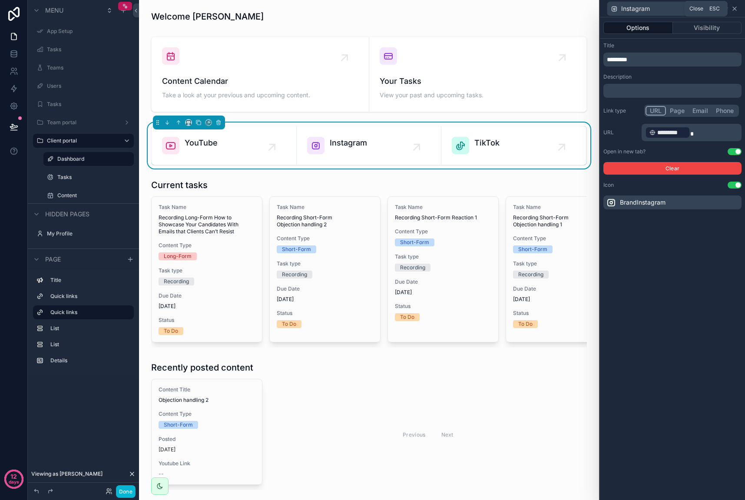
click at [734, 7] on icon at bounding box center [734, 8] width 7 height 7
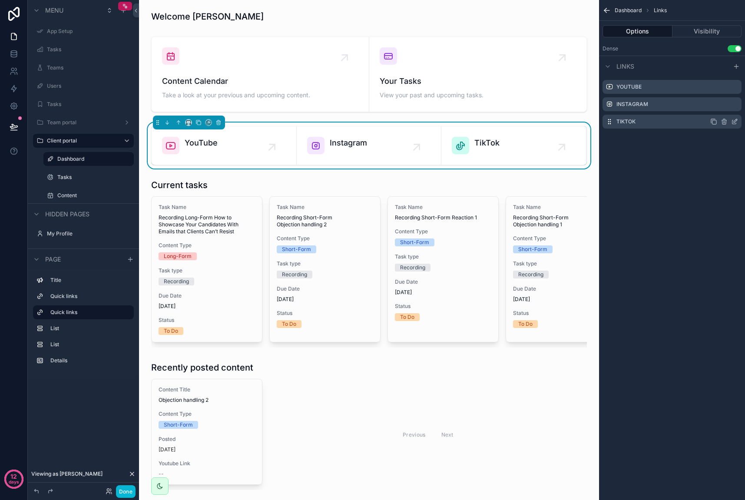
click at [736, 120] on icon "scrollable content" at bounding box center [735, 120] width 3 height 3
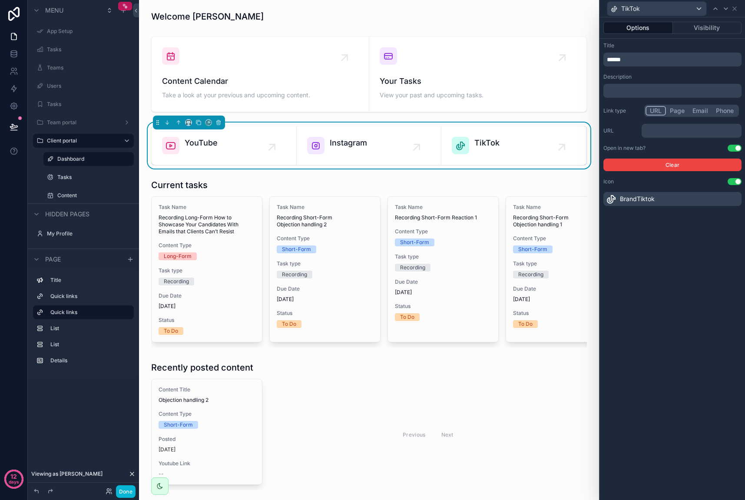
click at [687, 132] on p "﻿" at bounding box center [692, 130] width 95 height 9
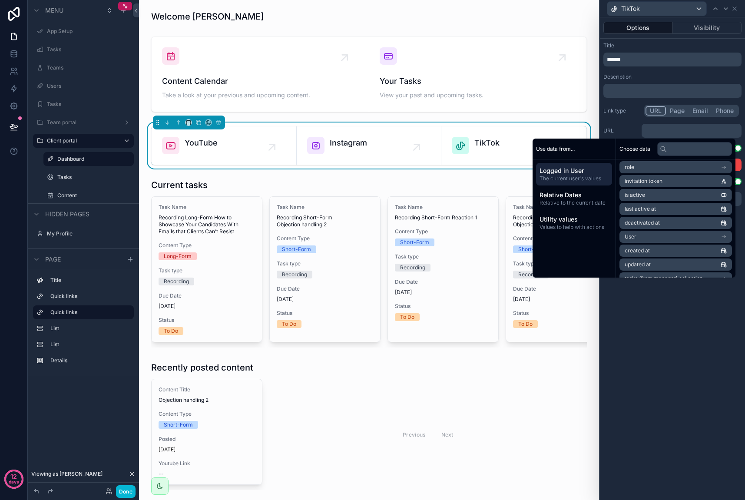
scroll to position [119, 0]
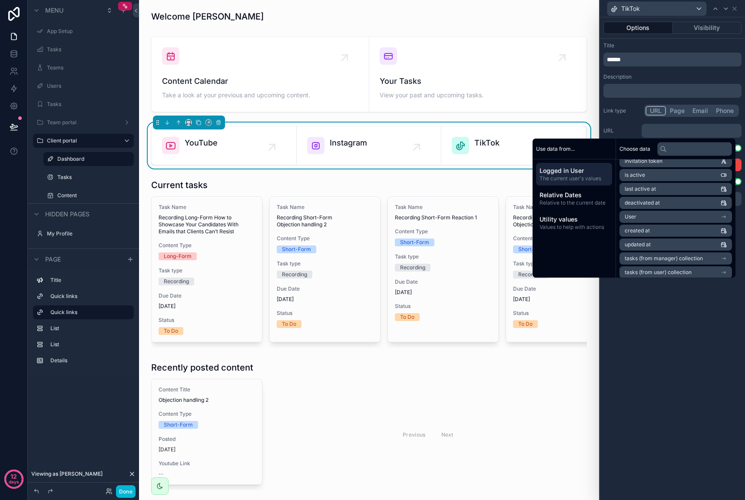
click at [655, 216] on li "User" at bounding box center [676, 217] width 113 height 12
click at [679, 218] on li "Tiktok" at bounding box center [676, 219] width 113 height 12
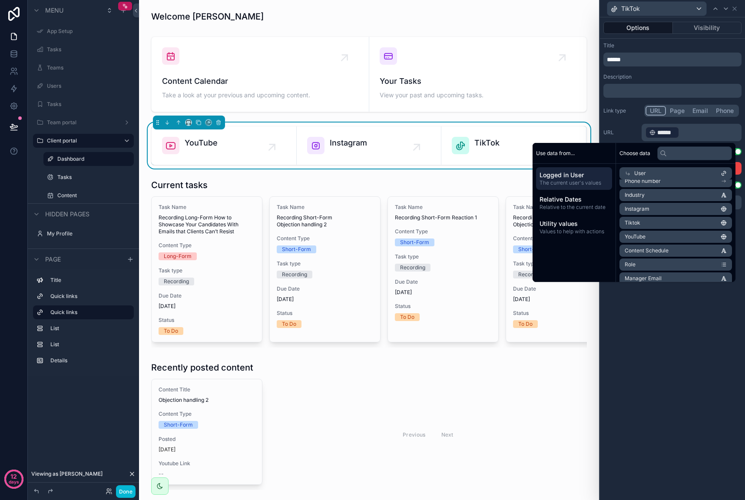
click at [622, 113] on label "Link type" at bounding box center [621, 110] width 35 height 7
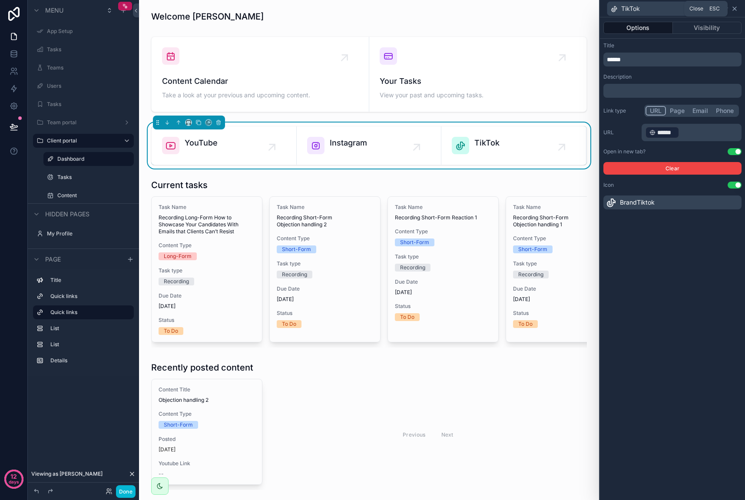
click at [734, 8] on icon at bounding box center [734, 8] width 3 height 3
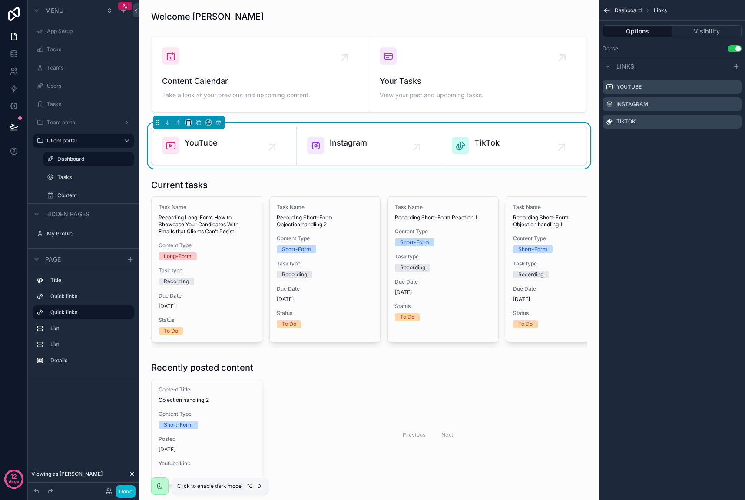
click at [158, 487] on icon "scrollable content" at bounding box center [159, 486] width 7 height 7
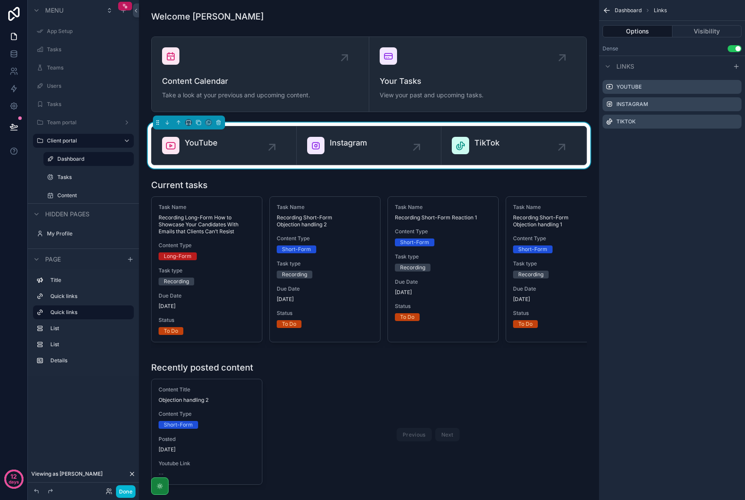
click at [163, 488] on icon "scrollable content" at bounding box center [159, 486] width 7 height 7
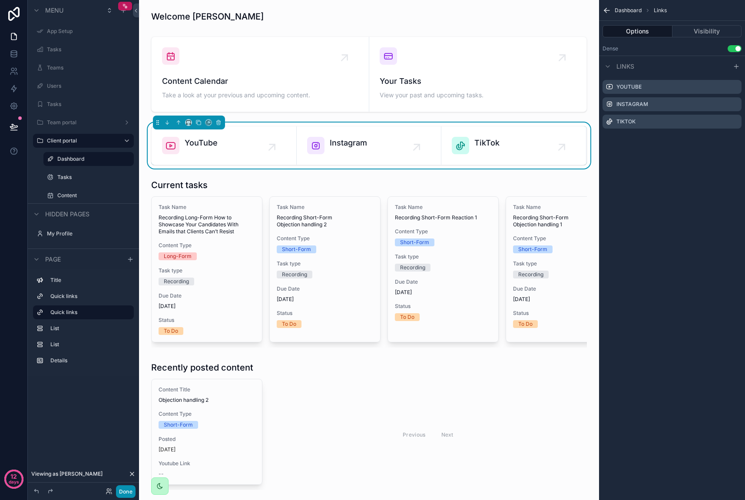
click at [122, 493] on button "Done" at bounding box center [126, 491] width 20 height 13
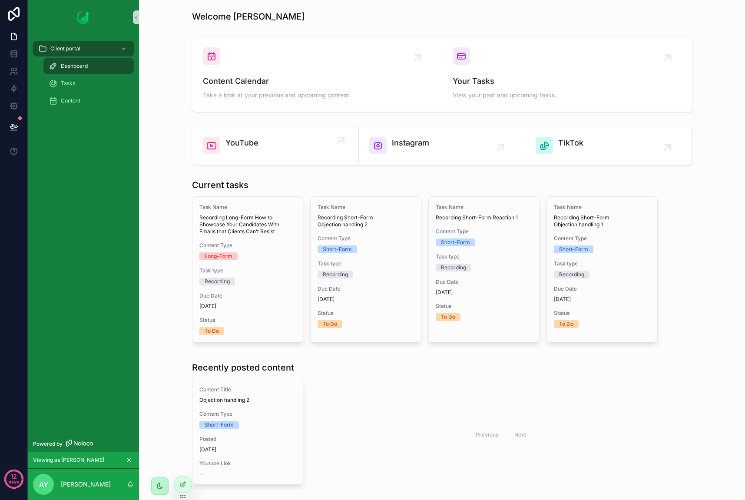
click at [267, 142] on div "YouTube" at bounding box center [275, 145] width 145 height 17
click at [405, 143] on span "Instagram" at bounding box center [410, 143] width 37 height 12
click at [573, 148] on span "TikTok" at bounding box center [570, 143] width 25 height 12
click at [402, 156] on link "Instagram" at bounding box center [442, 145] width 166 height 38
